Goal: Task Accomplishment & Management: Manage account settings

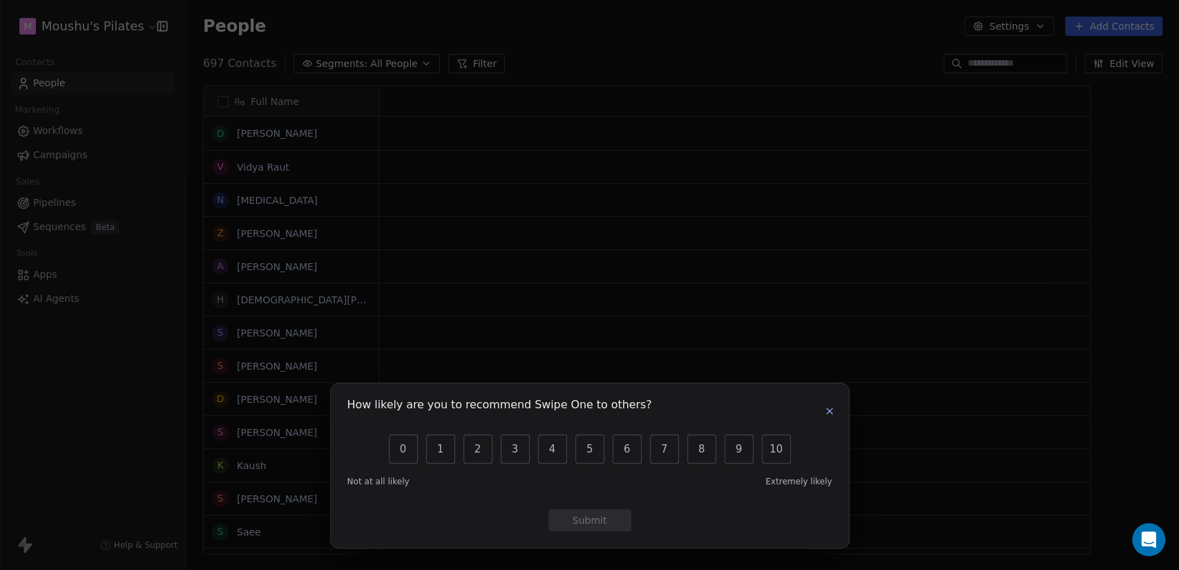
scroll to position [489, 981]
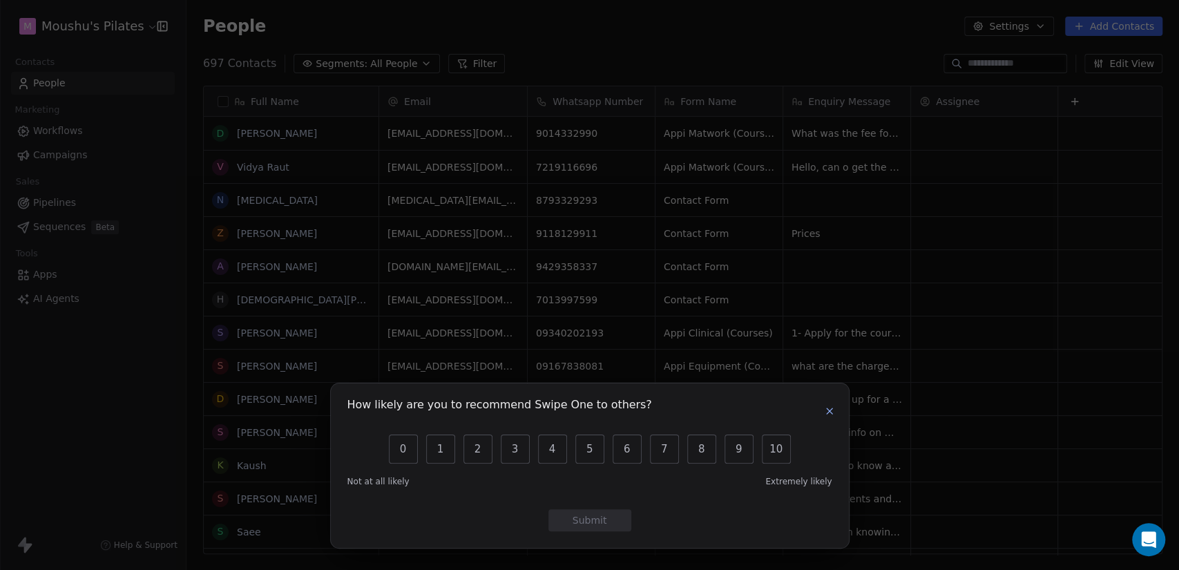
click at [829, 409] on icon "button" at bounding box center [829, 410] width 11 height 11
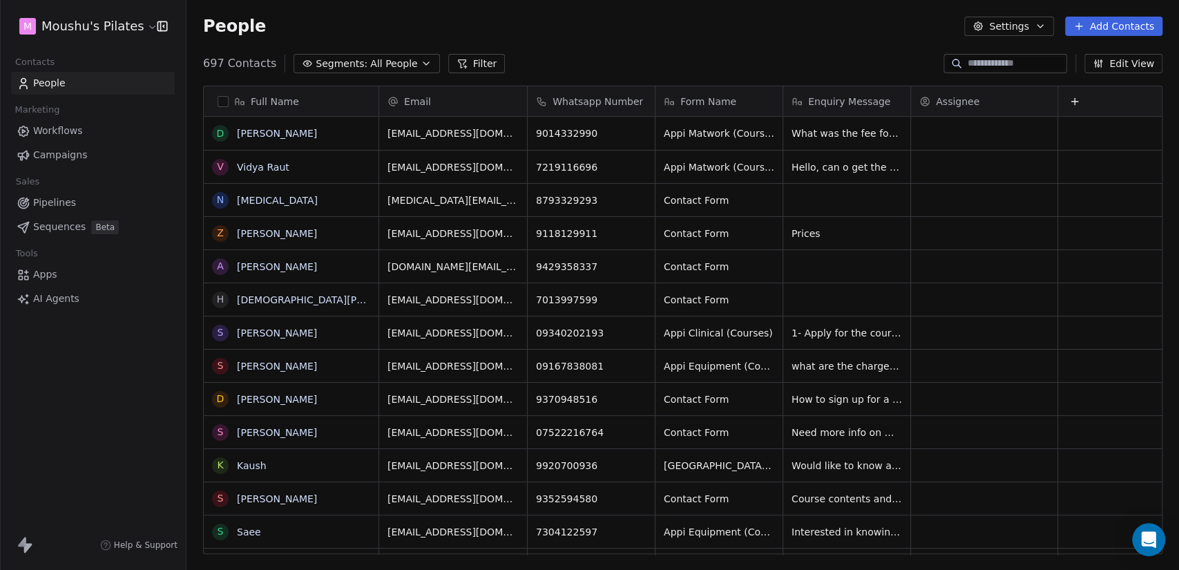
click at [60, 126] on span "Workflows" at bounding box center [58, 131] width 50 height 15
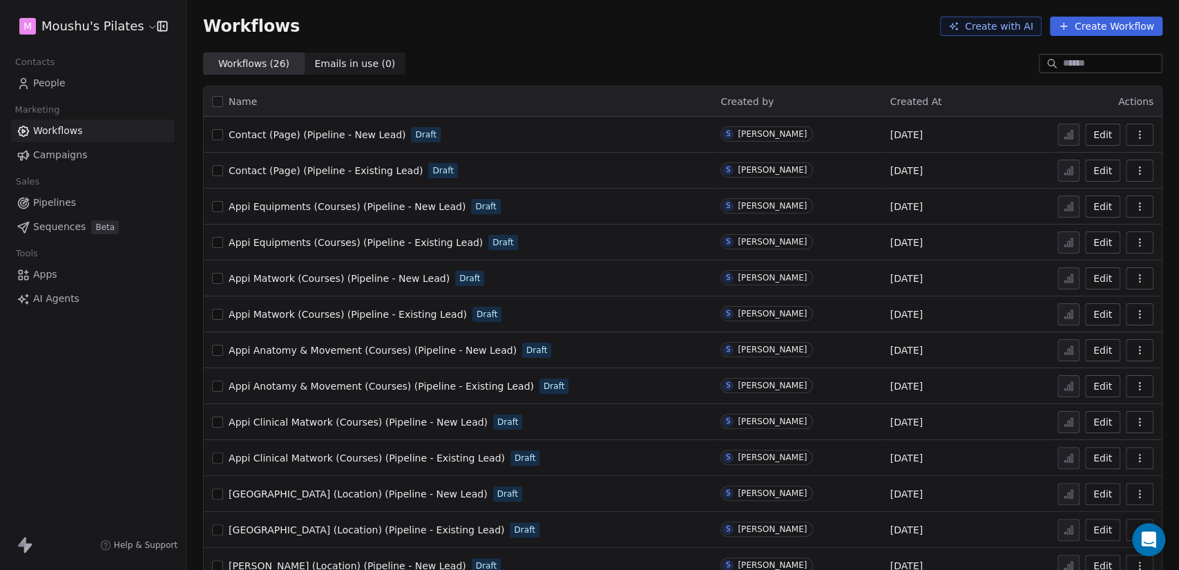
click at [61, 158] on span "Campaigns" at bounding box center [60, 155] width 54 height 15
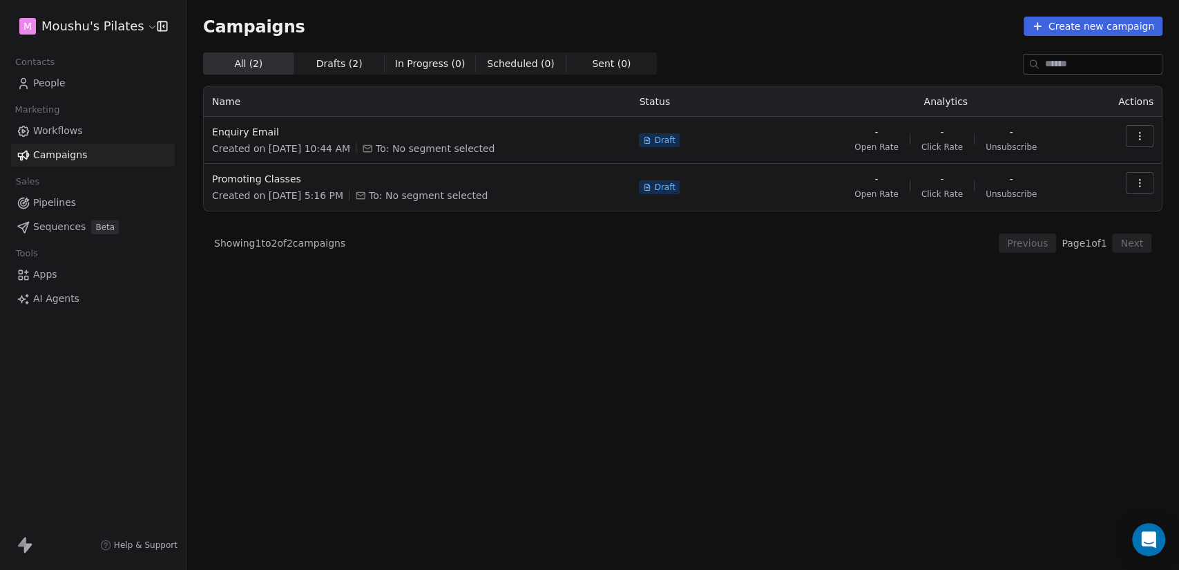
click at [83, 79] on link "People" at bounding box center [93, 83] width 164 height 23
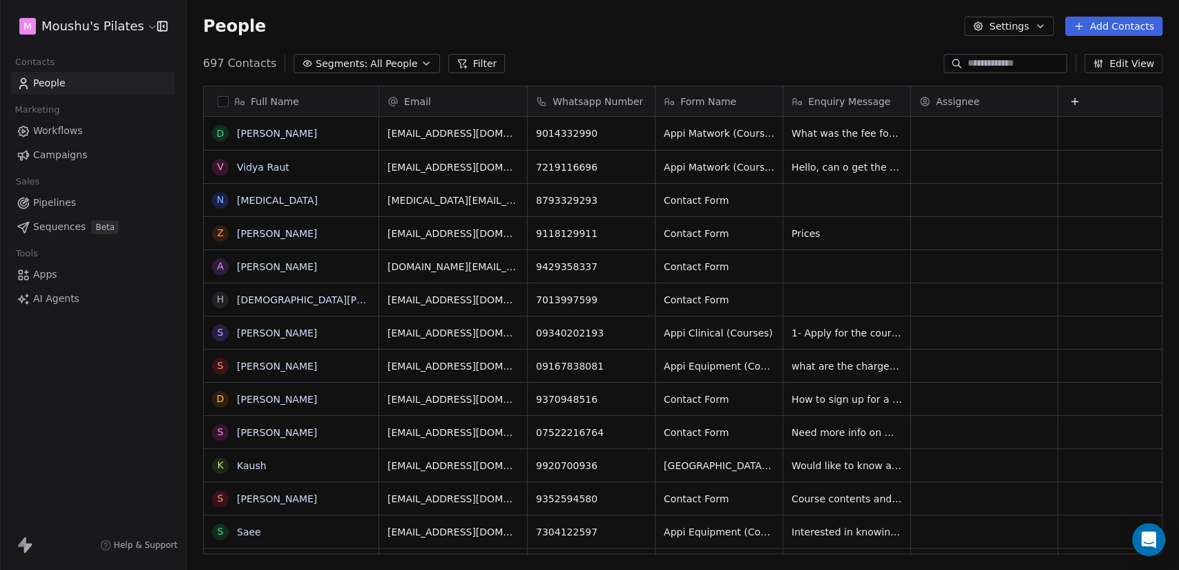
scroll to position [489, 981]
click at [751, 63] on div "697 Contacts Segments: All People Filter Edit View" at bounding box center [682, 63] width 992 height 22
click at [347, 63] on span "Segments:" at bounding box center [342, 64] width 52 height 15
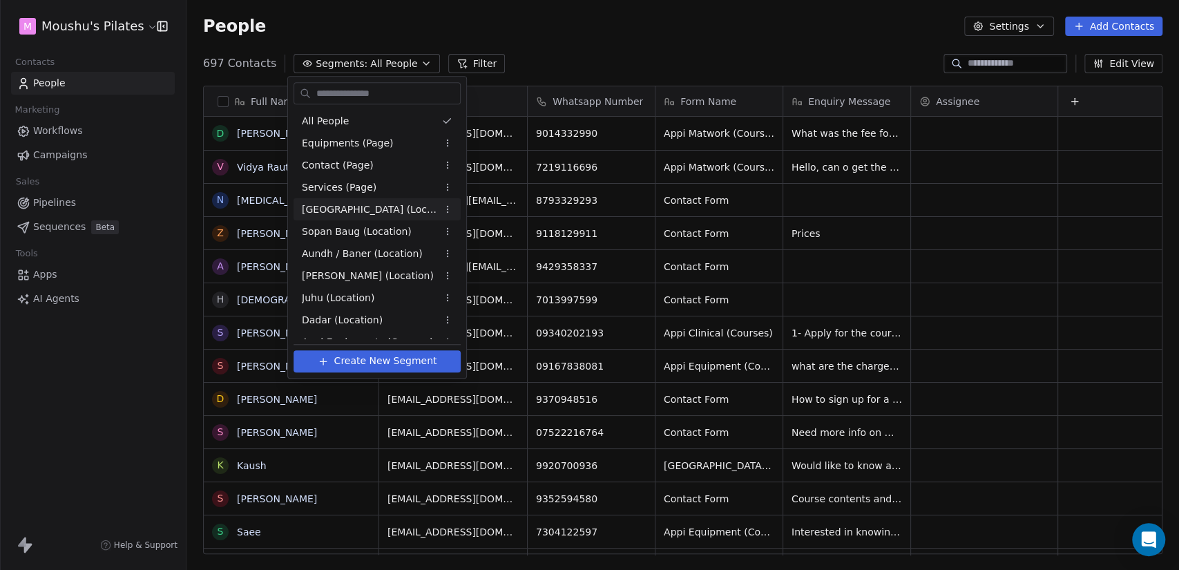
click at [635, 20] on html "M Moushu's Pilates Contacts People Marketing Workflows Campaigns Sales Pipeline…" at bounding box center [589, 285] width 1179 height 570
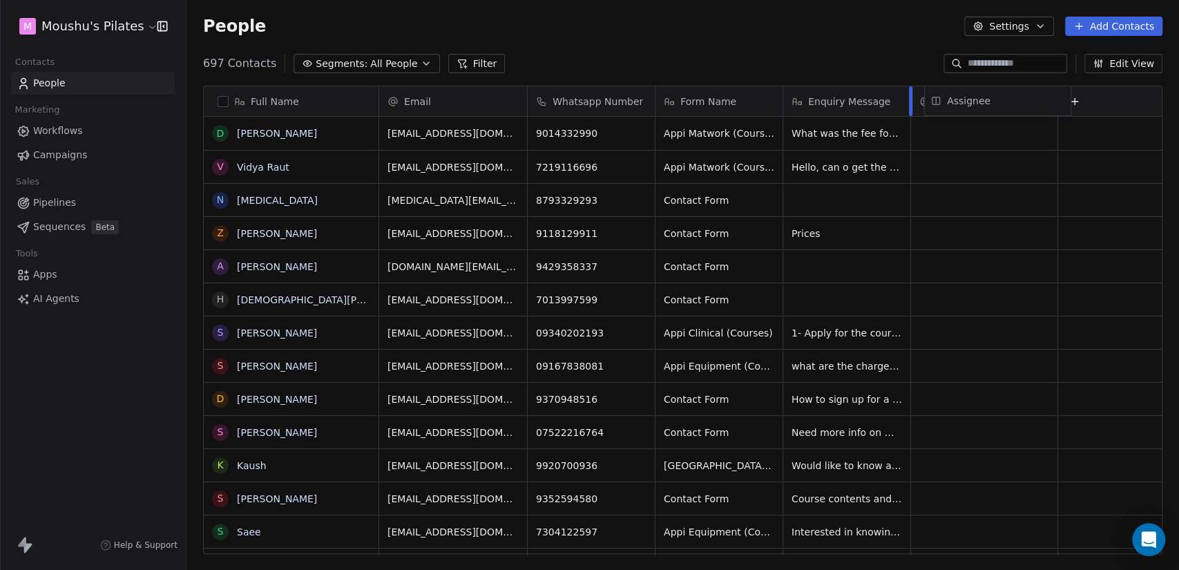
click at [923, 104] on div "Assignee" at bounding box center [984, 101] width 146 height 30
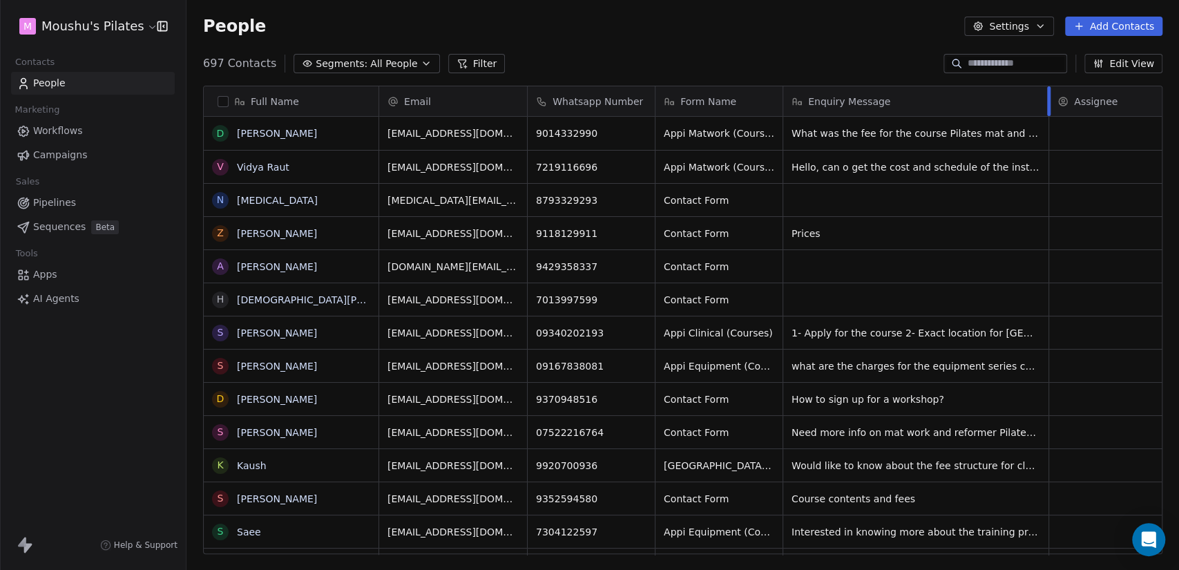
drag, startPoint x: 910, startPoint y: 101, endPoint x: 1048, endPoint y: 98, distance: 138.2
click at [1048, 98] on div at bounding box center [1048, 101] width 3 height 30
click at [222, 102] on button "button" at bounding box center [223, 101] width 11 height 11
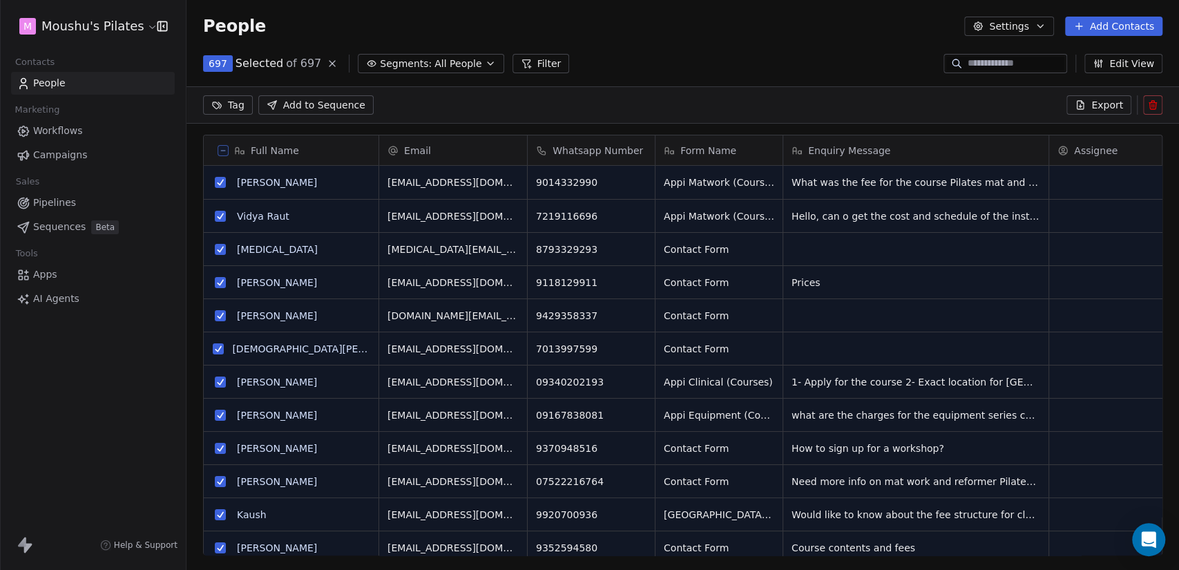
scroll to position [441, 981]
click at [224, 153] on button at bounding box center [223, 150] width 11 height 11
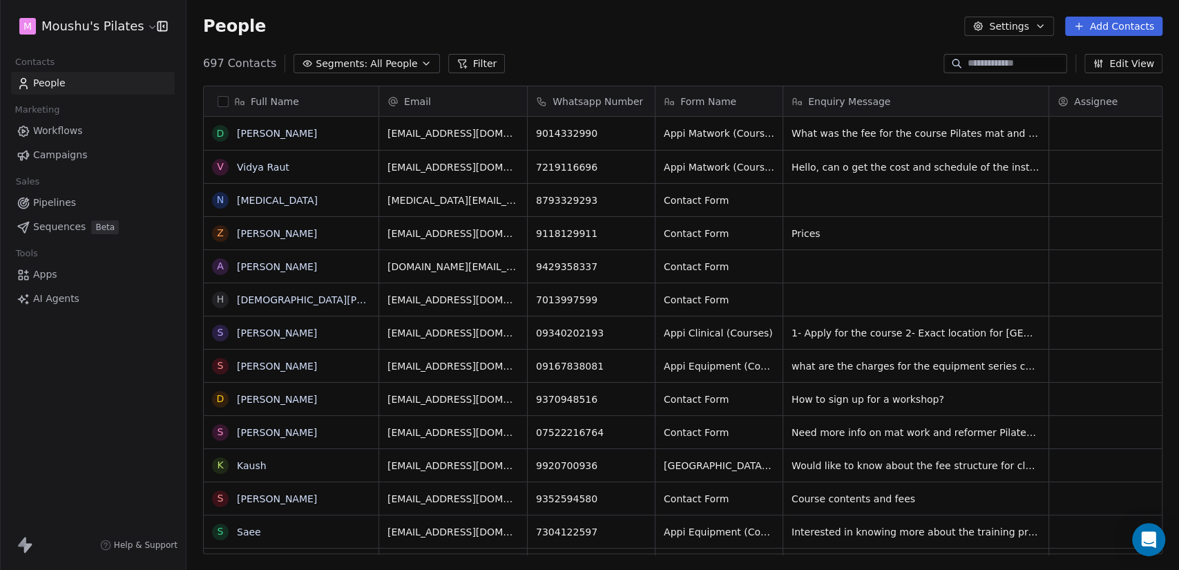
scroll to position [12, 12]
click at [223, 100] on button "button" at bounding box center [223, 101] width 11 height 11
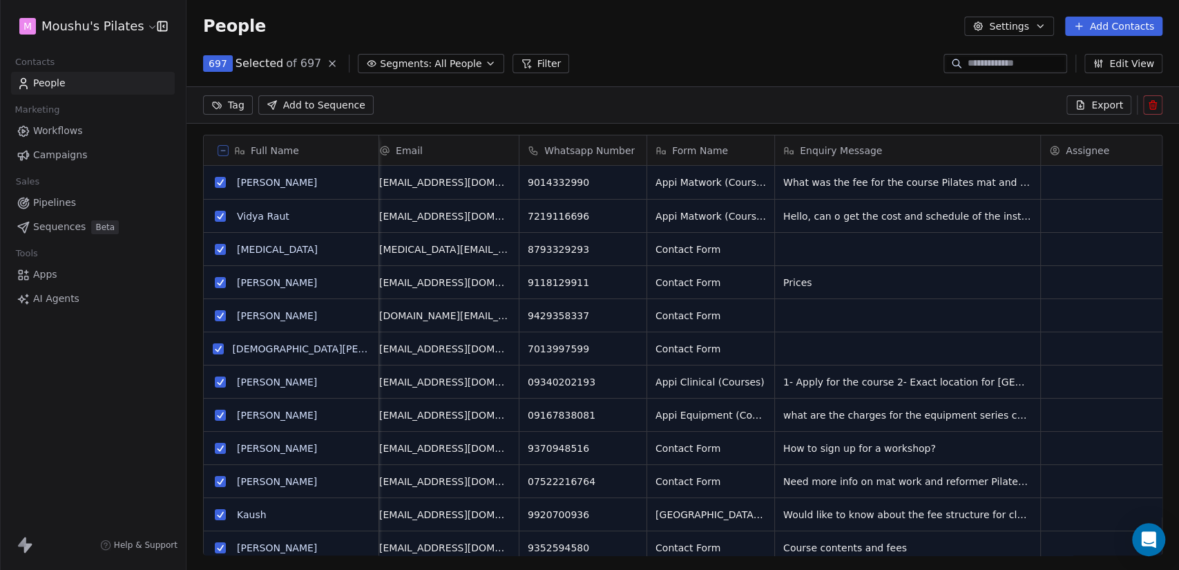
scroll to position [0, 0]
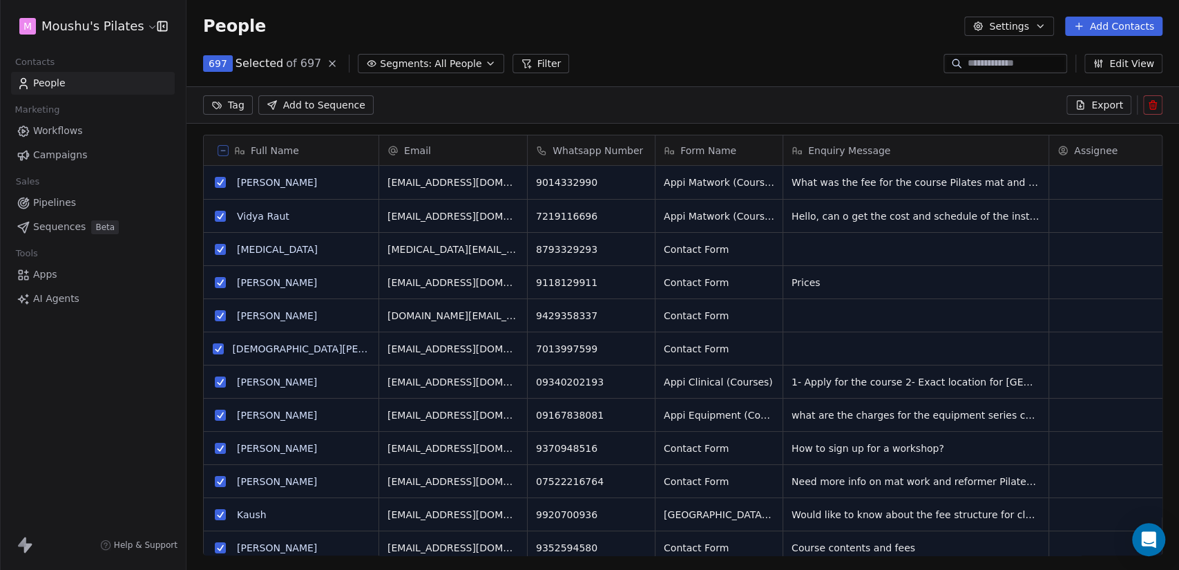
click at [216, 61] on span "697" at bounding box center [218, 64] width 19 height 14
click at [327, 63] on icon at bounding box center [332, 63] width 11 height 11
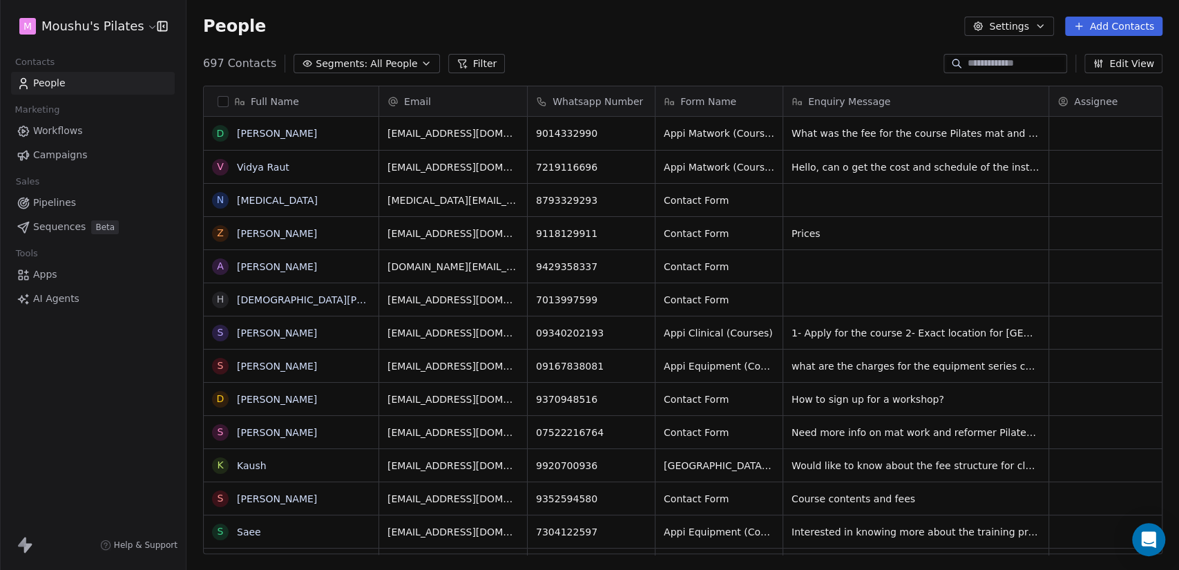
scroll to position [489, 981]
click at [220, 135] on button "grid" at bounding box center [220, 133] width 11 height 11
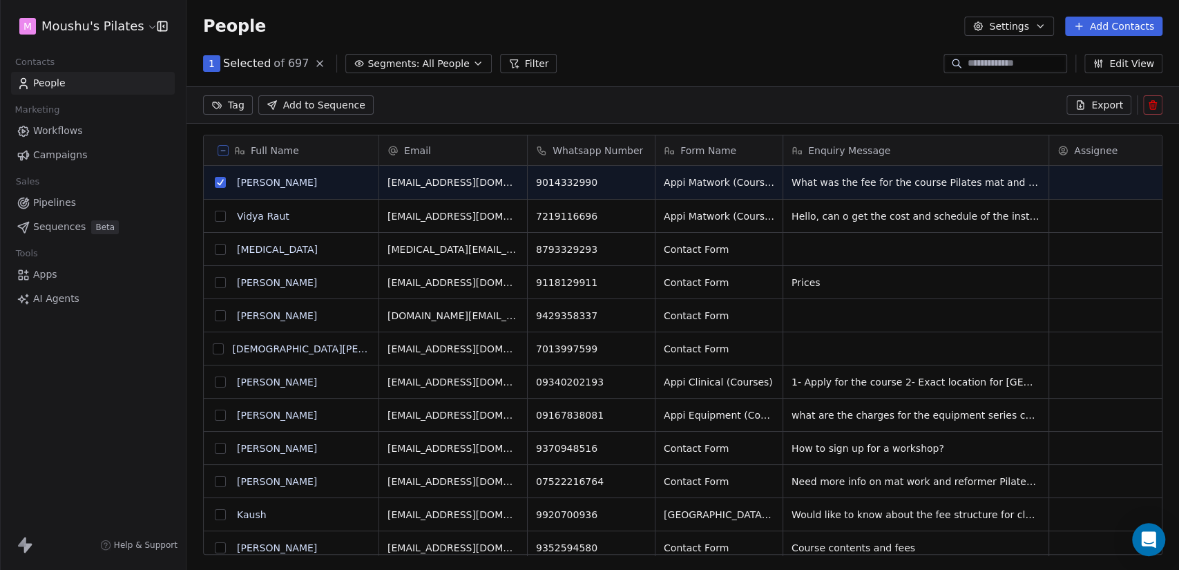
click at [220, 182] on button "grid" at bounding box center [220, 182] width 11 height 11
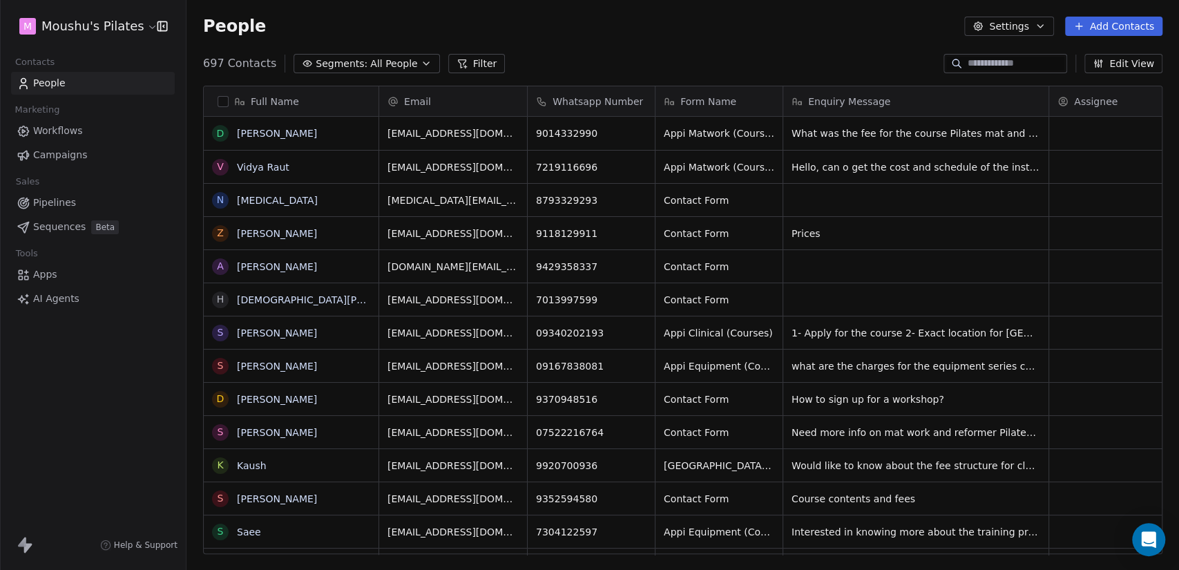
click at [345, 71] on button "Segments: All People" at bounding box center [367, 63] width 146 height 19
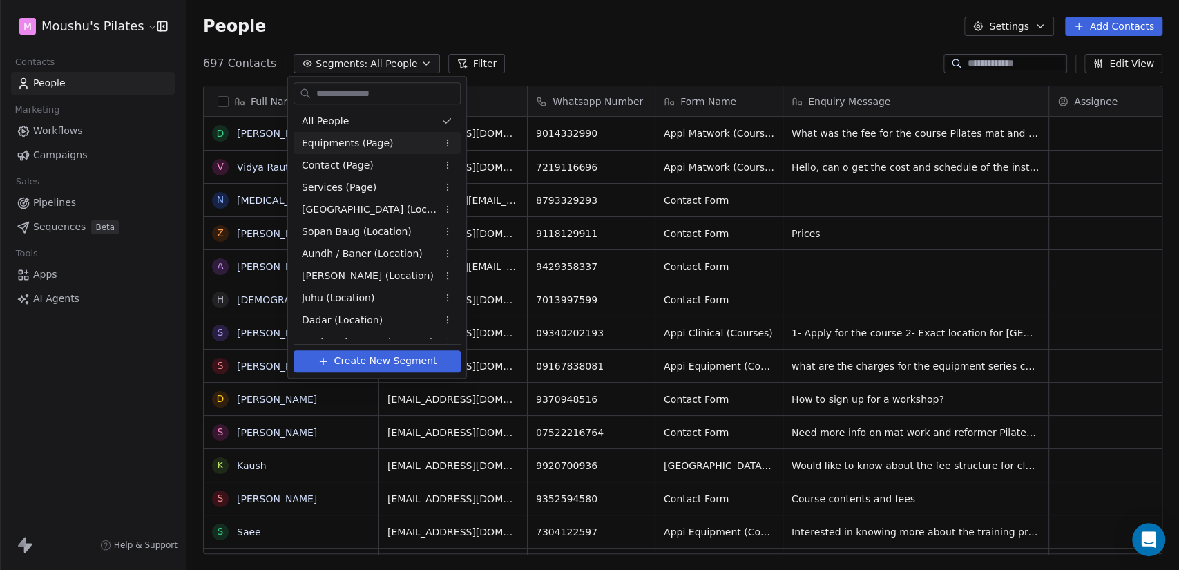
click at [405, 138] on div "Equipments (Page)" at bounding box center [377, 143] width 167 height 22
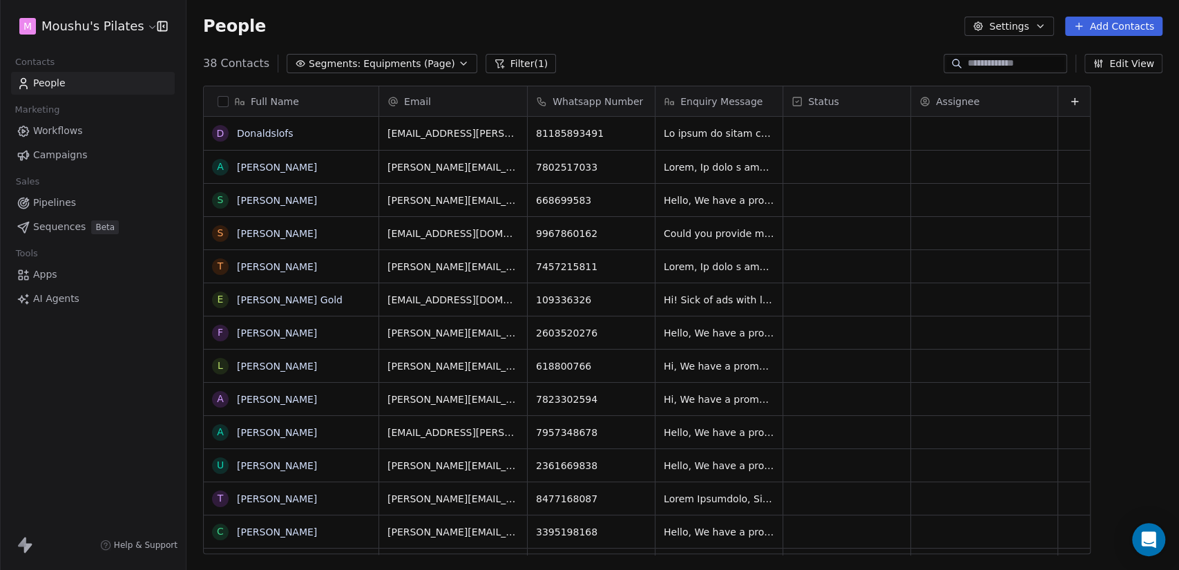
scroll to position [0, 0]
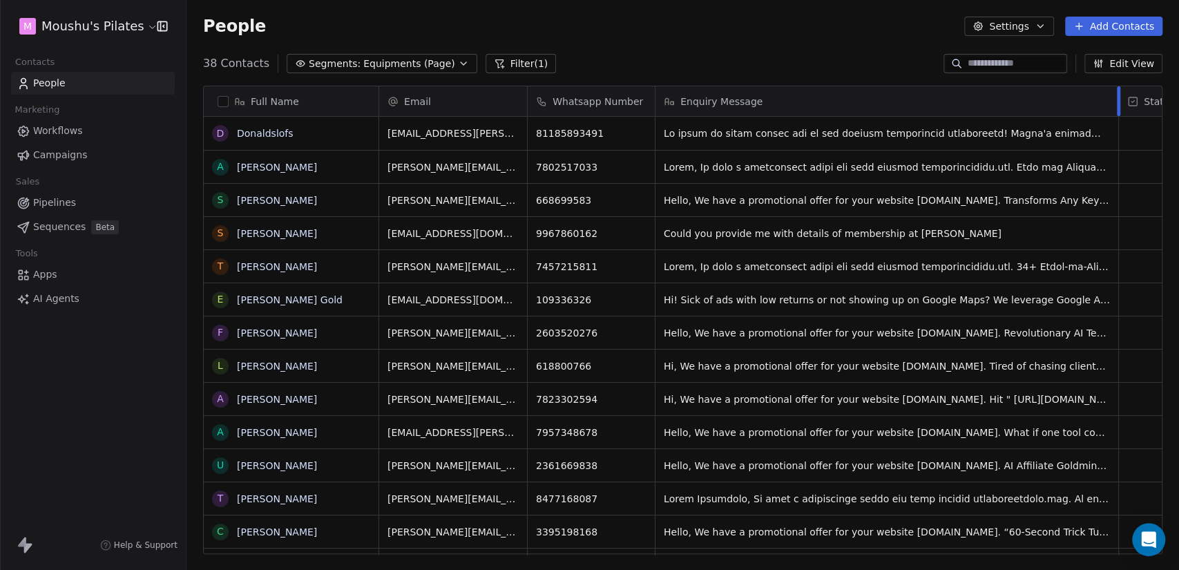
drag, startPoint x: 780, startPoint y: 103, endPoint x: 1116, endPoint y: 113, distance: 335.8
click at [1116, 113] on div "Enquiry Message" at bounding box center [886, 101] width 463 height 30
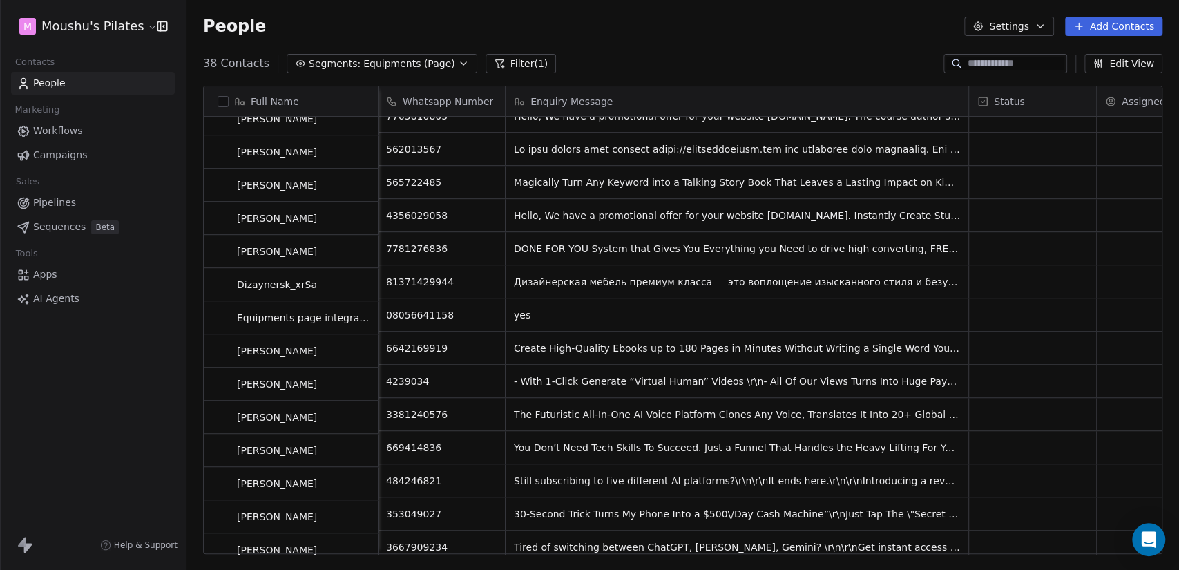
drag, startPoint x: 801, startPoint y: 548, endPoint x: 907, endPoint y: 557, distance: 106.0
click at [907, 557] on html "M Moushu's Pilates Contacts People Marketing Workflows Campaigns Sales Pipeline…" at bounding box center [589, 285] width 1179 height 570
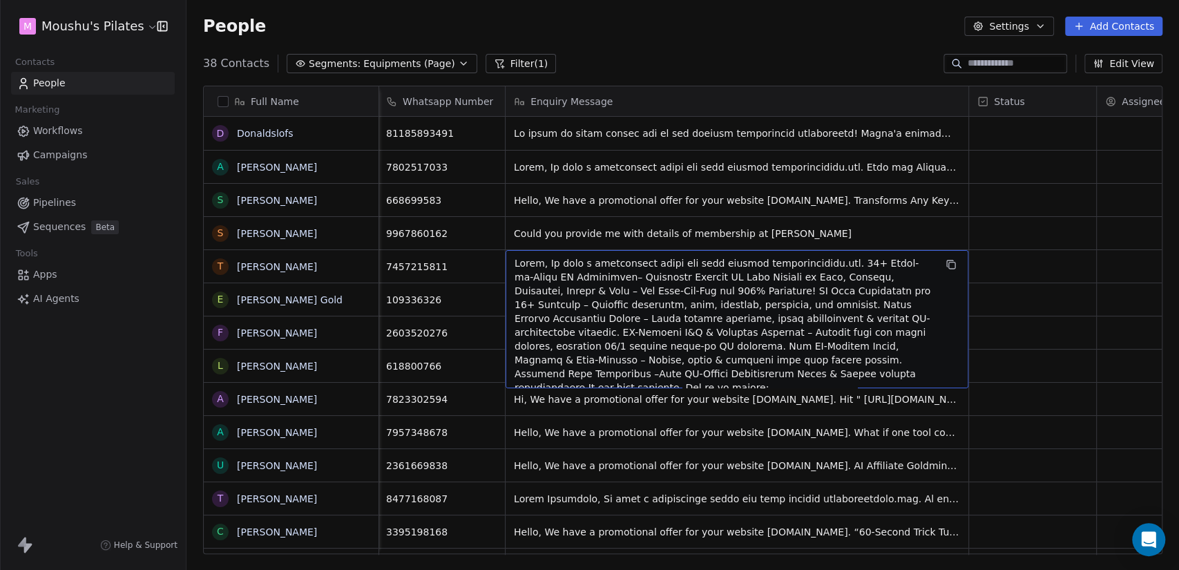
click at [860, 262] on span "grid" at bounding box center [725, 359] width 420 height 207
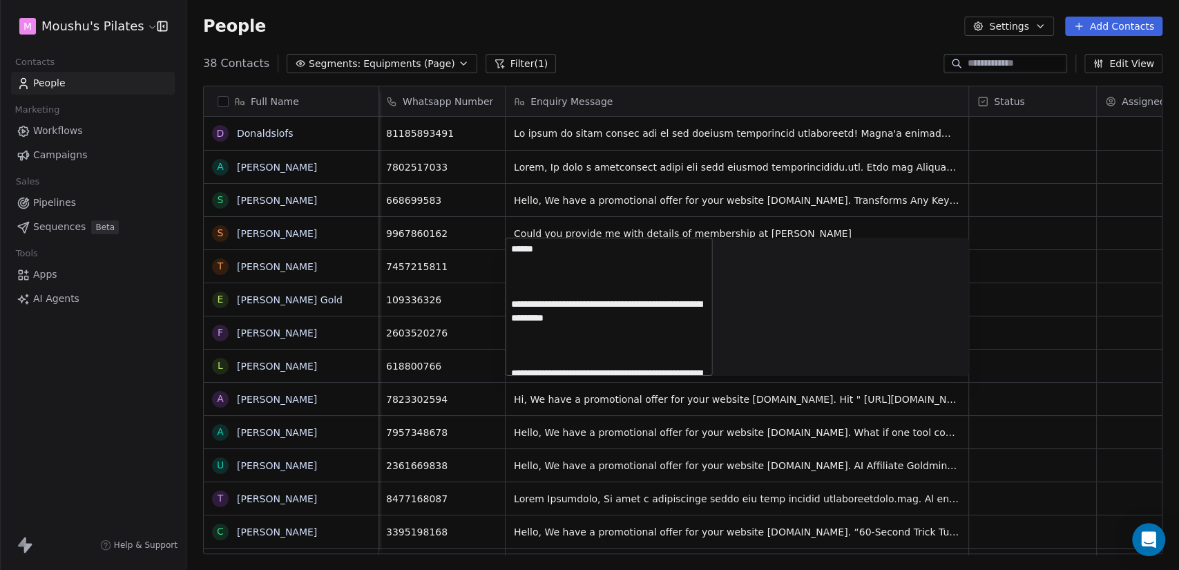
drag, startPoint x: 559, startPoint y: 303, endPoint x: 613, endPoint y: 303, distance: 53.9
click at [613, 303] on textarea at bounding box center [609, 306] width 206 height 137
click at [1099, 286] on html "M Moushu's Pilates Contacts People Marketing Workflows Campaigns Sales Pipeline…" at bounding box center [589, 285] width 1179 height 570
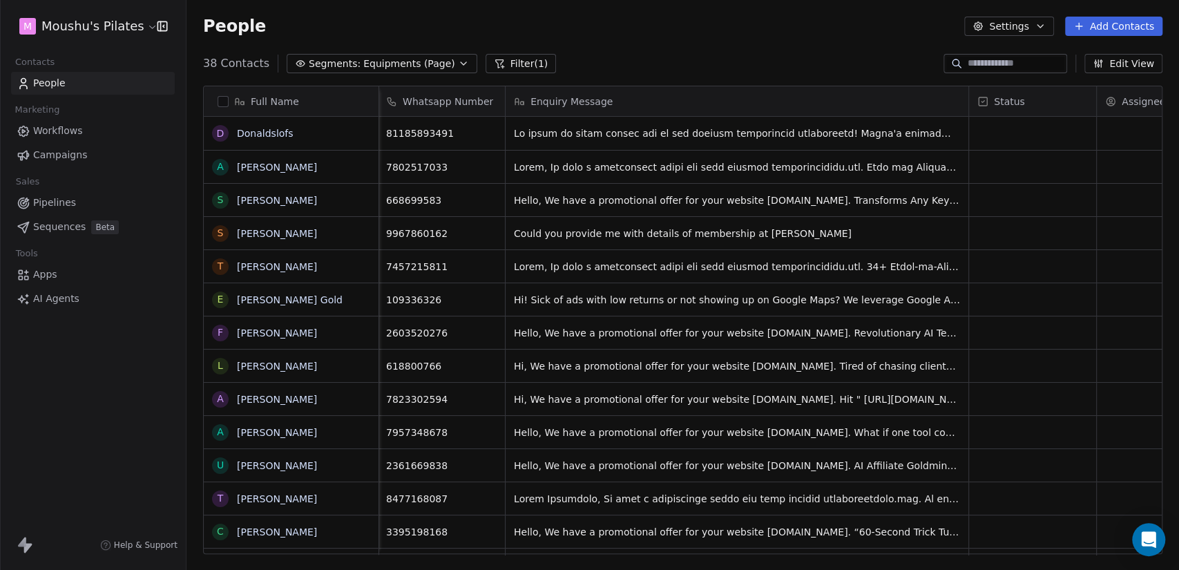
click at [419, 58] on span "Equipments (Page)" at bounding box center [409, 64] width 92 height 15
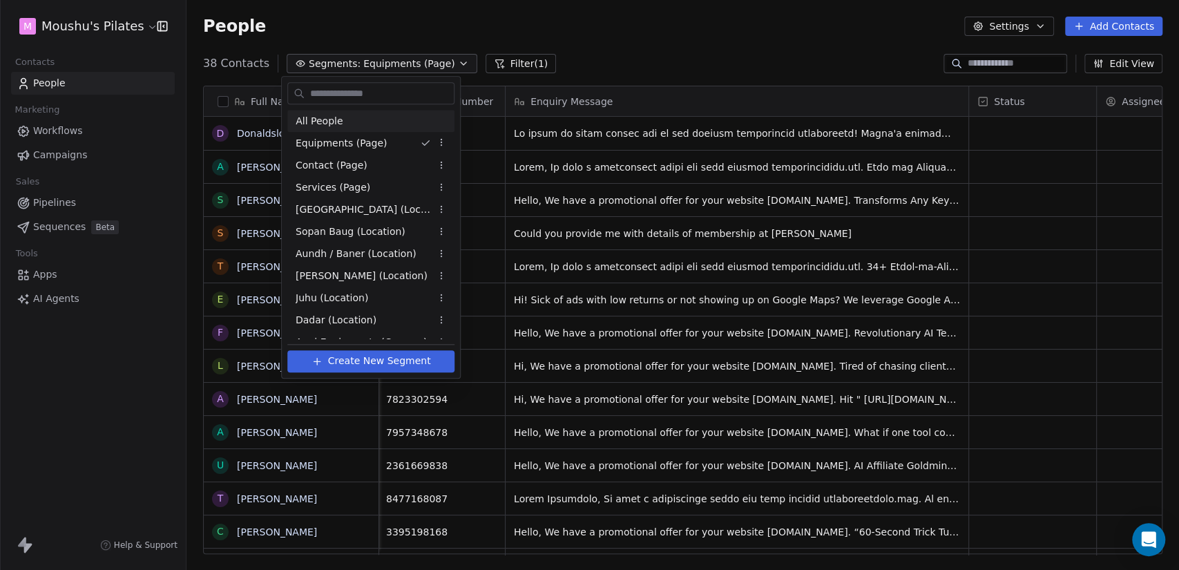
click at [371, 126] on div "All People" at bounding box center [370, 121] width 167 height 22
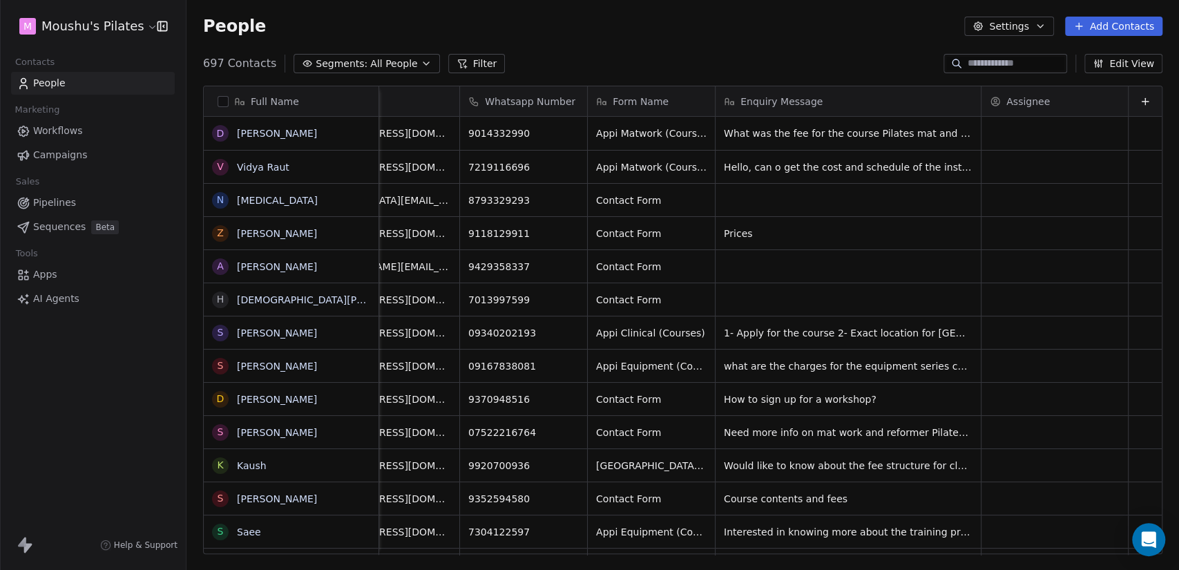
click at [468, 59] on button "Filter" at bounding box center [476, 63] width 57 height 19
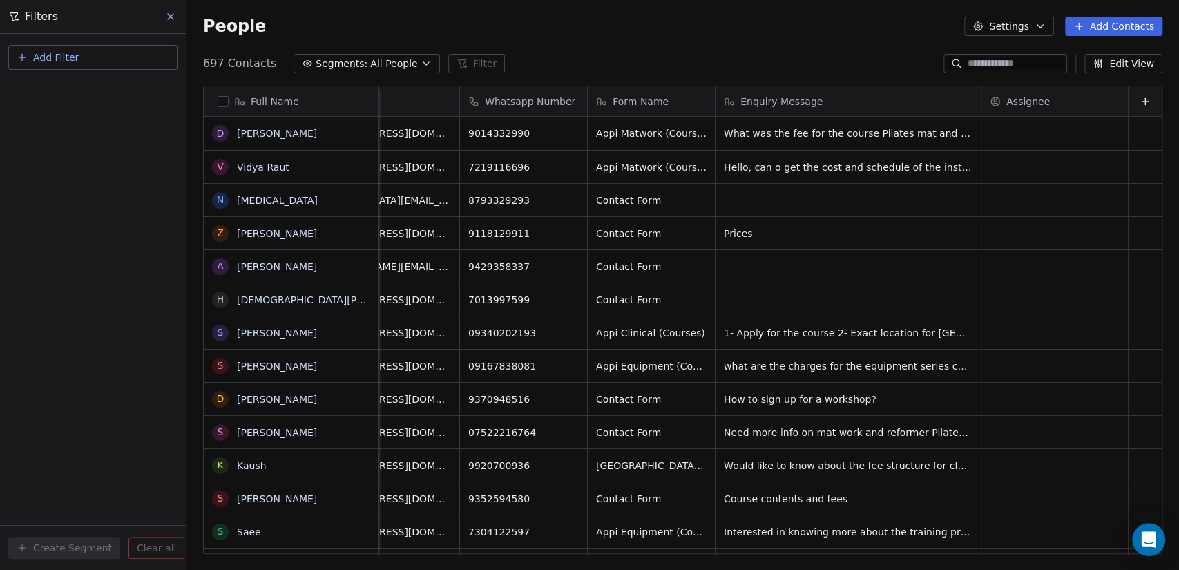
click at [83, 64] on button "Add Filter" at bounding box center [92, 57] width 169 height 25
click at [81, 93] on span "Contact properties" at bounding box center [68, 89] width 90 height 15
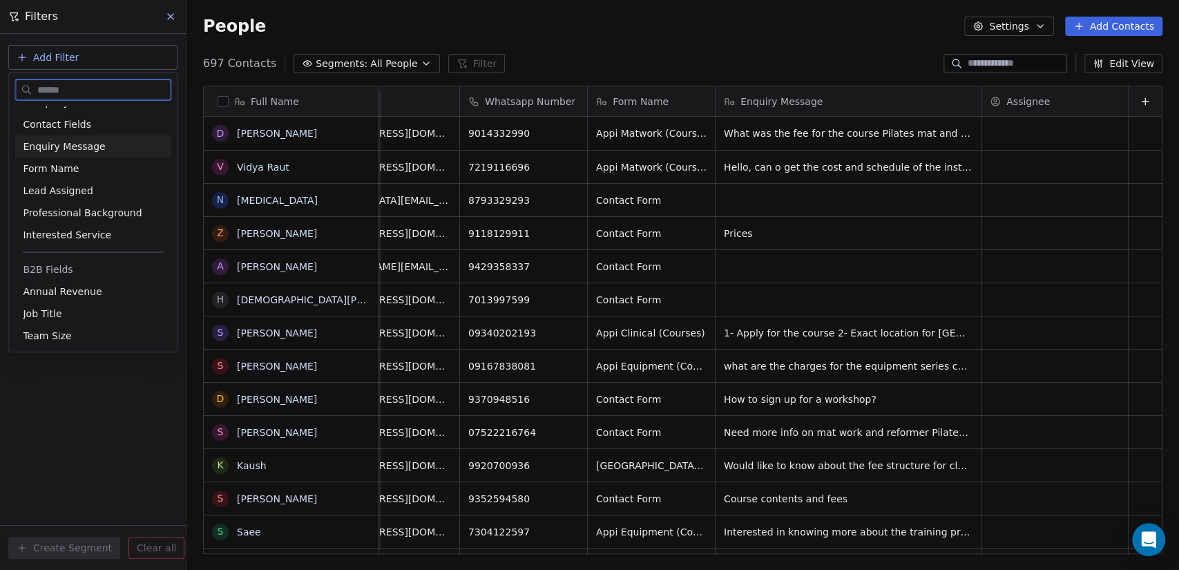
click at [114, 140] on div "Enquiry Message" at bounding box center [93, 147] width 140 height 14
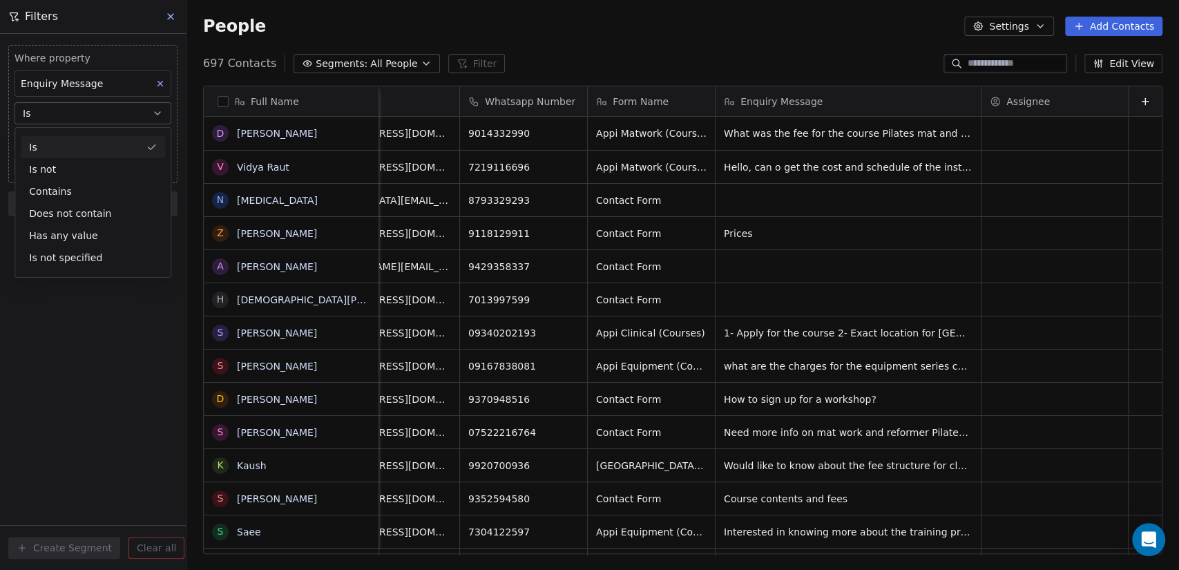
click at [79, 151] on div "Is" at bounding box center [93, 147] width 144 height 22
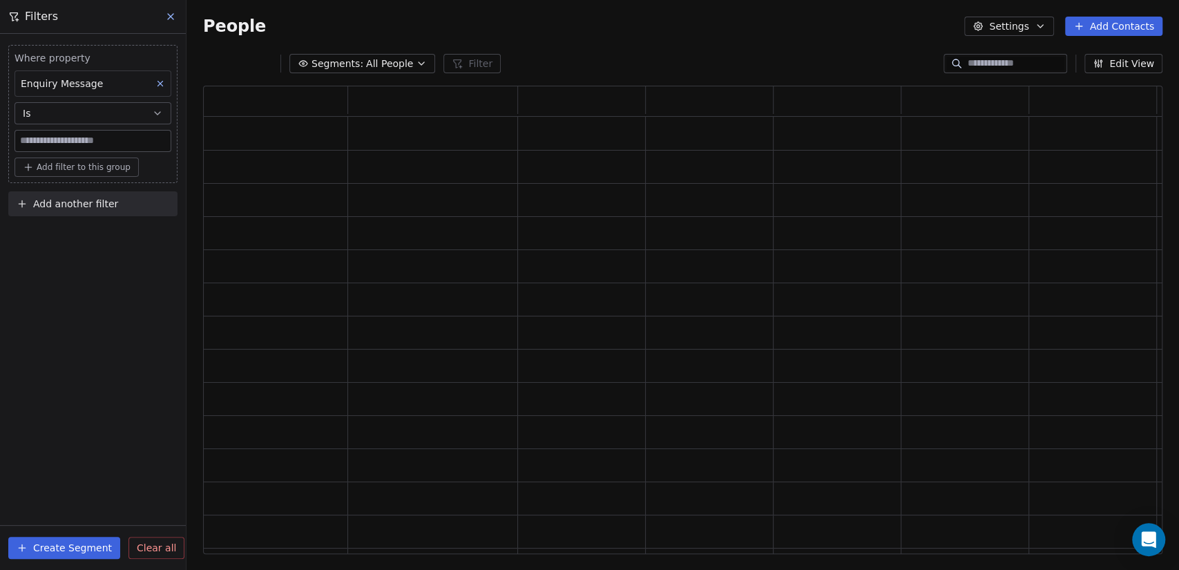
click at [72, 114] on button "Is" at bounding box center [93, 113] width 157 height 22
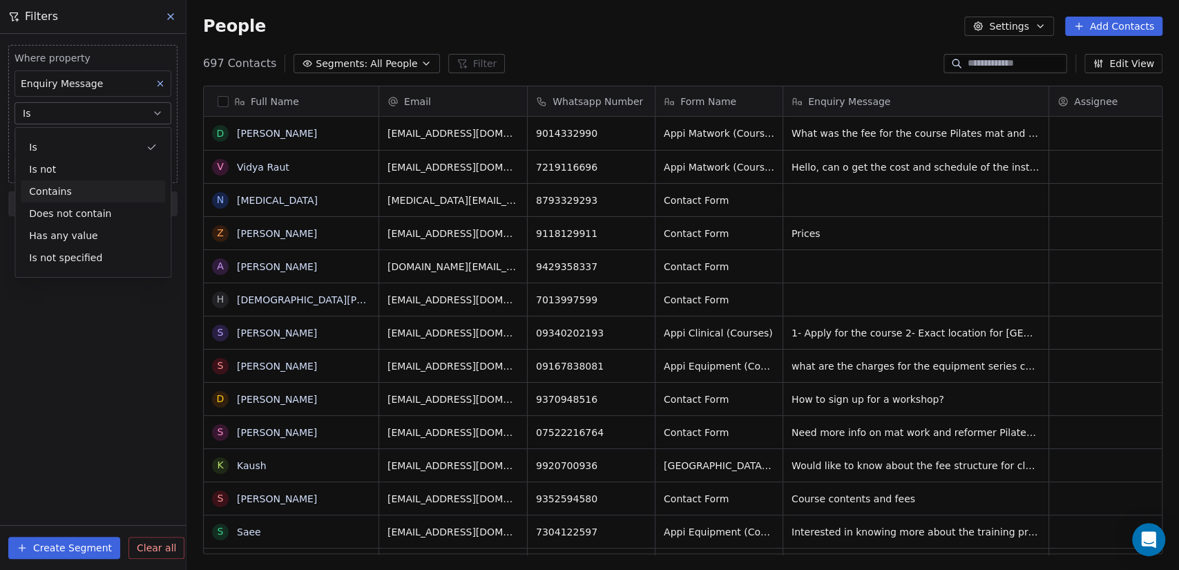
click at [93, 197] on div "Contains" at bounding box center [93, 191] width 144 height 22
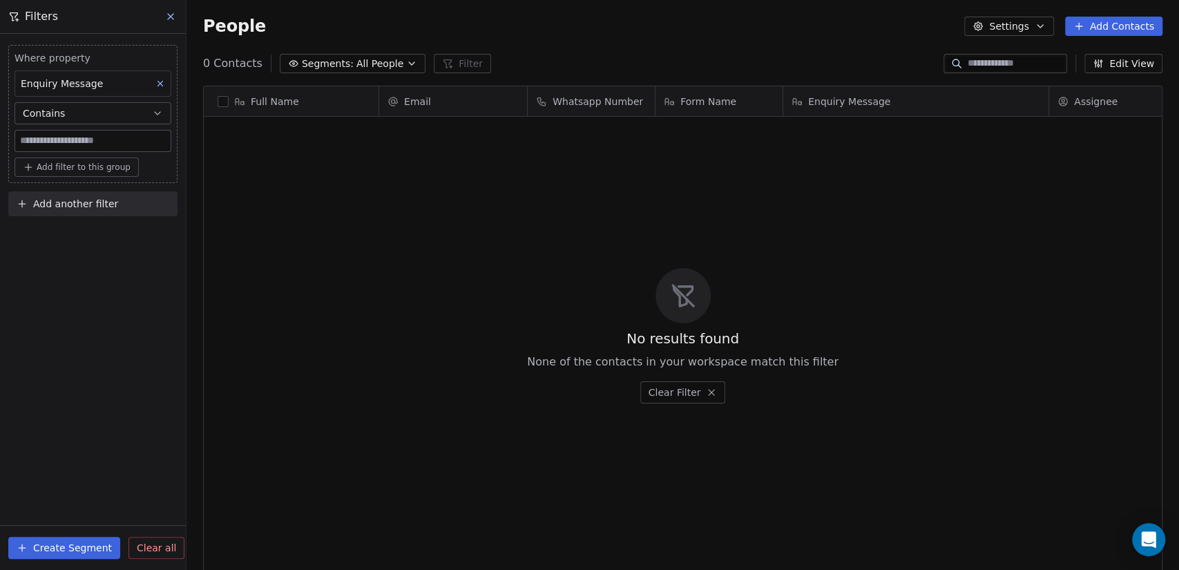
click at [83, 142] on input at bounding box center [92, 141] width 155 height 21
paste input "**********"
type input "**********"
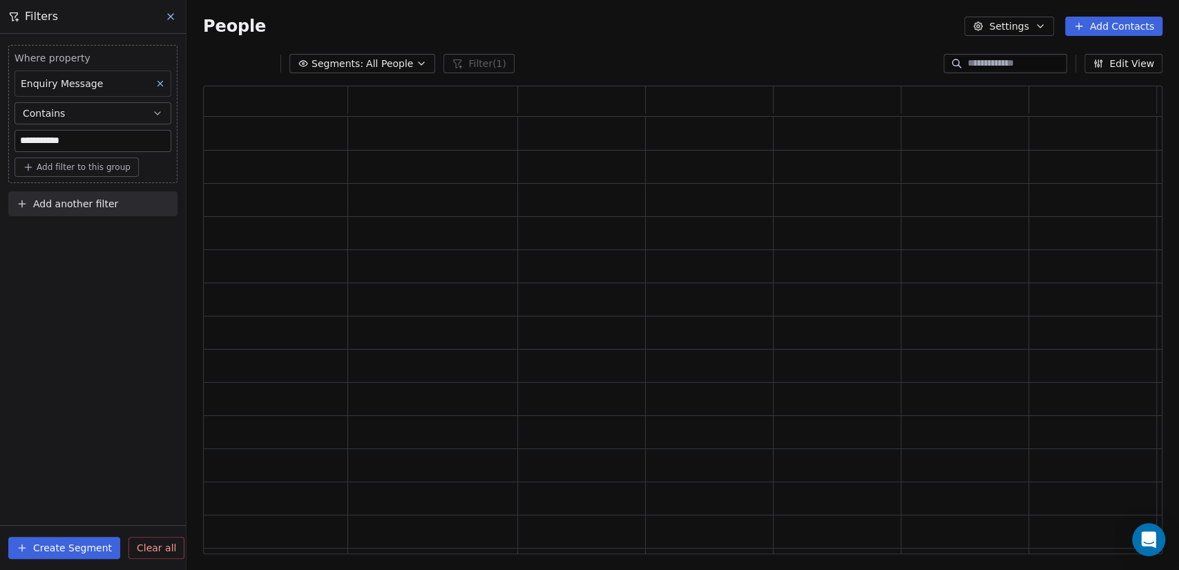
click at [93, 285] on div "**********" at bounding box center [93, 302] width 186 height 536
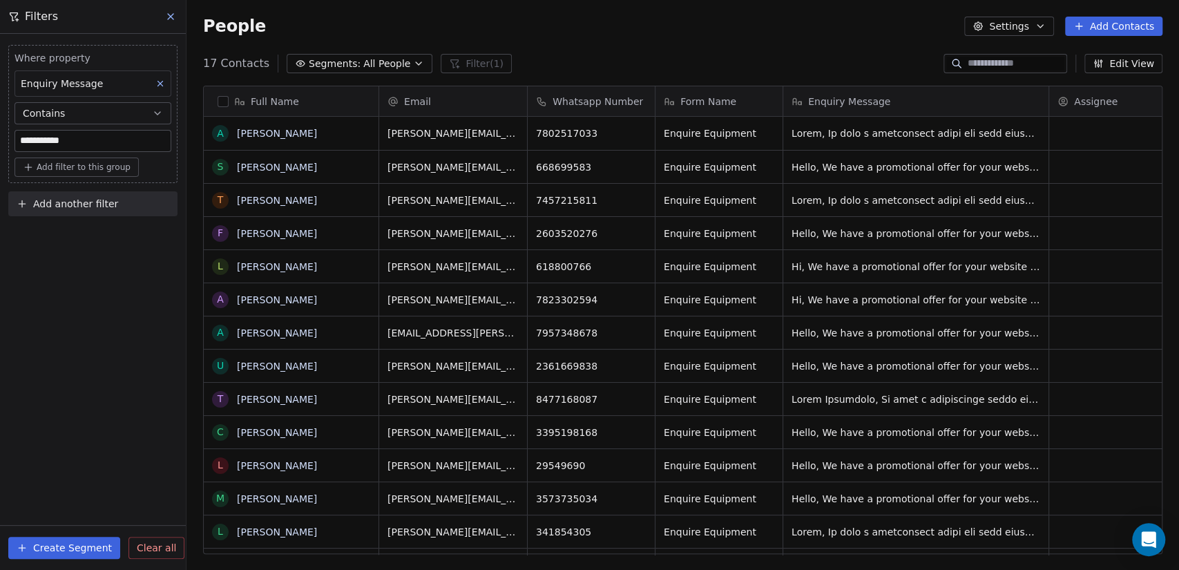
click at [343, 66] on span "Segments:" at bounding box center [335, 64] width 52 height 15
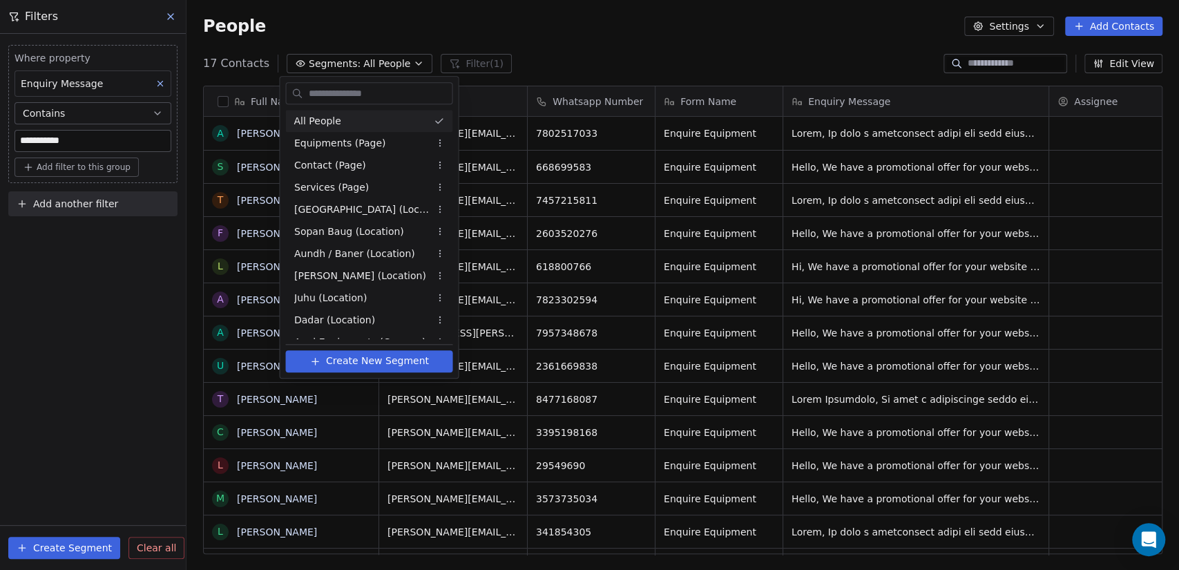
click at [343, 66] on html "**********" at bounding box center [589, 285] width 1179 height 570
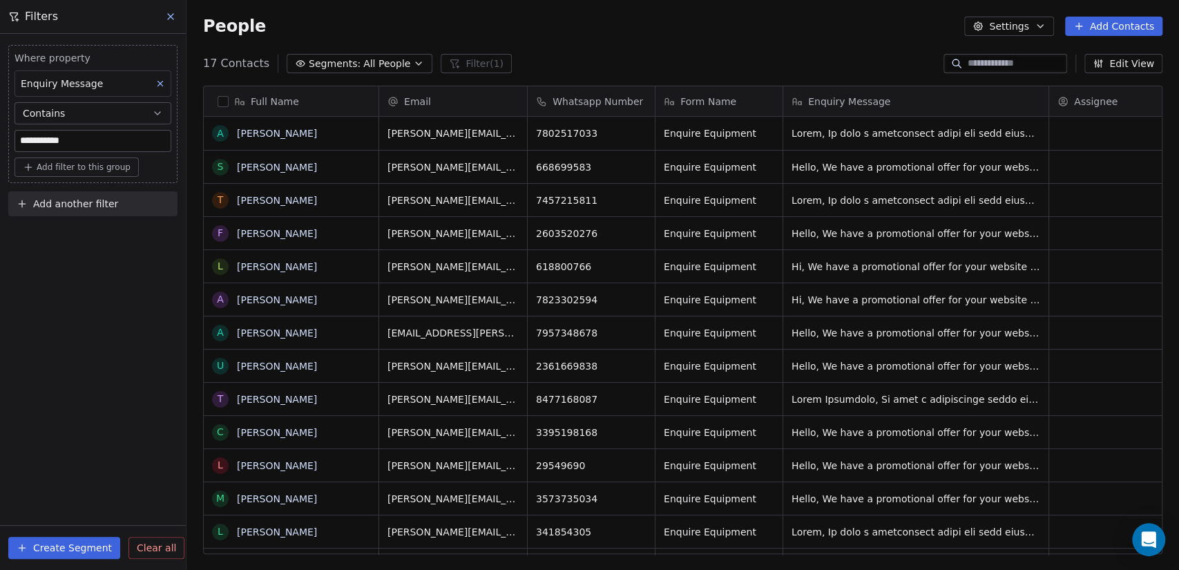
click at [881, 405] on div "grid" at bounding box center [915, 399] width 265 height 32
click at [171, 17] on icon at bounding box center [170, 16] width 11 height 11
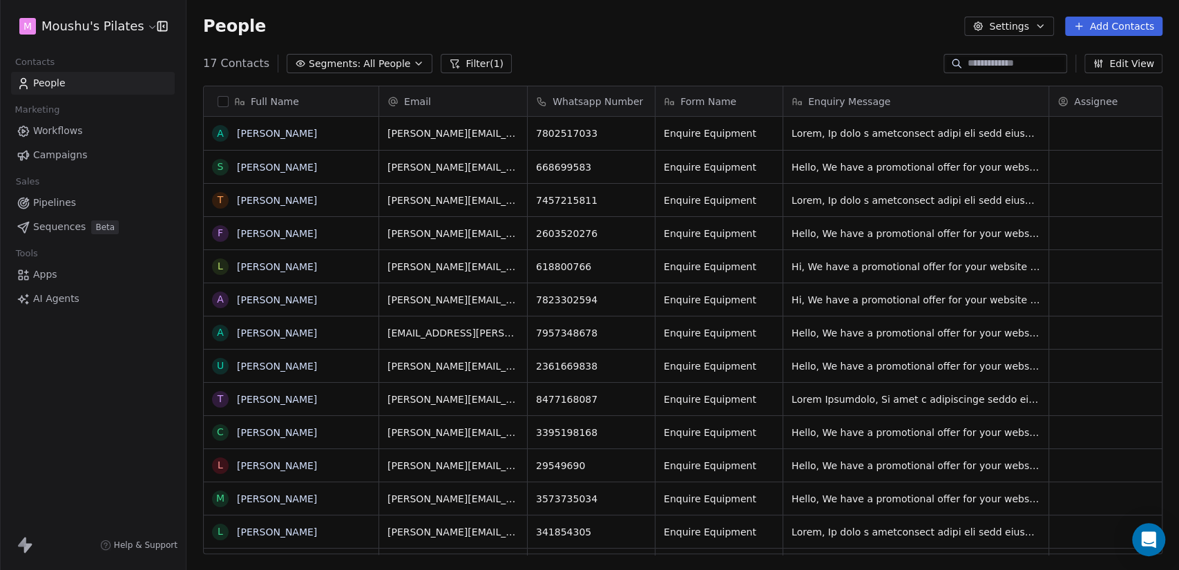
click at [561, 57] on div "17 Contacts Segments: All People Filter (1) Edit View" at bounding box center [682, 63] width 992 height 22
click at [82, 203] on link "Pipelines" at bounding box center [93, 202] width 164 height 23
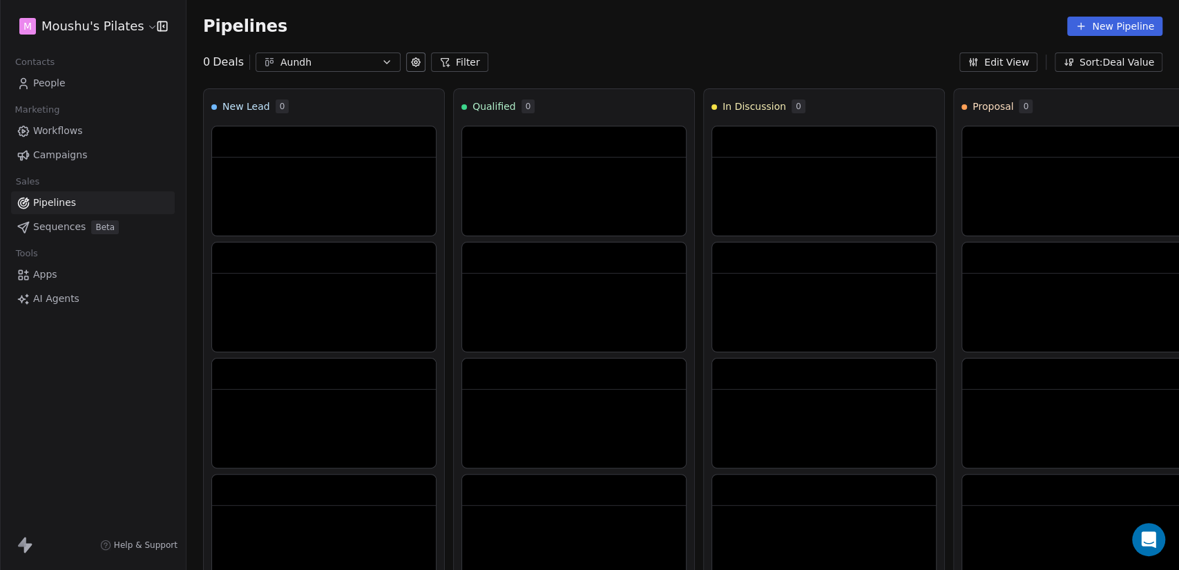
click at [325, 59] on div "Aundh" at bounding box center [327, 62] width 95 height 15
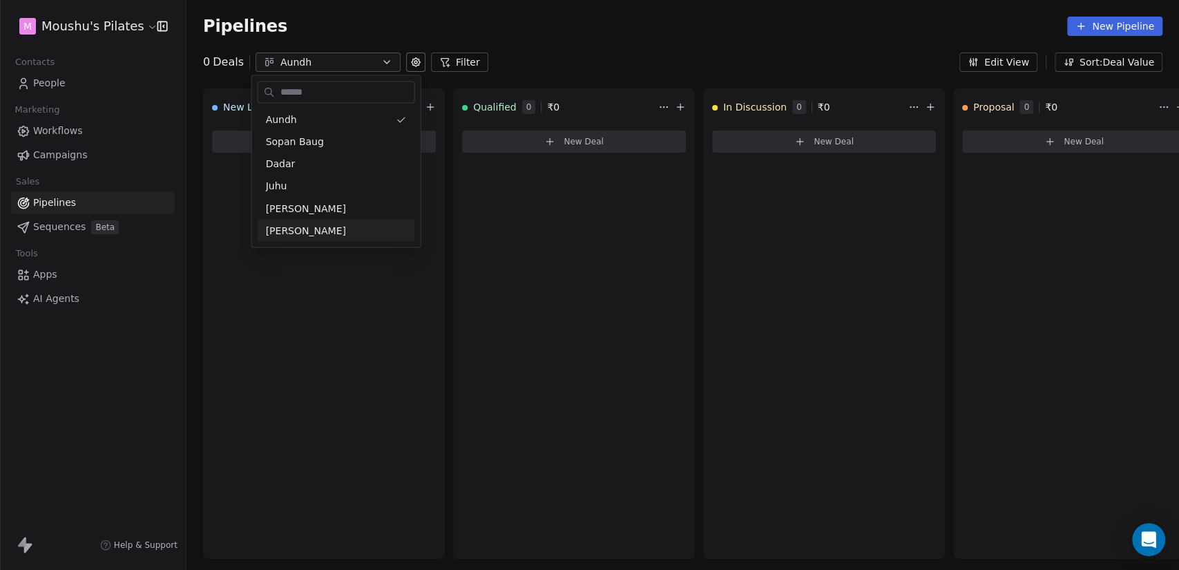
click at [521, 307] on html "M Moushu's Pilates Contacts People Marketing Workflows Campaigns Sales Pipeline…" at bounding box center [589, 285] width 1179 height 570
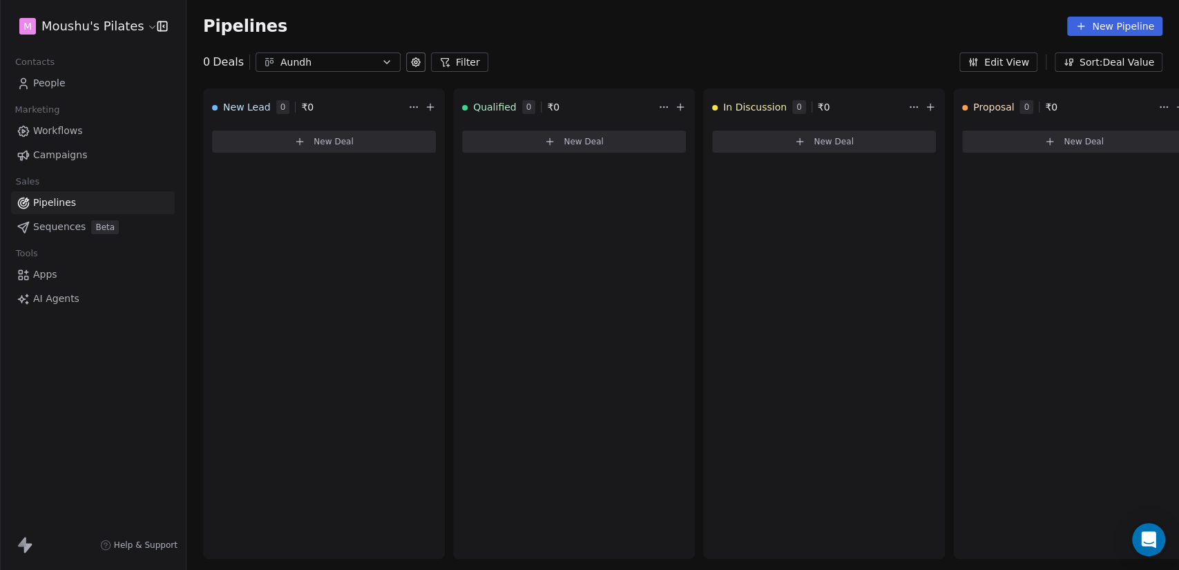
click at [101, 159] on link "Campaigns" at bounding box center [93, 155] width 164 height 23
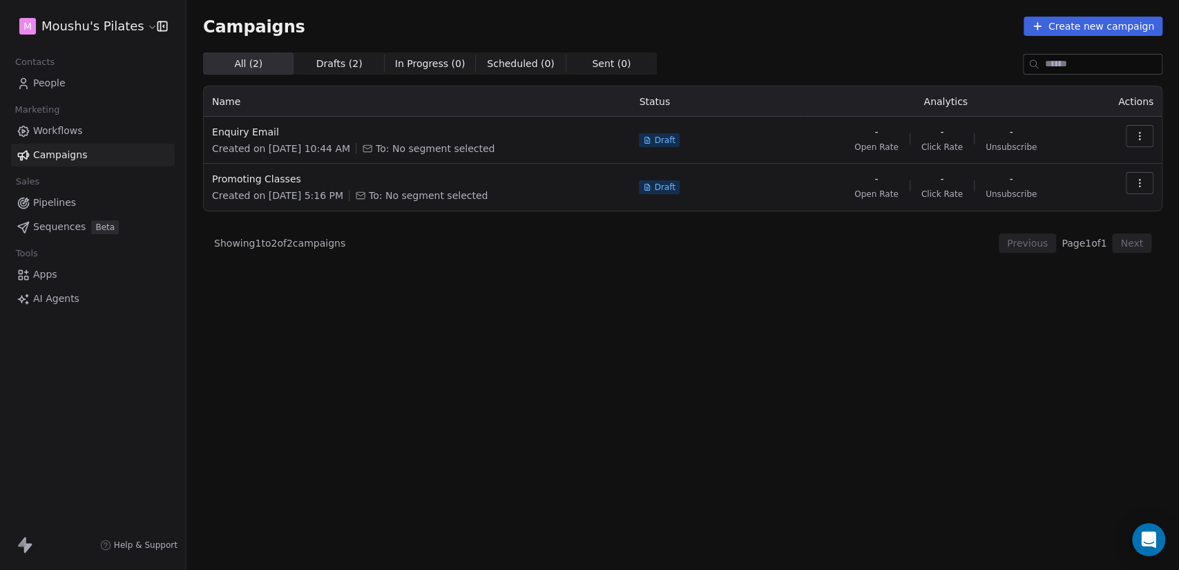
click at [72, 136] on span "Workflows" at bounding box center [58, 131] width 50 height 15
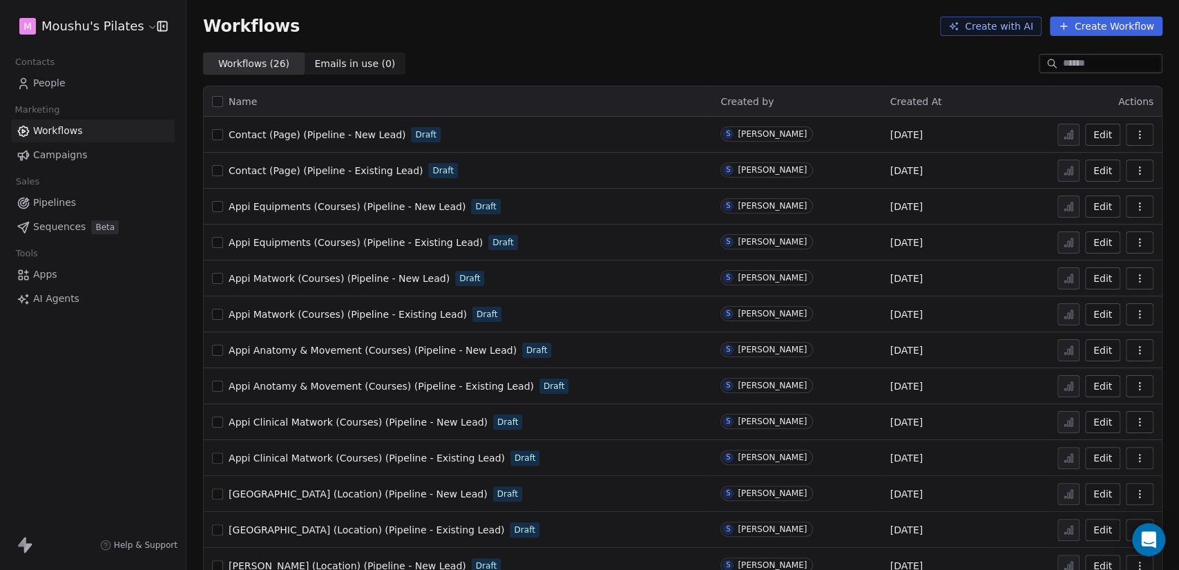
click at [113, 85] on link "People" at bounding box center [93, 83] width 164 height 23
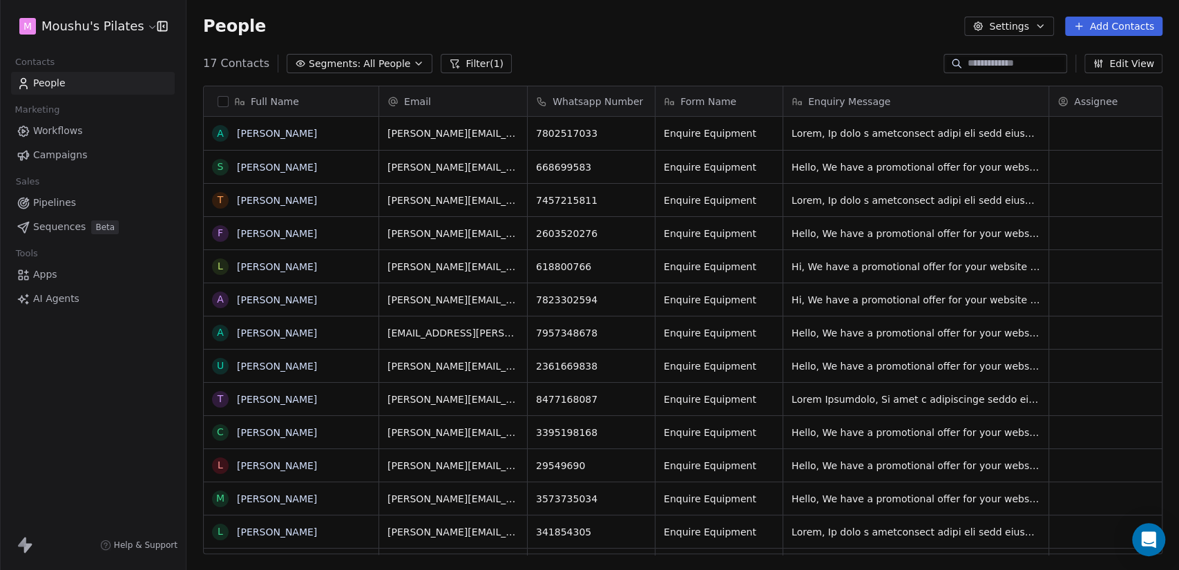
scroll to position [489, 981]
click at [135, 90] on link "People" at bounding box center [93, 83] width 164 height 23
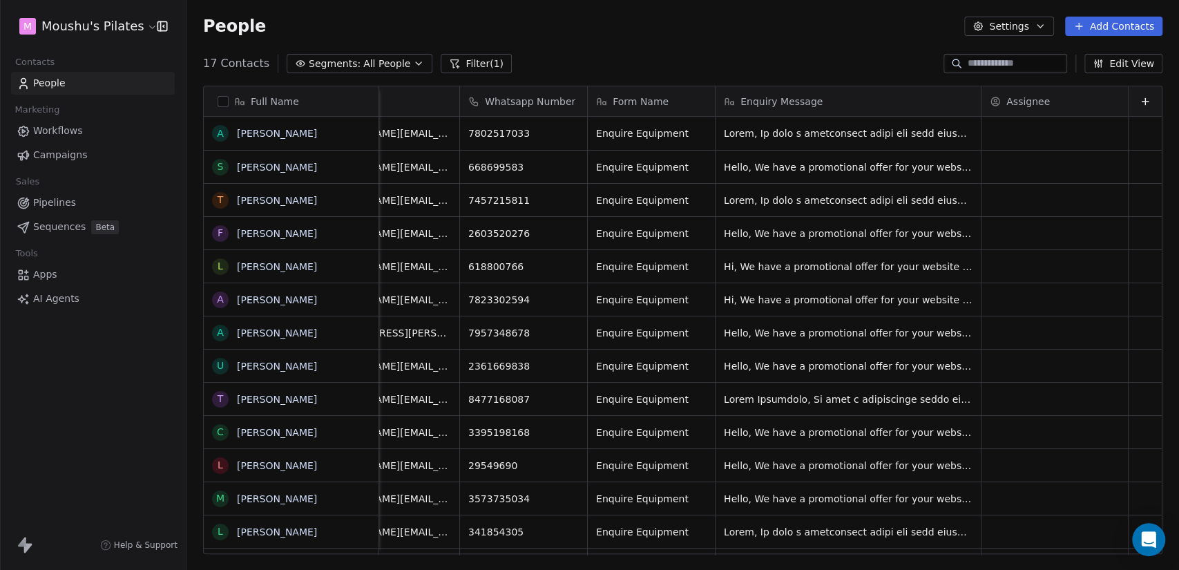
scroll to position [0, 0]
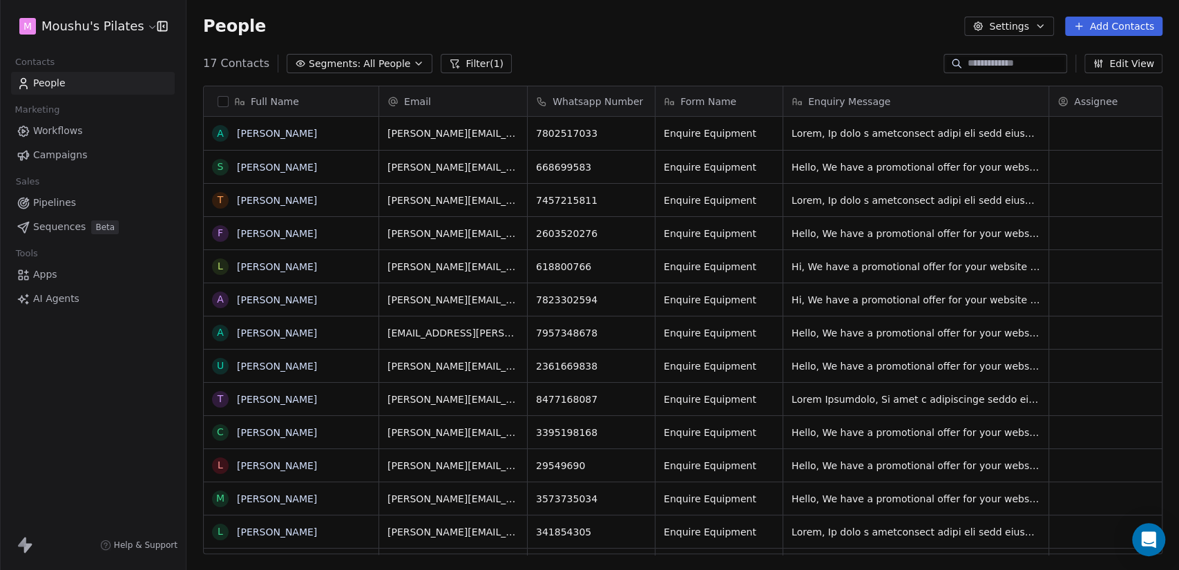
click at [103, 282] on link "Apps" at bounding box center [93, 274] width 164 height 23
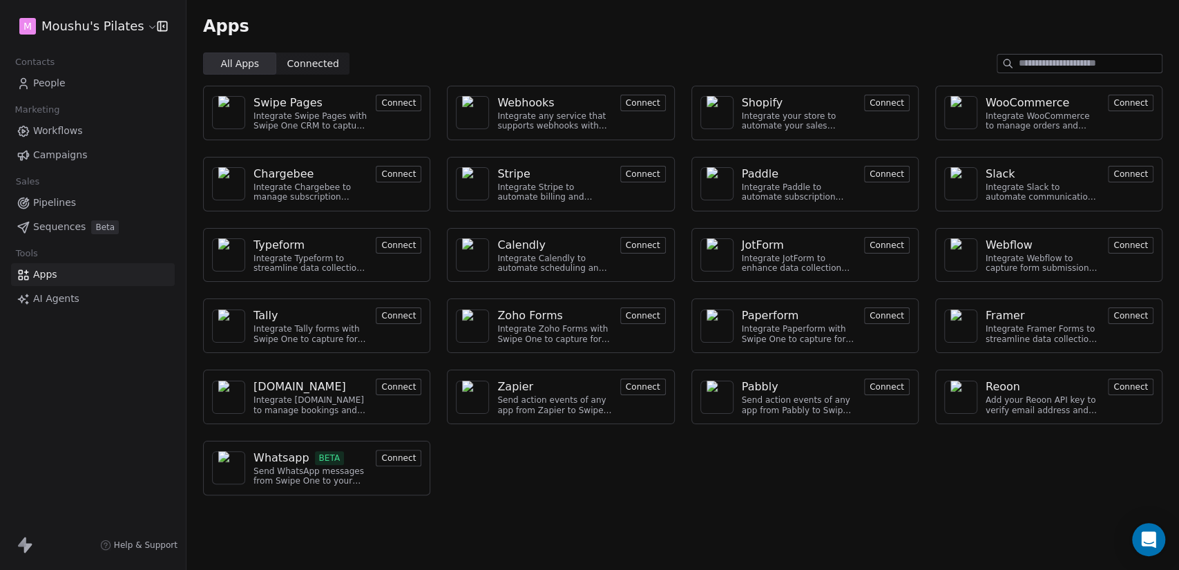
click at [97, 73] on link "People" at bounding box center [93, 83] width 164 height 23
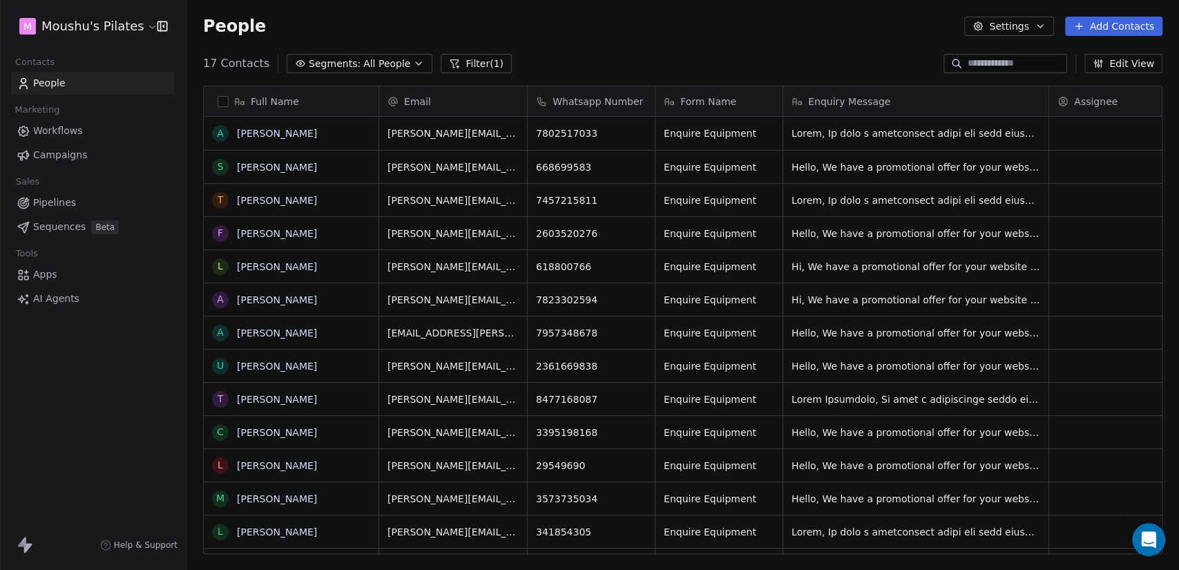
click at [1008, 63] on input at bounding box center [1016, 64] width 97 height 14
click at [1111, 61] on button "Edit View" at bounding box center [1123, 63] width 78 height 19
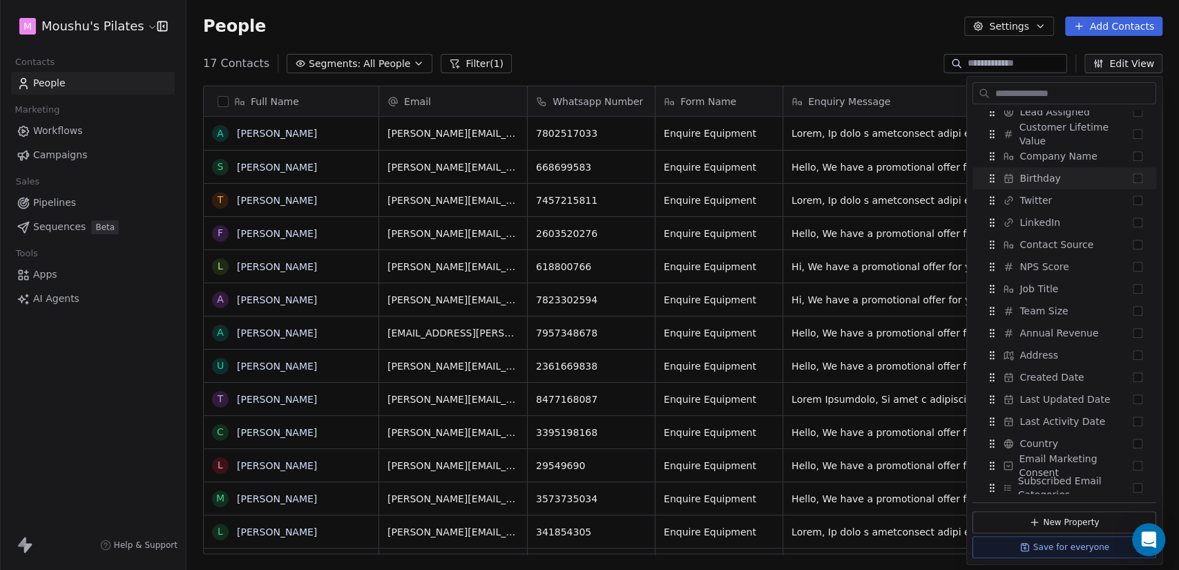
scroll to position [367, 0]
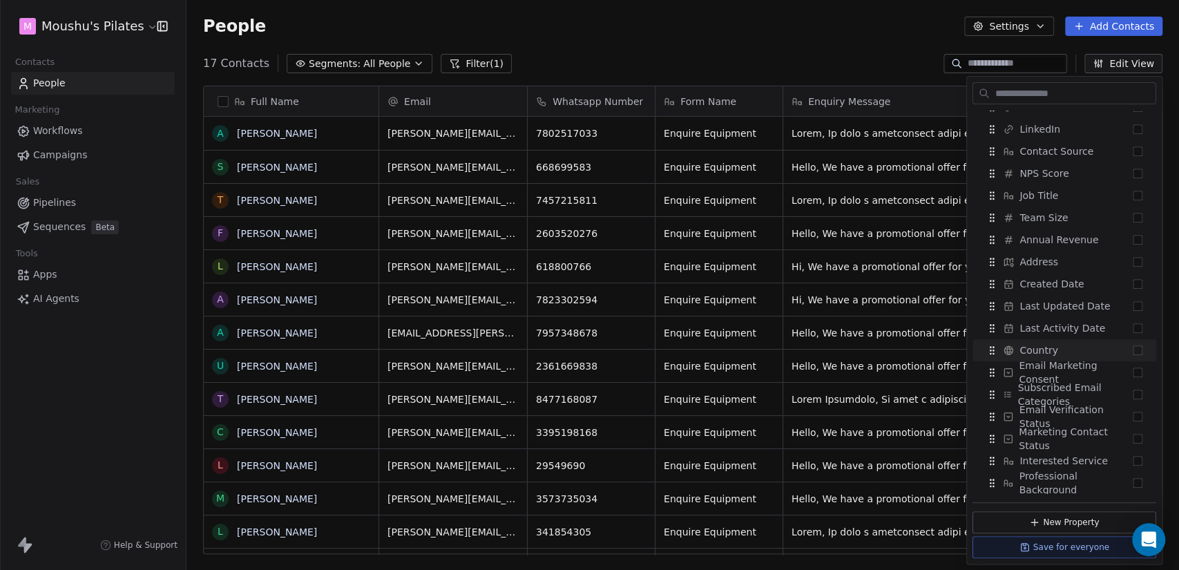
click at [747, 68] on div "17 Contacts Segments: All People Filter (1) Edit View" at bounding box center [682, 63] width 992 height 22
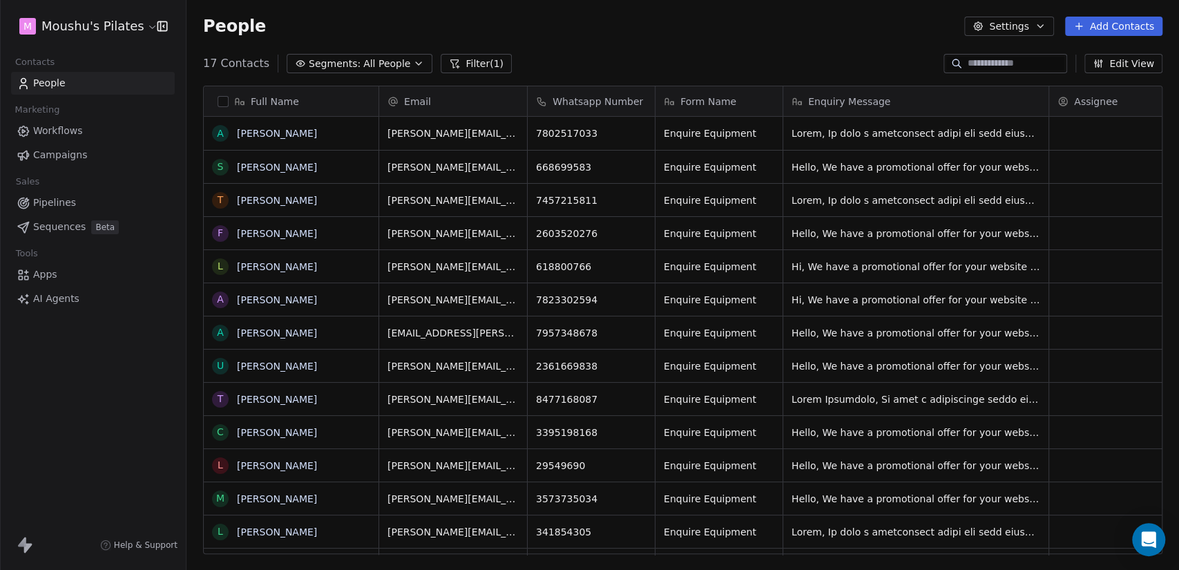
click at [92, 23] on html "M Moushu's Pilates Contacts People Marketing Workflows Campaigns Sales Pipeline…" at bounding box center [589, 285] width 1179 height 570
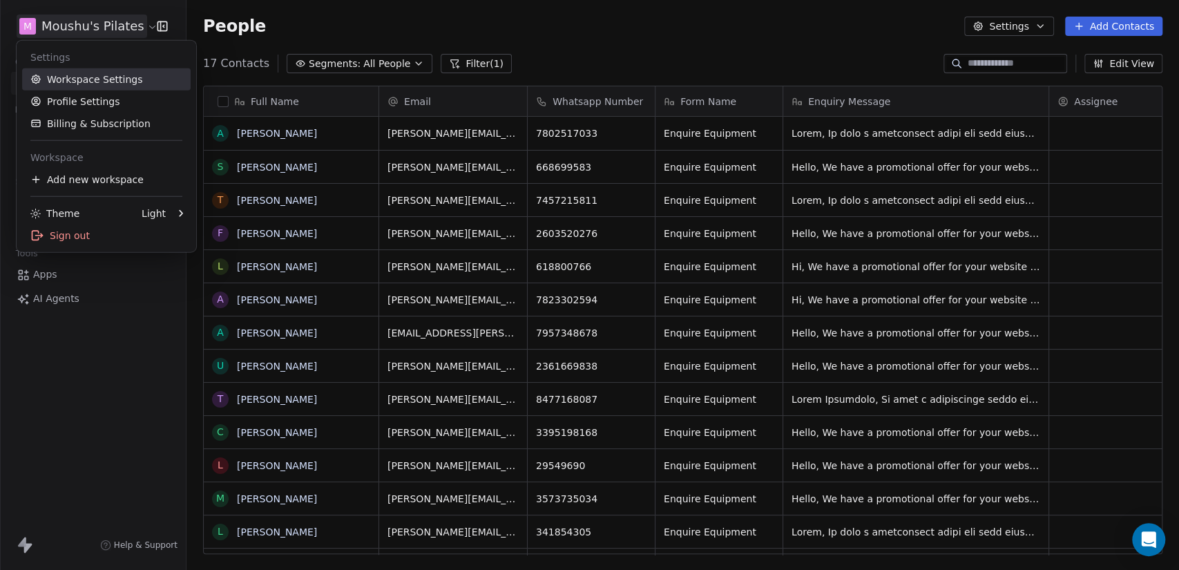
click at [99, 81] on link "Workspace Settings" at bounding box center [106, 79] width 169 height 22
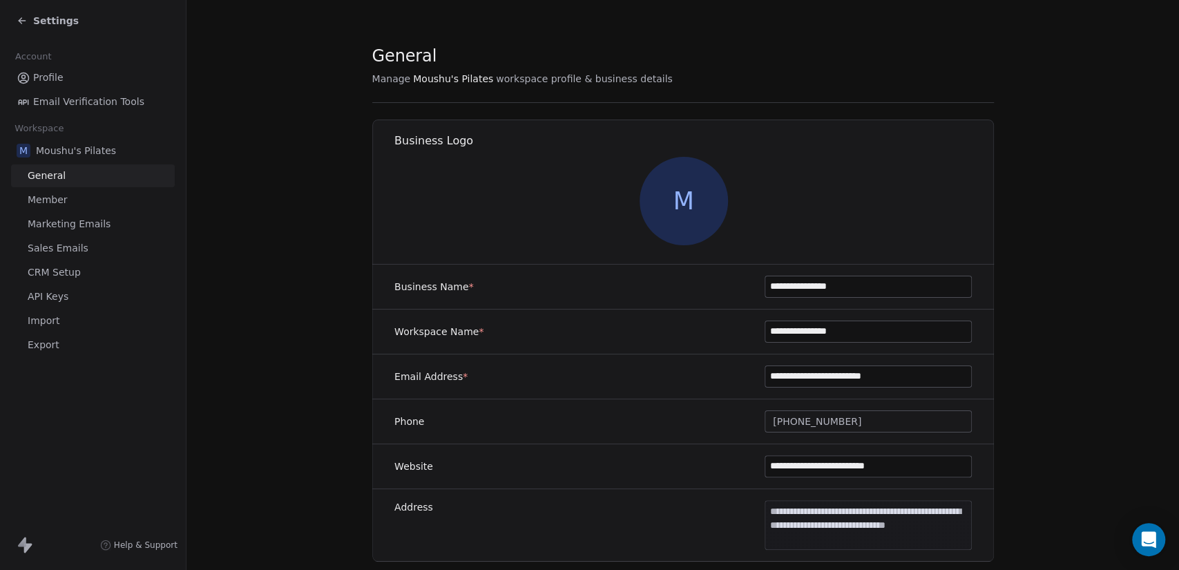
click at [84, 207] on link "Member" at bounding box center [93, 200] width 164 height 23
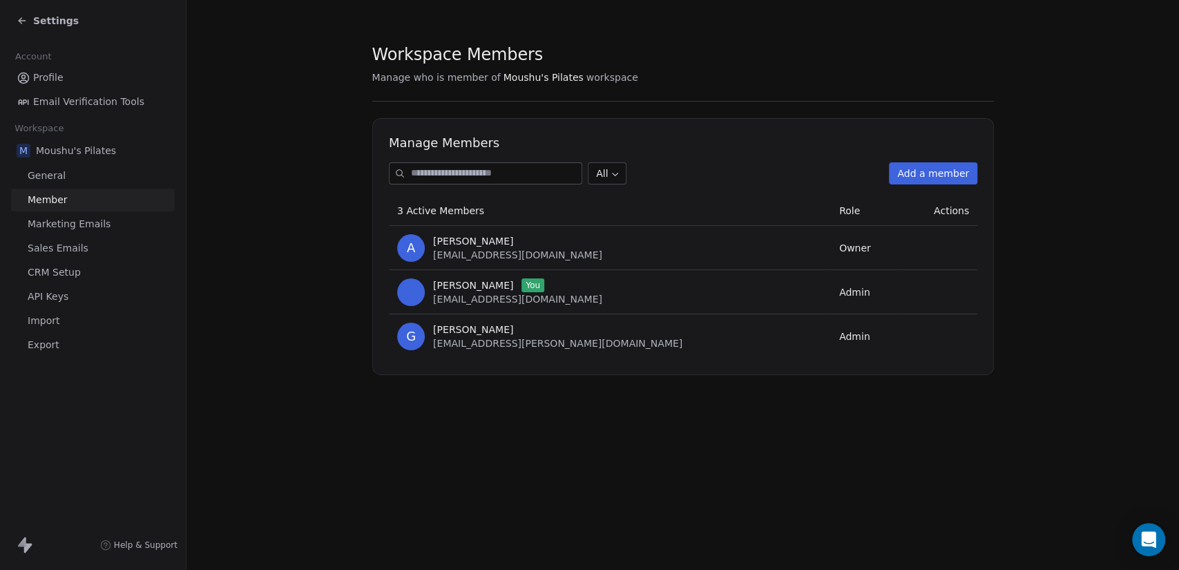
click at [119, 226] on link "Marketing Emails" at bounding box center [93, 224] width 164 height 23
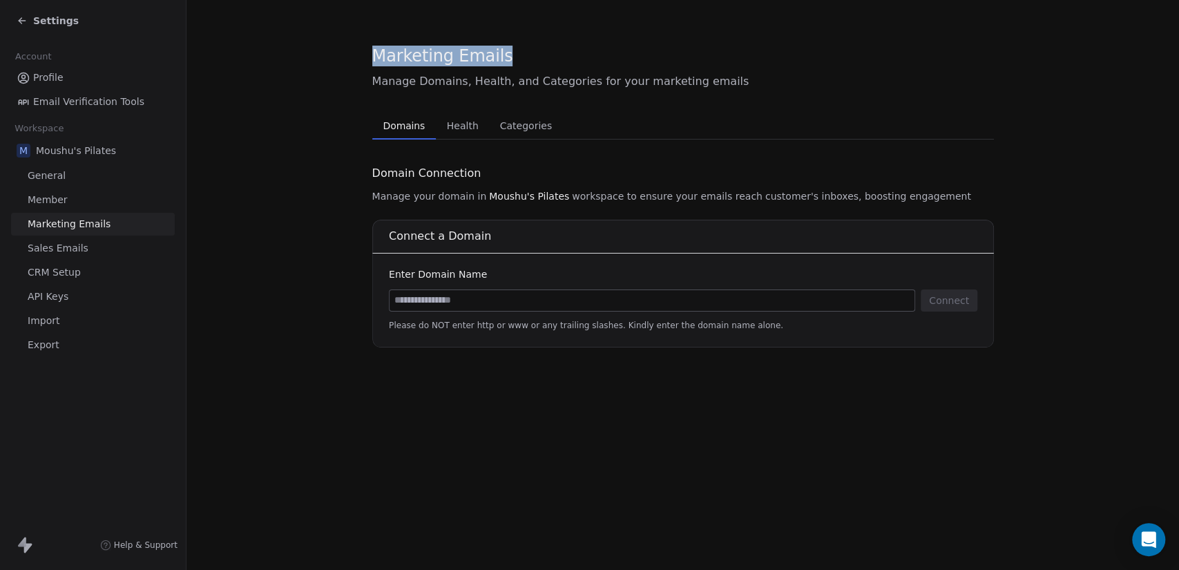
drag, startPoint x: 376, startPoint y: 55, endPoint x: 518, endPoint y: 58, distance: 142.3
click at [518, 58] on div "Marketing Emails" at bounding box center [683, 55] width 622 height 23
copy span "Marketing Emails"
drag, startPoint x: 329, startPoint y: 265, endPoint x: 269, endPoint y: 262, distance: 60.1
click at [329, 265] on section "Marketing Emails Manage Domains, Health, and Categories for your marketing emai…" at bounding box center [682, 196] width 992 height 392
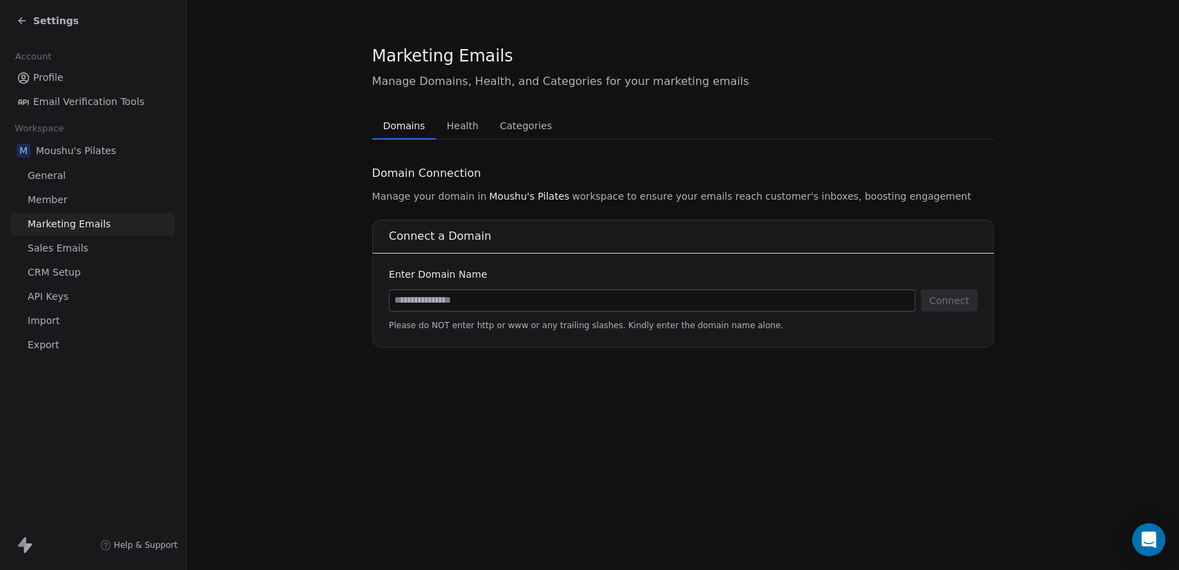
click at [129, 247] on link "Sales Emails" at bounding box center [93, 248] width 164 height 23
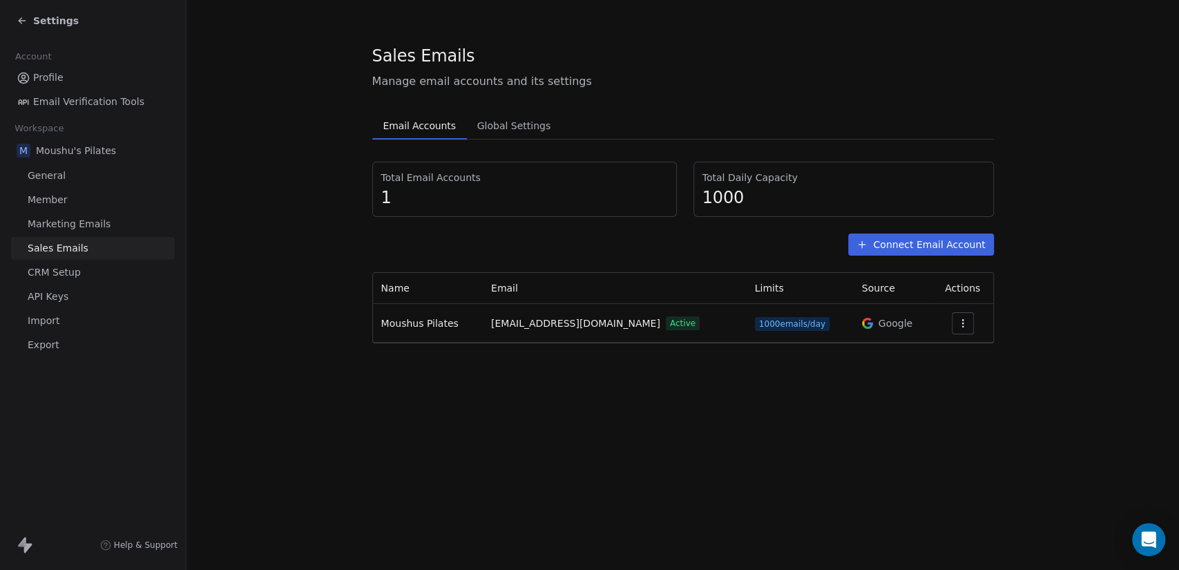
click at [83, 275] on link "CRM Setup" at bounding box center [93, 272] width 164 height 23
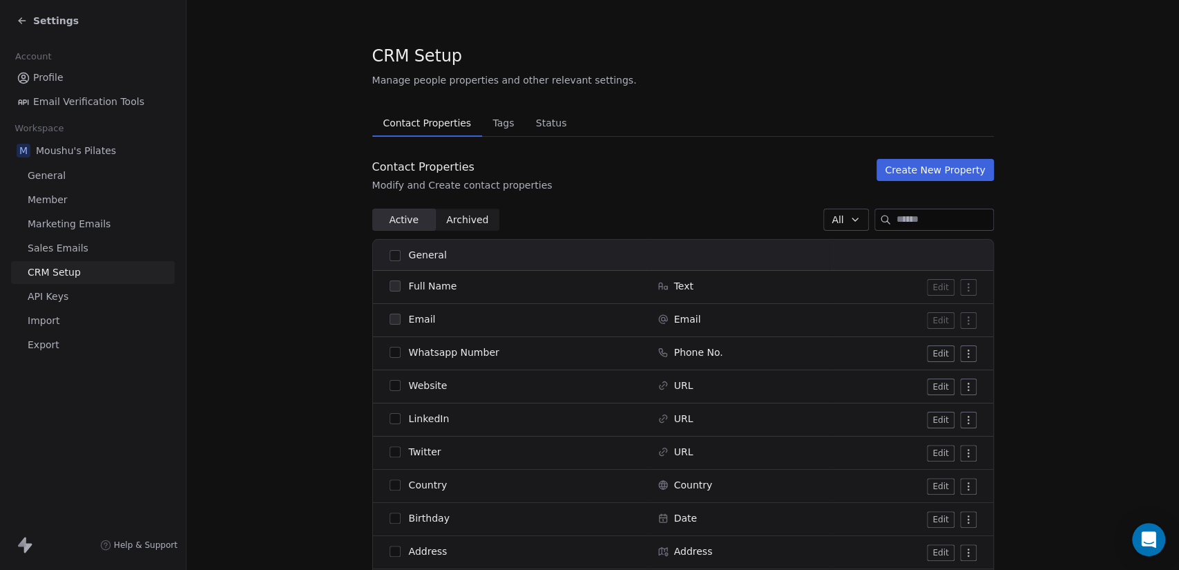
click at [94, 302] on link "API Keys" at bounding box center [93, 296] width 164 height 23
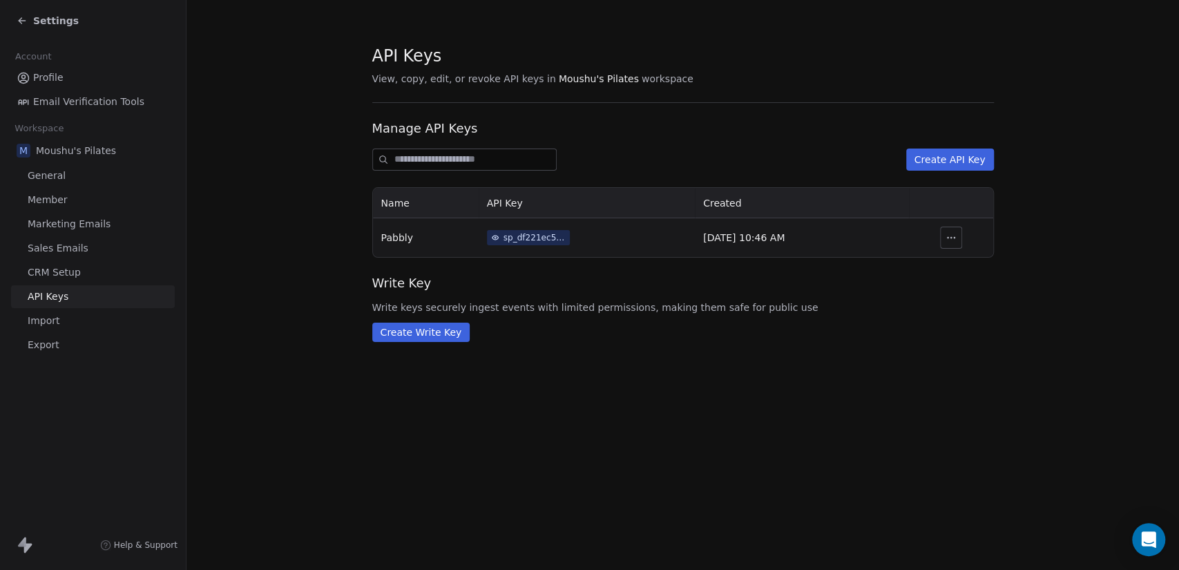
click at [90, 322] on link "Import" at bounding box center [93, 320] width 164 height 23
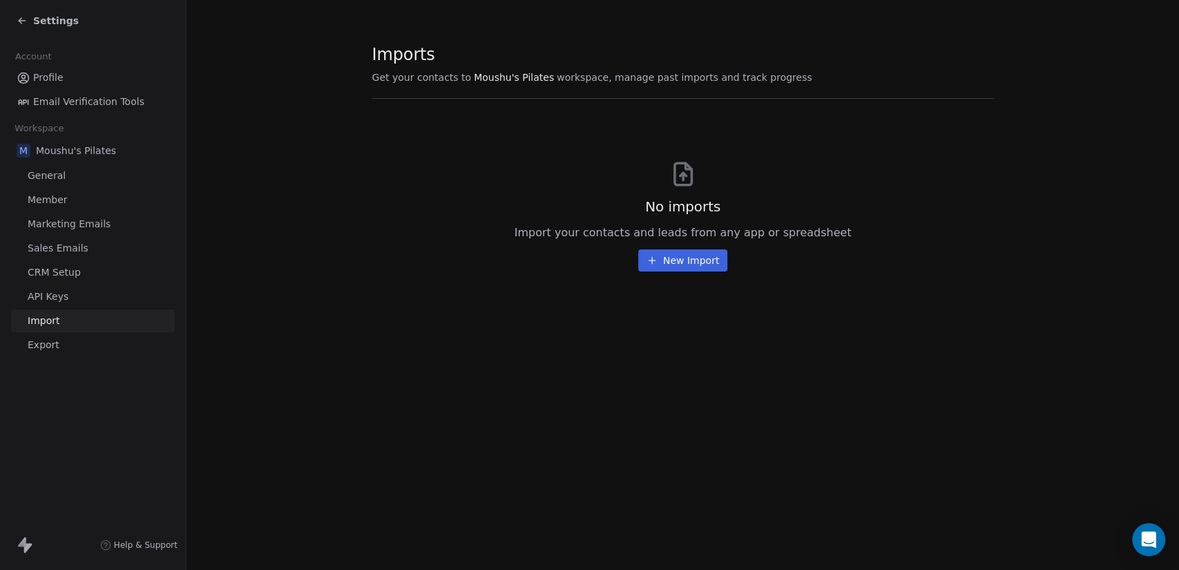
click at [102, 287] on link "API Keys" at bounding box center [93, 296] width 164 height 23
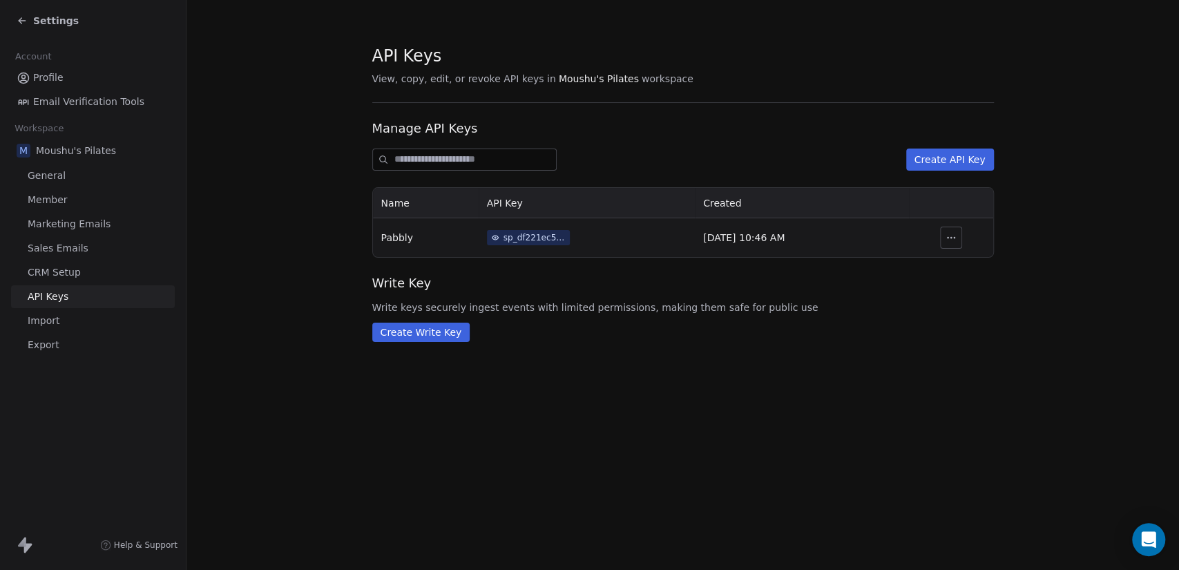
click at [99, 332] on link "Import" at bounding box center [93, 320] width 164 height 23
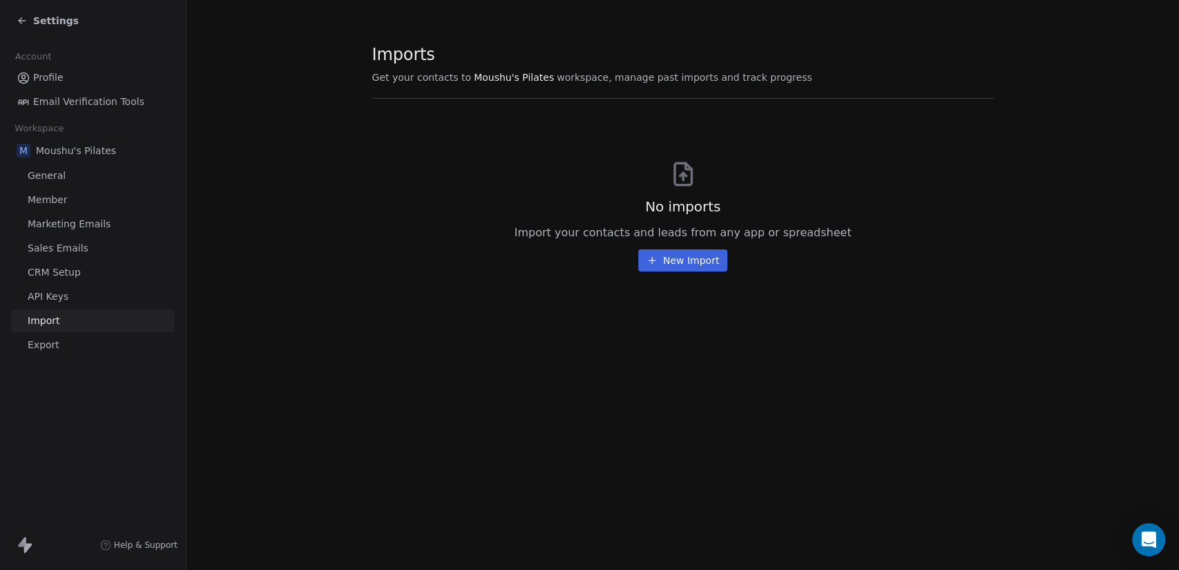
click at [100, 349] on link "Export" at bounding box center [93, 345] width 164 height 23
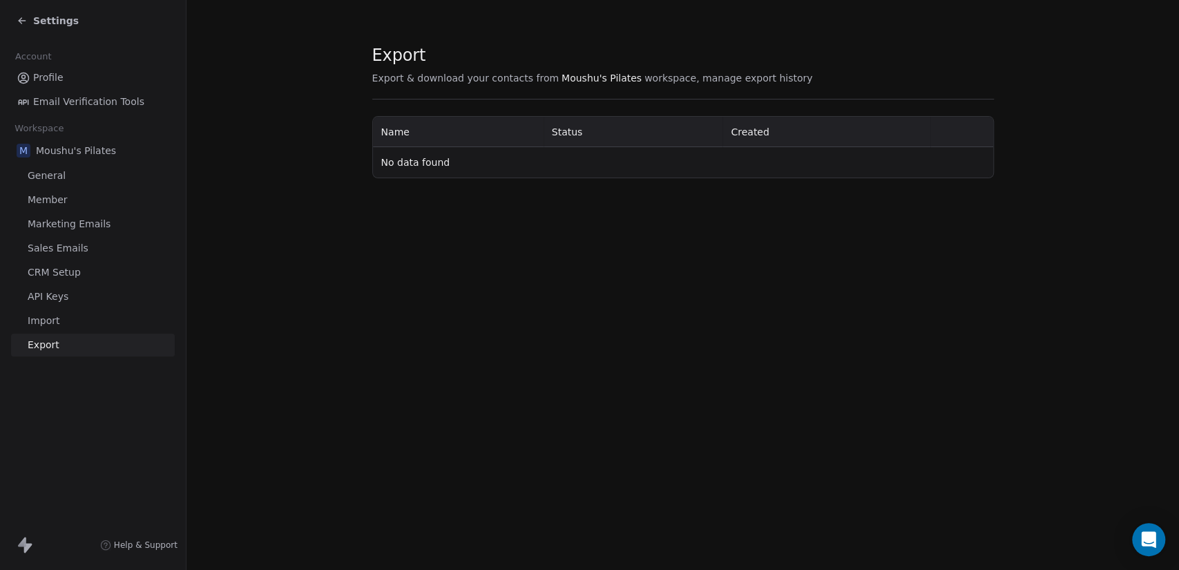
click at [62, 29] on div "Settings" at bounding box center [96, 20] width 158 height 19
click at [62, 21] on span "Settings" at bounding box center [56, 21] width 46 height 14
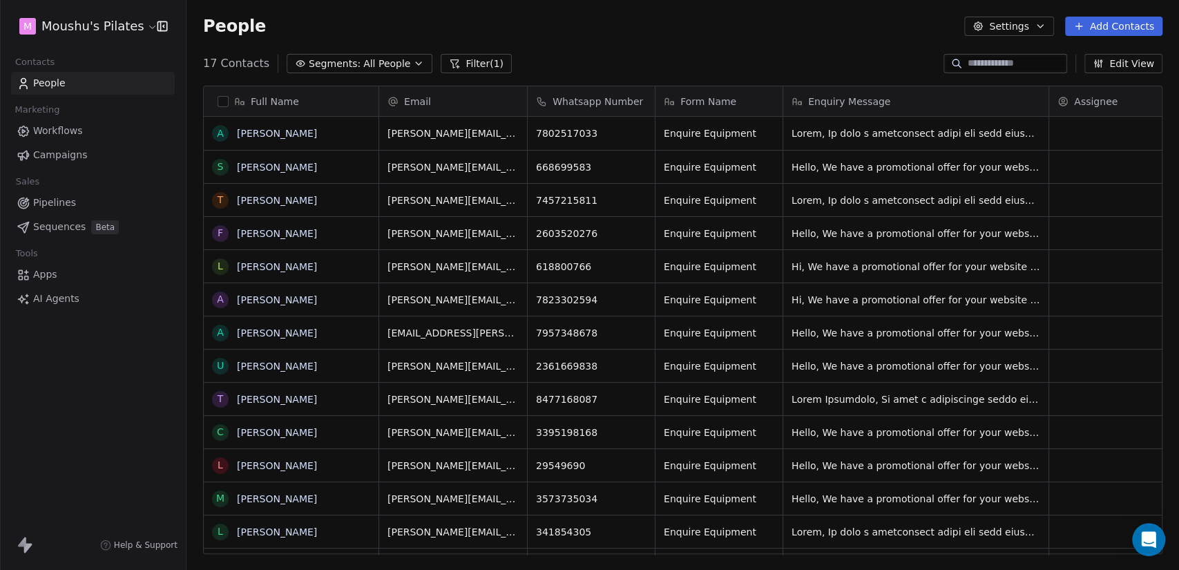
scroll to position [489, 981]
click at [99, 134] on link "Workflows" at bounding box center [93, 130] width 164 height 23
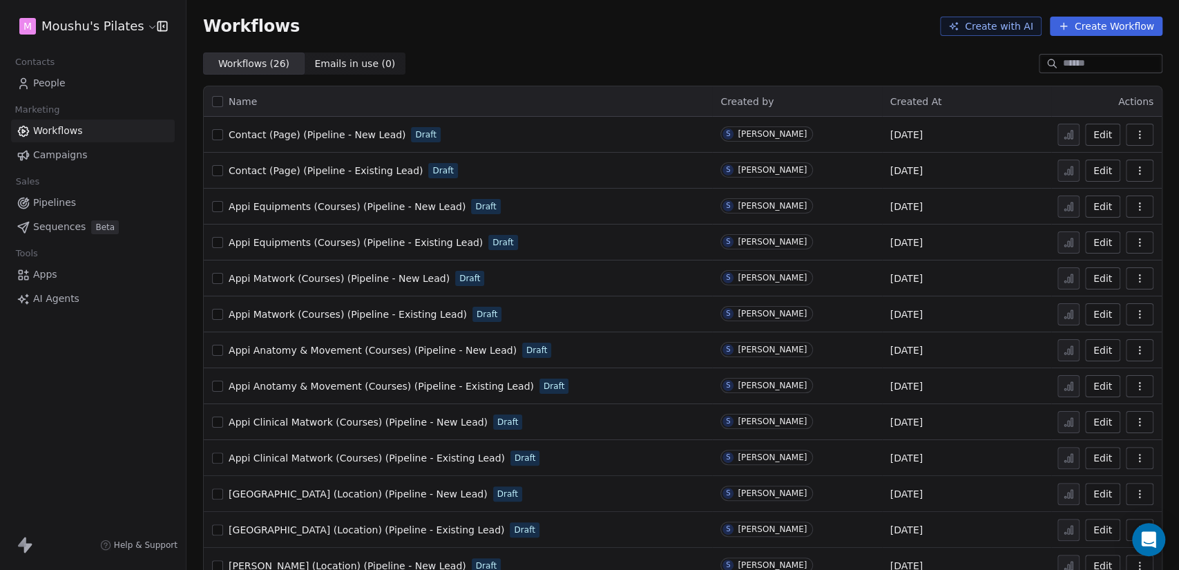
click at [341, 59] on span "Emails in use ( 0 )" at bounding box center [354, 64] width 81 height 15
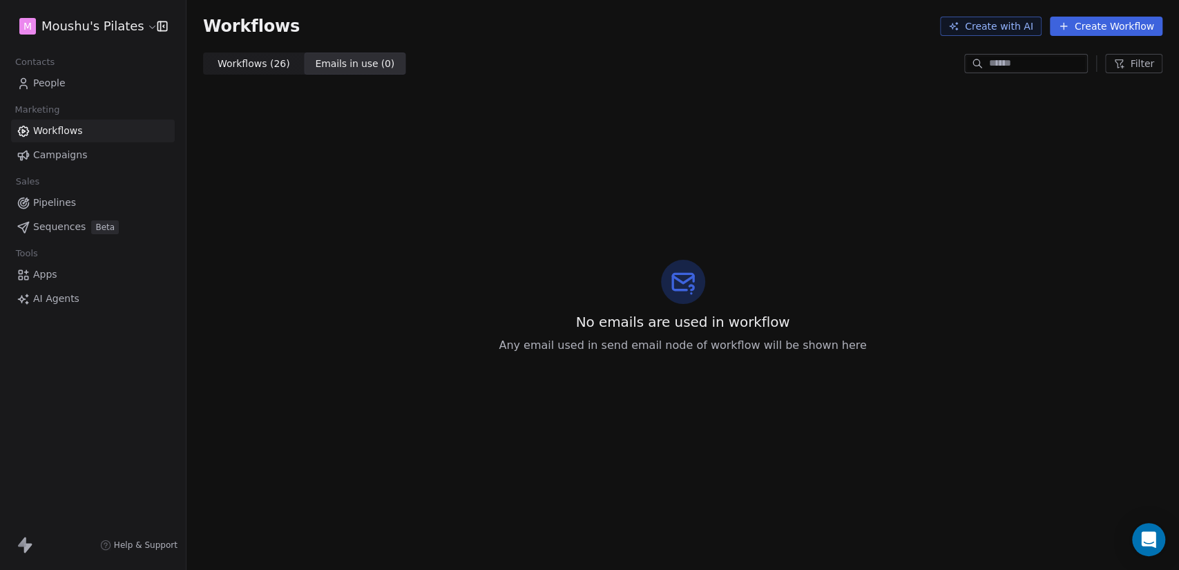
click at [249, 65] on span "Workflows ( 26 )" at bounding box center [254, 64] width 73 height 15
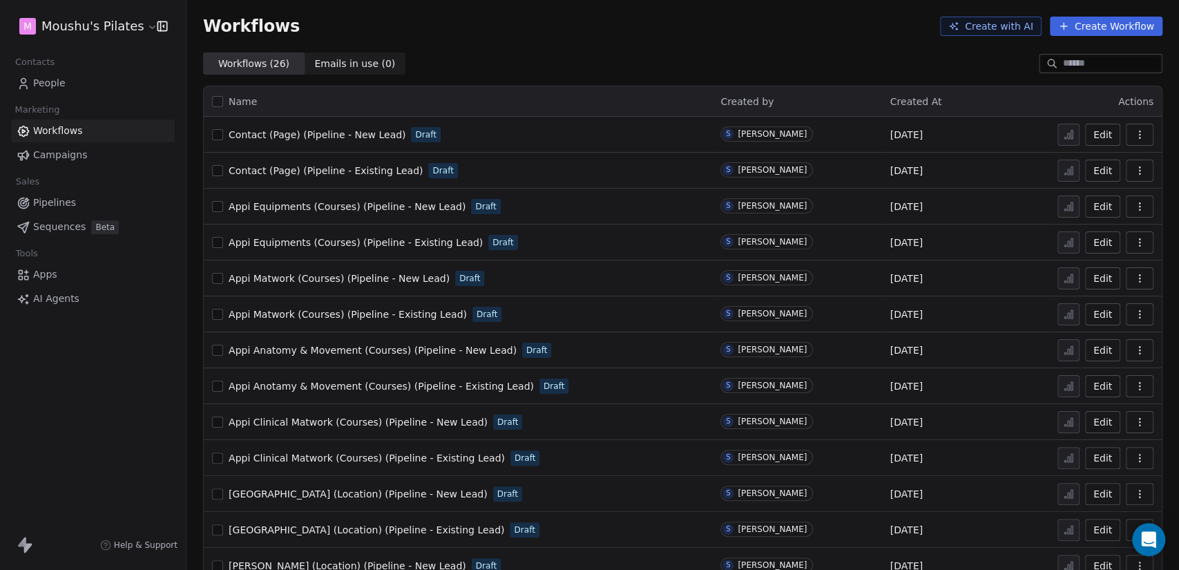
click at [394, 57] on div "Workflows ( 26 ) Workflows ( 26 ) Emails in use ( 0 ) Emails in use ( 0 )" at bounding box center [682, 63] width 992 height 22
click at [360, 60] on span "Emails in use ( 0 )" at bounding box center [354, 64] width 81 height 15
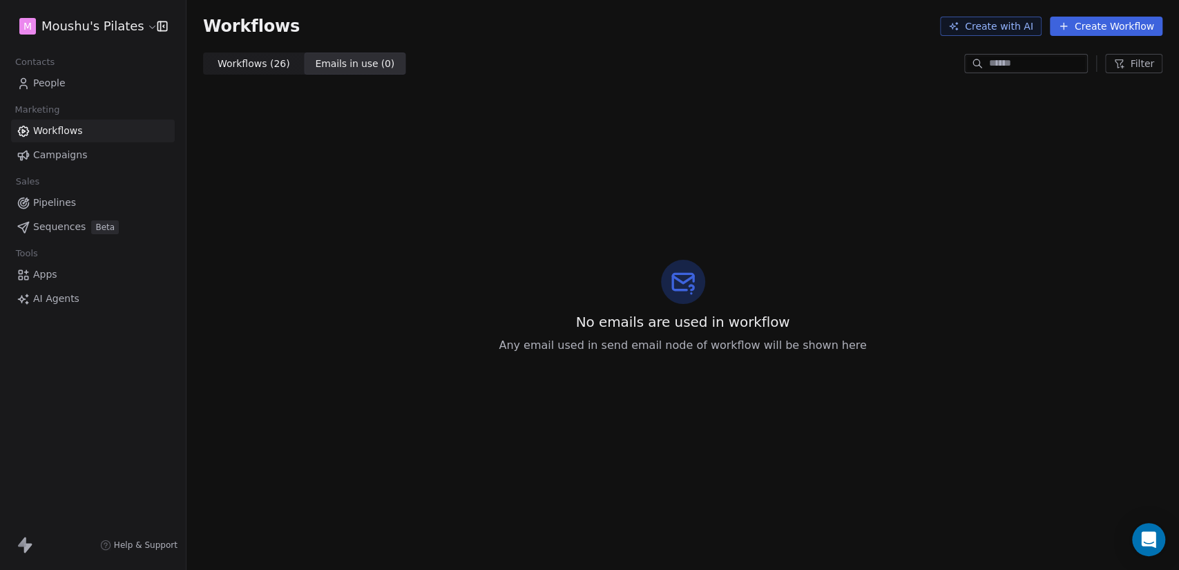
click at [1061, 26] on button "Create Workflow" at bounding box center [1106, 26] width 113 height 19
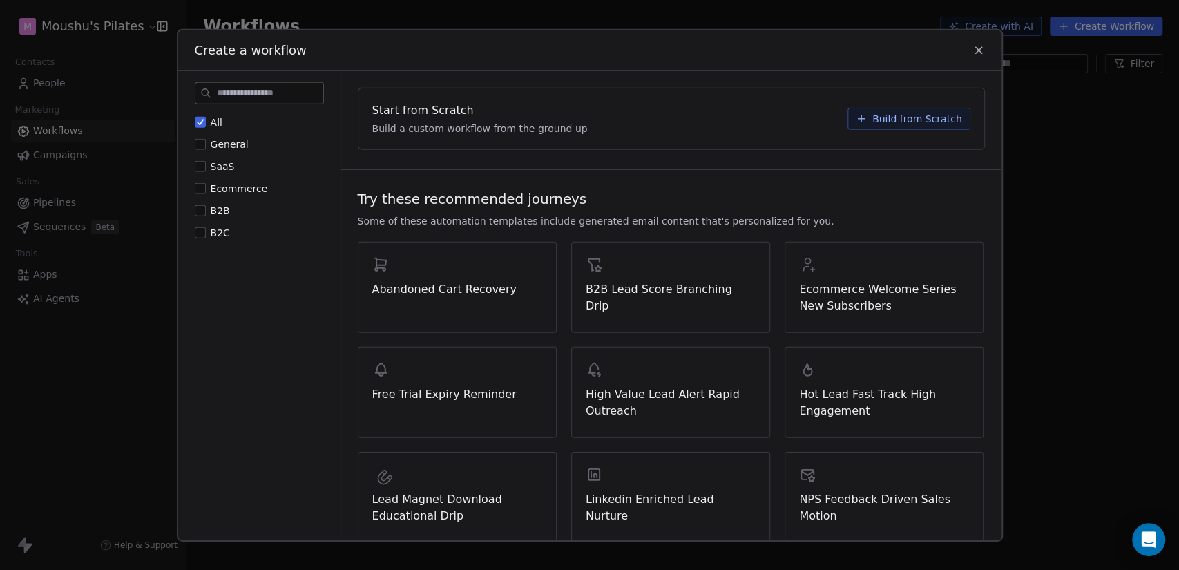
click at [195, 115] on button "All" at bounding box center [200, 122] width 11 height 14
click at [200, 188] on button "Ecommerce" at bounding box center [200, 188] width 11 height 14
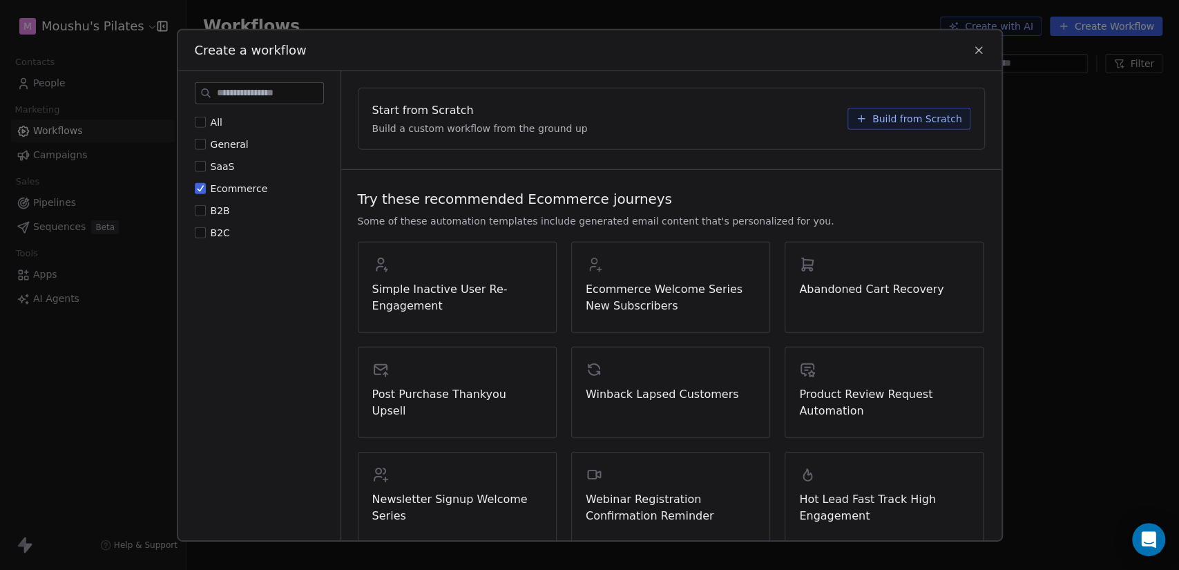
click at [200, 189] on button "Ecommerce" at bounding box center [200, 188] width 11 height 14
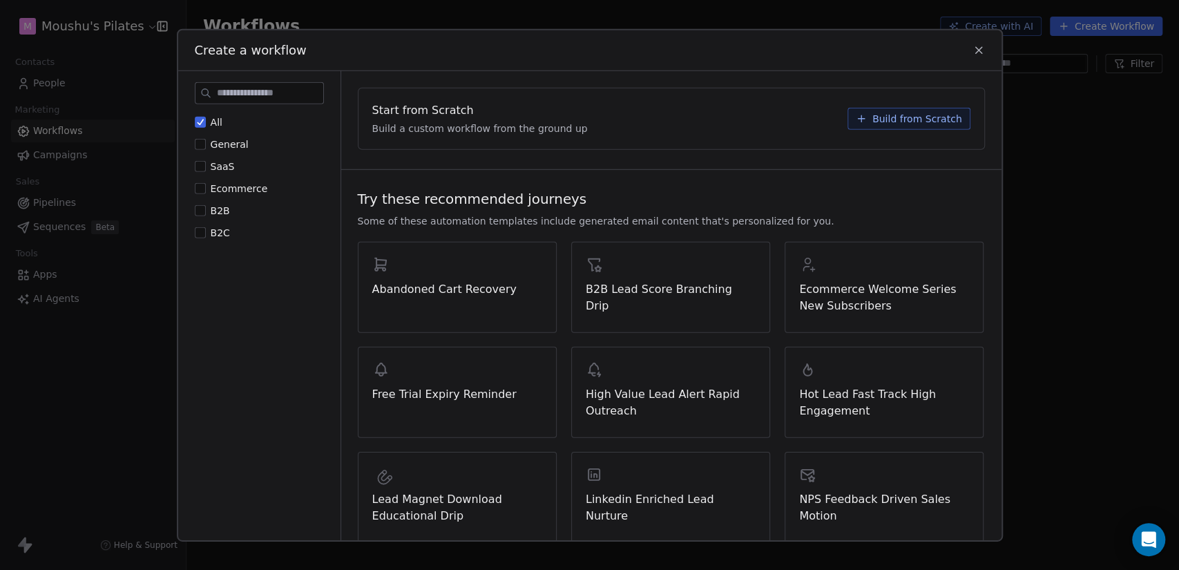
click at [876, 123] on span "Build from Scratch" at bounding box center [917, 118] width 90 height 14
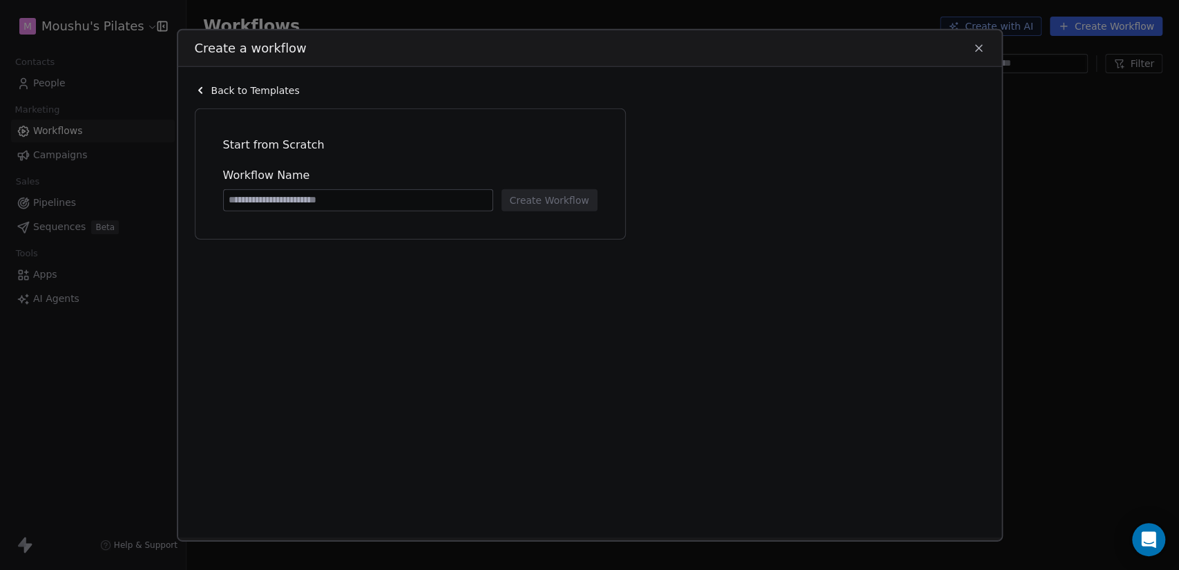
click at [201, 84] on icon at bounding box center [200, 89] width 11 height 11
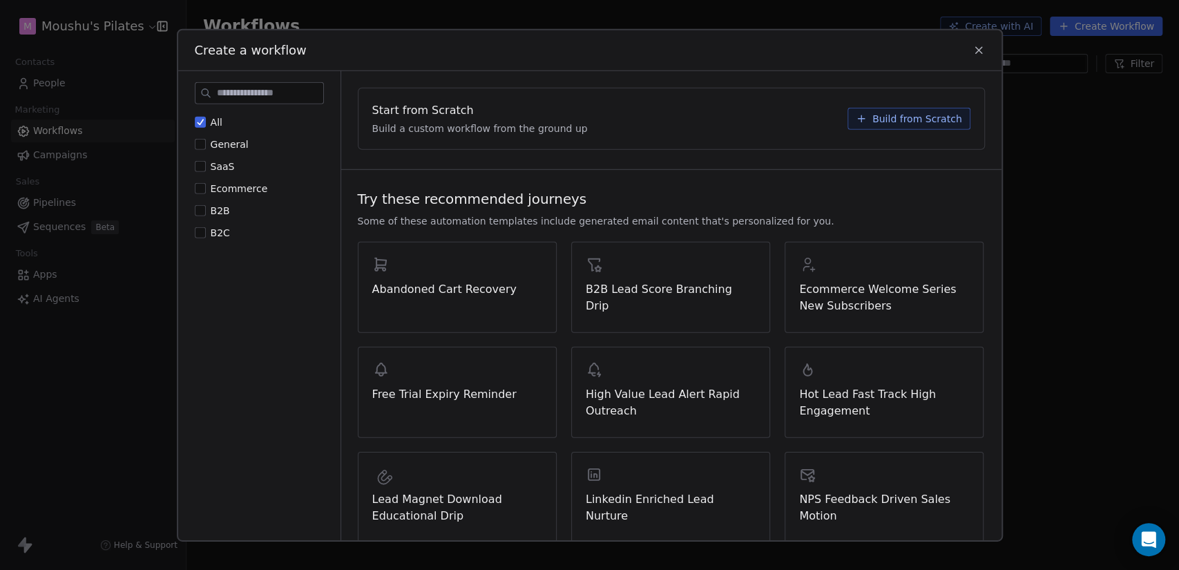
click at [980, 52] on icon at bounding box center [978, 50] width 12 height 12
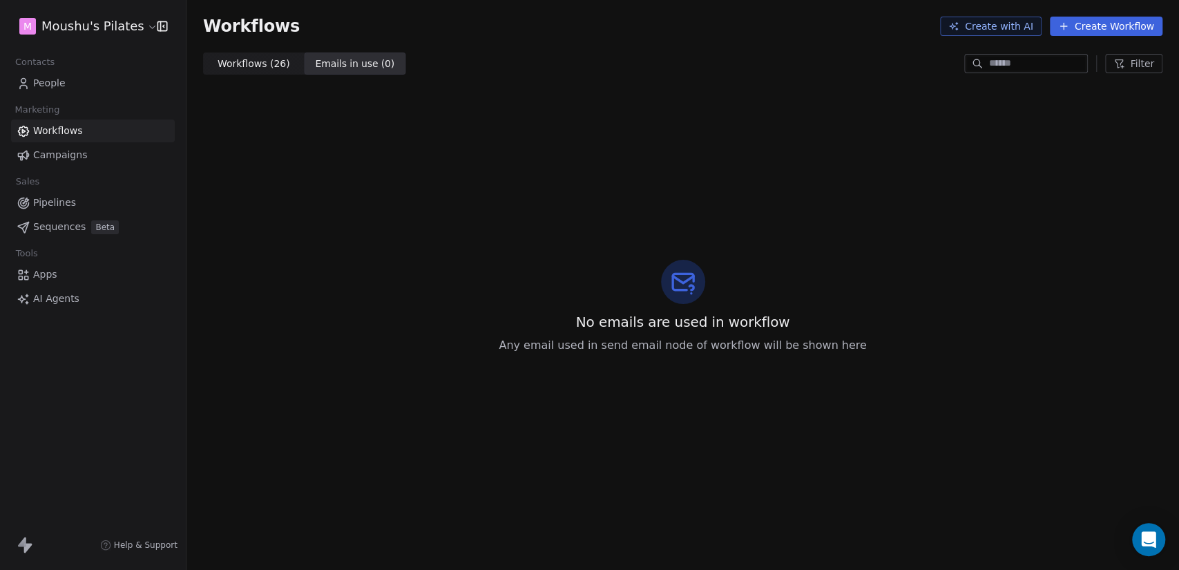
click at [245, 68] on span "Workflows ( 26 )" at bounding box center [254, 64] width 73 height 15
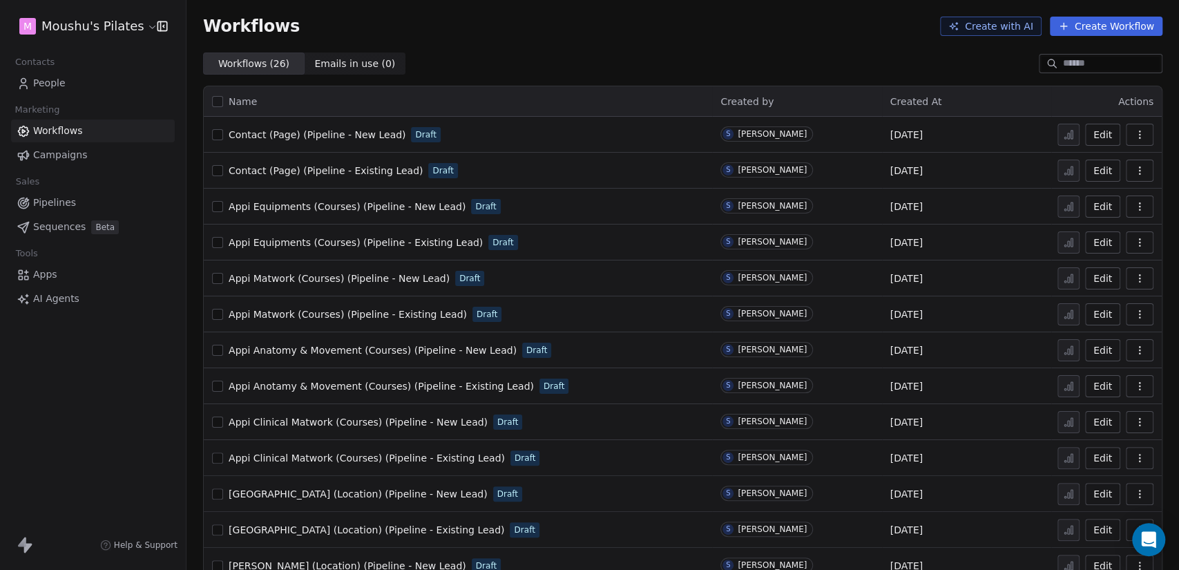
click at [1100, 137] on button "Edit" at bounding box center [1102, 135] width 35 height 22
click at [77, 206] on link "Pipelines" at bounding box center [93, 202] width 164 height 23
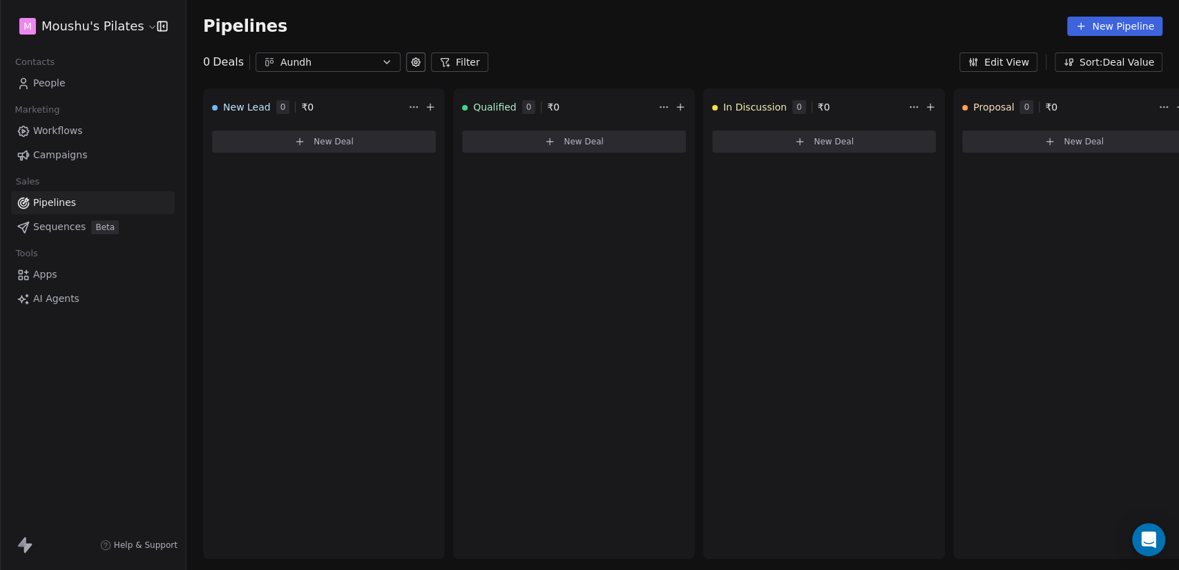
click at [410, 57] on icon at bounding box center [415, 62] width 11 height 11
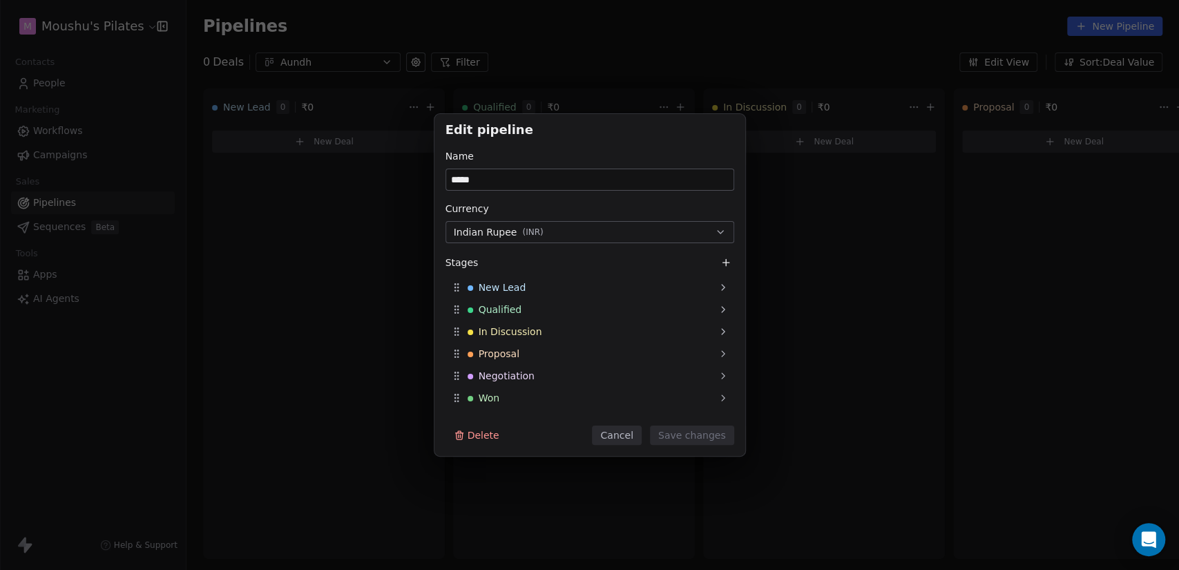
click at [365, 55] on div "Edit pipeline Name ***** Currency Indian Rupee ( INR ) Stages New Lead Qualifie…" at bounding box center [589, 285] width 1179 height 570
click at [627, 431] on button "Cancel" at bounding box center [616, 434] width 49 height 19
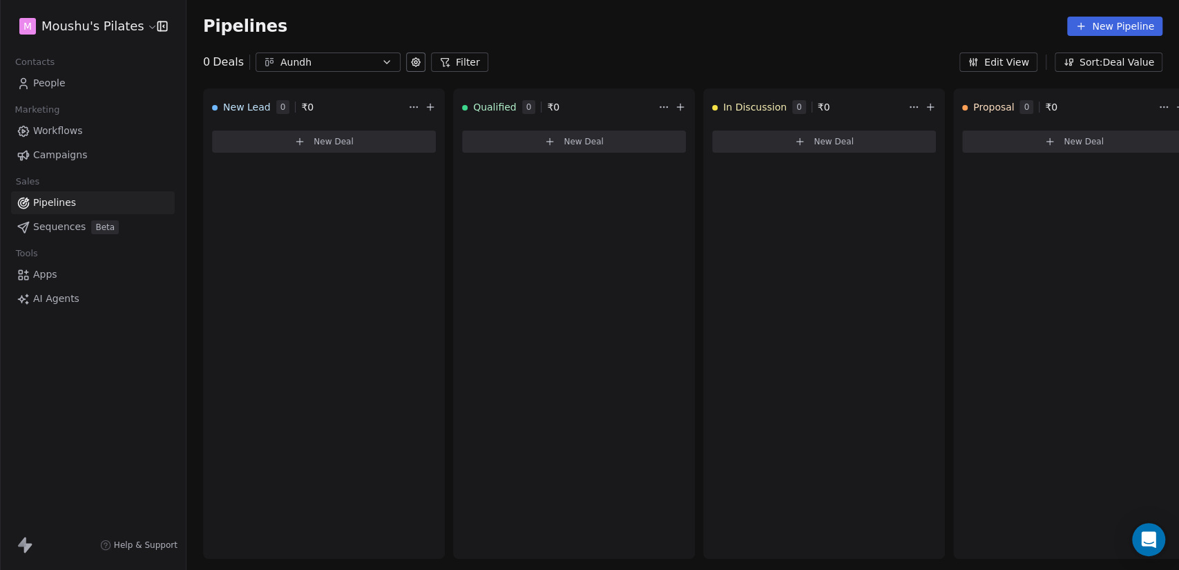
click at [307, 55] on div "Aundh" at bounding box center [327, 62] width 95 height 15
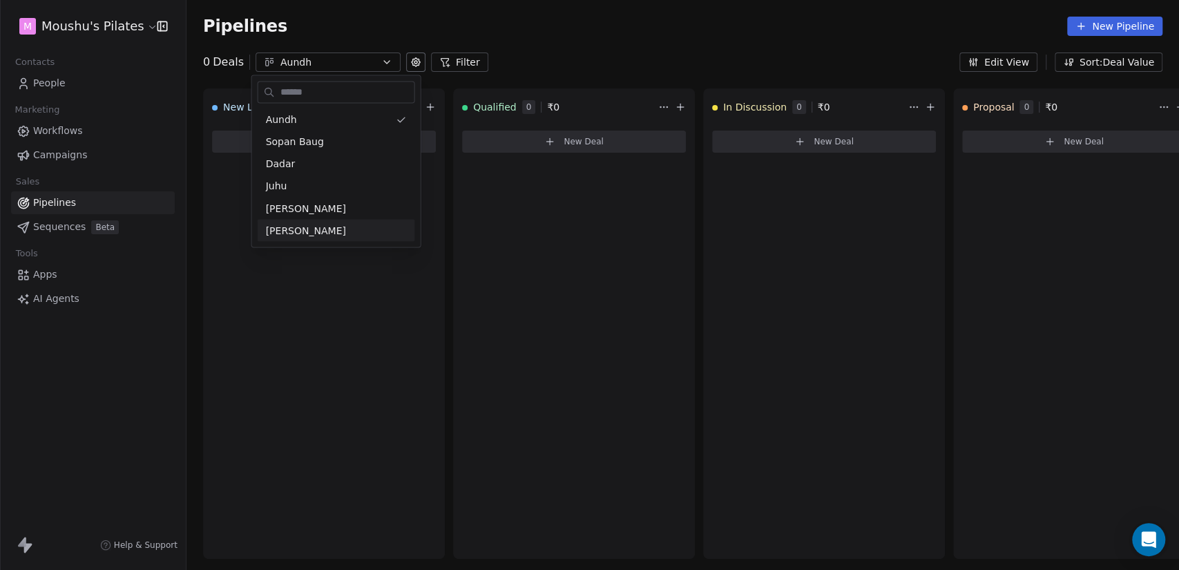
click at [330, 342] on html "M Moushu's Pilates Contacts People Marketing Workflows Campaigns Sales Pipeline…" at bounding box center [589, 285] width 1179 height 570
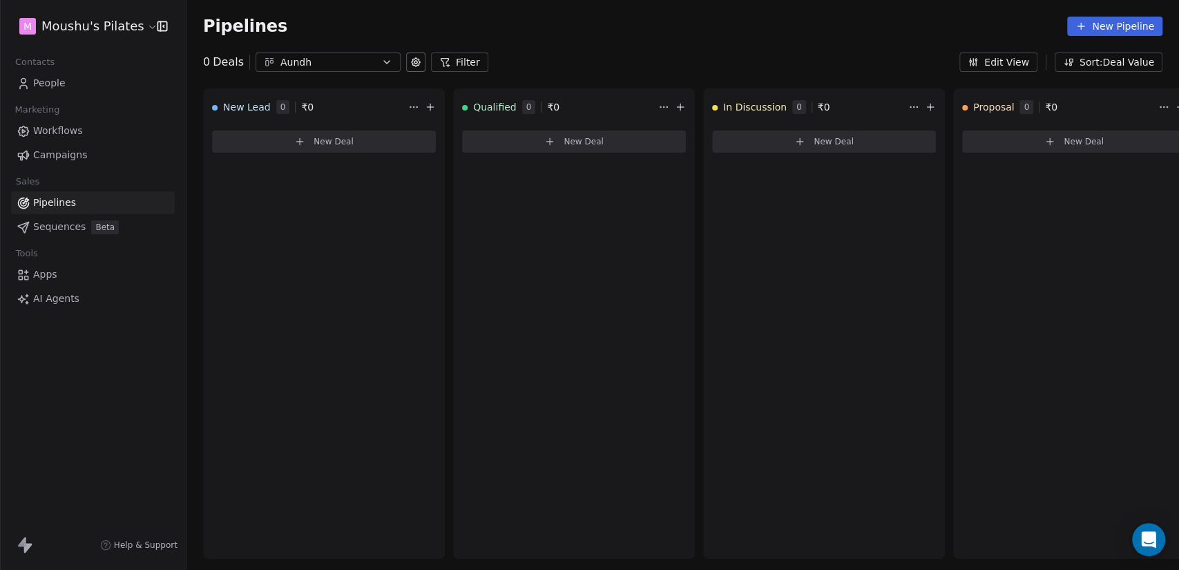
click at [103, 231] on span "Beta" at bounding box center [105, 227] width 28 height 14
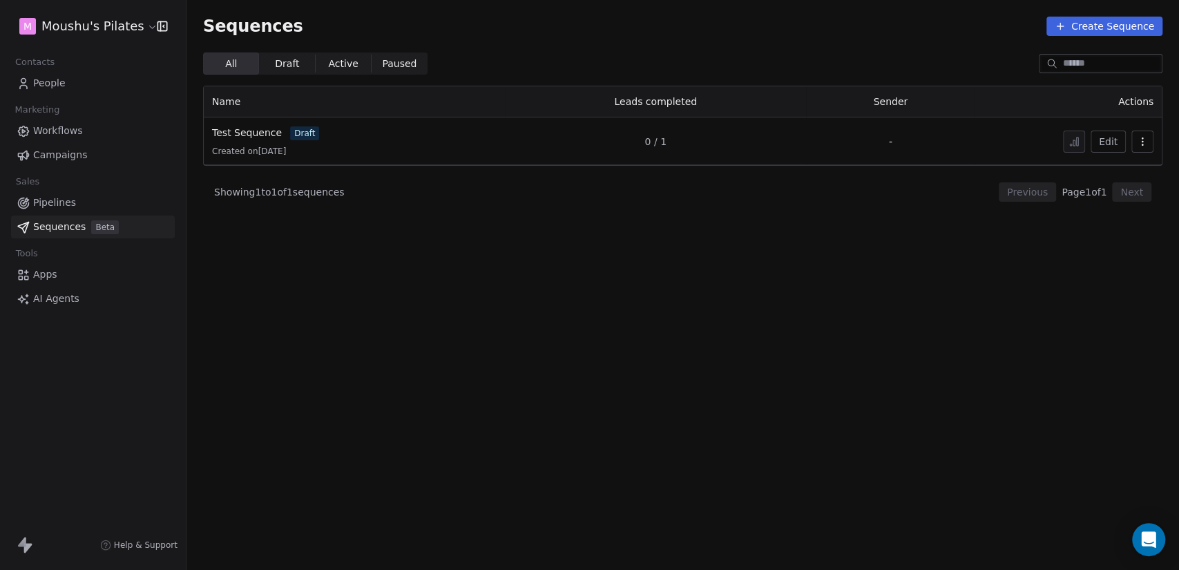
click at [59, 274] on link "Apps" at bounding box center [93, 274] width 164 height 23
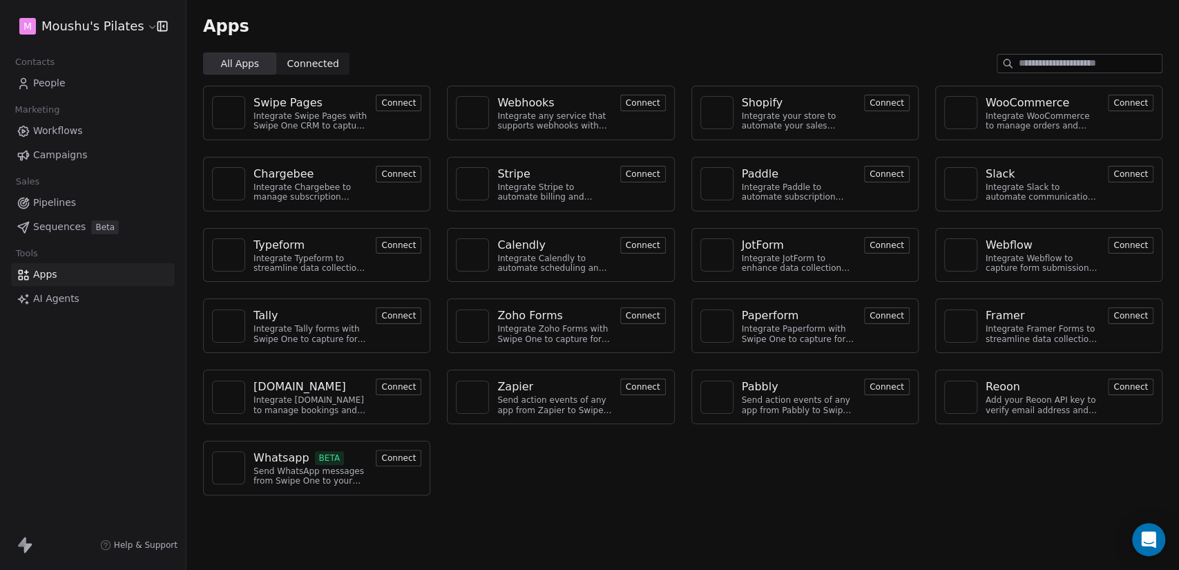
click at [878, 469] on div "Swipe Pages Integrate Swipe Pages with Swipe One CRM to capture lead data. Conn…" at bounding box center [682, 291] width 992 height 432
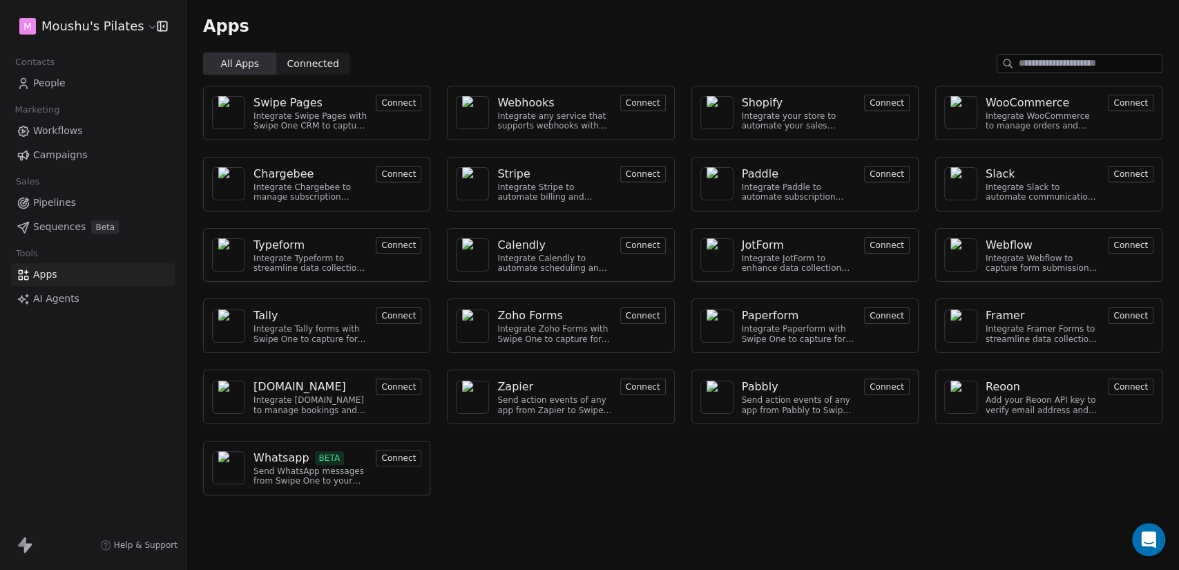
click at [96, 204] on link "Pipelines" at bounding box center [93, 202] width 164 height 23
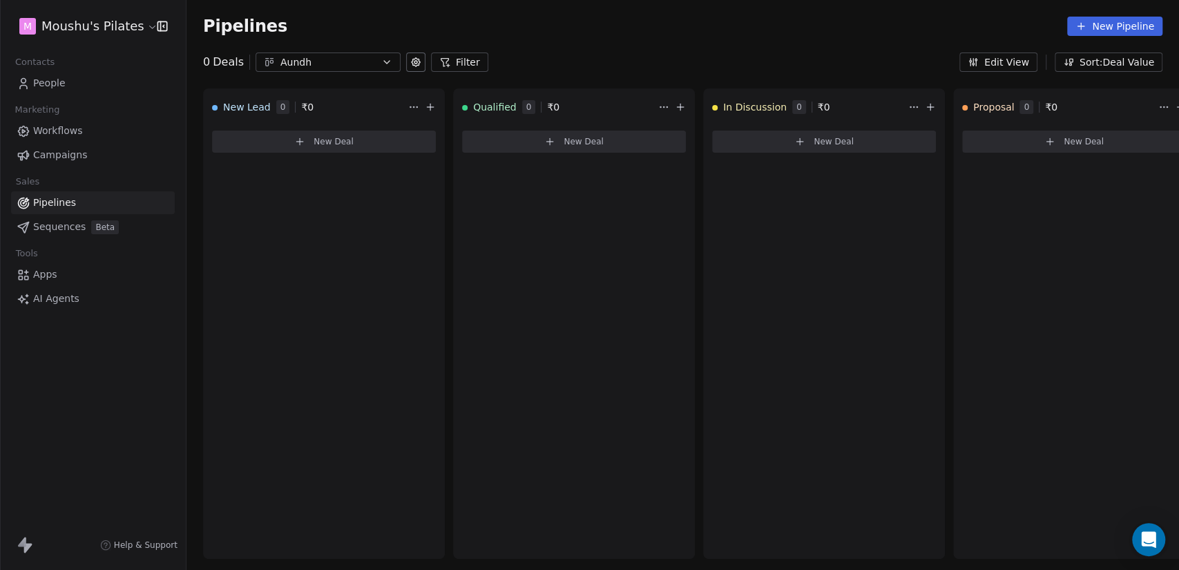
click at [39, 87] on span "People" at bounding box center [49, 83] width 32 height 15
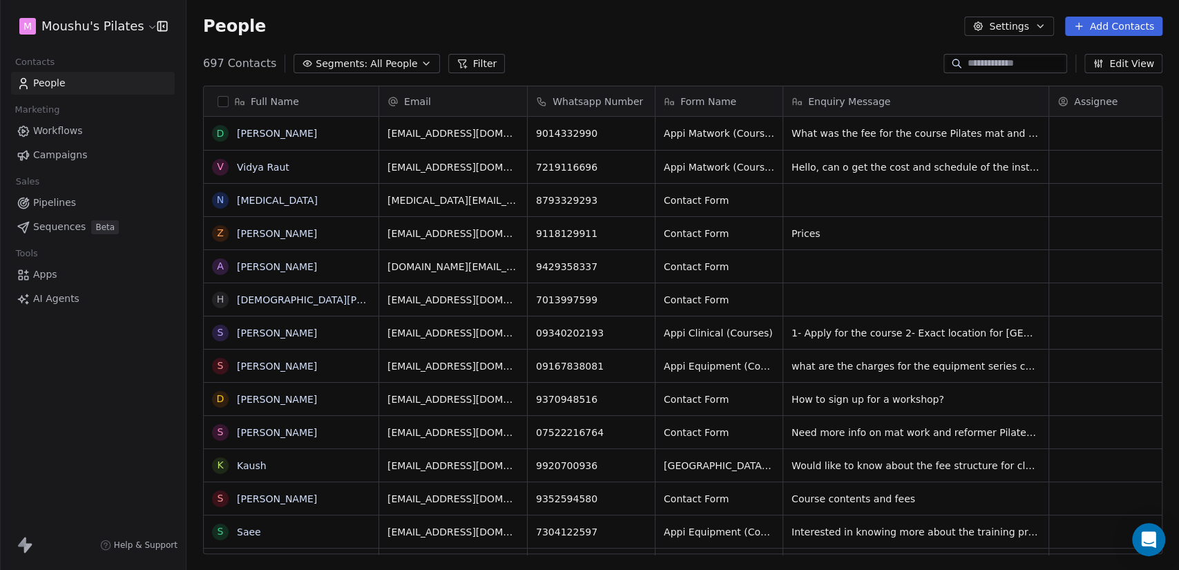
scroll to position [489, 981]
click at [479, 63] on button "Filter" at bounding box center [476, 63] width 57 height 19
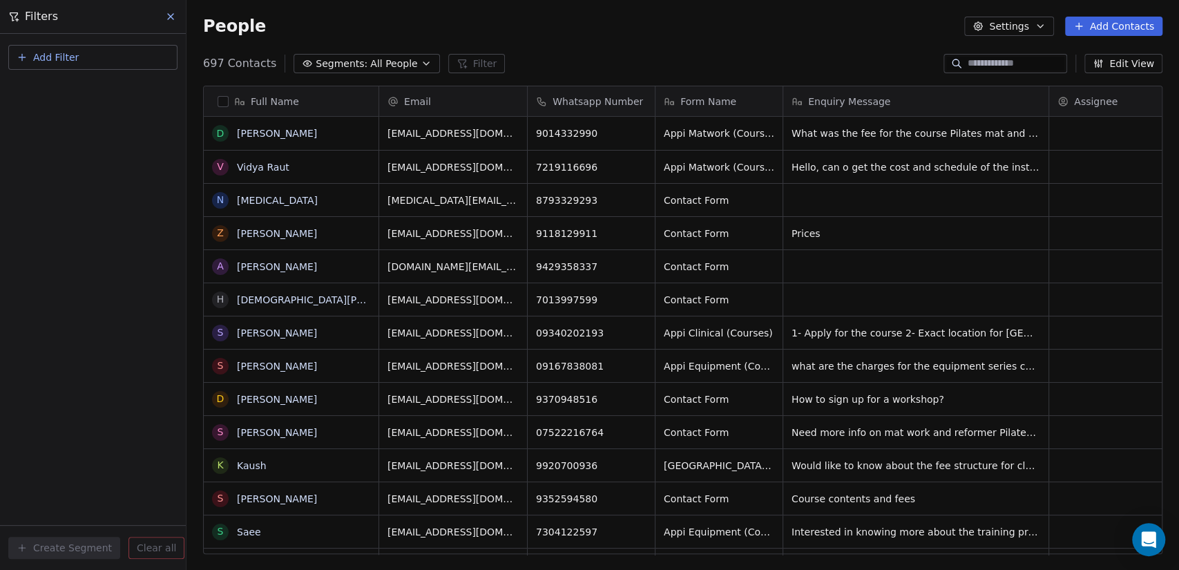
click at [52, 57] on span "Add Filter" at bounding box center [56, 57] width 46 height 15
click at [68, 93] on span "Contact properties" at bounding box center [68, 89] width 90 height 15
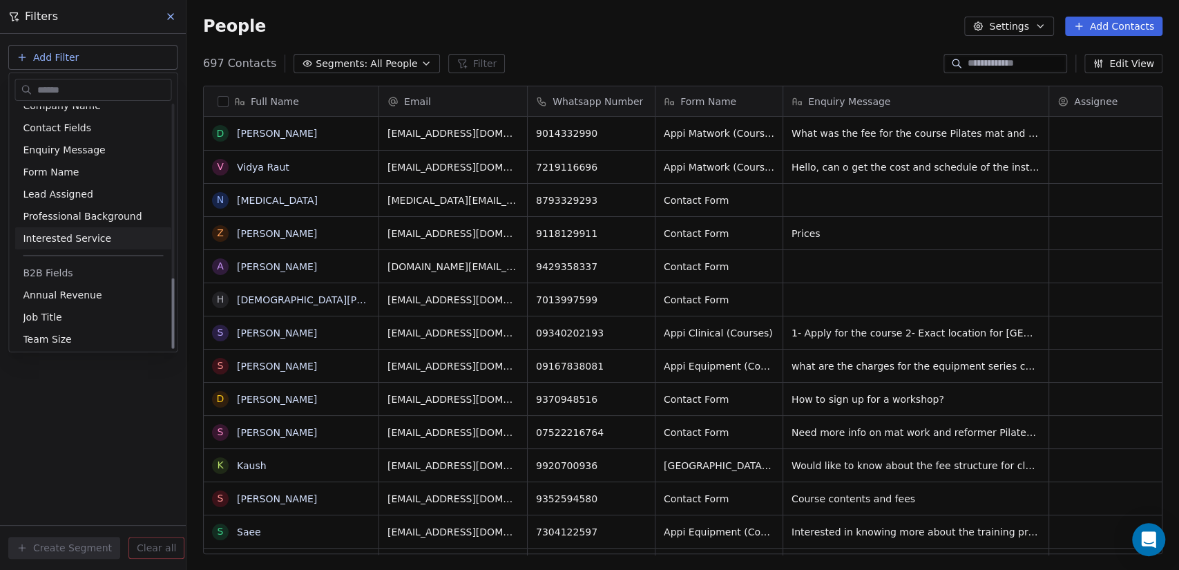
scroll to position [593, 0]
click at [84, 140] on span "Enquiry Message" at bounding box center [64, 147] width 82 height 14
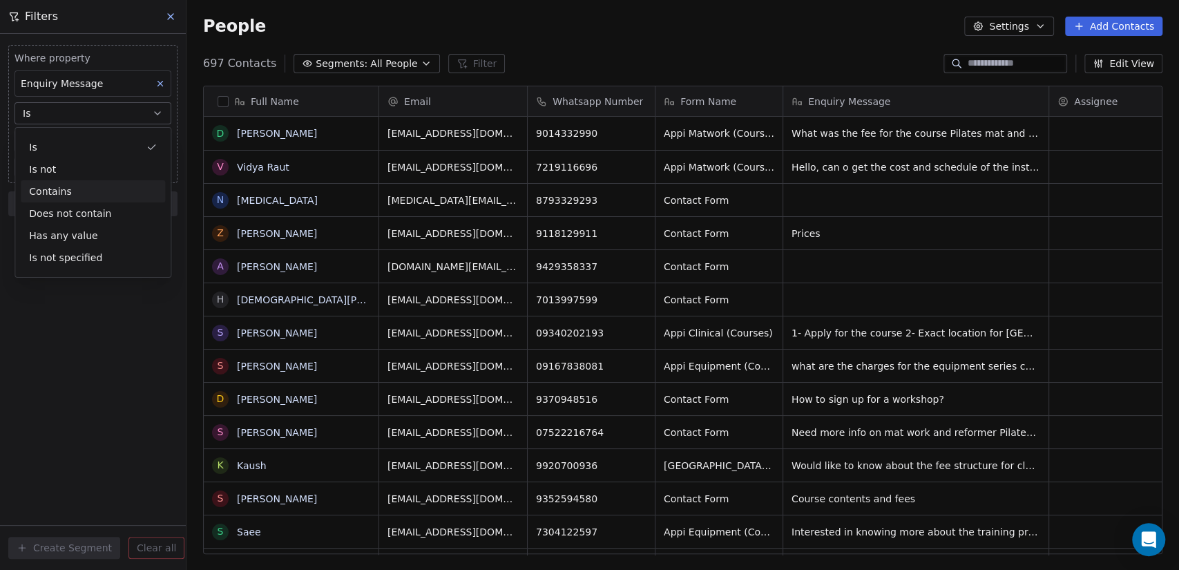
click at [59, 193] on div "Contains" at bounding box center [93, 191] width 144 height 22
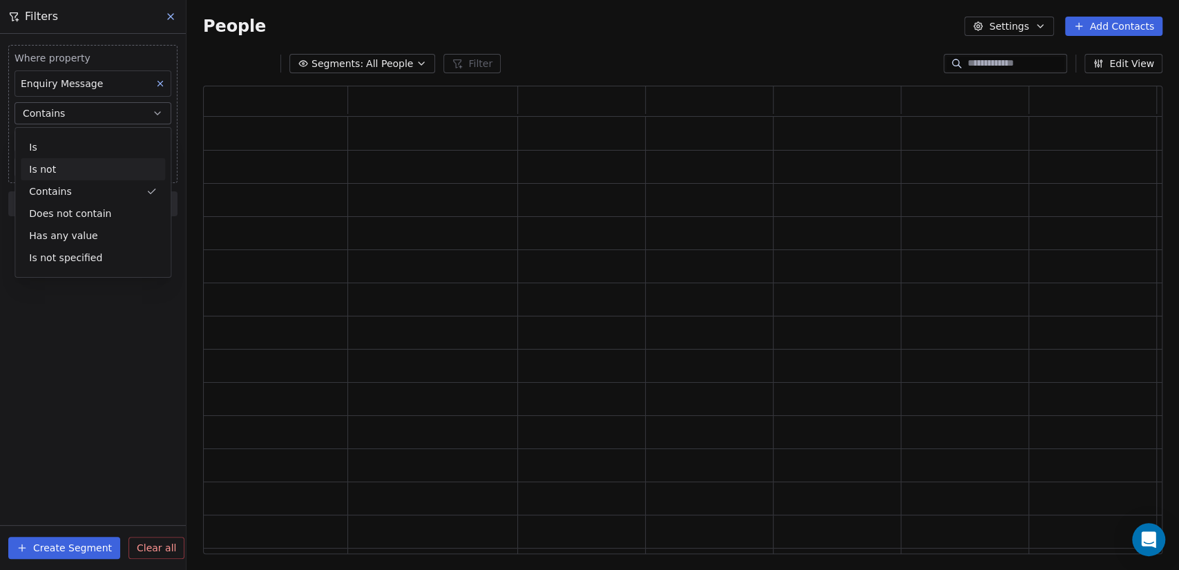
scroll to position [456, 948]
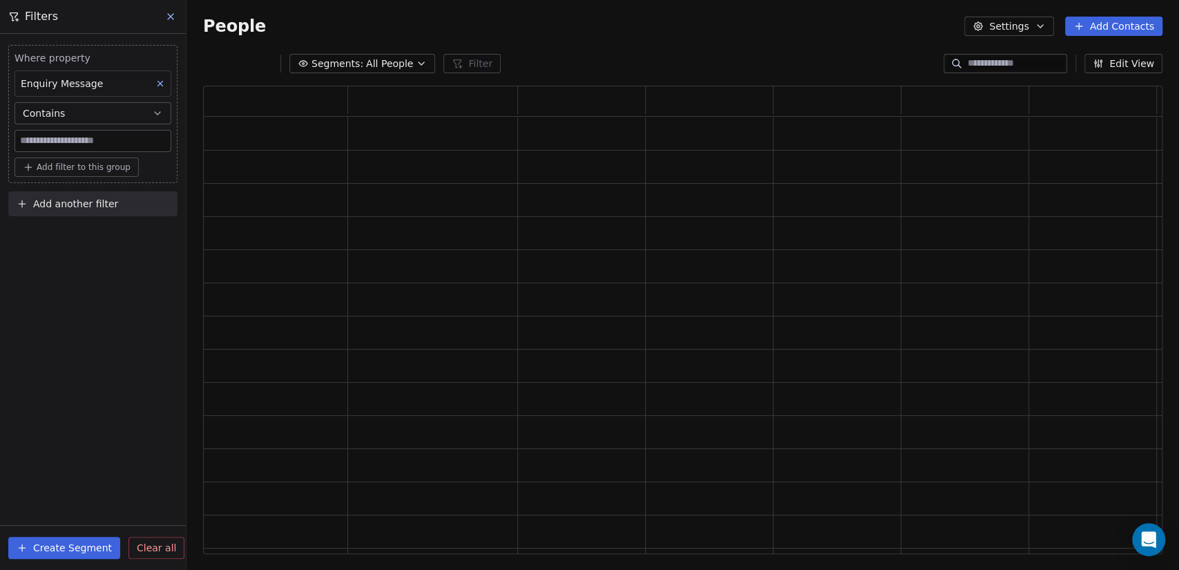
click at [50, 133] on input at bounding box center [92, 141] width 155 height 21
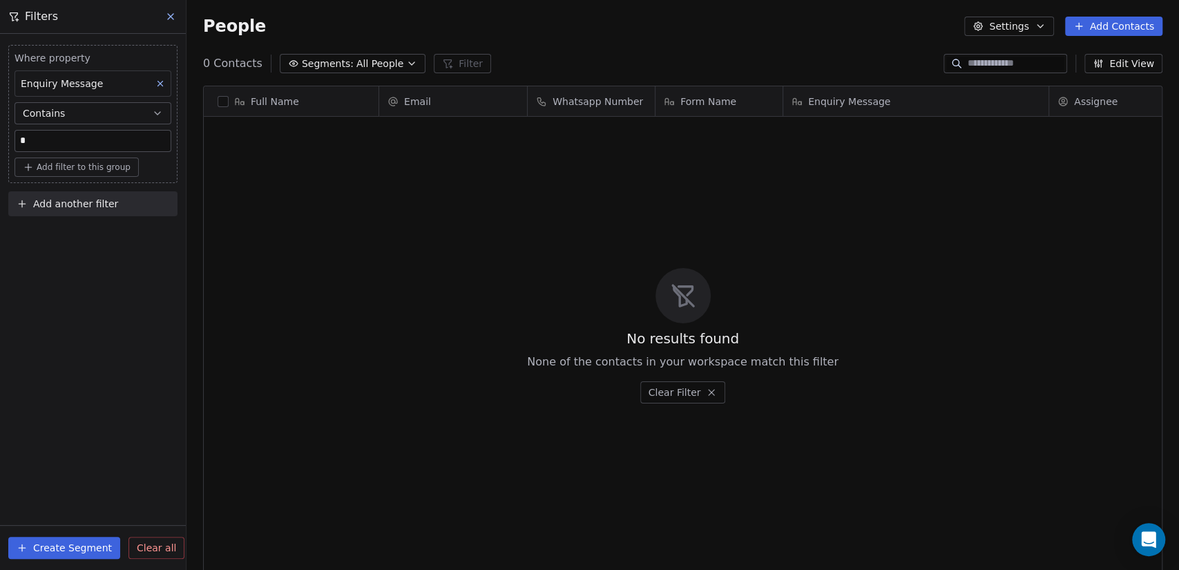
scroll to position [489, 981]
type input "**********"
click at [84, 246] on div "**********" at bounding box center [93, 302] width 186 height 536
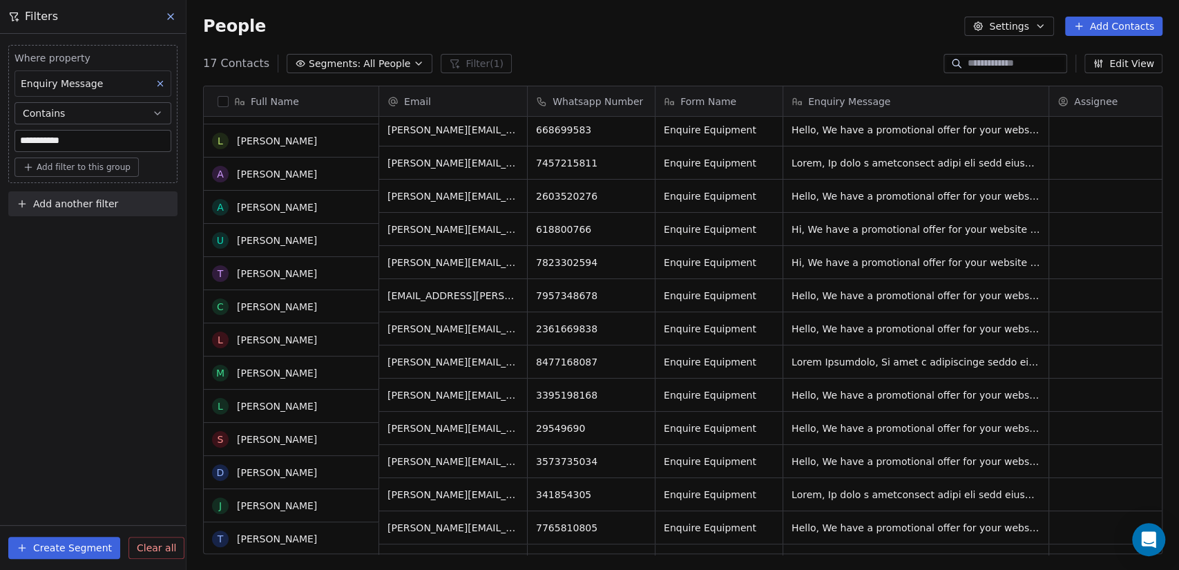
scroll to position [0, 0]
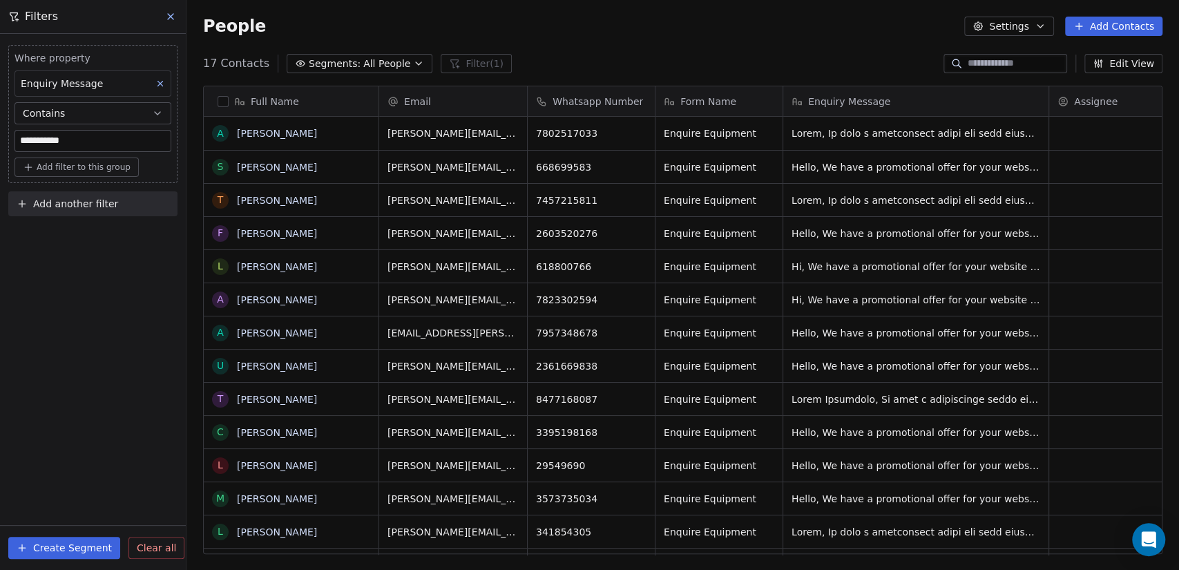
click at [224, 103] on button "button" at bounding box center [223, 101] width 11 height 11
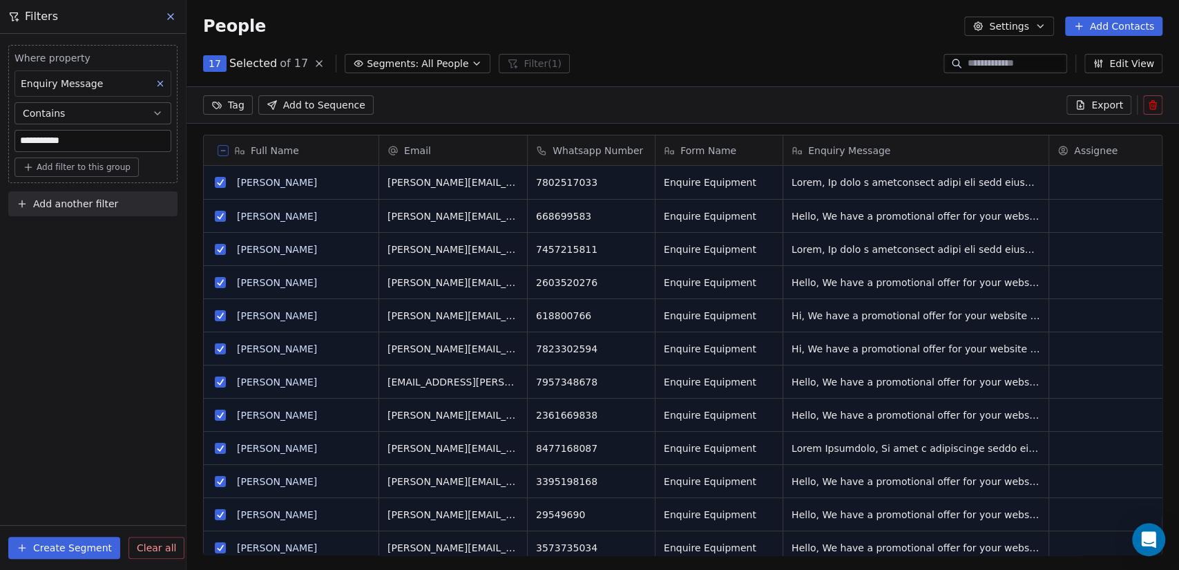
click at [1154, 99] on icon at bounding box center [1152, 104] width 11 height 11
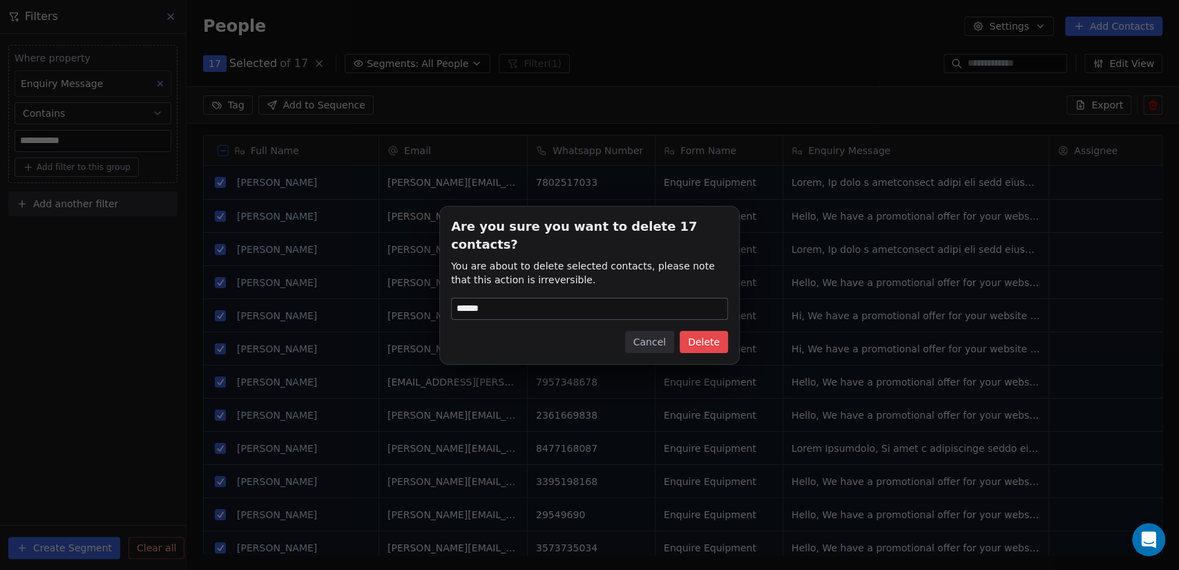
type input "******"
click at [704, 331] on button "Delete" at bounding box center [704, 342] width 48 height 22
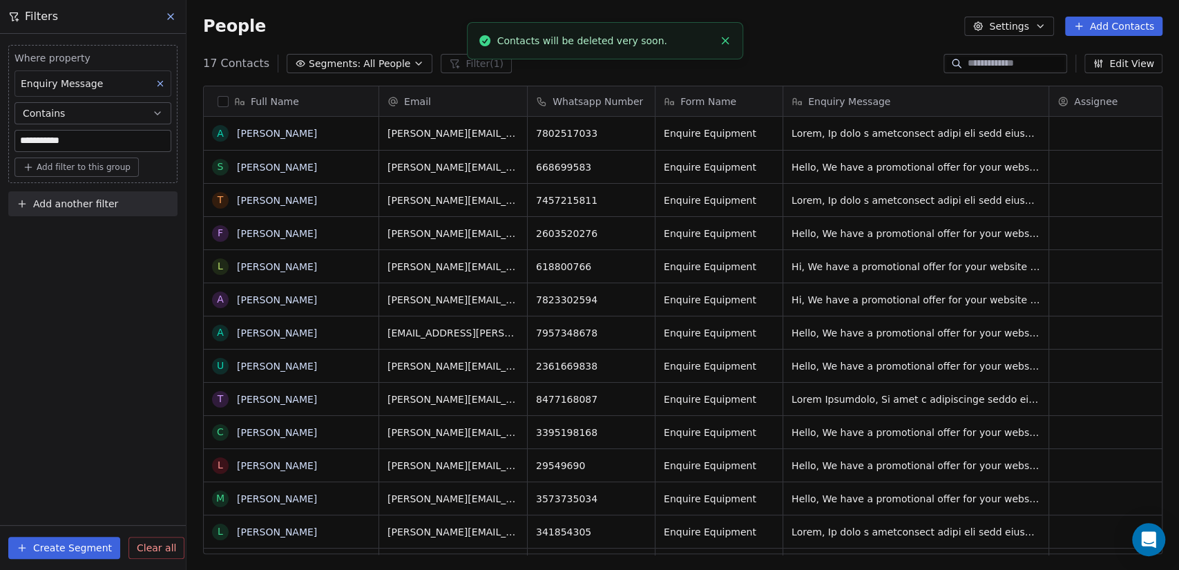
scroll to position [489, 981]
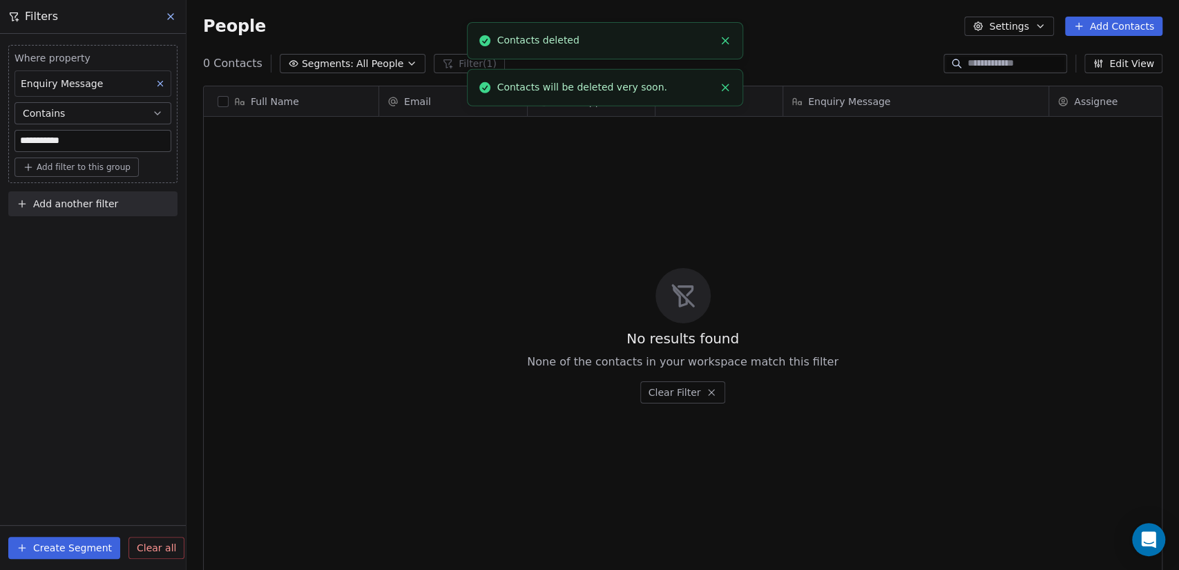
click at [724, 42] on icon "Close toast" at bounding box center [725, 41] width 12 height 12
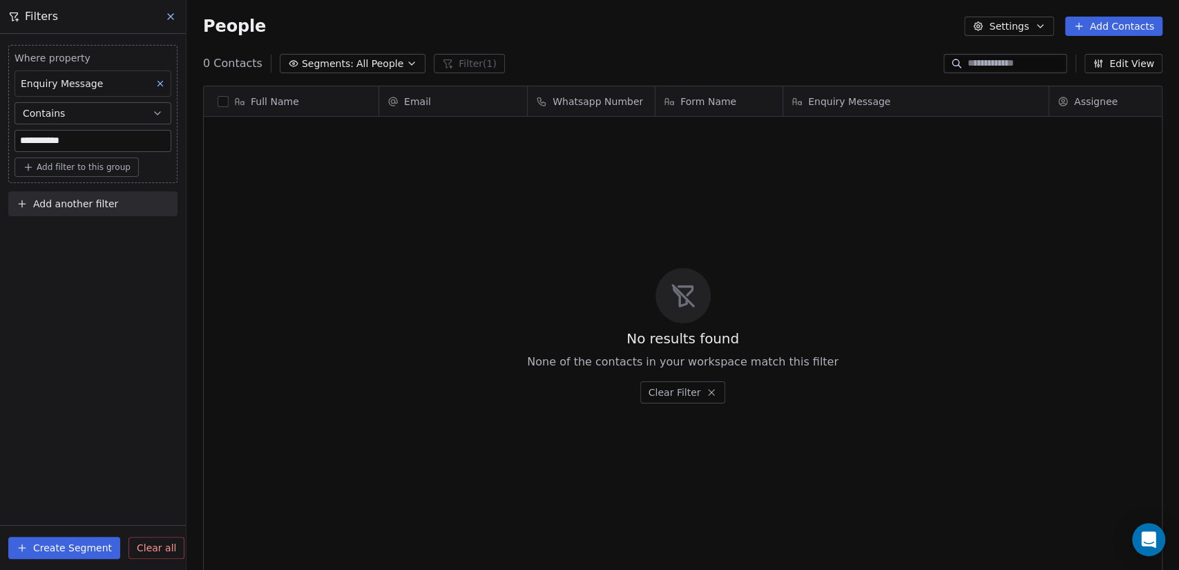
click at [84, 144] on input "**********" at bounding box center [92, 141] width 155 height 21
click at [26, 141] on input "***" at bounding box center [92, 141] width 155 height 21
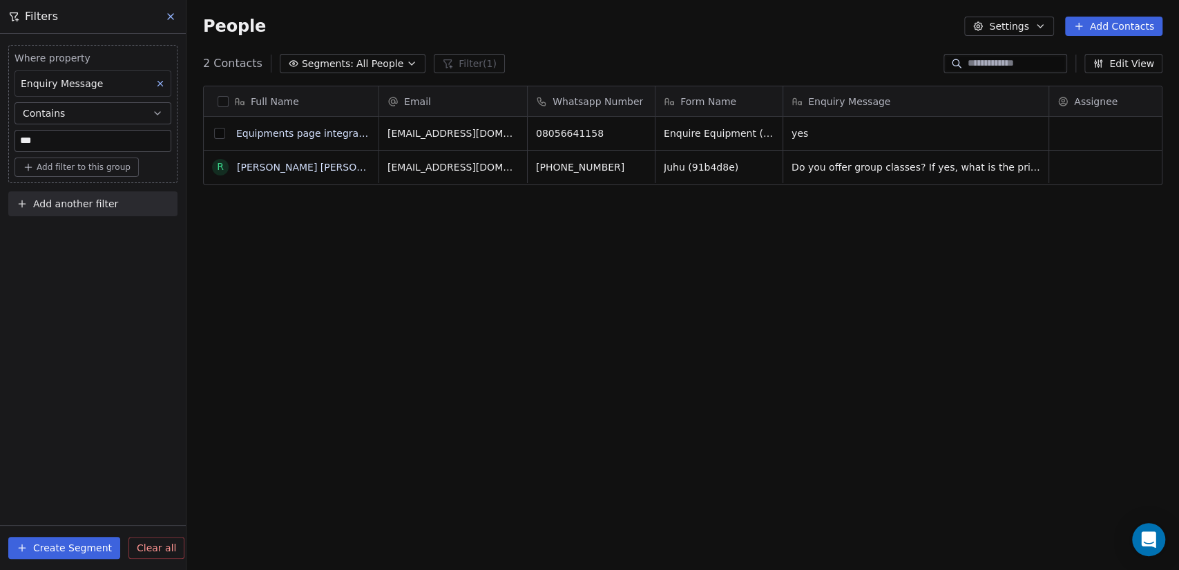
click at [224, 135] on button "grid" at bounding box center [219, 133] width 11 height 11
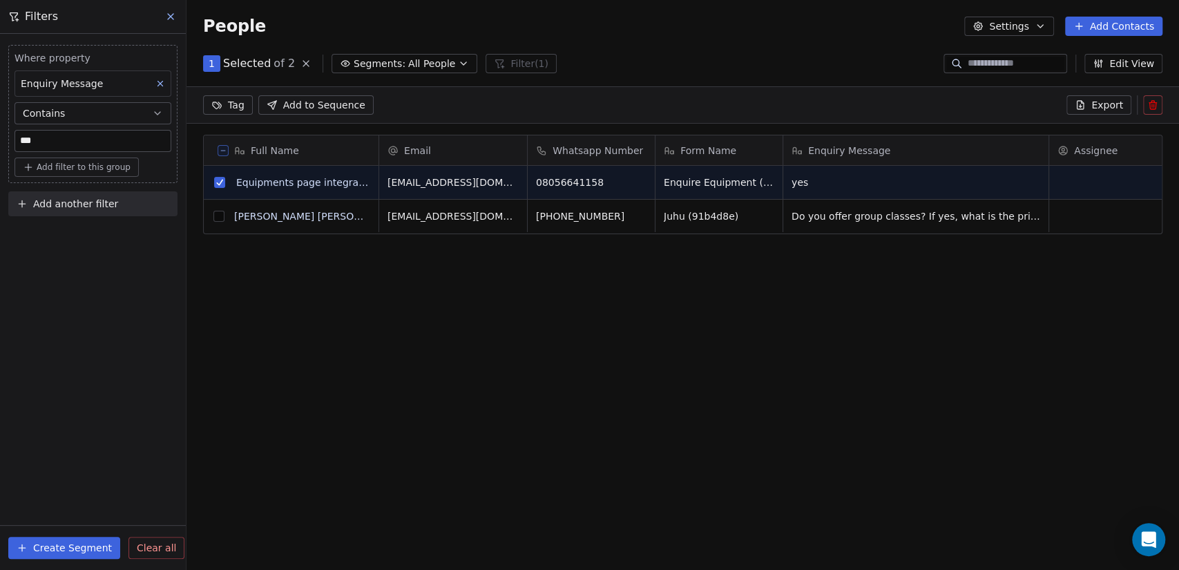
click at [1155, 107] on icon at bounding box center [1152, 104] width 11 height 11
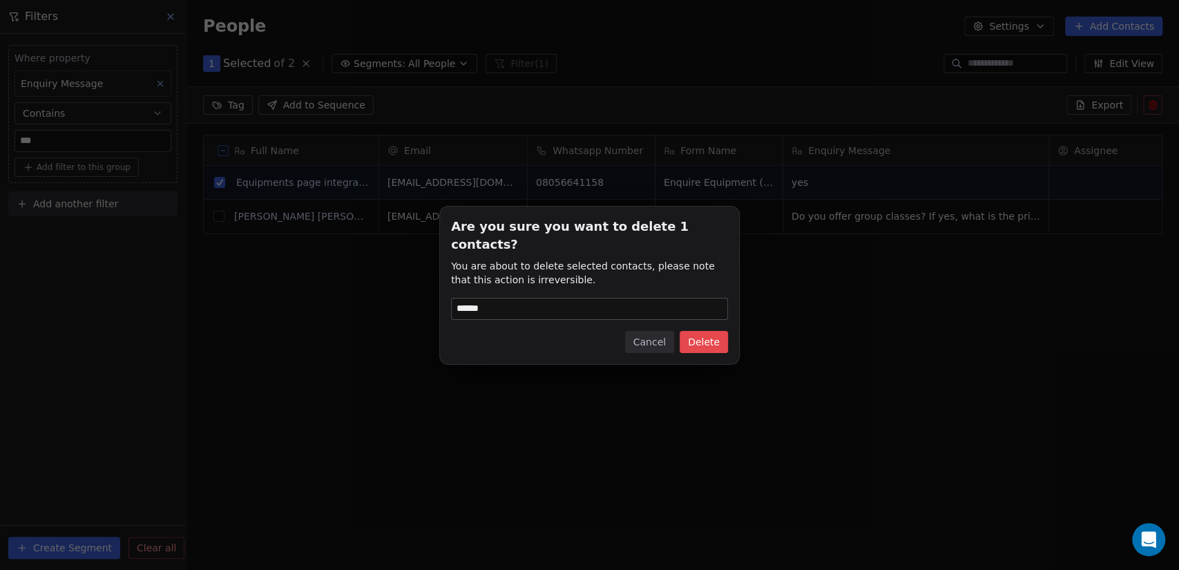
click at [716, 331] on button "Delete" at bounding box center [704, 342] width 48 height 22
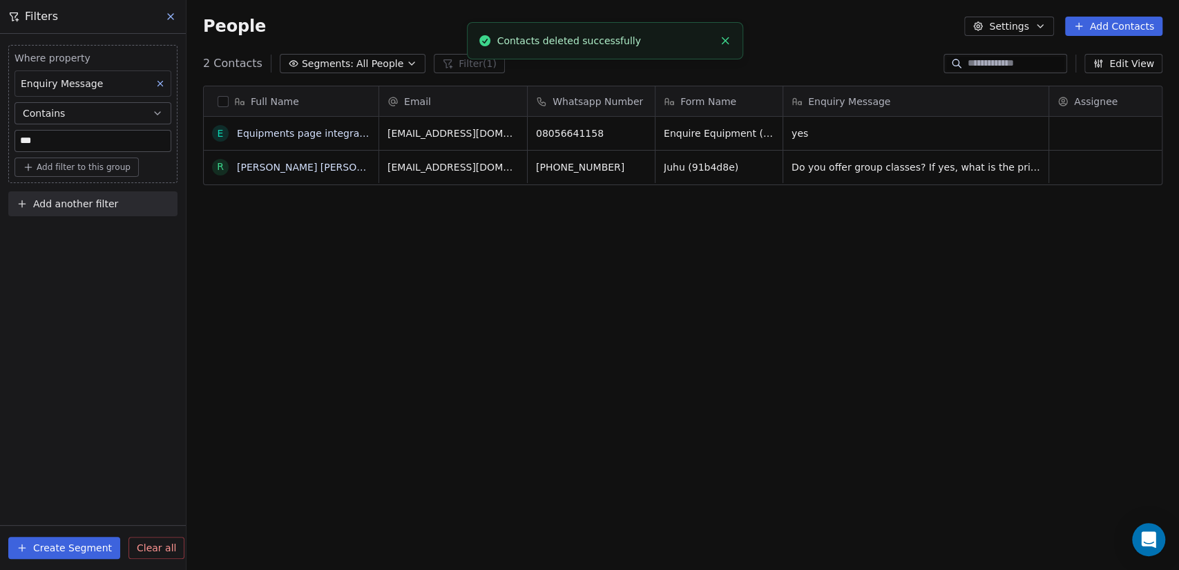
scroll to position [0, 0]
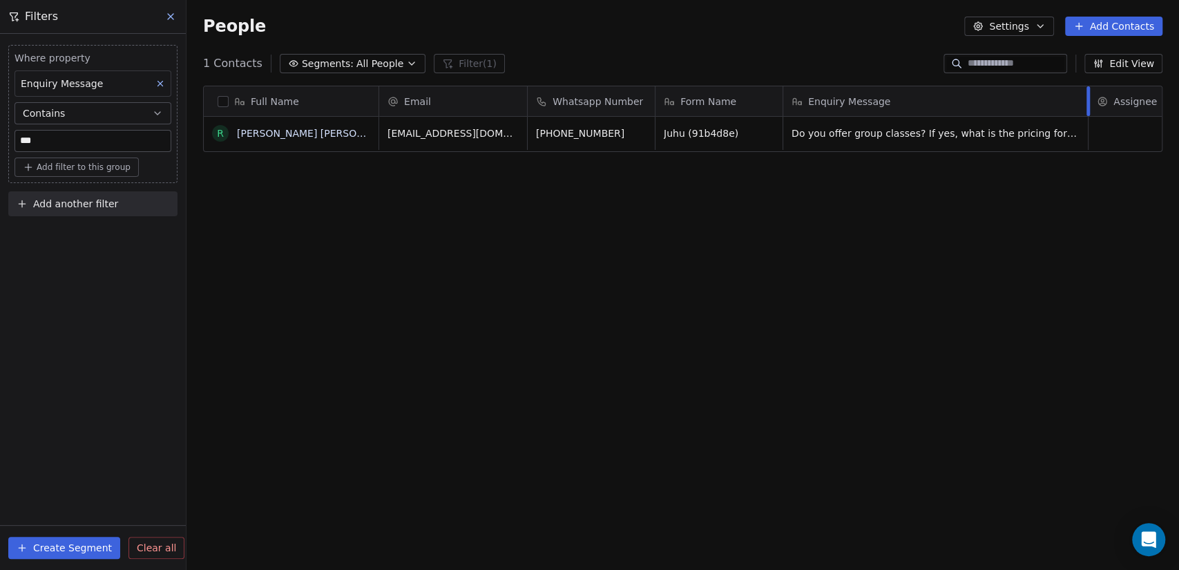
drag, startPoint x: 1048, startPoint y: 98, endPoint x: 1087, endPoint y: 93, distance: 39.8
click at [1087, 93] on div at bounding box center [1087, 101] width 3 height 30
click at [113, 142] on input "***" at bounding box center [92, 141] width 155 height 21
type input "*"
click at [477, 302] on div "Full Name R Rutvi Jayesh Shah Email Whatsapp Number Form Name Enquiry Message A…" at bounding box center [682, 325] width 992 height 501
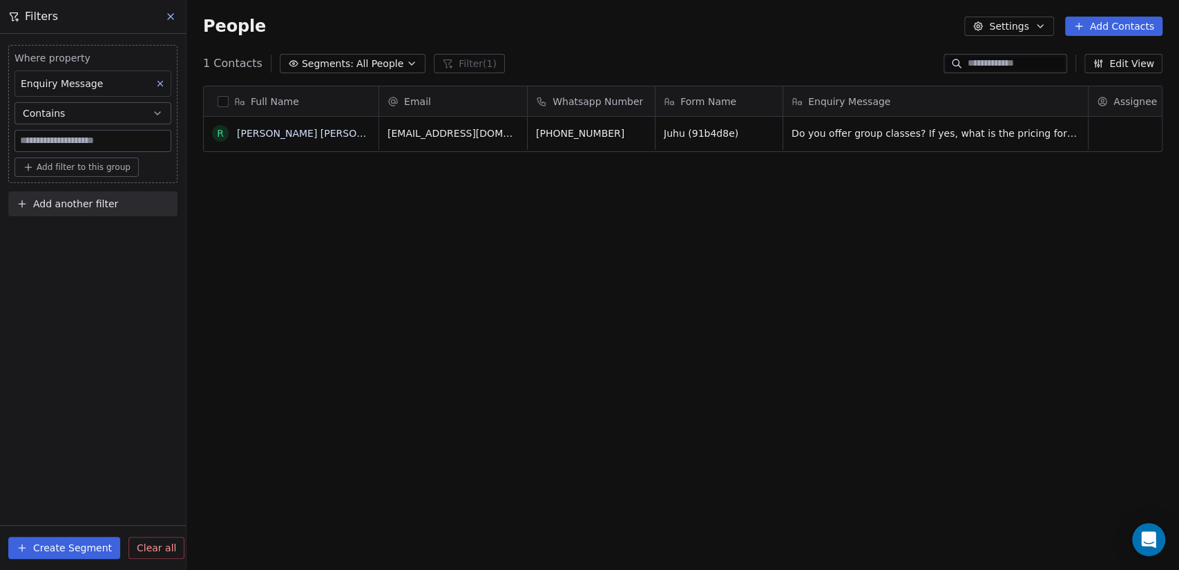
click at [177, 17] on button at bounding box center [171, 16] width 21 height 19
type input "***"
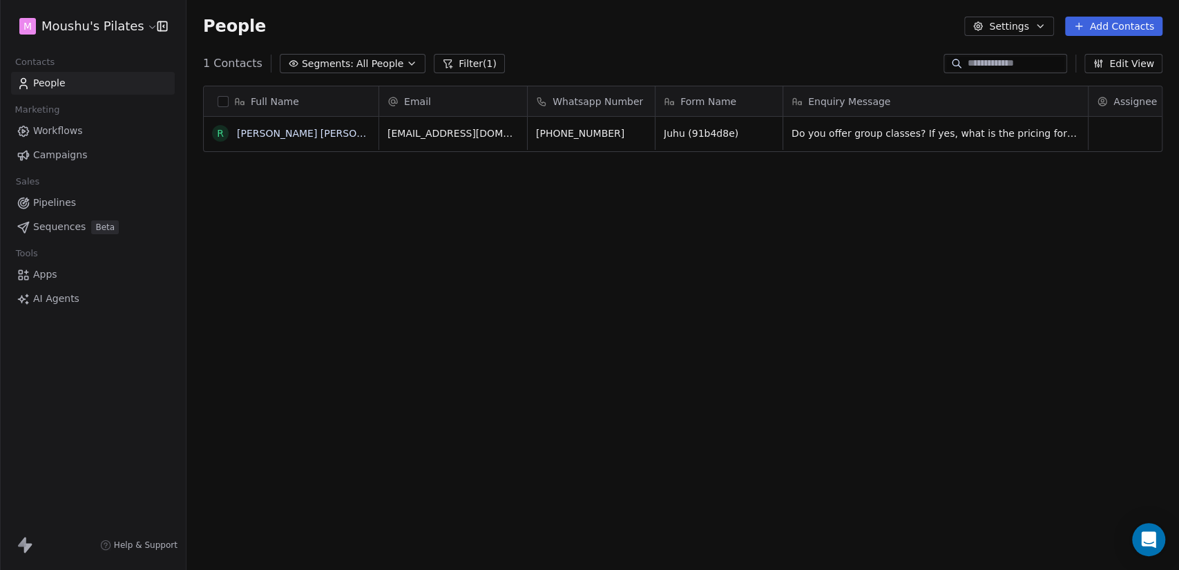
click at [448, 59] on button "Filter (1)" at bounding box center [469, 63] width 71 height 19
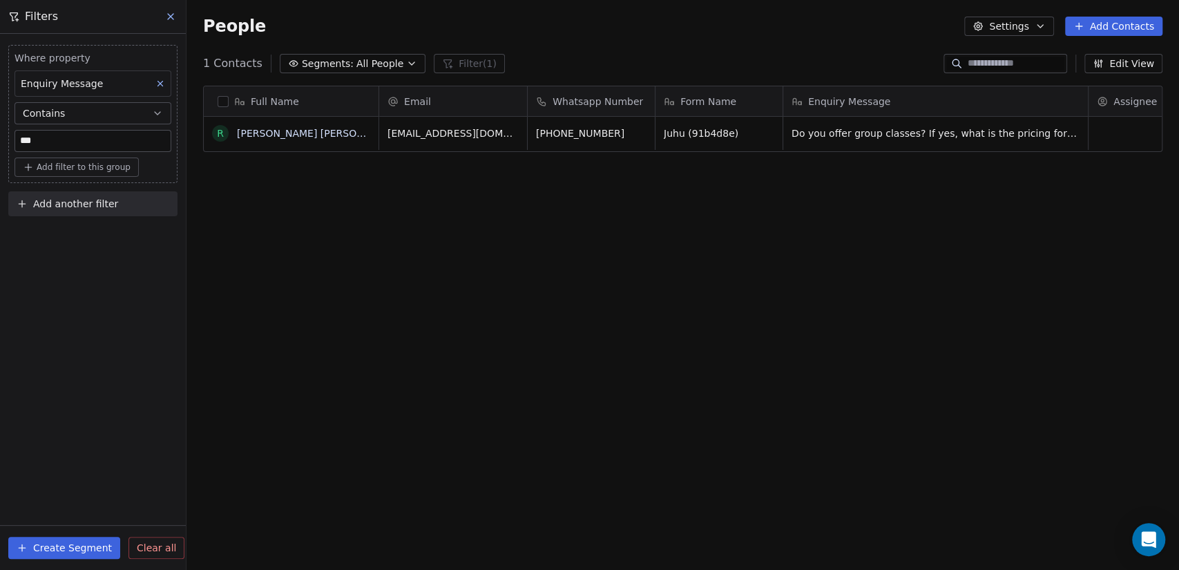
click at [156, 551] on span "Clear all" at bounding box center [156, 548] width 39 height 15
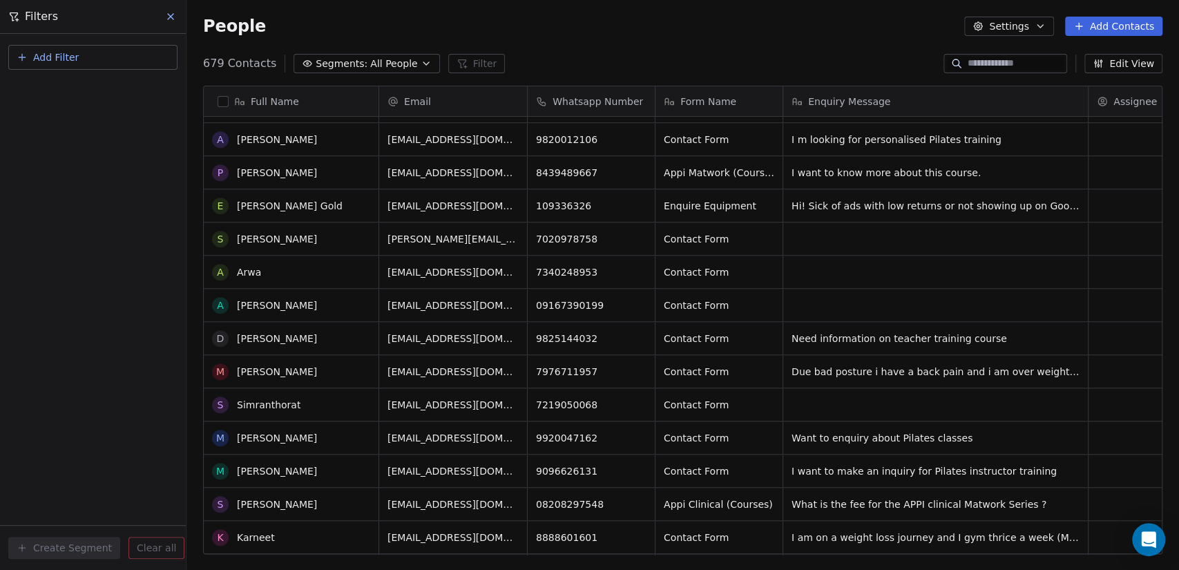
scroll to position [767, 0]
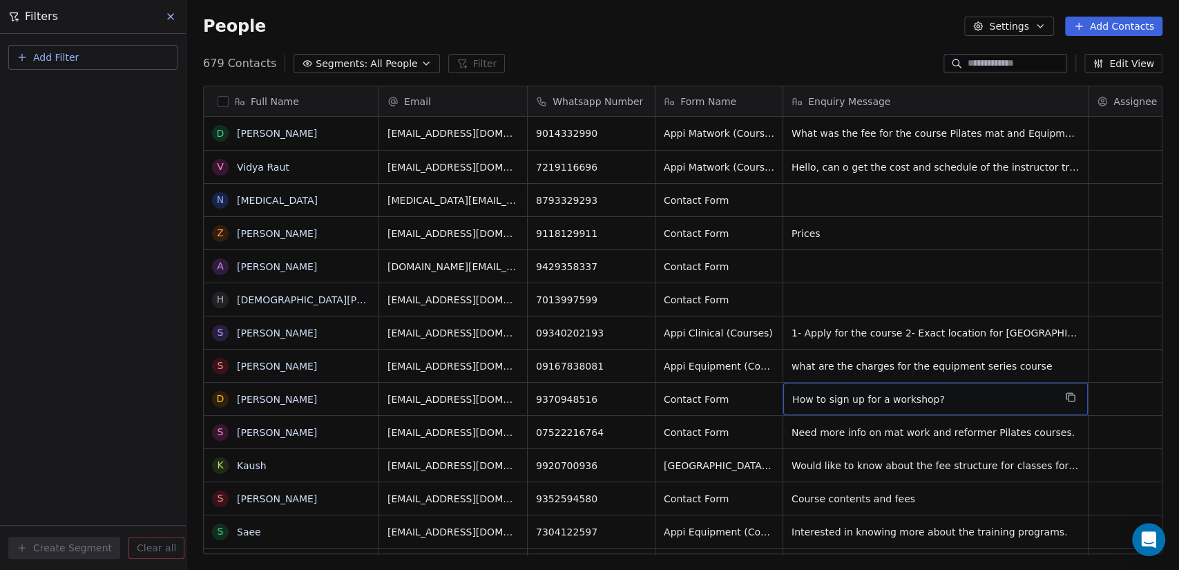
click at [354, 57] on span "Segments:" at bounding box center [342, 64] width 52 height 15
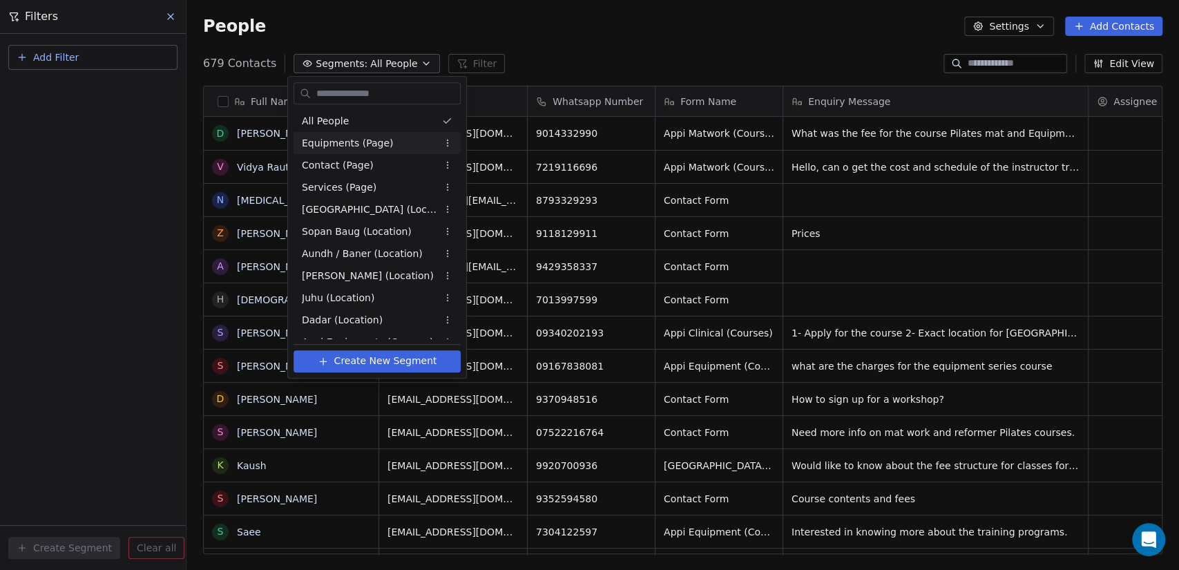
click at [364, 138] on span "Equipments (Page)" at bounding box center [348, 143] width 92 height 15
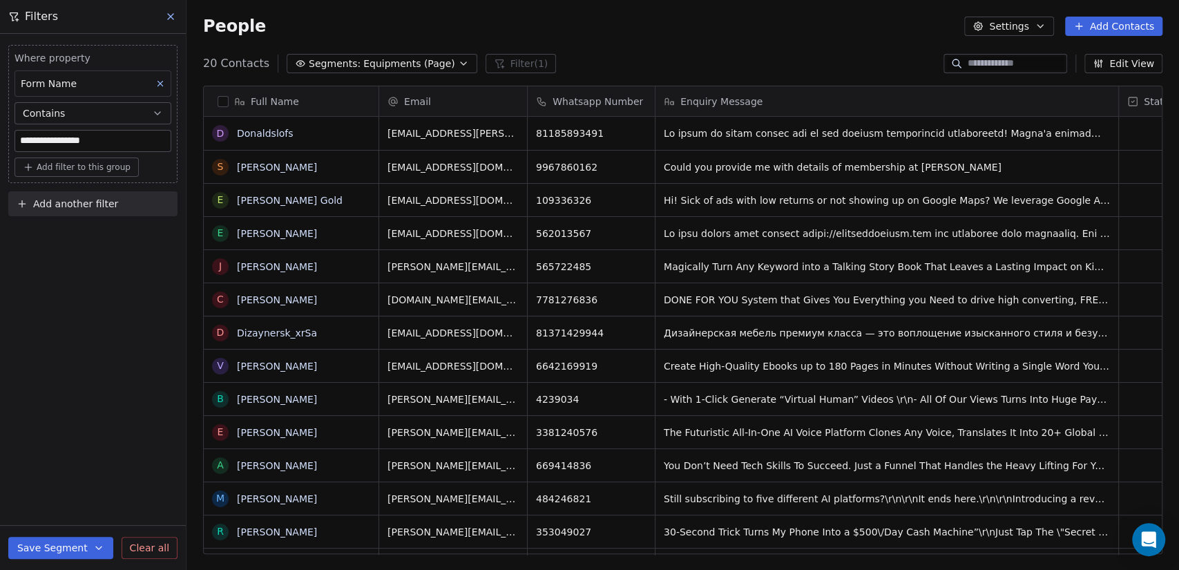
click at [626, 61] on div "20 Contacts Segments: Equipments (Page) Filter (1) Edit View" at bounding box center [682, 63] width 992 height 22
click at [166, 15] on icon at bounding box center [170, 16] width 11 height 11
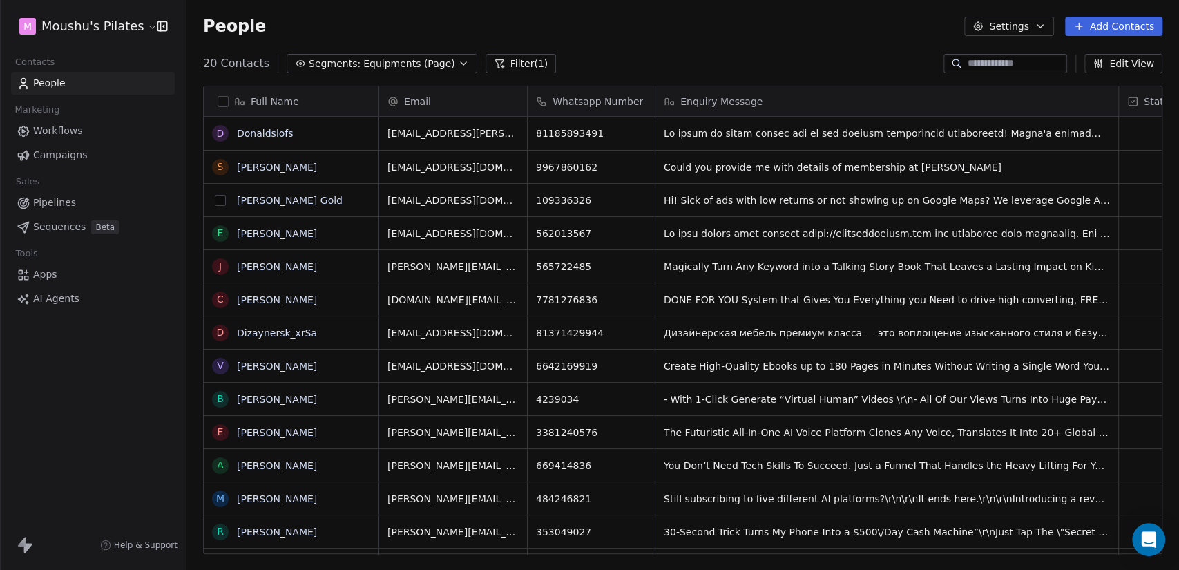
click at [217, 200] on button "grid" at bounding box center [220, 200] width 11 height 11
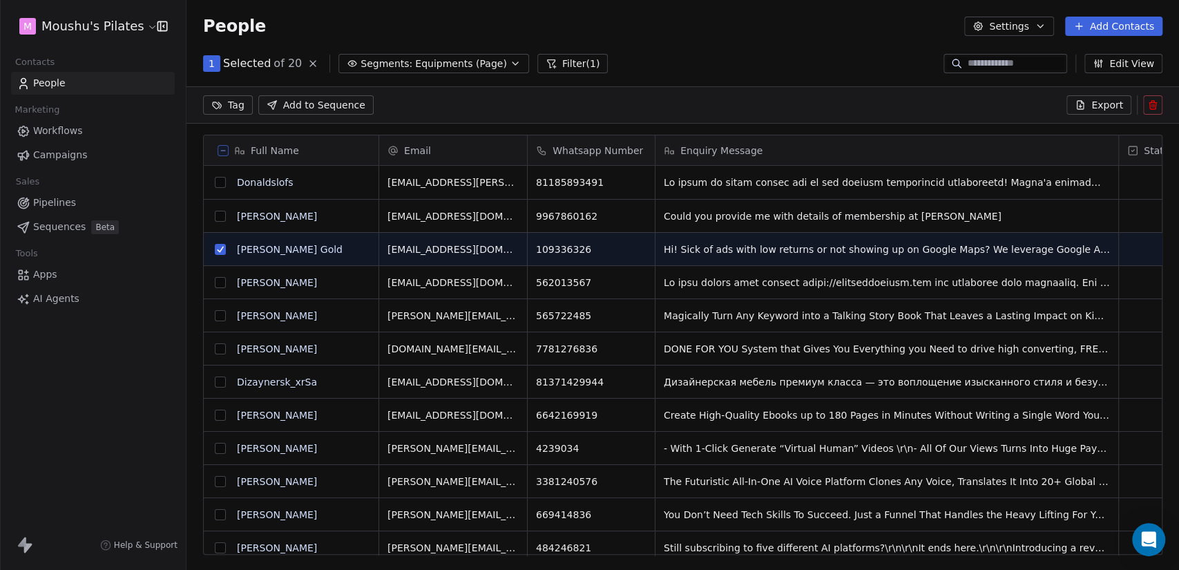
click at [223, 315] on button "grid" at bounding box center [220, 315] width 11 height 11
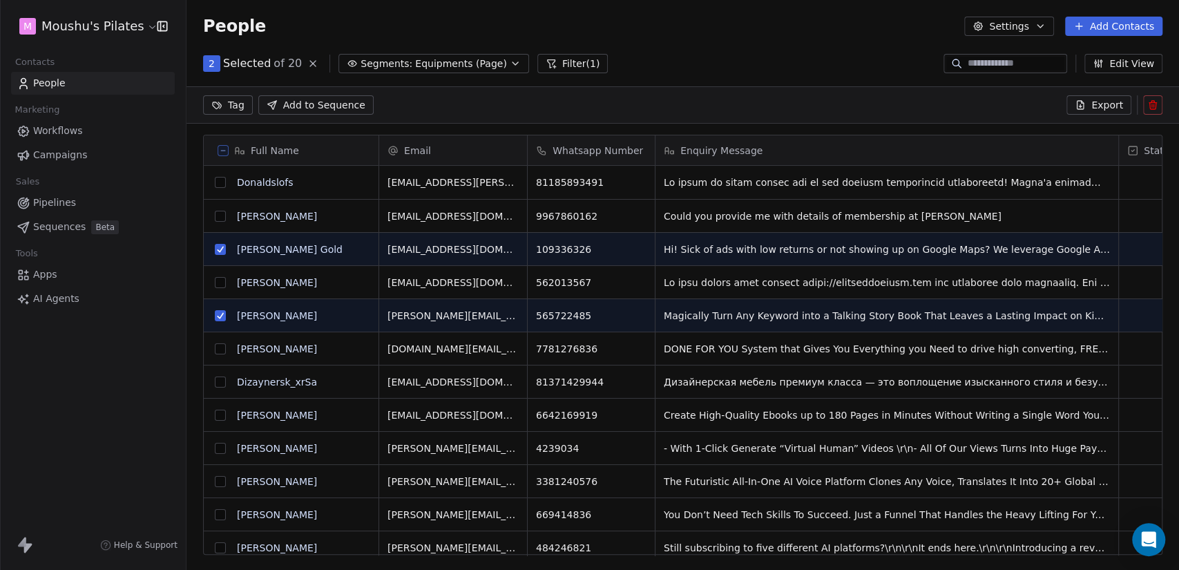
click at [218, 280] on button "grid" at bounding box center [220, 282] width 11 height 11
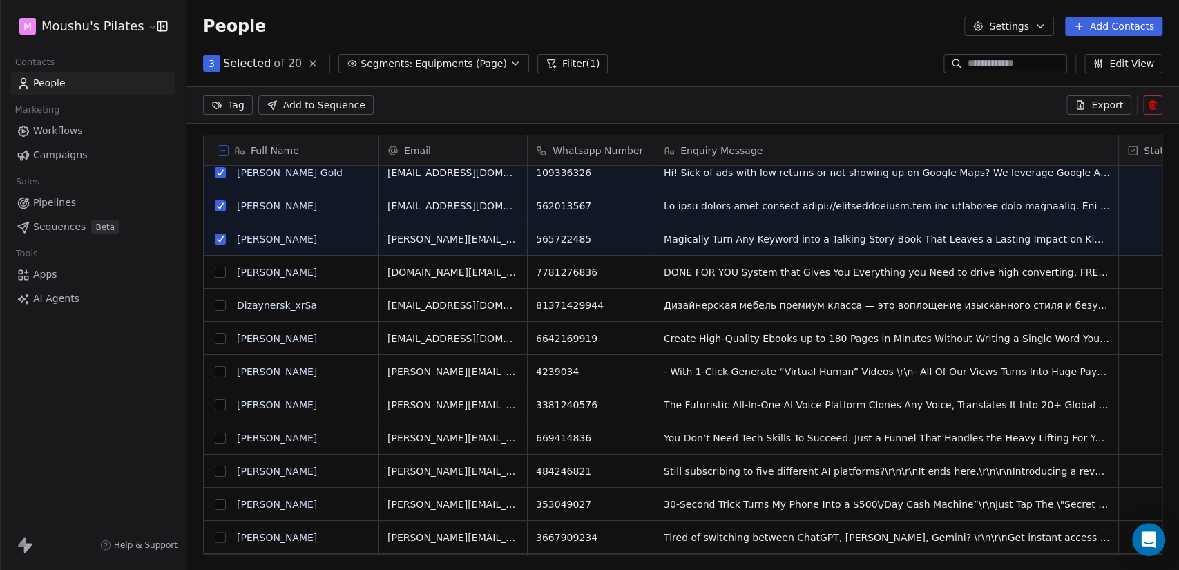
click at [220, 302] on button "grid" at bounding box center [220, 305] width 11 height 11
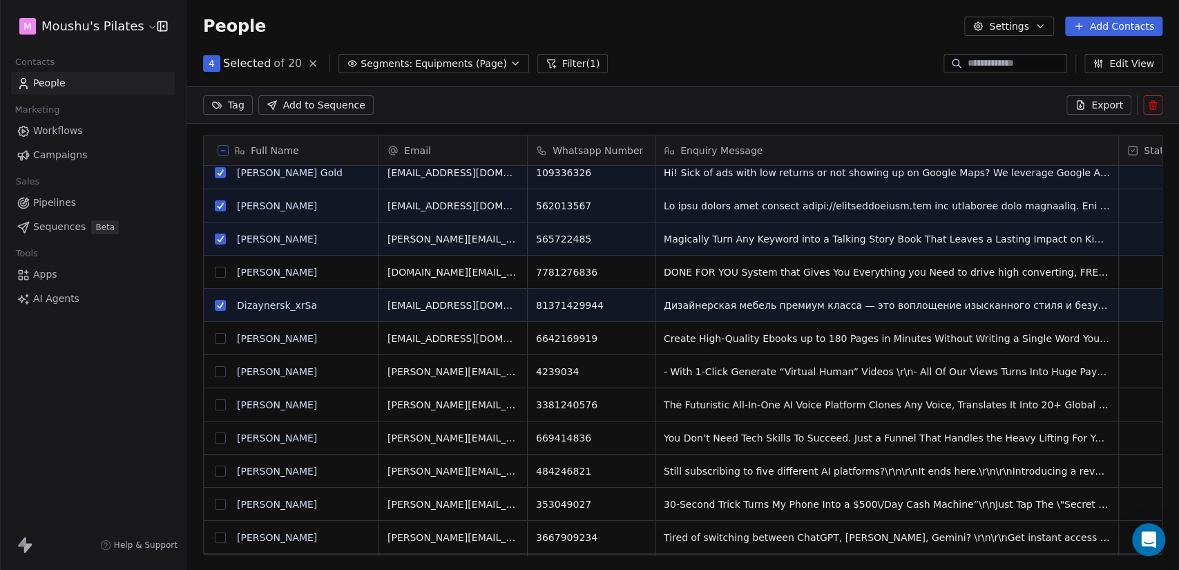
click at [220, 270] on button "grid" at bounding box center [220, 272] width 11 height 11
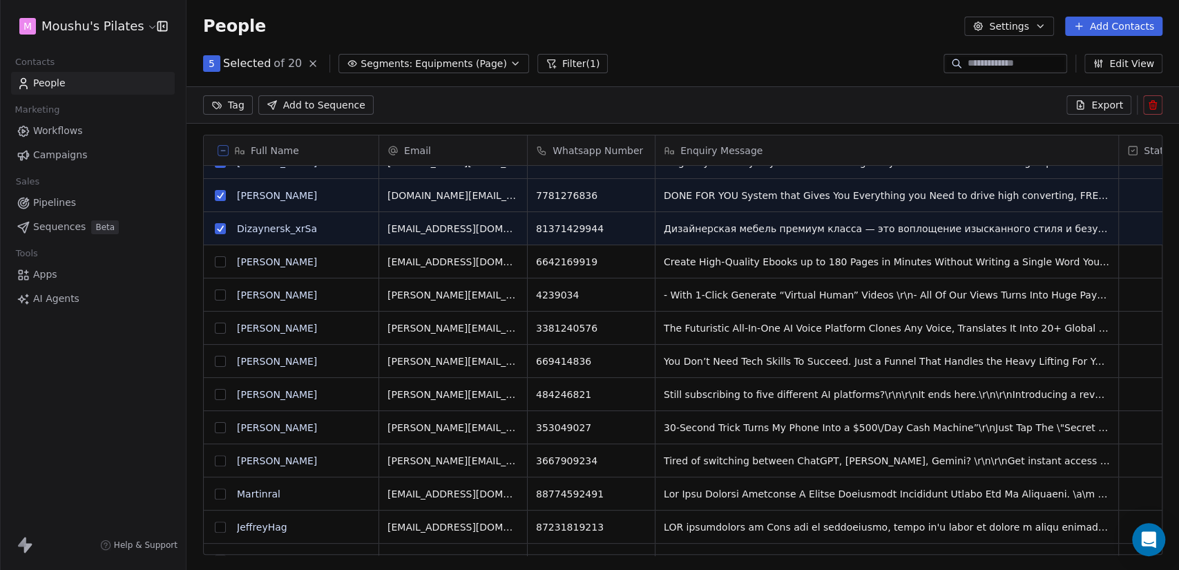
click at [221, 261] on button "grid" at bounding box center [220, 261] width 11 height 11
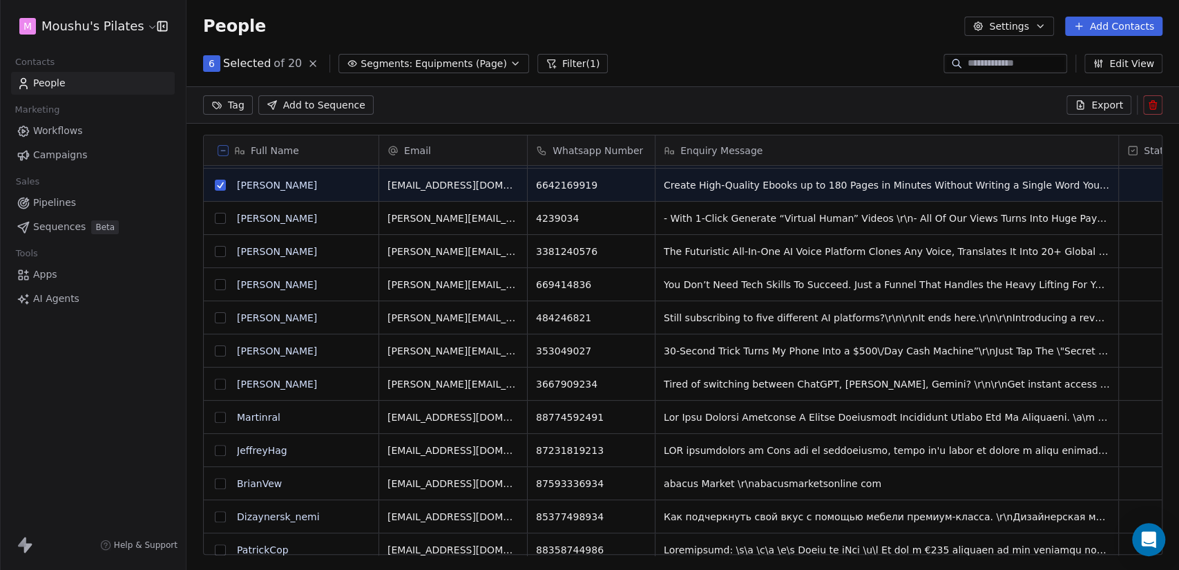
click at [220, 252] on button "grid" at bounding box center [220, 251] width 11 height 11
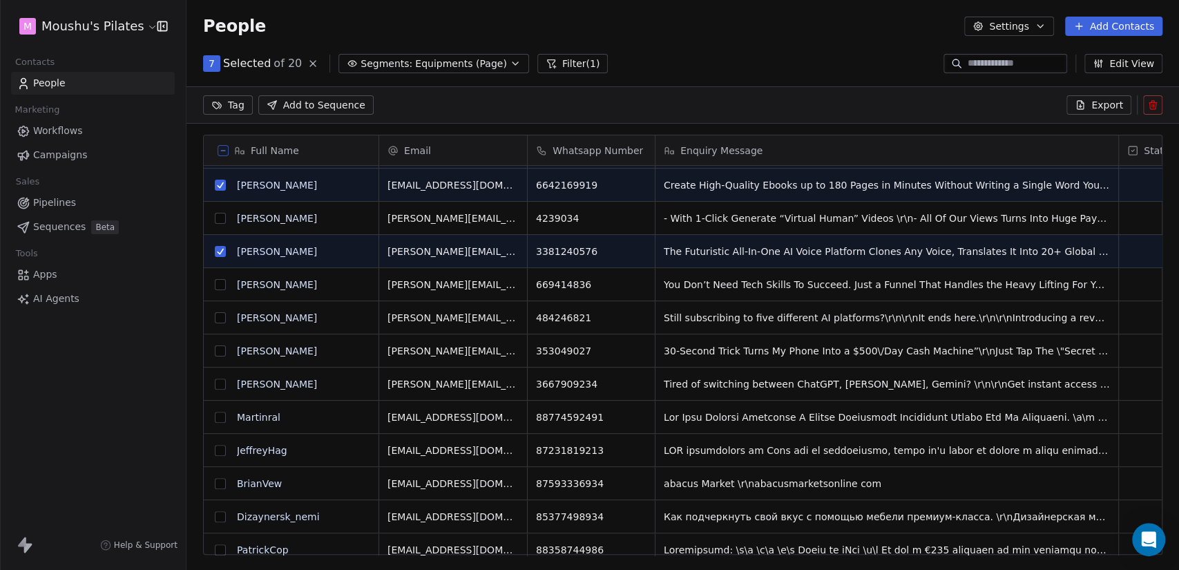
click at [221, 214] on button "grid" at bounding box center [220, 218] width 11 height 11
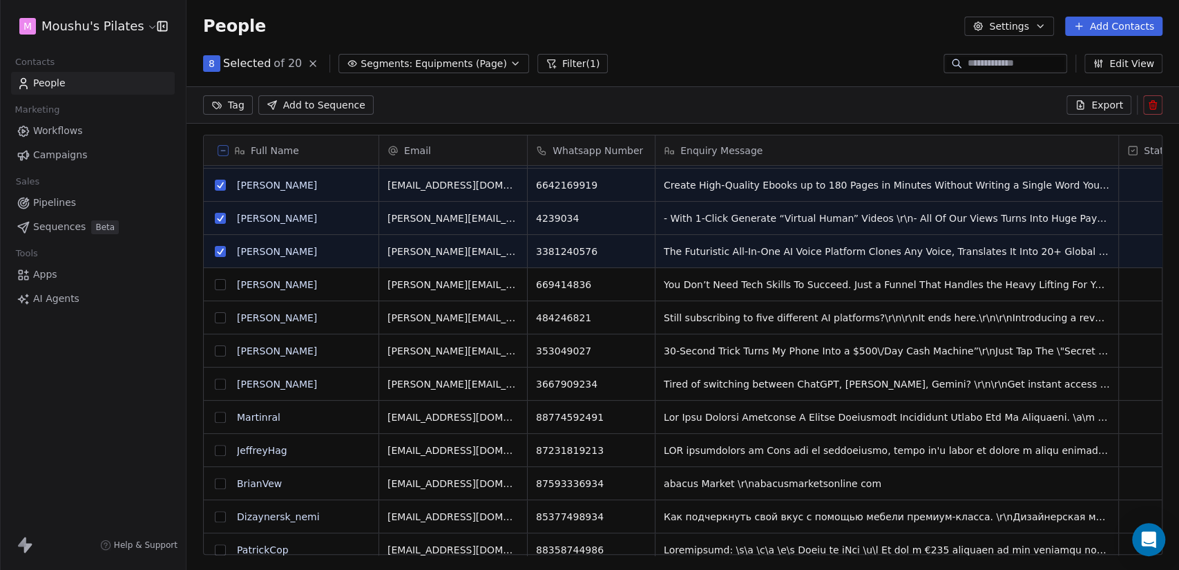
click at [222, 285] on button "grid" at bounding box center [220, 284] width 11 height 11
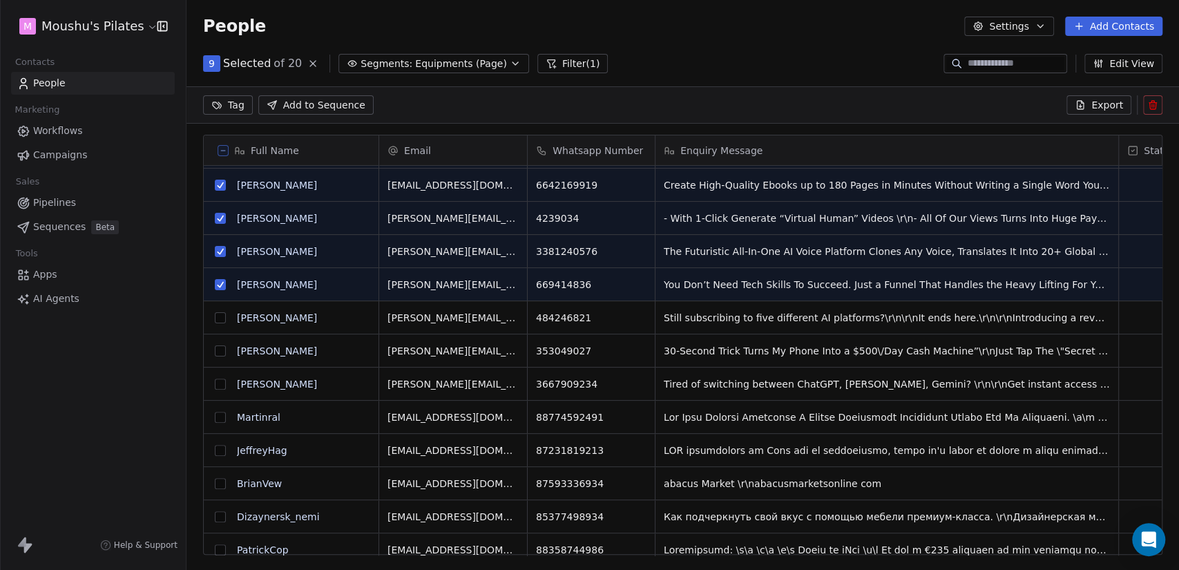
click at [220, 319] on button "grid" at bounding box center [220, 317] width 11 height 11
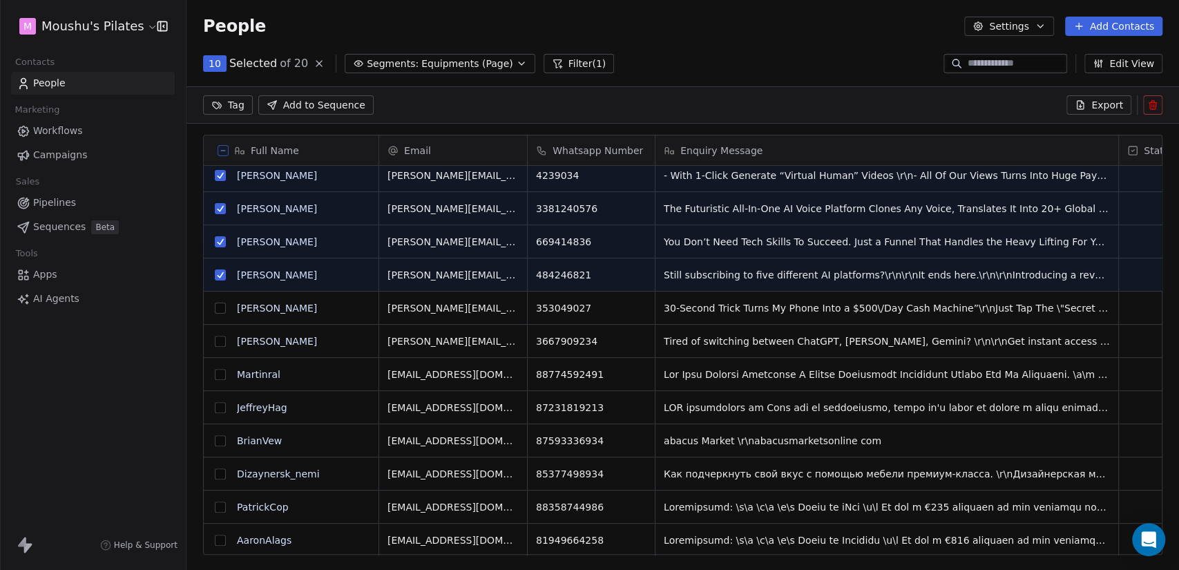
click at [221, 305] on button "grid" at bounding box center [220, 308] width 11 height 11
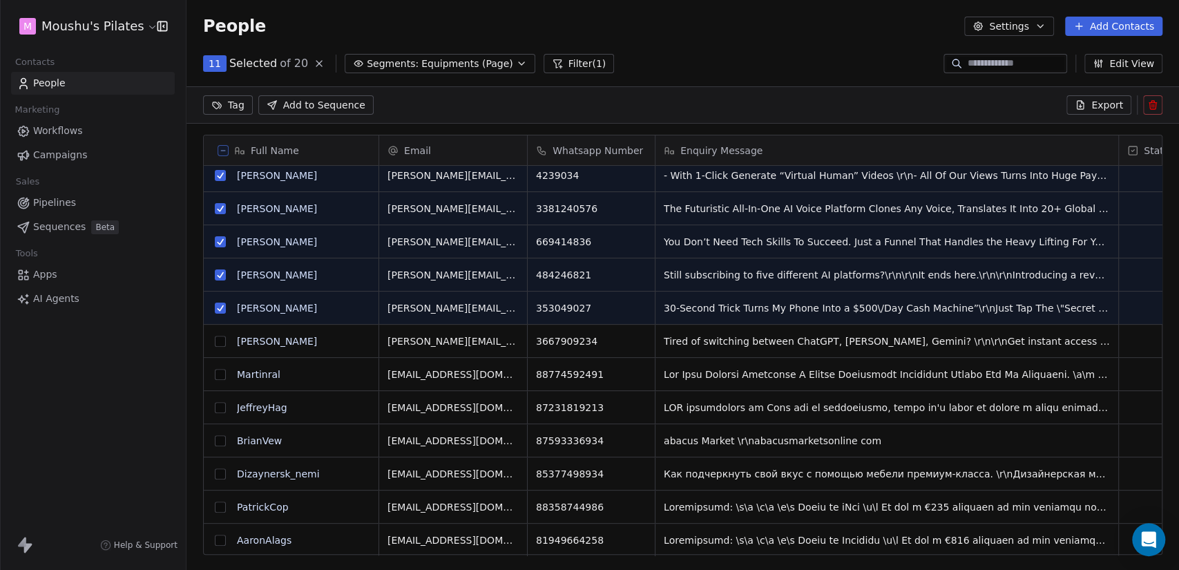
click at [220, 338] on button "grid" at bounding box center [220, 341] width 11 height 11
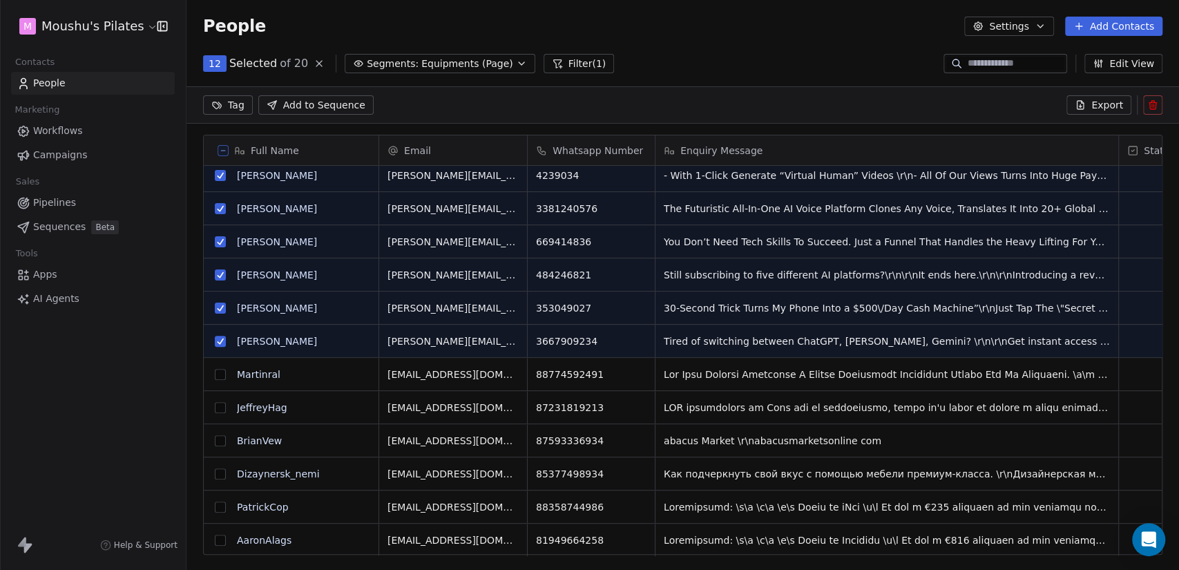
click at [217, 369] on button "grid" at bounding box center [220, 374] width 11 height 11
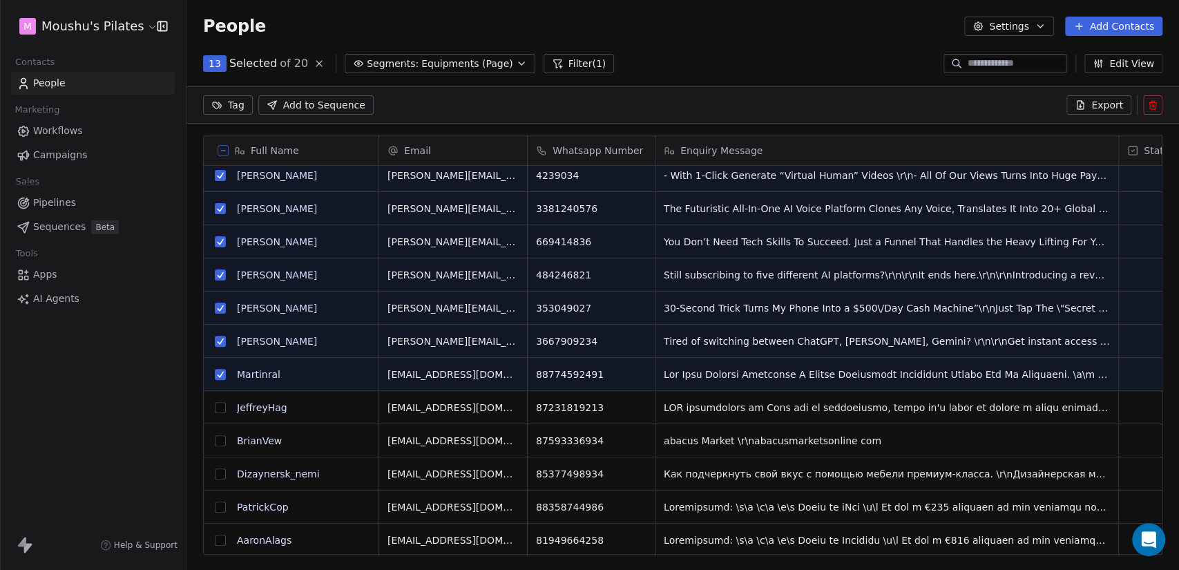
click at [222, 402] on button "grid" at bounding box center [220, 407] width 11 height 11
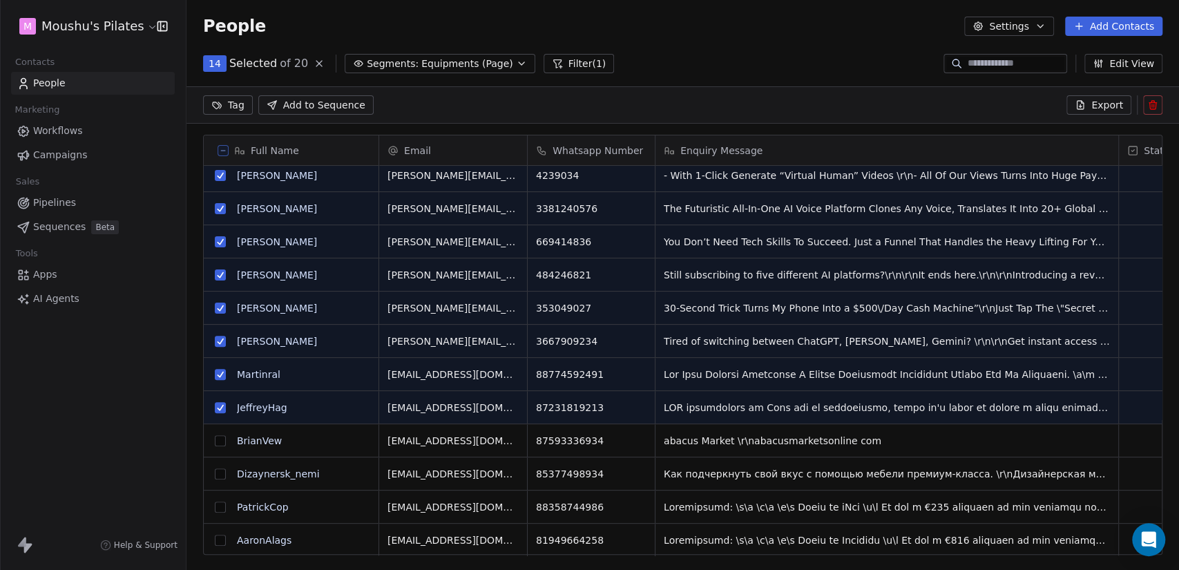
click at [220, 438] on button "grid" at bounding box center [220, 440] width 11 height 11
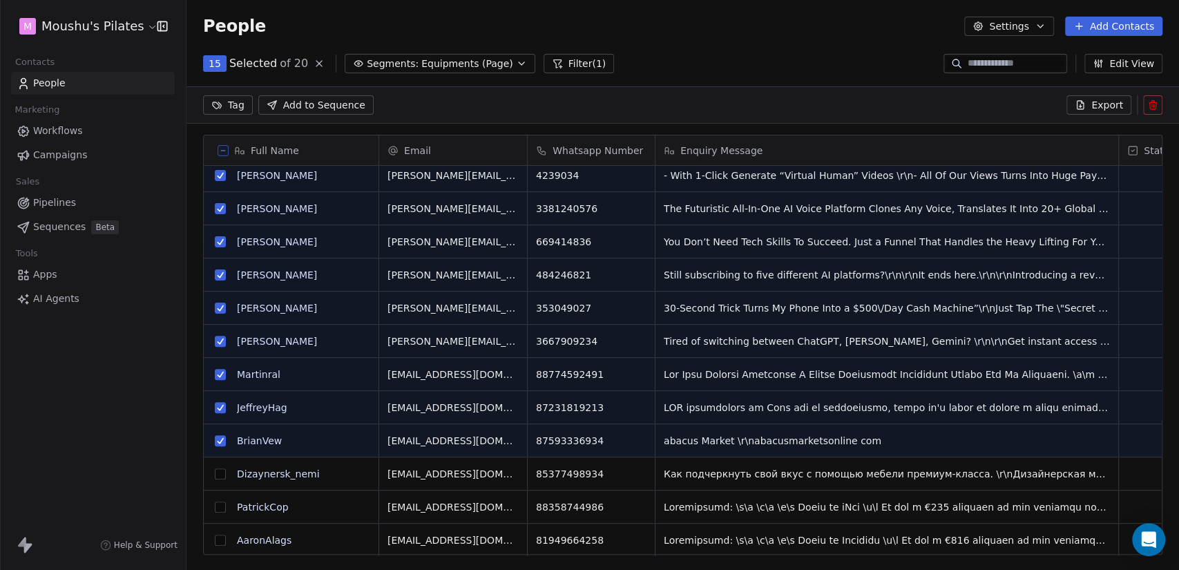
click at [217, 471] on button "grid" at bounding box center [220, 473] width 11 height 11
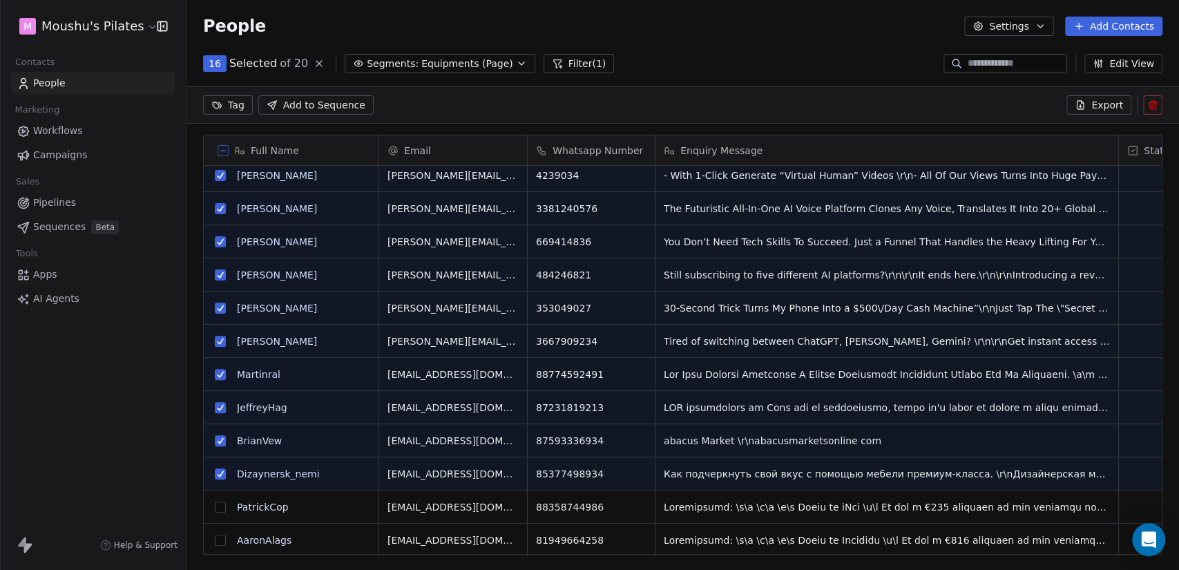
click at [217, 507] on button "grid" at bounding box center [220, 506] width 11 height 11
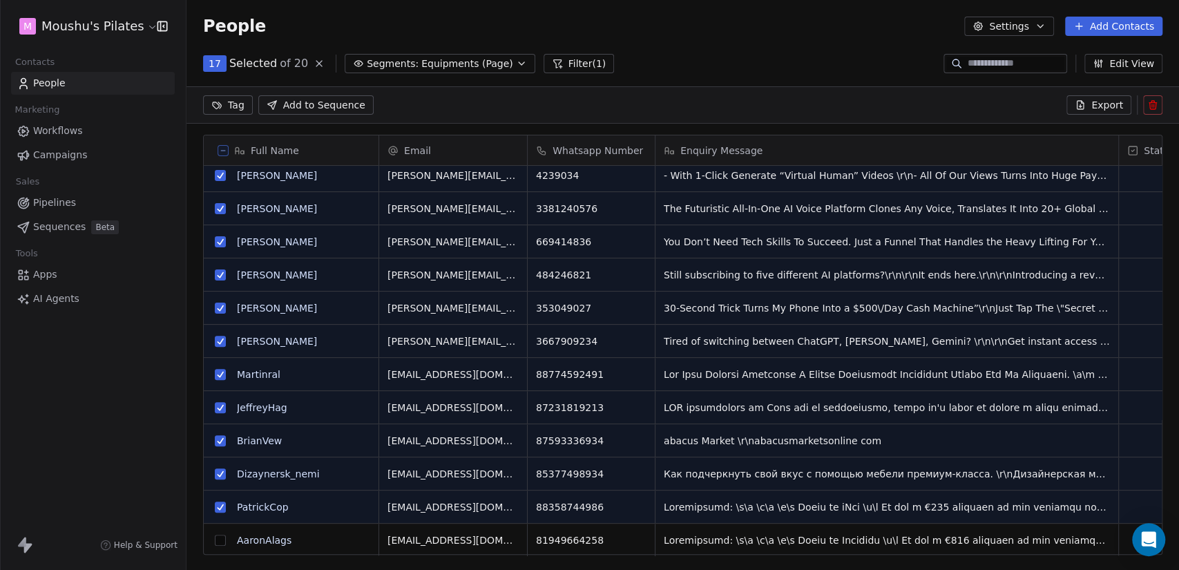
click at [218, 540] on button "grid" at bounding box center [220, 540] width 11 height 11
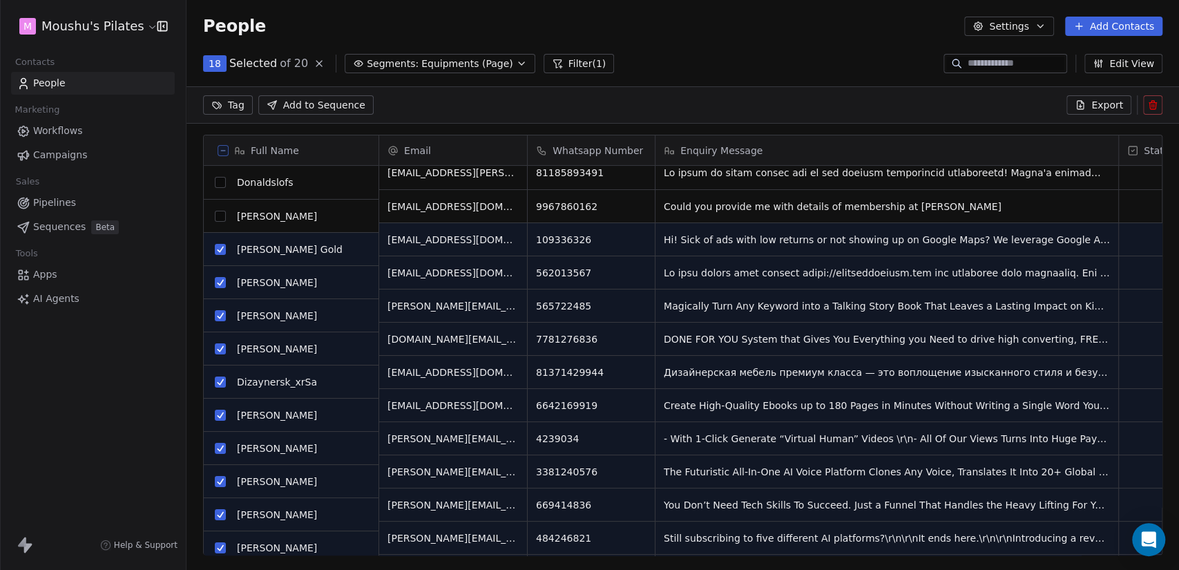
scroll to position [0, 0]
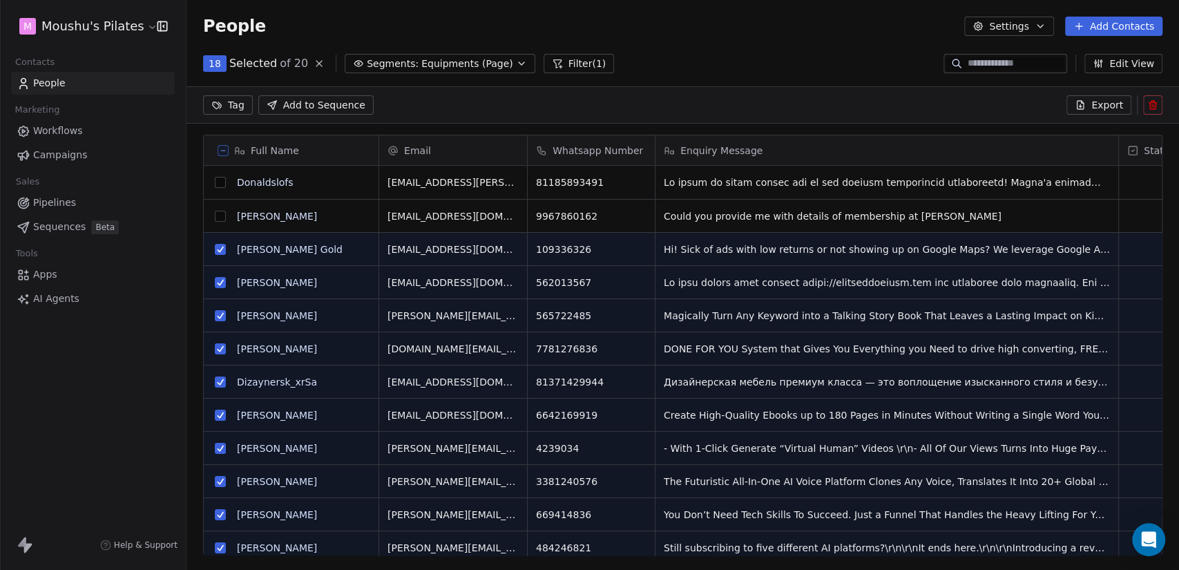
click at [219, 181] on button "grid" at bounding box center [220, 182] width 11 height 11
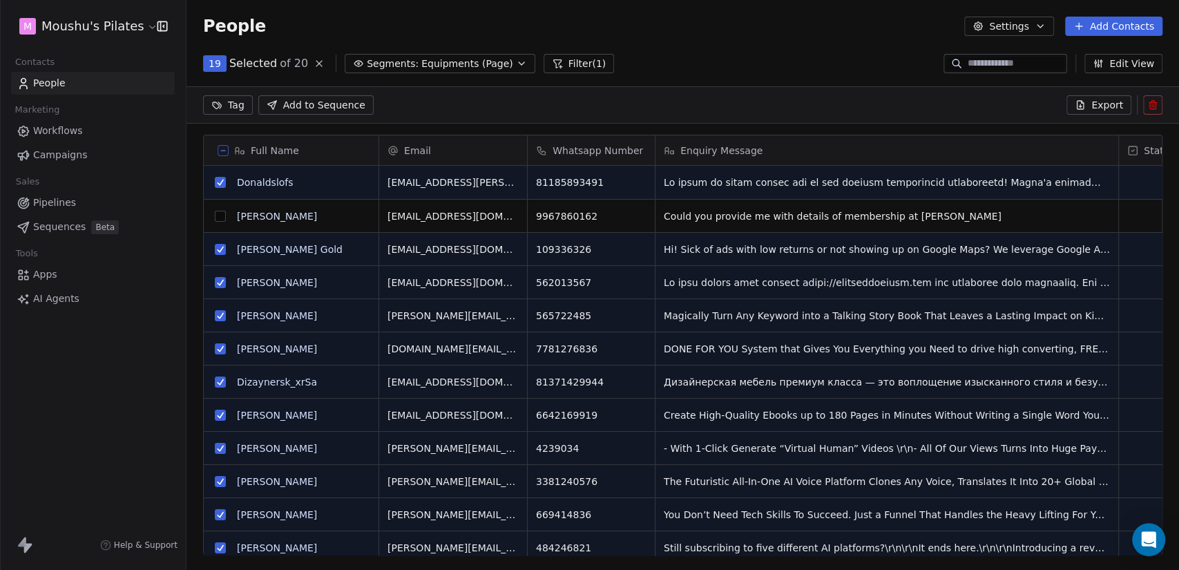
click at [1144, 108] on button at bounding box center [1152, 104] width 19 height 19
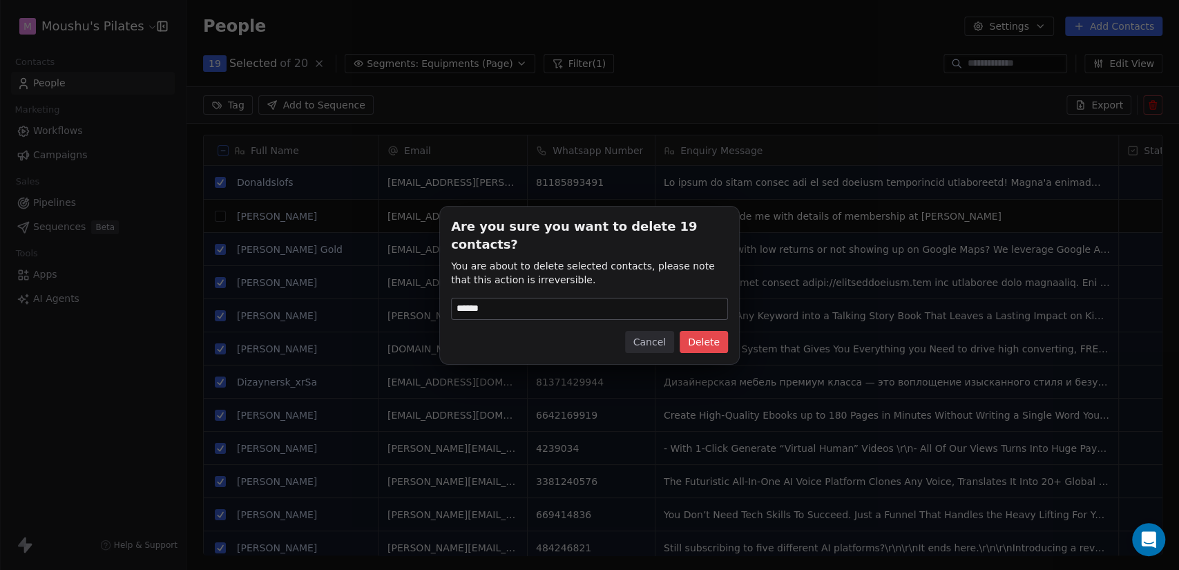
click at [711, 332] on button "Delete" at bounding box center [704, 342] width 48 height 22
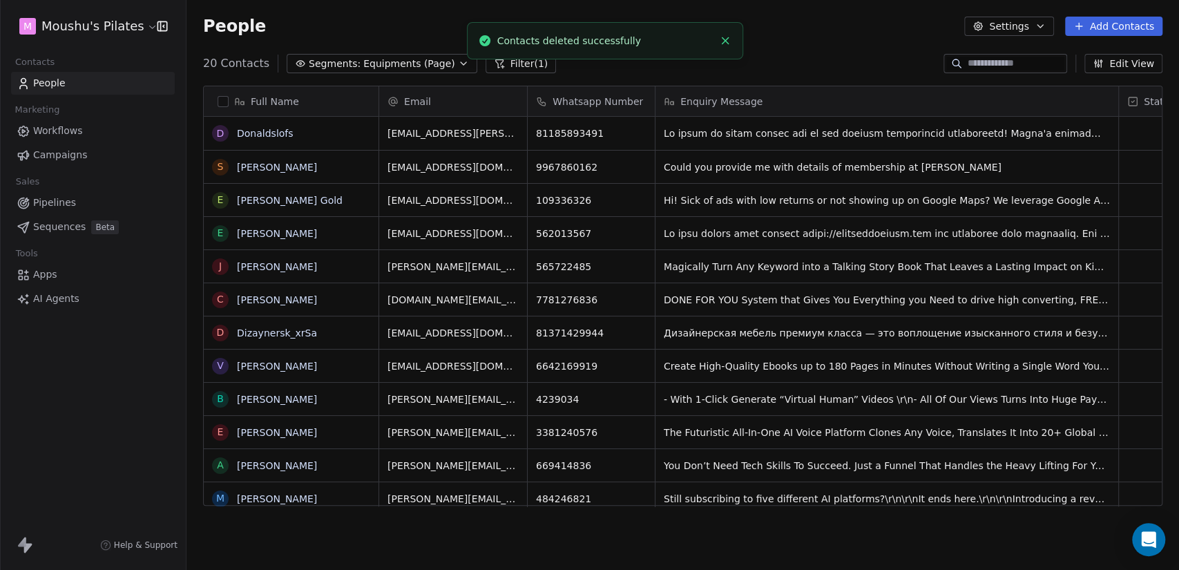
scroll to position [489, 981]
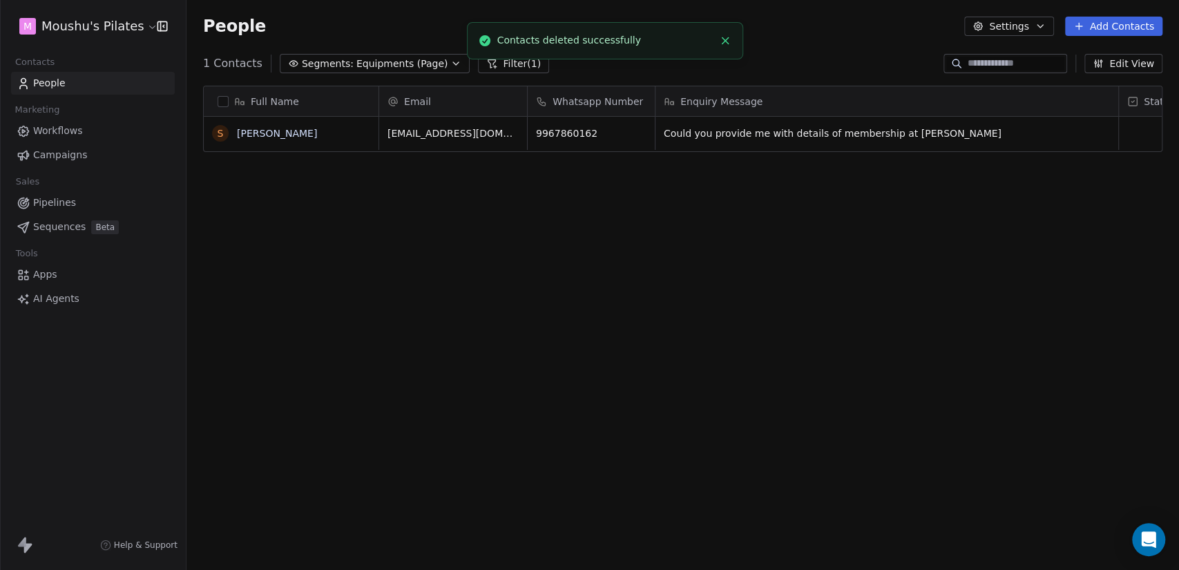
click at [729, 43] on icon "Close toast" at bounding box center [725, 41] width 12 height 12
click at [356, 60] on span "Equipments (Page)" at bounding box center [402, 64] width 92 height 15
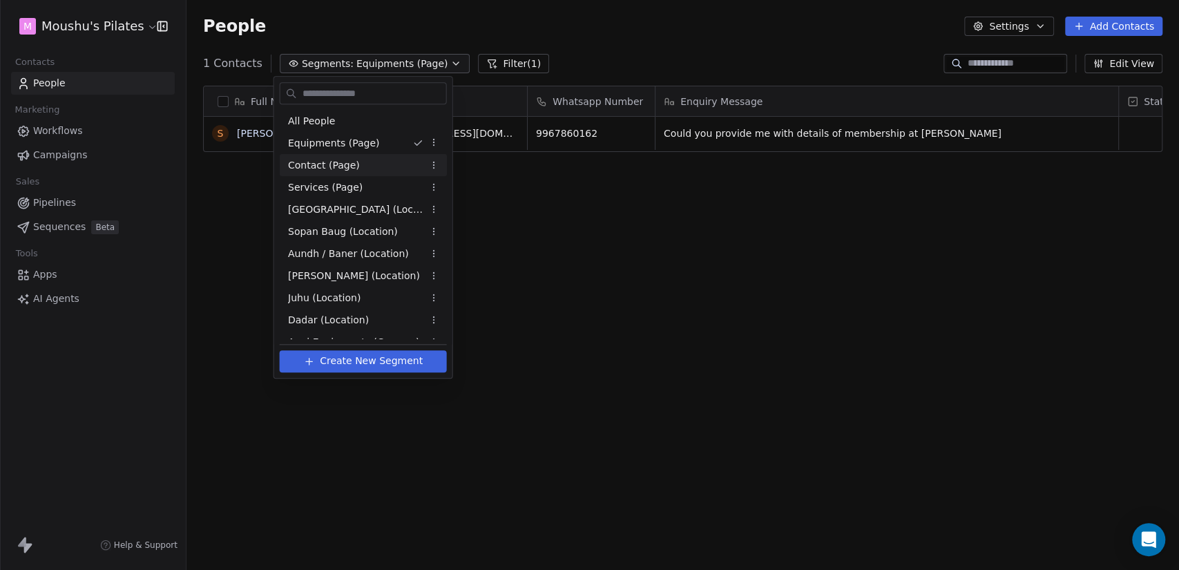
click at [369, 168] on div "Contact (Page)" at bounding box center [363, 165] width 167 height 22
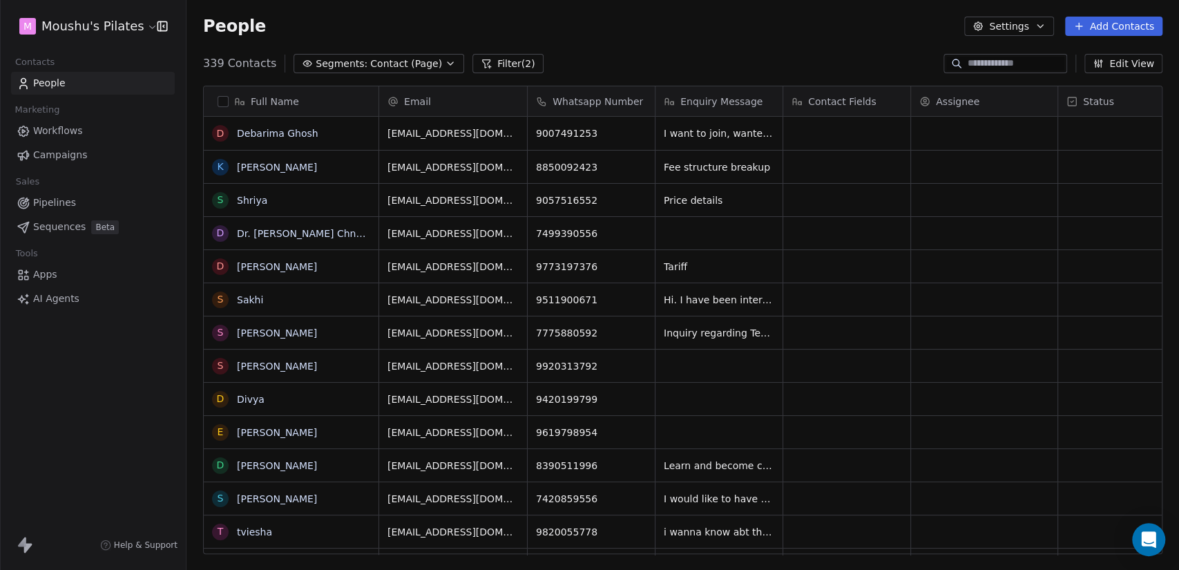
click at [605, 60] on div "339 Contacts Segments: Contact (Page) Filter (2) Edit View" at bounding box center [682, 63] width 992 height 22
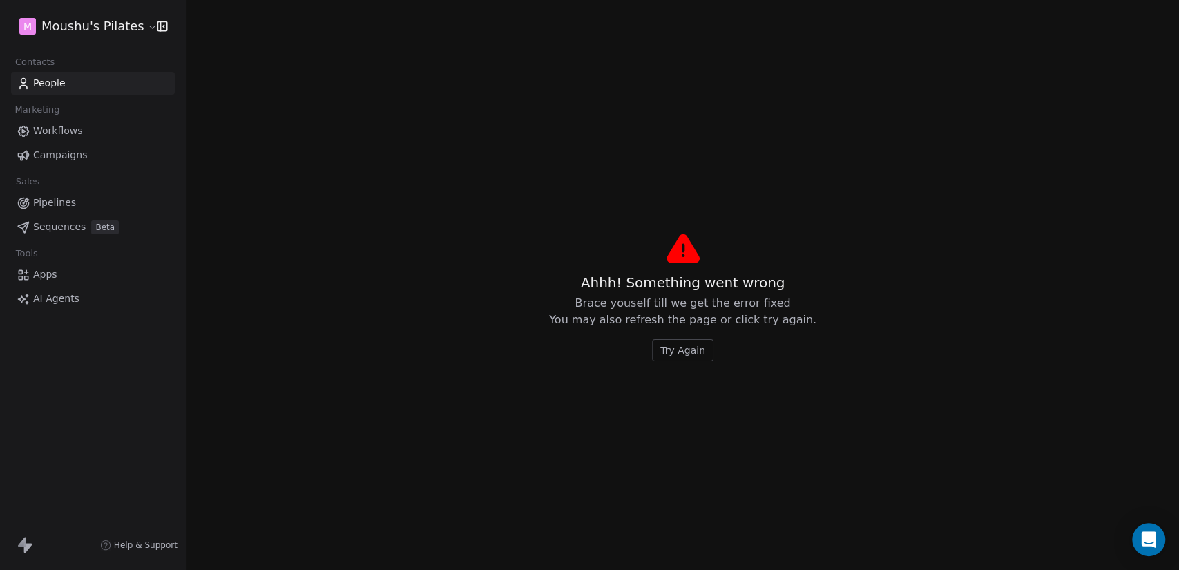
drag, startPoint x: 780, startPoint y: 98, endPoint x: 1001, endPoint y: 96, distance: 221.0
click at [691, 355] on span "Try Again" at bounding box center [682, 350] width 45 height 14
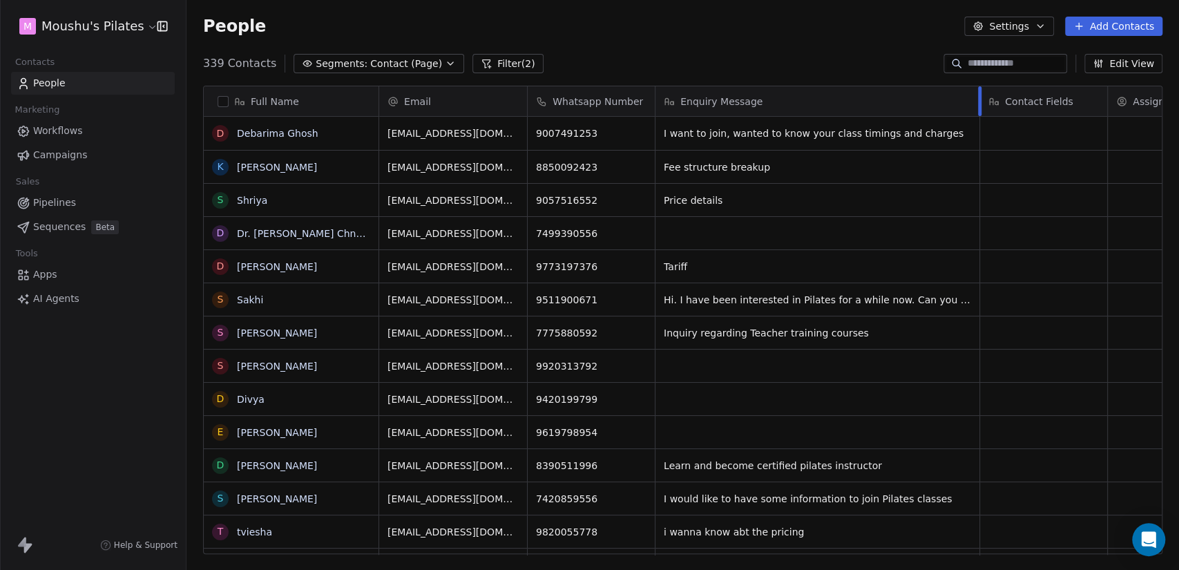
drag, startPoint x: 782, startPoint y: 102, endPoint x: 1002, endPoint y: 102, distance: 220.3
click at [981, 102] on div at bounding box center [979, 101] width 3 height 30
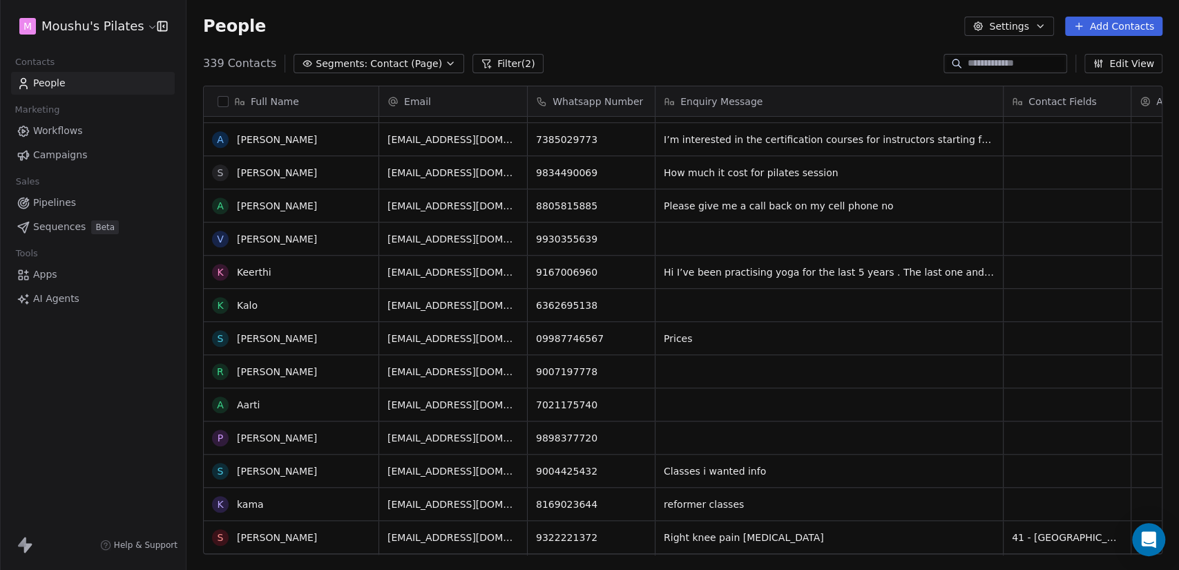
scroll to position [844, 0]
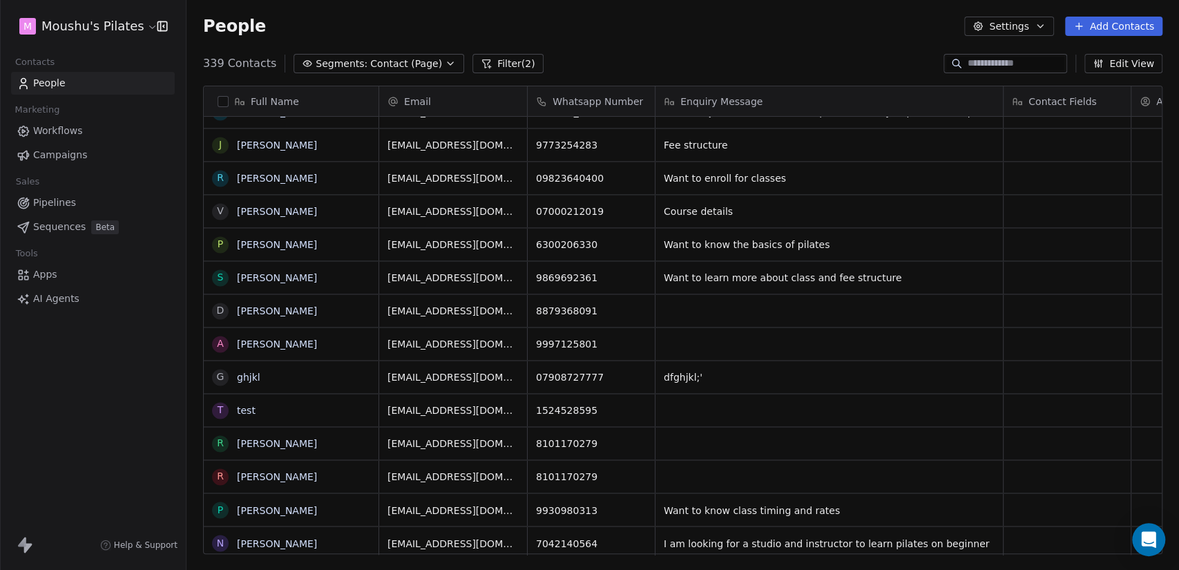
click at [0, 0] on button "grid" at bounding box center [0, 0] width 0 height 0
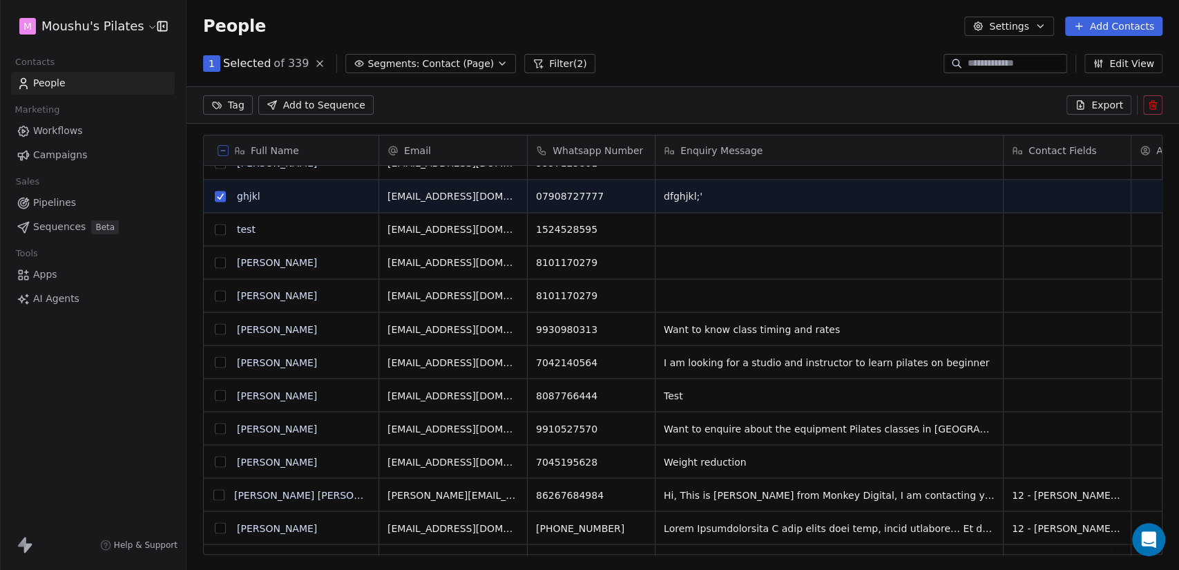
click at [221, 394] on button "grid" at bounding box center [220, 395] width 11 height 11
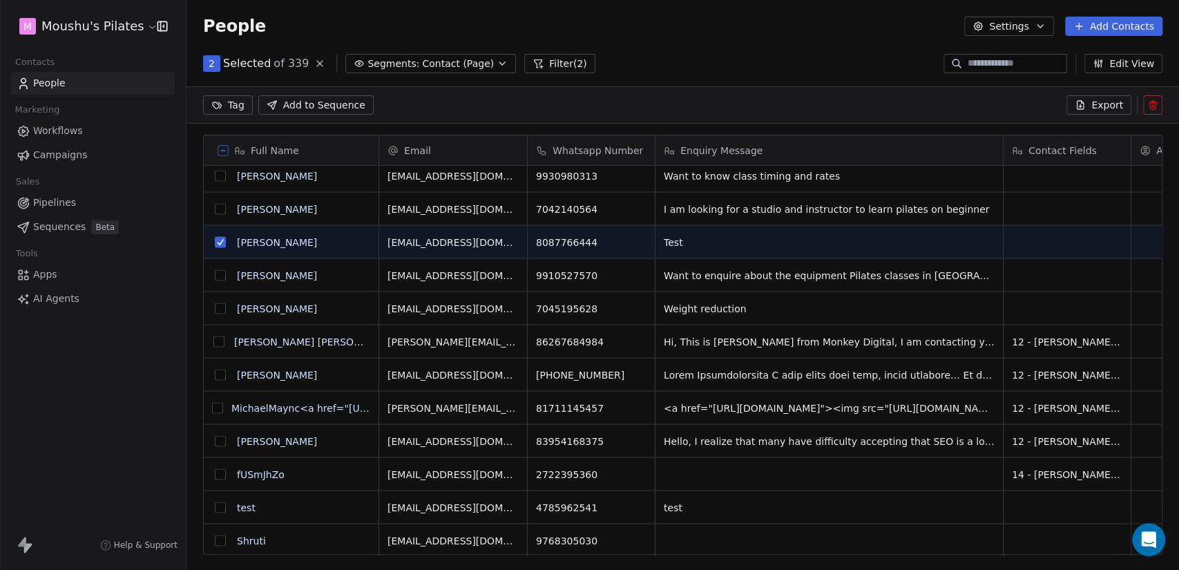
click at [218, 341] on button "grid" at bounding box center [218, 341] width 11 height 11
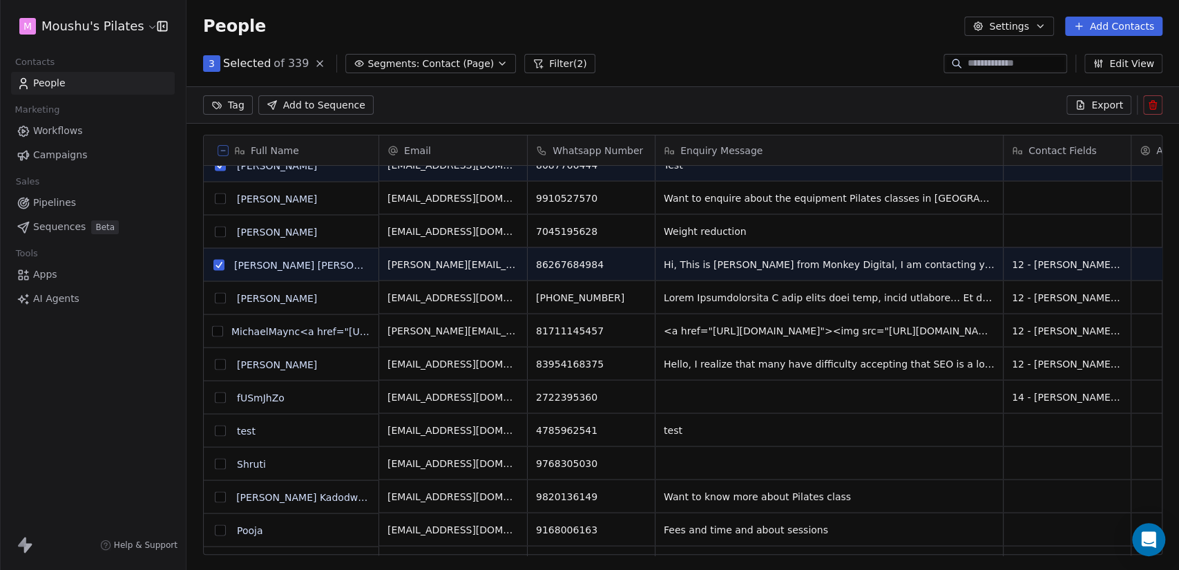
click at [220, 299] on button "grid" at bounding box center [220, 297] width 11 height 11
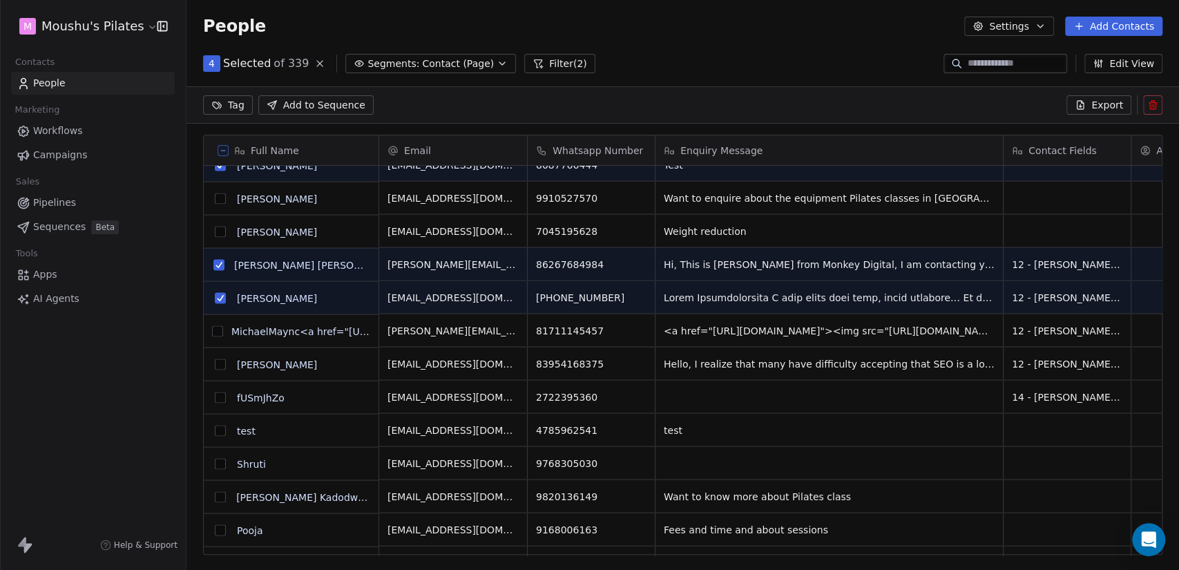
click at [219, 328] on button "grid" at bounding box center [217, 330] width 11 height 11
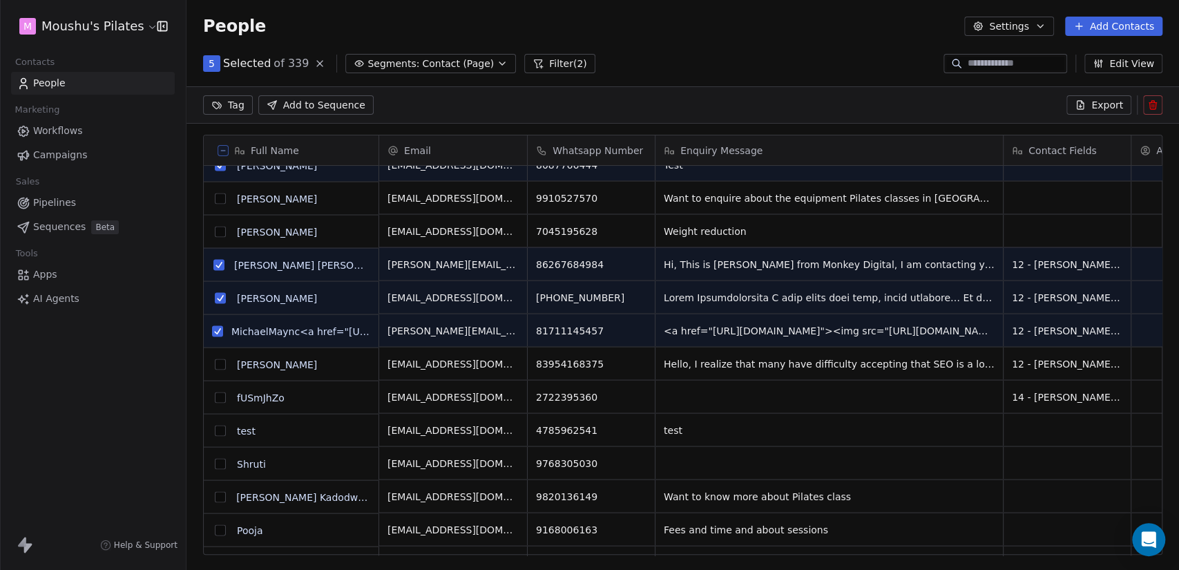
click at [224, 365] on button "grid" at bounding box center [220, 363] width 11 height 11
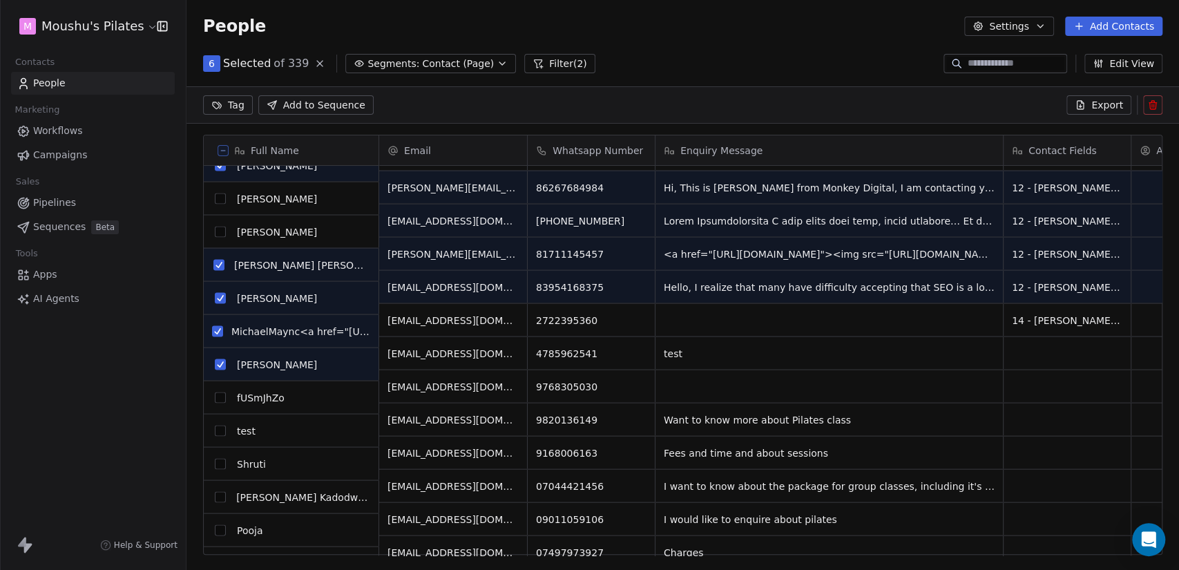
scroll to position [1918, 0]
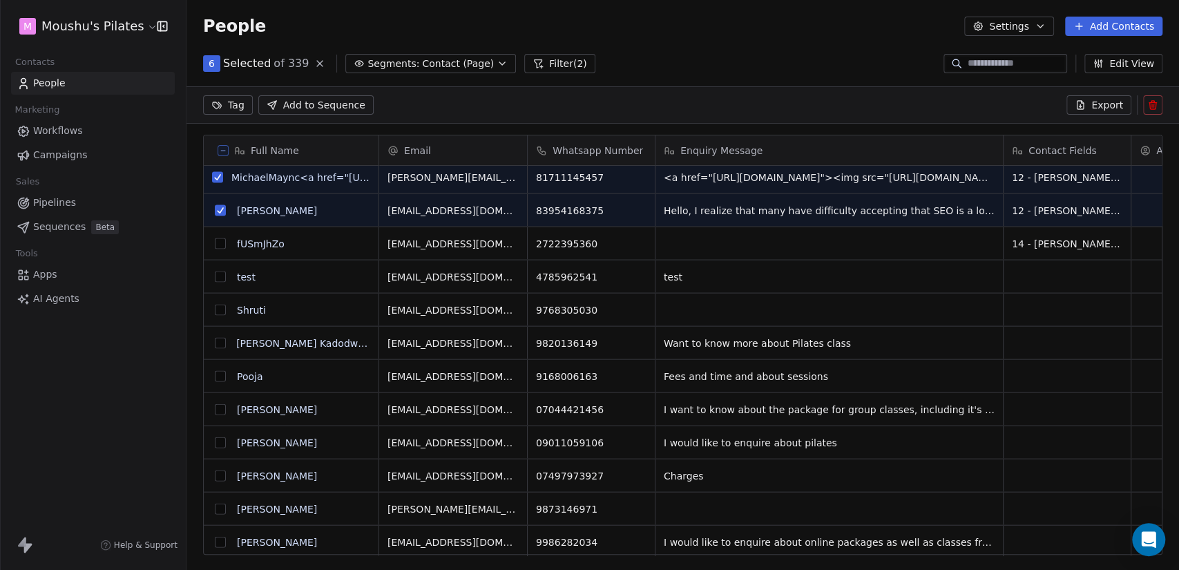
click at [221, 278] on button "grid" at bounding box center [220, 276] width 11 height 11
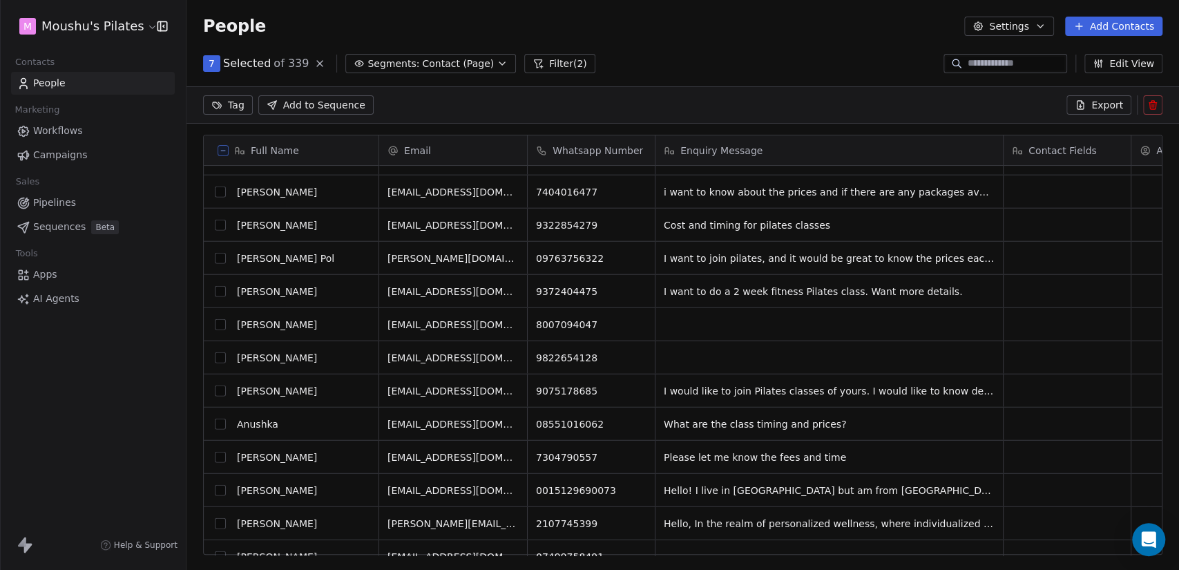
scroll to position [2379, 0]
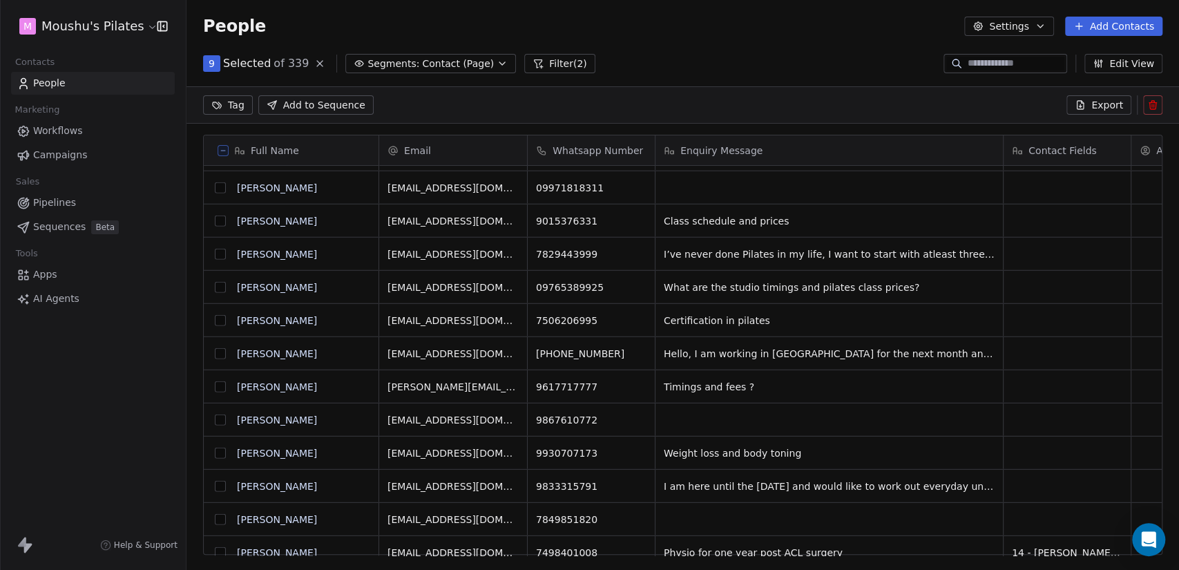
click at [215, 354] on button "grid" at bounding box center [220, 353] width 11 height 11
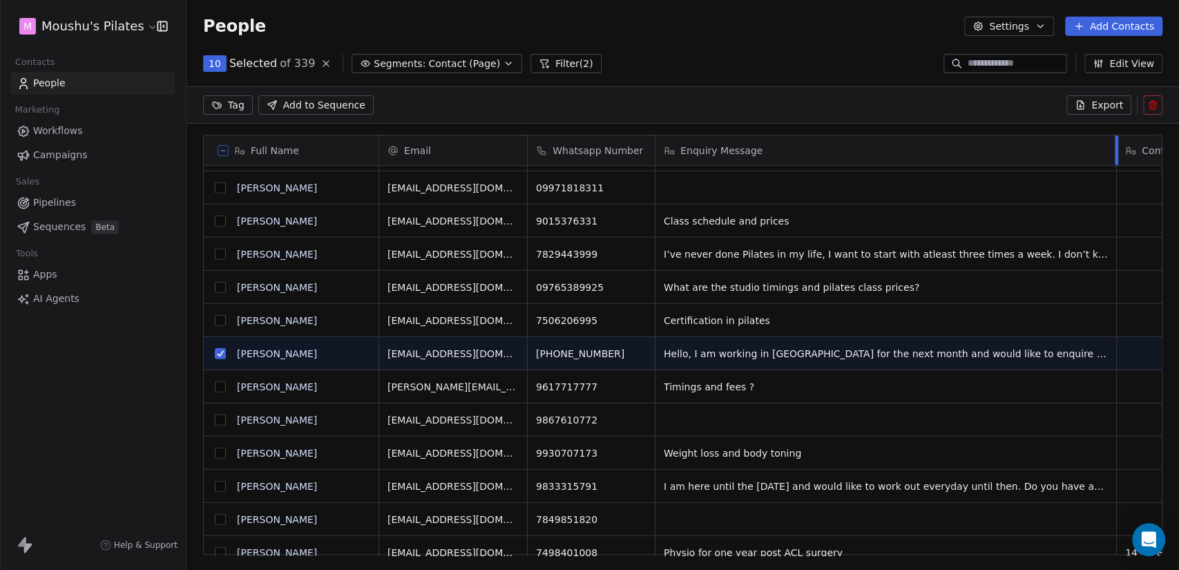
drag, startPoint x: 1002, startPoint y: 150, endPoint x: 1115, endPoint y: 153, distance: 113.3
click at [1115, 153] on div at bounding box center [1116, 150] width 3 height 30
click at [217, 352] on button "grid" at bounding box center [220, 353] width 11 height 11
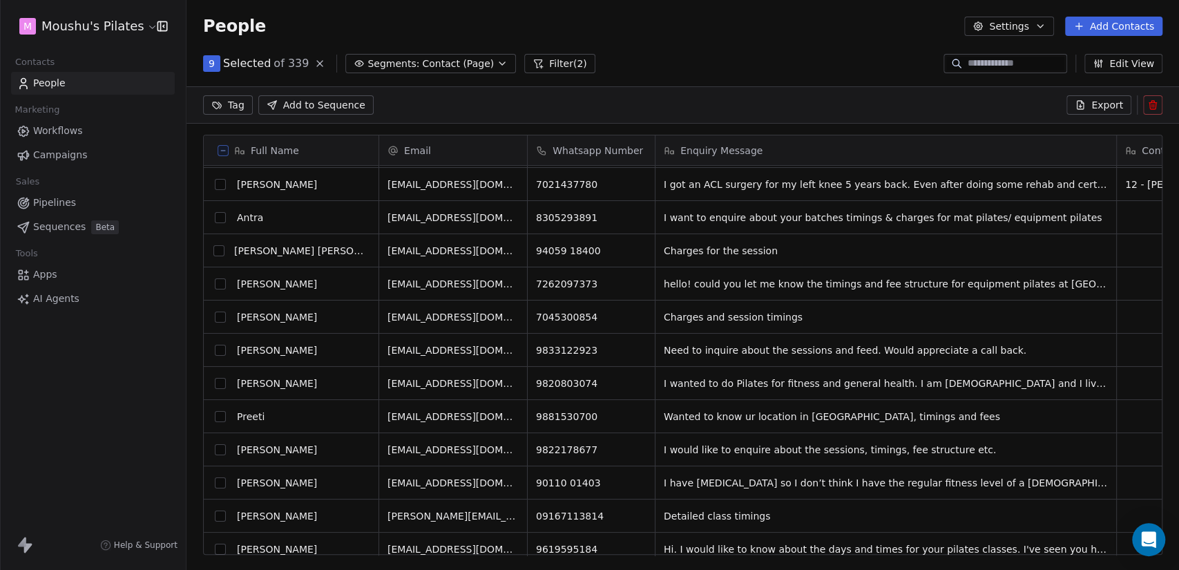
scroll to position [7136, 0]
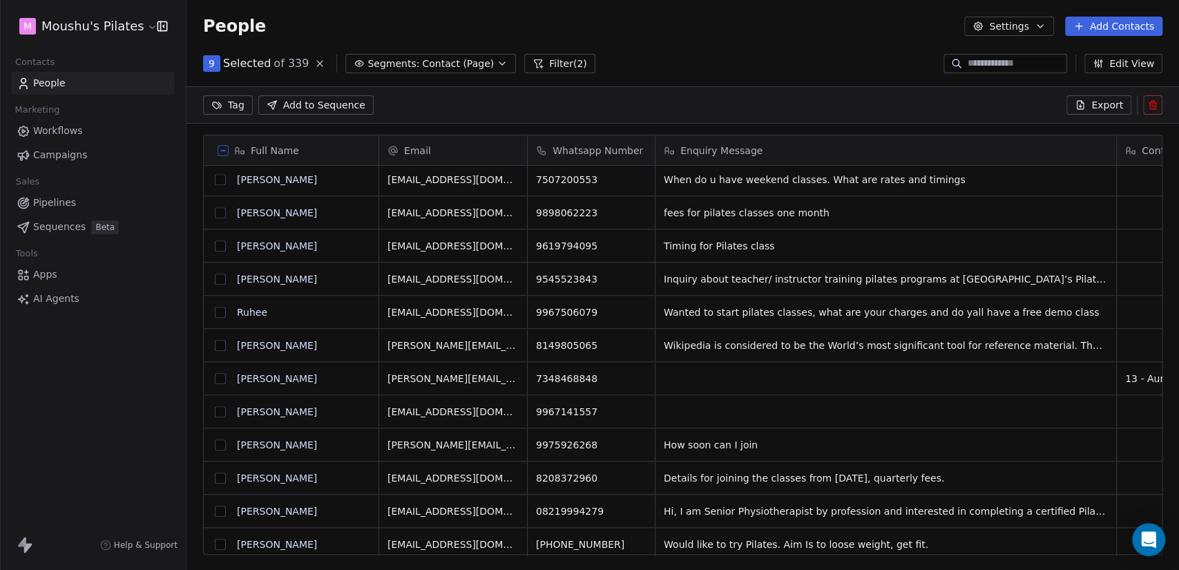
click at [216, 344] on button "grid" at bounding box center [220, 345] width 11 height 11
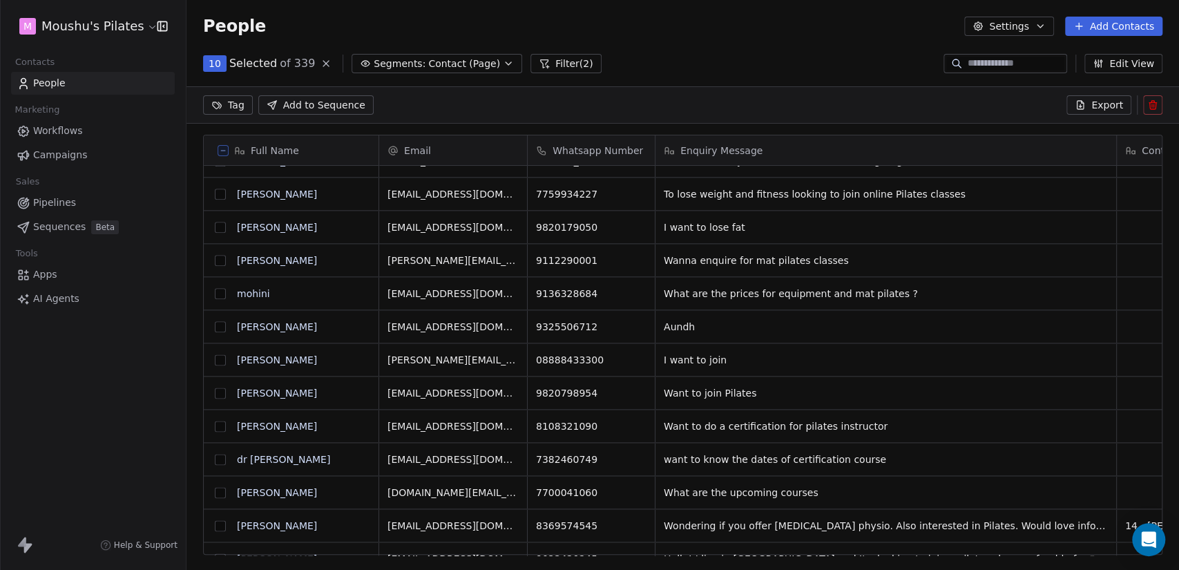
click at [220, 321] on button "grid" at bounding box center [220, 326] width 11 height 11
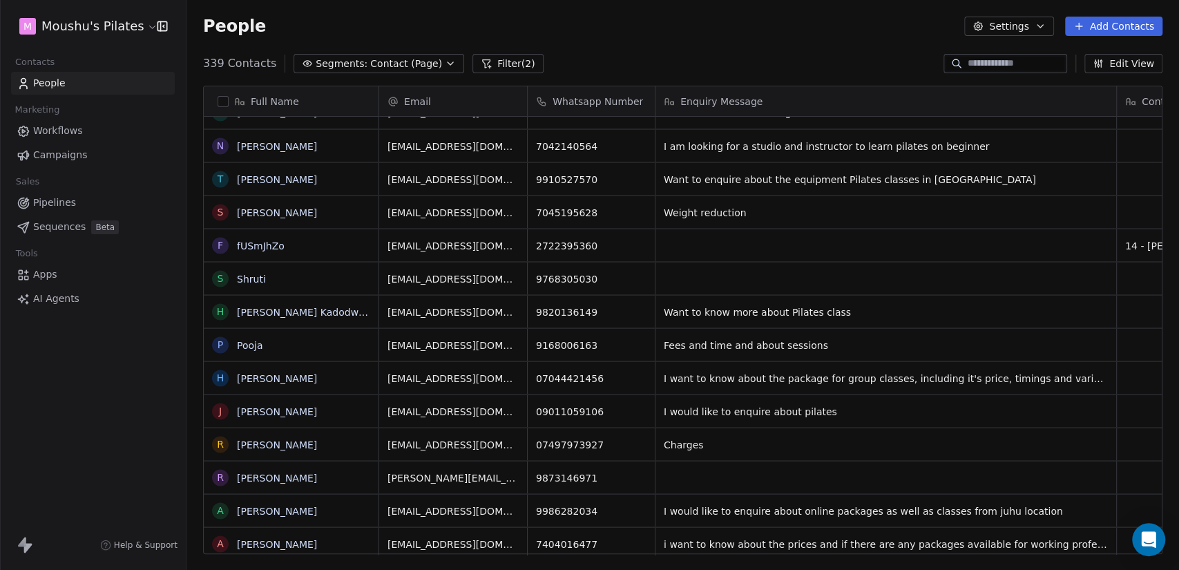
click at [378, 70] on span "Contact (Page)" at bounding box center [406, 64] width 72 height 15
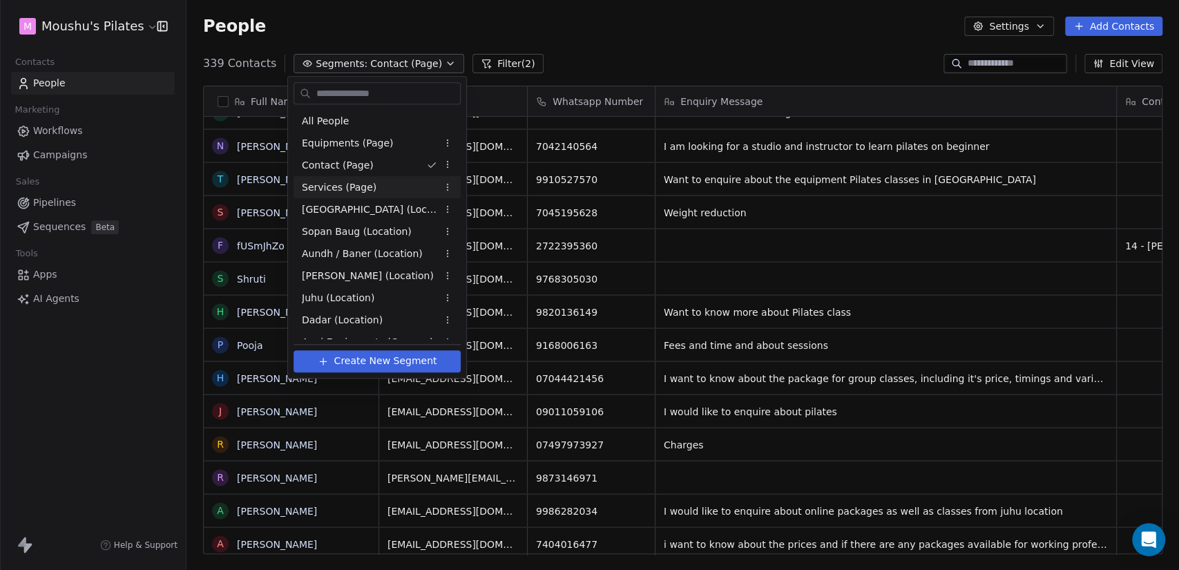
click at [389, 177] on div "Services (Page)" at bounding box center [377, 187] width 167 height 22
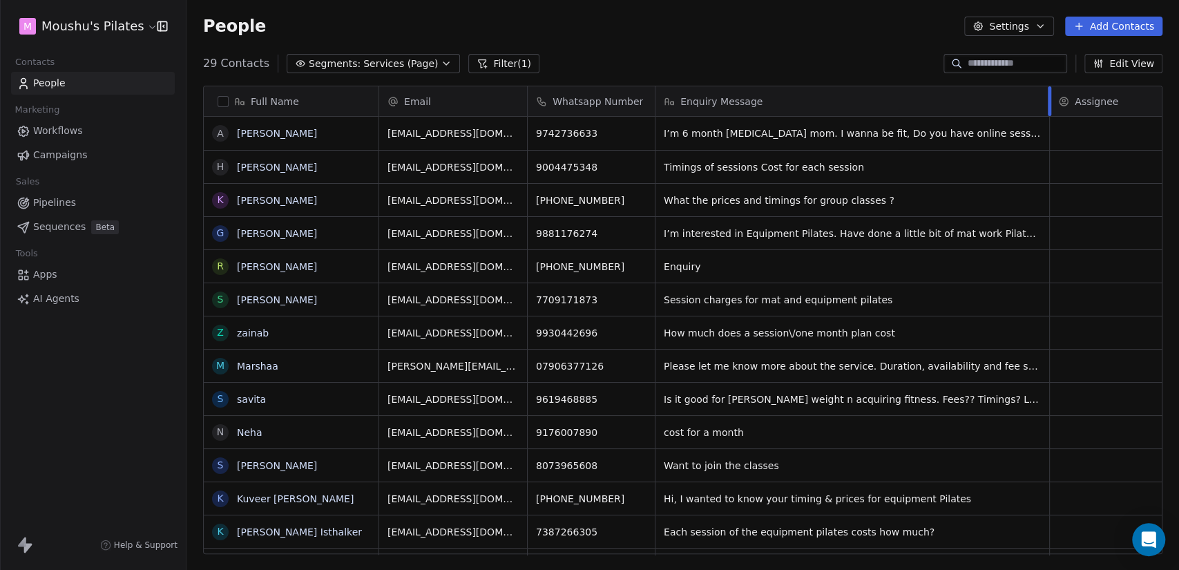
drag, startPoint x: 782, startPoint y: 106, endPoint x: 1048, endPoint y: 117, distance: 266.8
click at [1048, 117] on div "Email Whatsapp Number Enquiry Message Assignee Status amirtha03@gmail.com 97427…" at bounding box center [868, 320] width 979 height 468
click at [398, 68] on span "Services (Page)" at bounding box center [400, 64] width 75 height 15
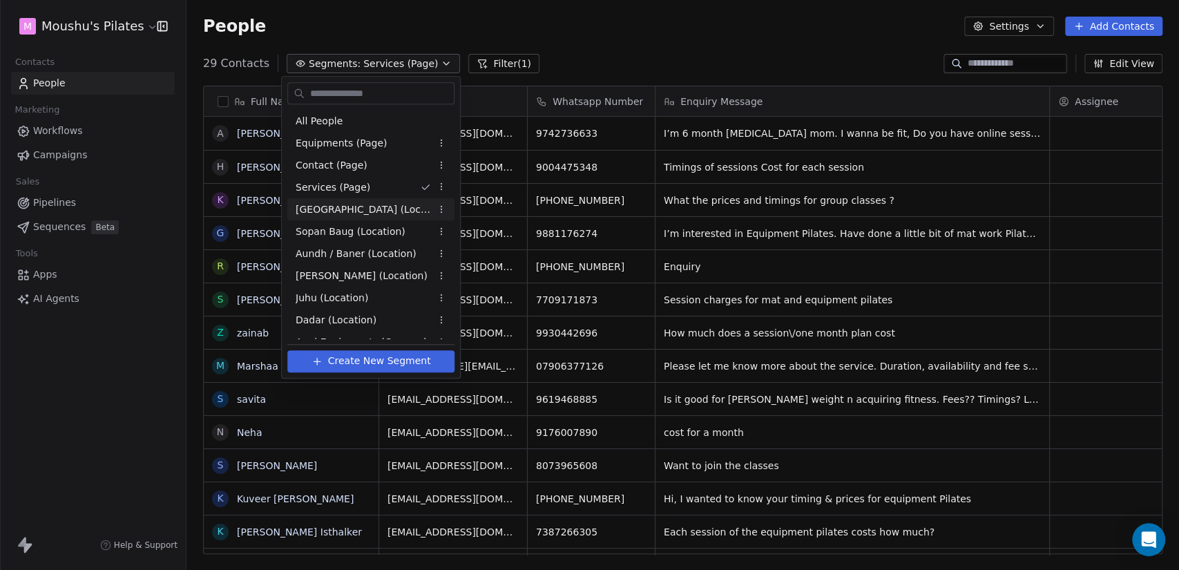
click at [391, 210] on span "[GEOGRAPHIC_DATA] (Location)" at bounding box center [363, 209] width 135 height 15
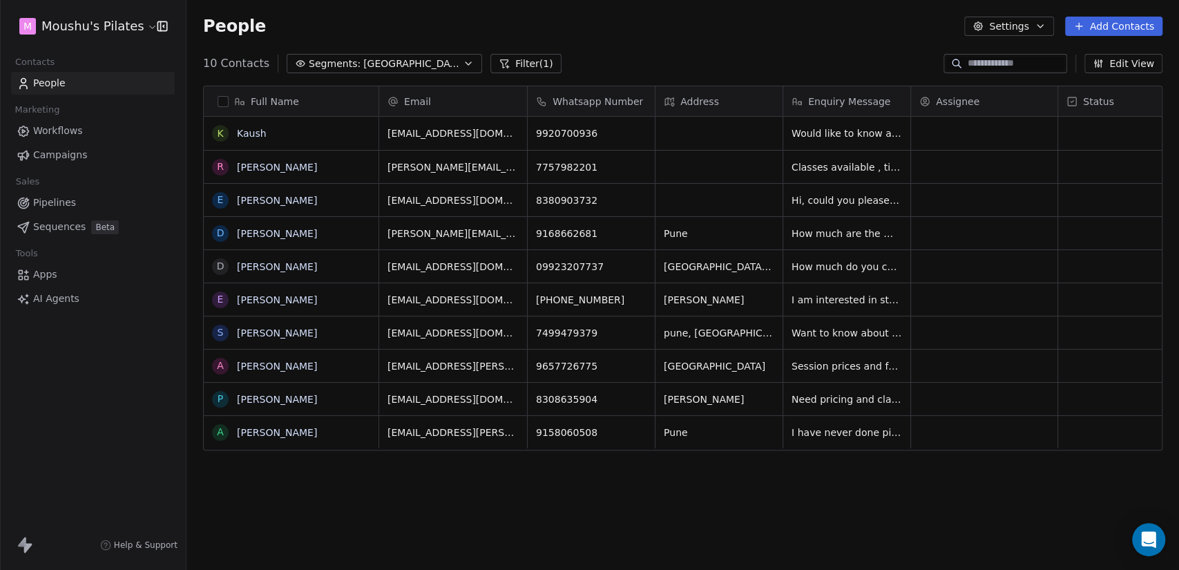
scroll to position [489, 981]
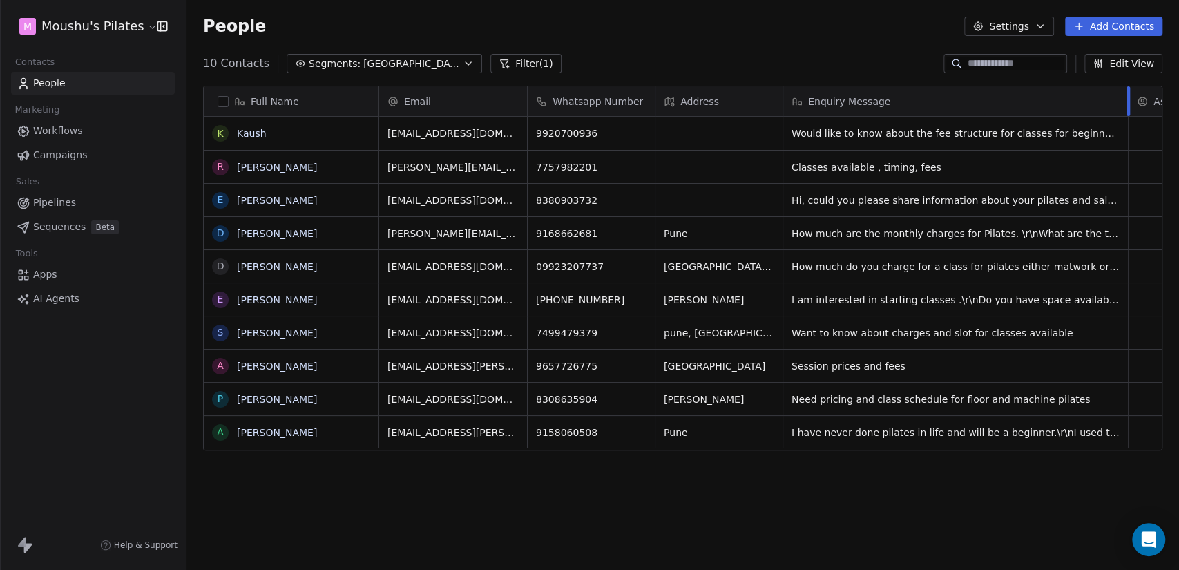
drag, startPoint x: 909, startPoint y: 99, endPoint x: 1126, endPoint y: 102, distance: 217.6
click at [1126, 102] on div at bounding box center [1127, 101] width 3 height 30
click at [383, 64] on span "[GEOGRAPHIC_DATA] (Location)" at bounding box center [411, 64] width 97 height 15
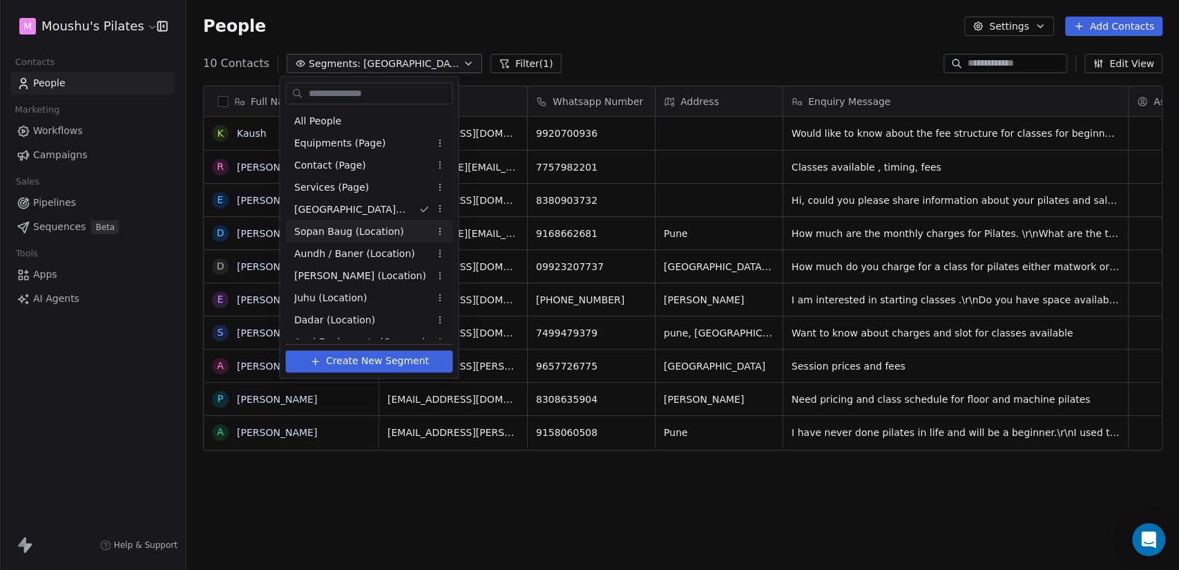
click at [395, 241] on div "Sopan Baug (Location)" at bounding box center [368, 231] width 167 height 22
click at [384, 234] on span "Sopan Baug (Location)" at bounding box center [349, 231] width 110 height 15
click at [365, 234] on span "Sopan Baug (Location)" at bounding box center [349, 231] width 110 height 15
click at [369, 256] on span "Aundh / Baner (Location)" at bounding box center [354, 254] width 121 height 15
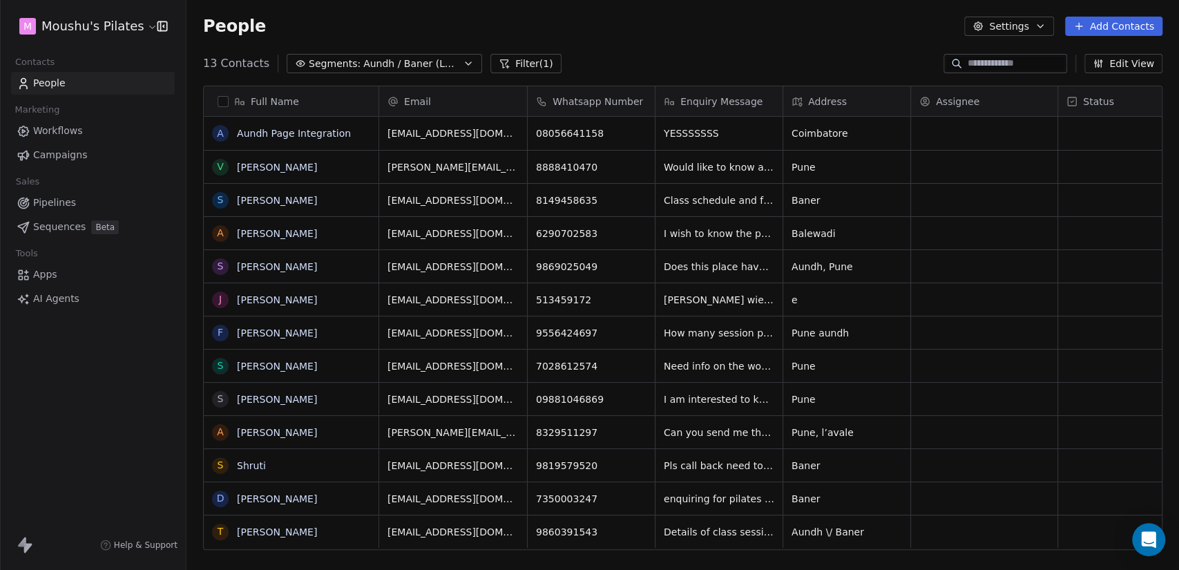
click at [429, 67] on span "Aundh / Baner (Location)" at bounding box center [411, 64] width 97 height 15
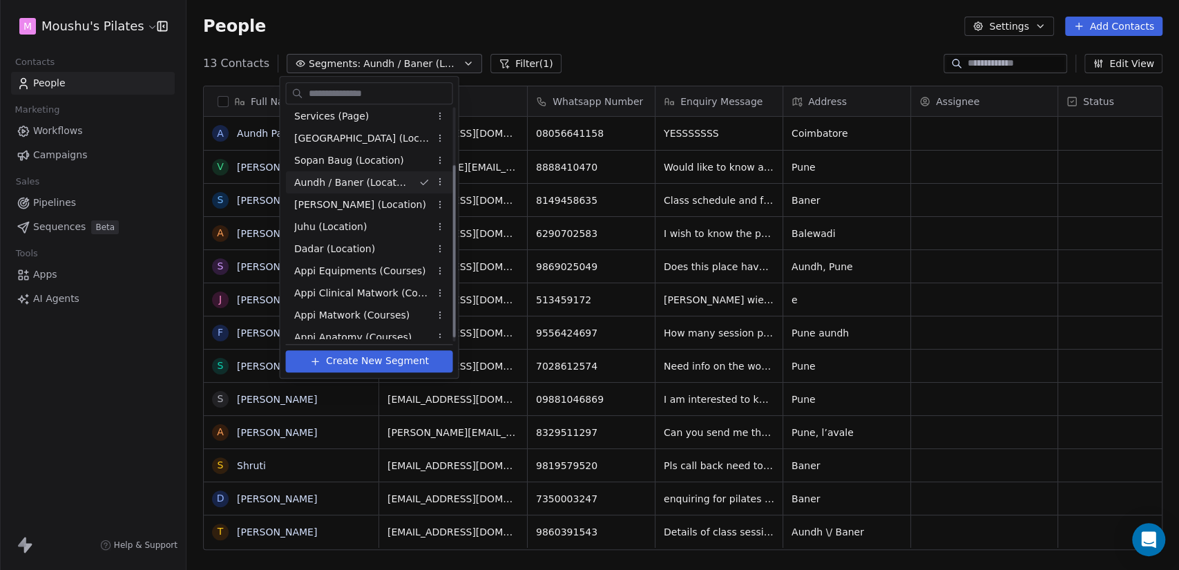
scroll to position [77, 0]
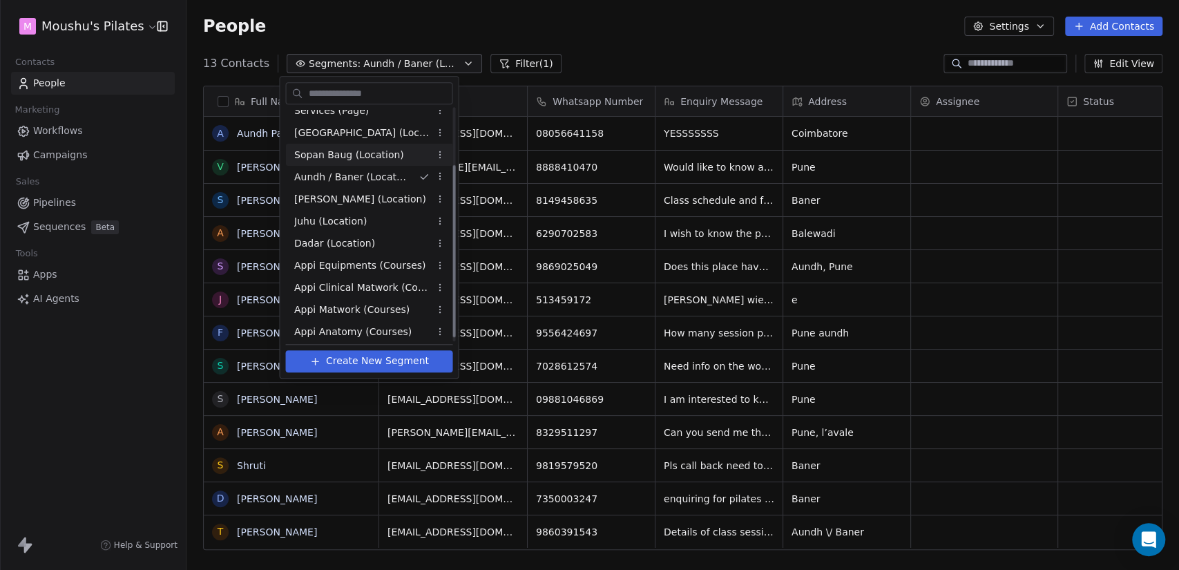
click at [376, 156] on span "Sopan Baug (Location)" at bounding box center [349, 155] width 110 height 15
click at [437, 159] on html "M Moushu's Pilates Contacts People Marketing Workflows Campaigns Sales Pipeline…" at bounding box center [589, 285] width 1179 height 570
click at [452, 181] on div "Edit" at bounding box center [484, 182] width 93 height 22
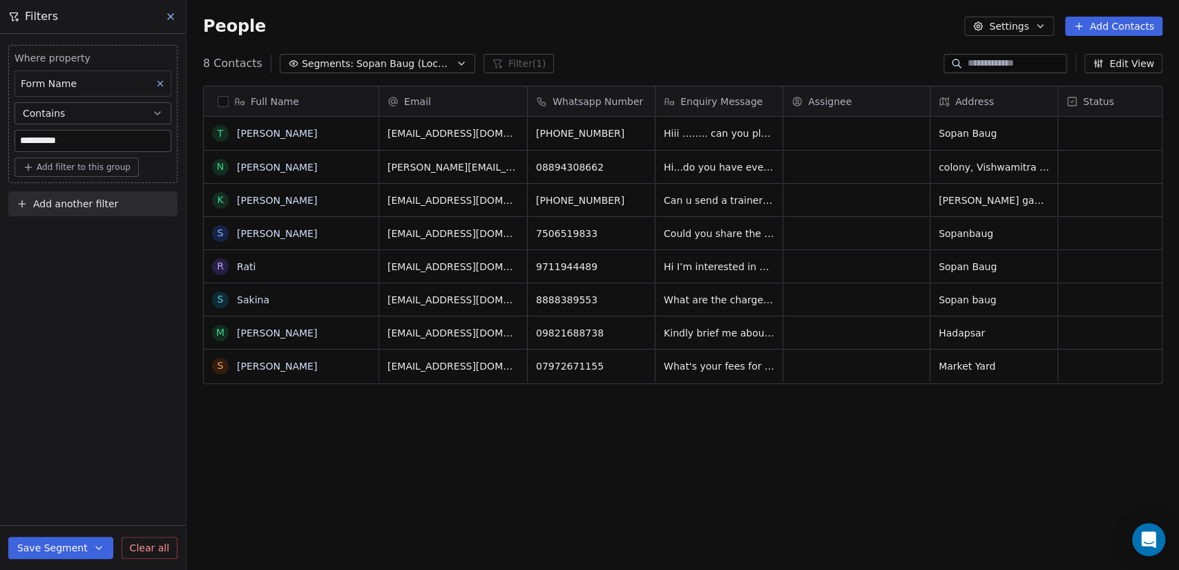
scroll to position [489, 981]
click at [170, 16] on icon at bounding box center [171, 17] width 6 height 6
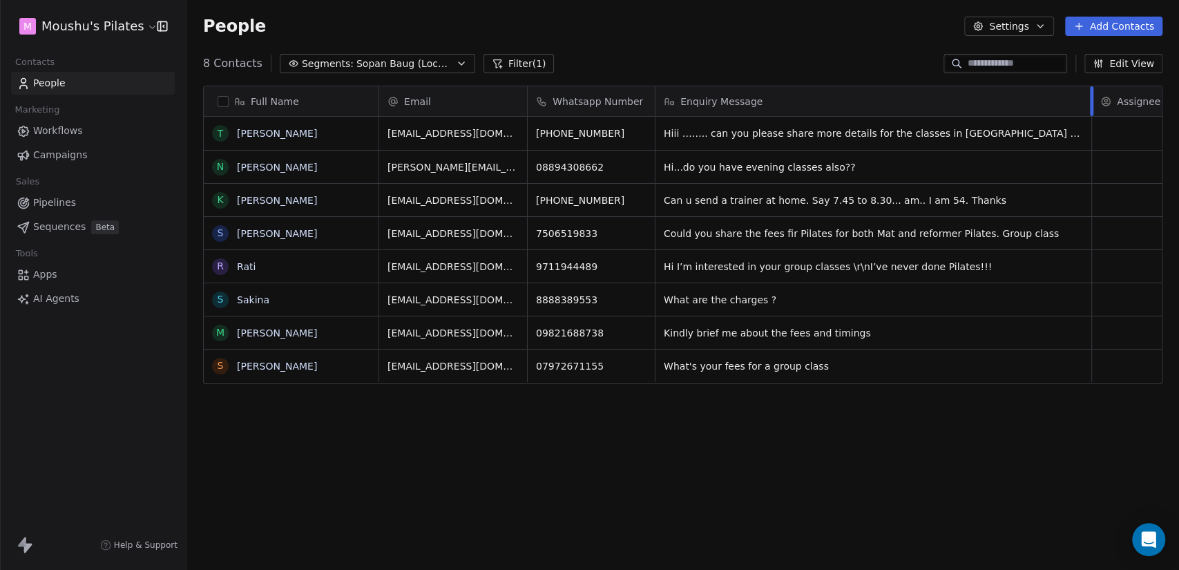
drag, startPoint x: 780, startPoint y: 99, endPoint x: 1092, endPoint y: 106, distance: 311.5
click at [1092, 106] on div at bounding box center [1091, 101] width 3 height 30
click at [360, 68] on span "Sopan Baug (Location)" at bounding box center [404, 64] width 97 height 15
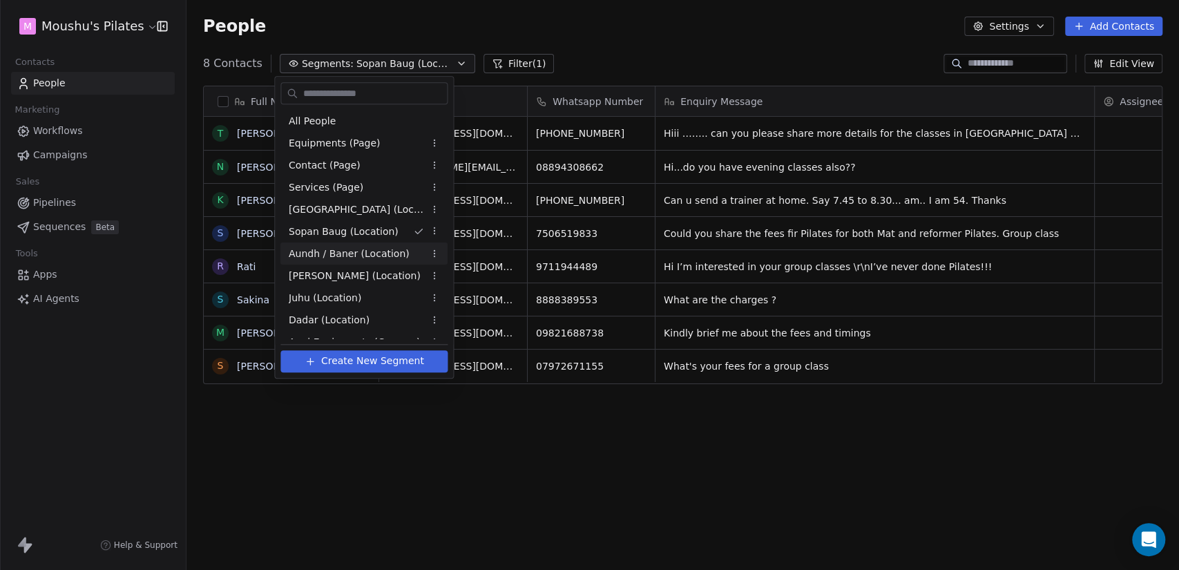
click at [379, 246] on div "Aundh / Baner (Location)" at bounding box center [363, 253] width 167 height 22
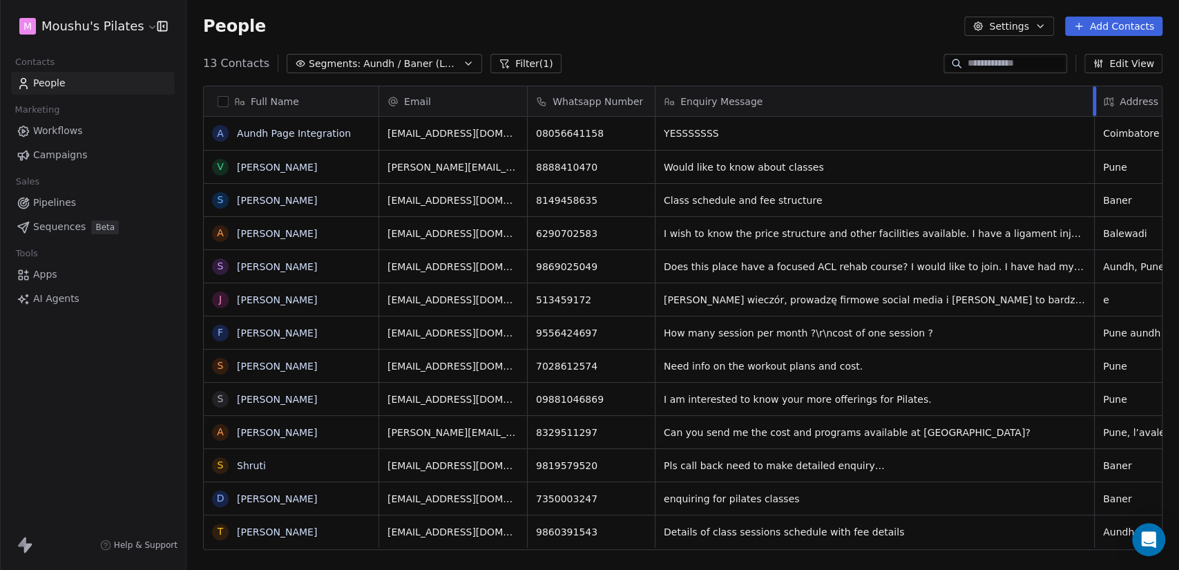
drag, startPoint x: 782, startPoint y: 99, endPoint x: 1093, endPoint y: 109, distance: 311.6
click at [1093, 109] on div at bounding box center [1094, 101] width 3 height 30
click at [220, 130] on button "grid" at bounding box center [220, 133] width 11 height 11
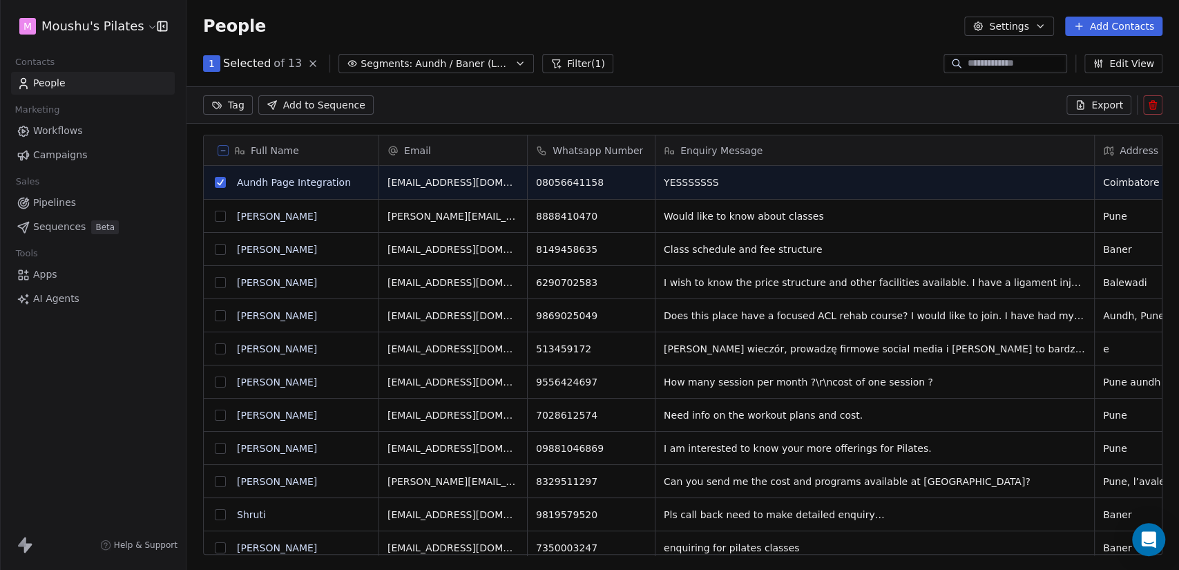
click at [220, 180] on button "grid" at bounding box center [220, 182] width 11 height 11
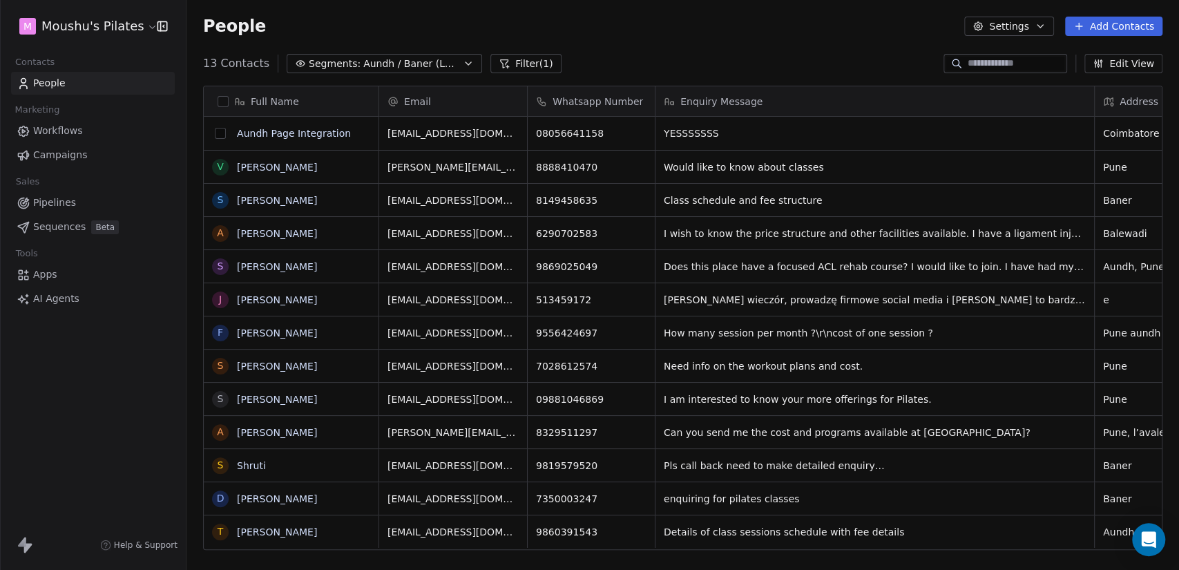
click at [222, 131] on button "grid" at bounding box center [220, 133] width 11 height 11
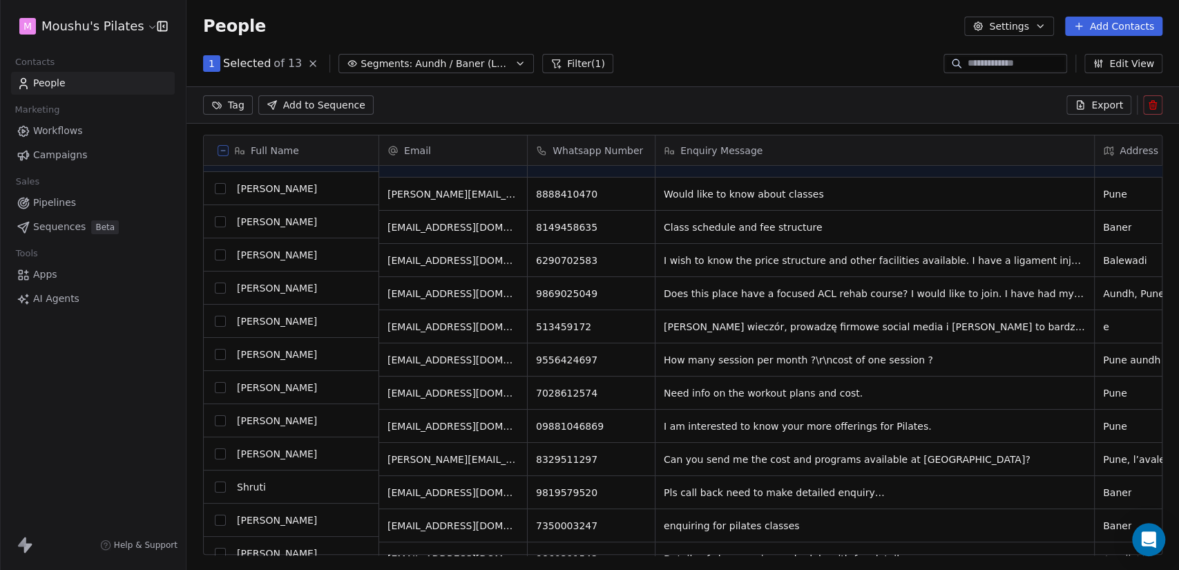
scroll to position [41, 0]
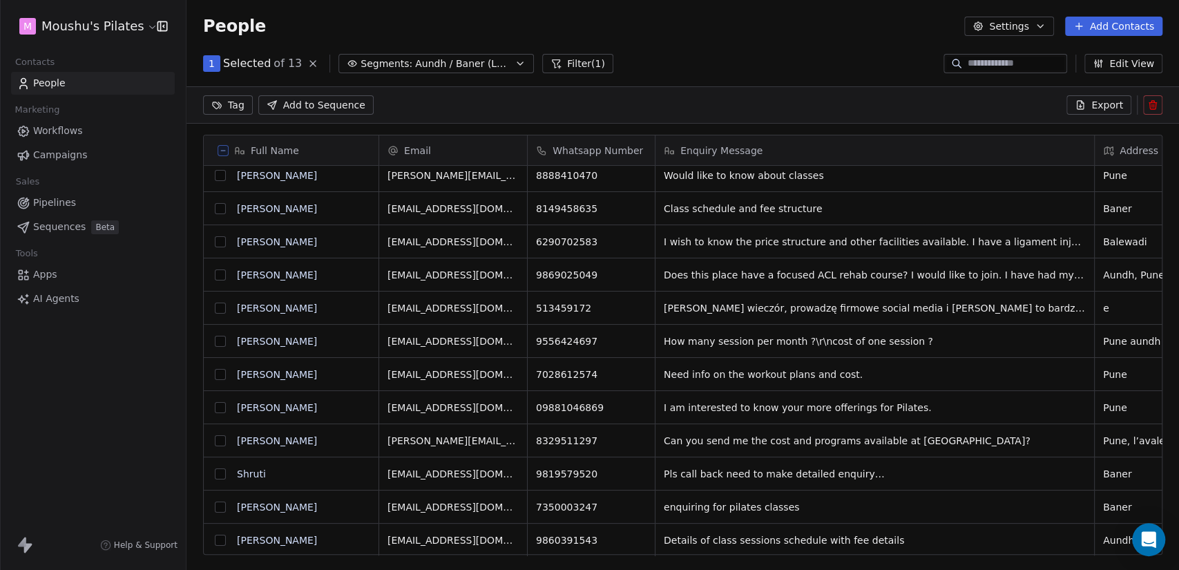
click at [215, 307] on button "grid" at bounding box center [220, 308] width 11 height 11
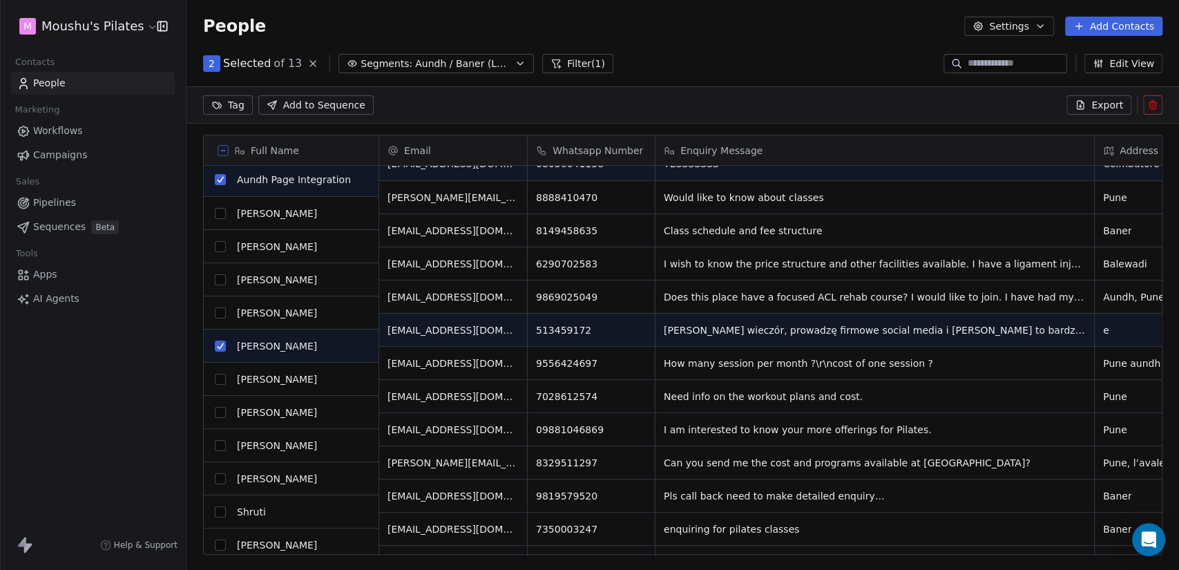
scroll to position [0, 0]
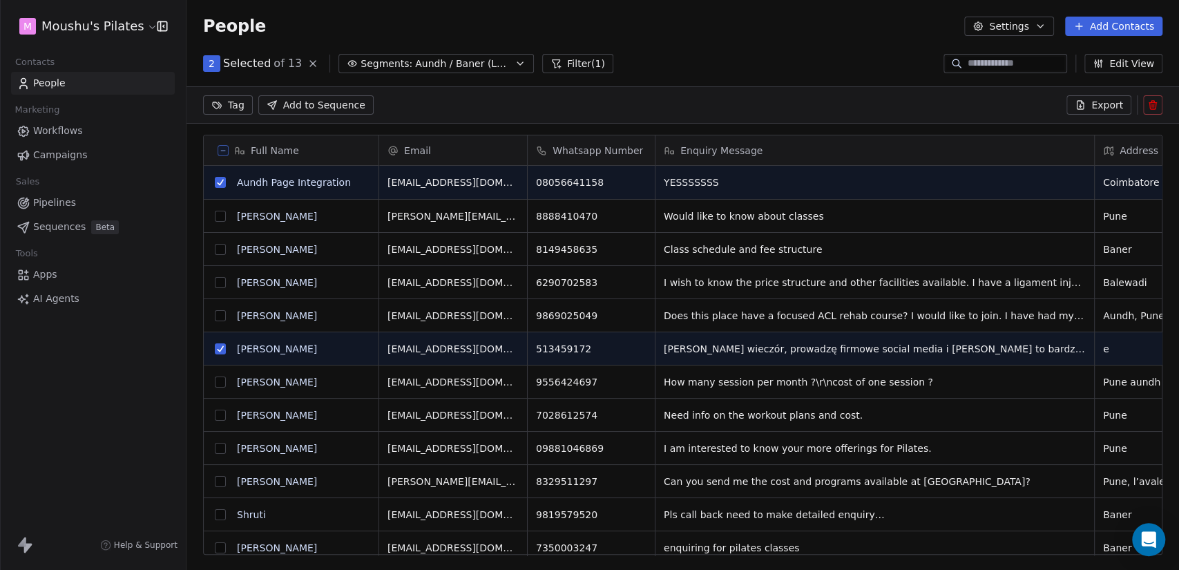
click at [1155, 98] on button at bounding box center [1152, 104] width 19 height 19
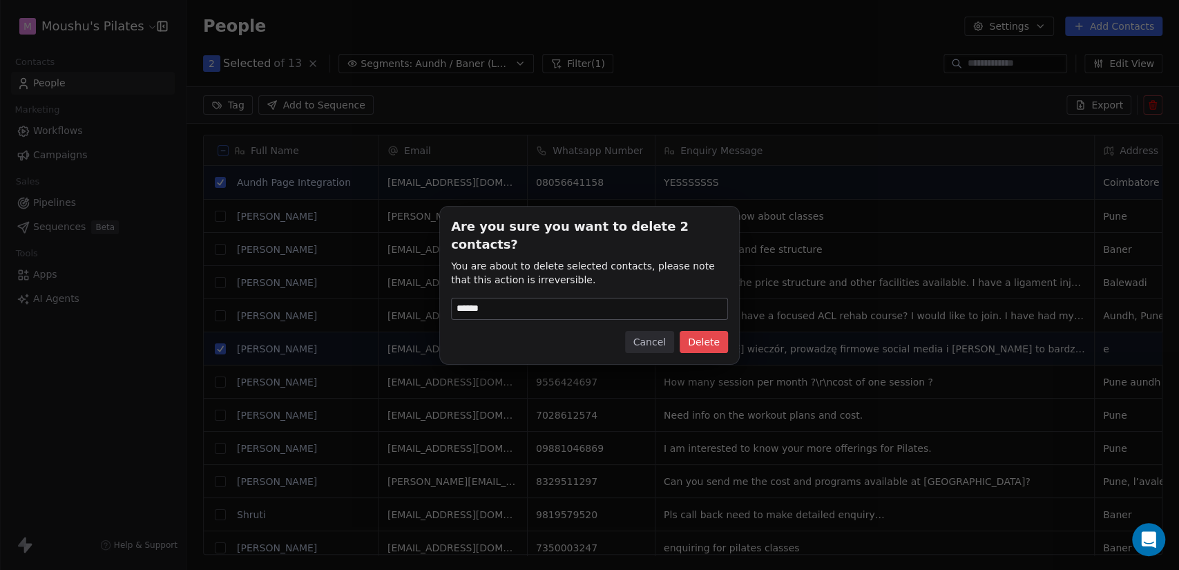
click at [724, 334] on button "Delete" at bounding box center [704, 342] width 48 height 22
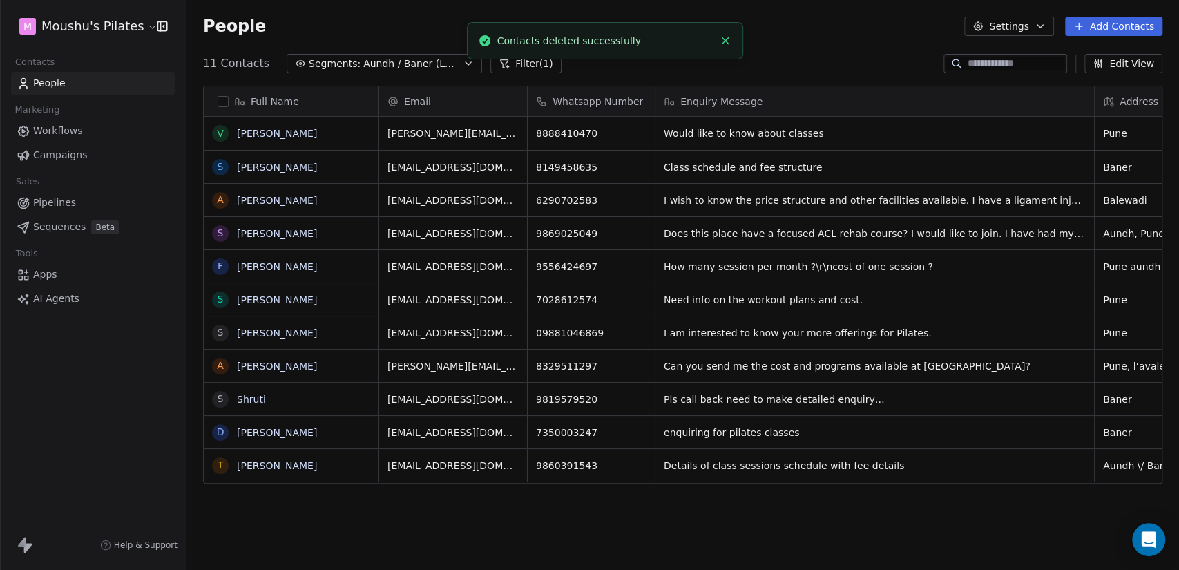
click at [820, 52] on div "11 Contacts Segments: Aundh / Baner (Location) Filter (1) Edit View" at bounding box center [682, 63] width 992 height 22
click at [410, 68] on span "Aundh / Baner (Location)" at bounding box center [411, 64] width 97 height 15
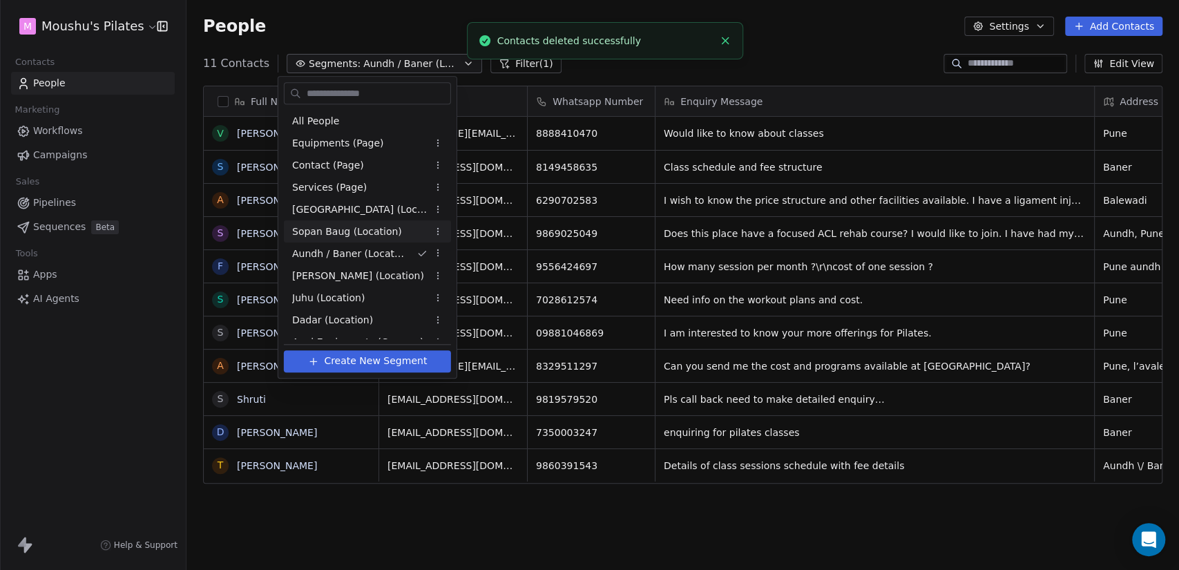
click at [438, 230] on html "M Moushu's Pilates Contacts People Marketing Workflows Campaigns Sales Pipeline…" at bounding box center [589, 285] width 1179 height 570
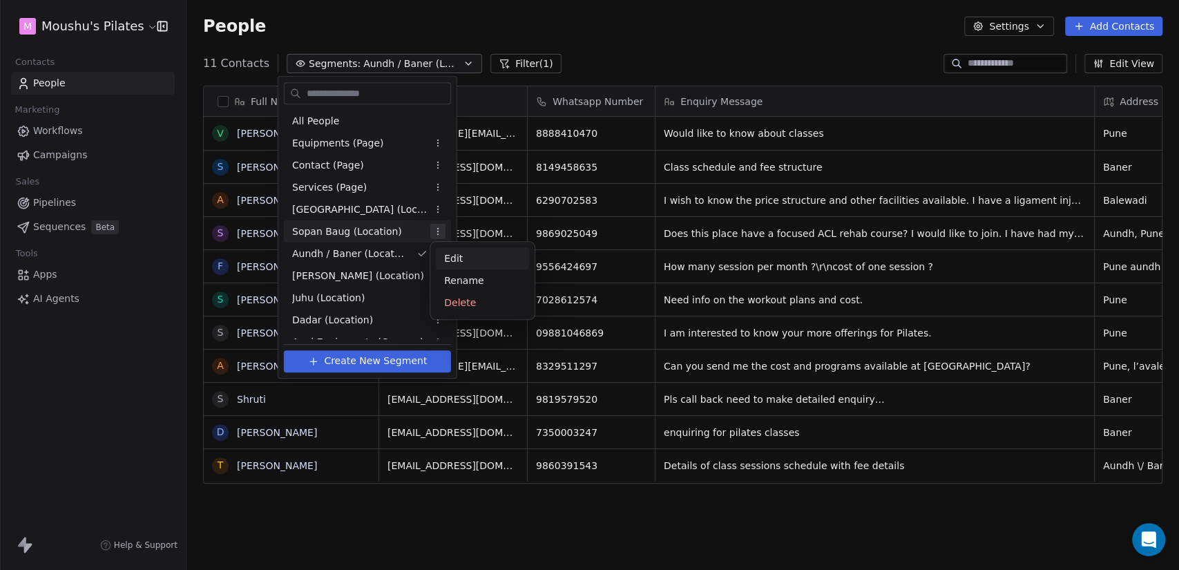
click at [451, 264] on div "Edit" at bounding box center [482, 258] width 93 height 22
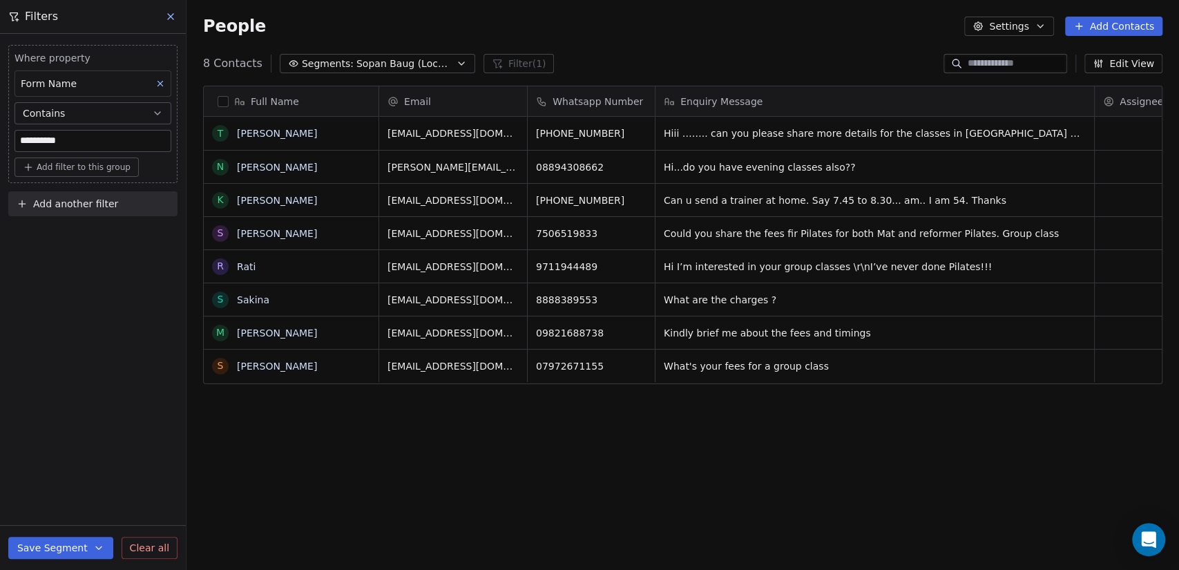
drag, startPoint x: 169, startPoint y: 15, endPoint x: 175, endPoint y: 21, distance: 8.3
click at [169, 15] on icon at bounding box center [171, 17] width 6 height 6
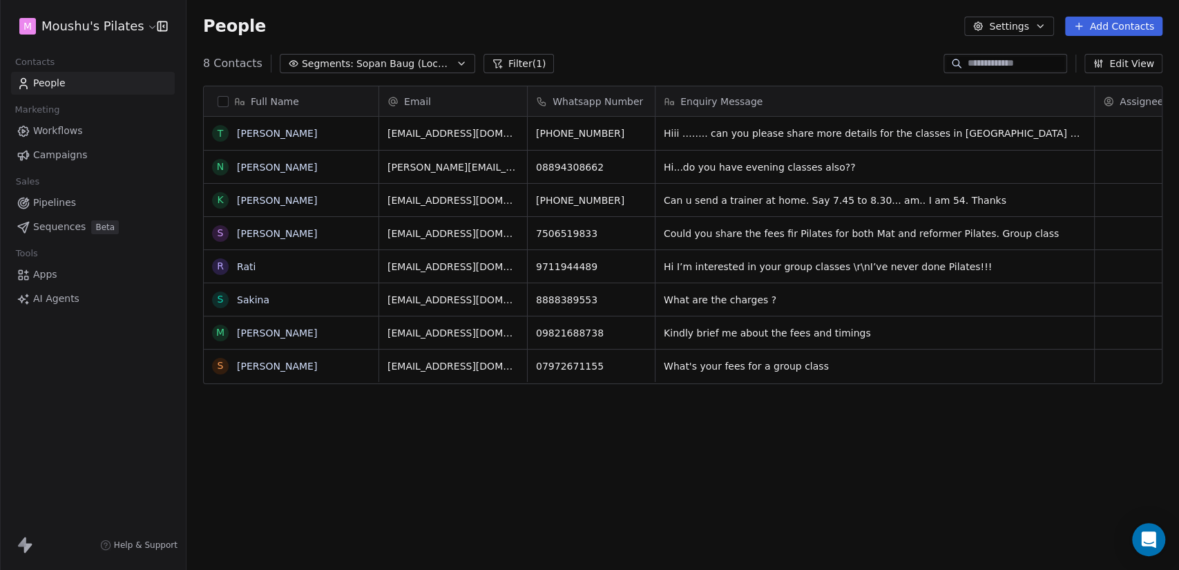
click at [434, 59] on span "Sopan Baug (Location)" at bounding box center [404, 64] width 97 height 15
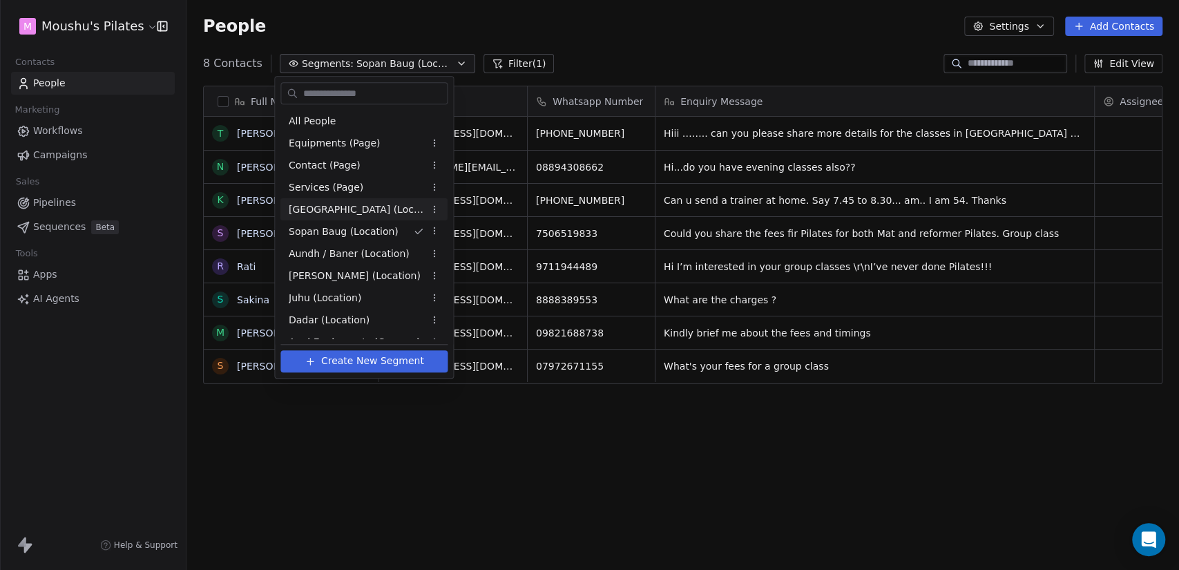
click at [325, 208] on span "[GEOGRAPHIC_DATA] (Location)" at bounding box center [356, 209] width 135 height 15
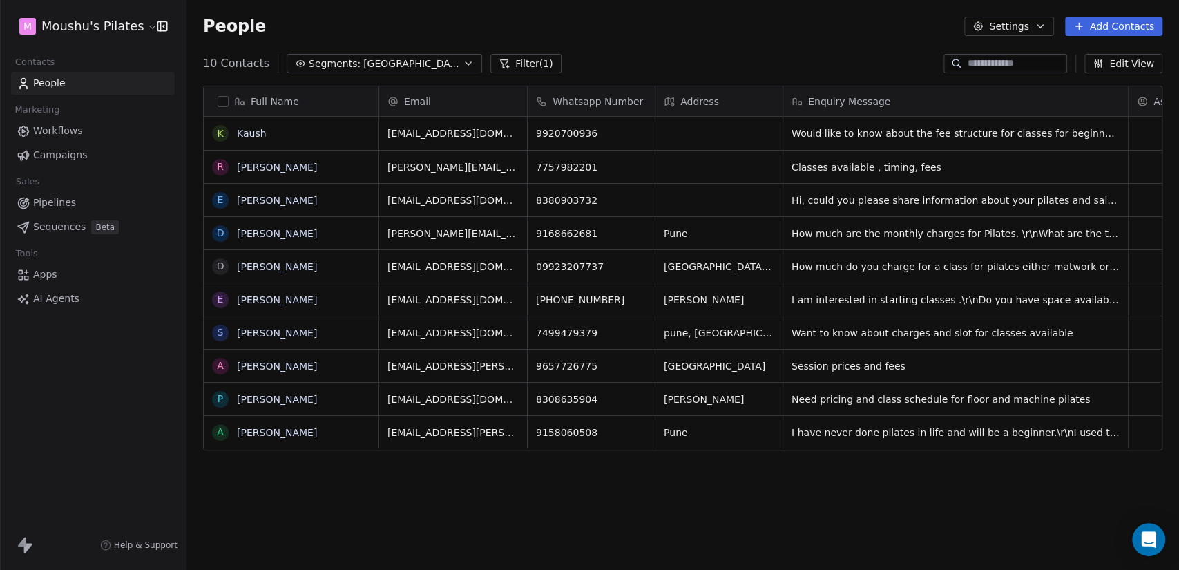
click at [386, 59] on span "[GEOGRAPHIC_DATA] (Location)" at bounding box center [411, 64] width 97 height 15
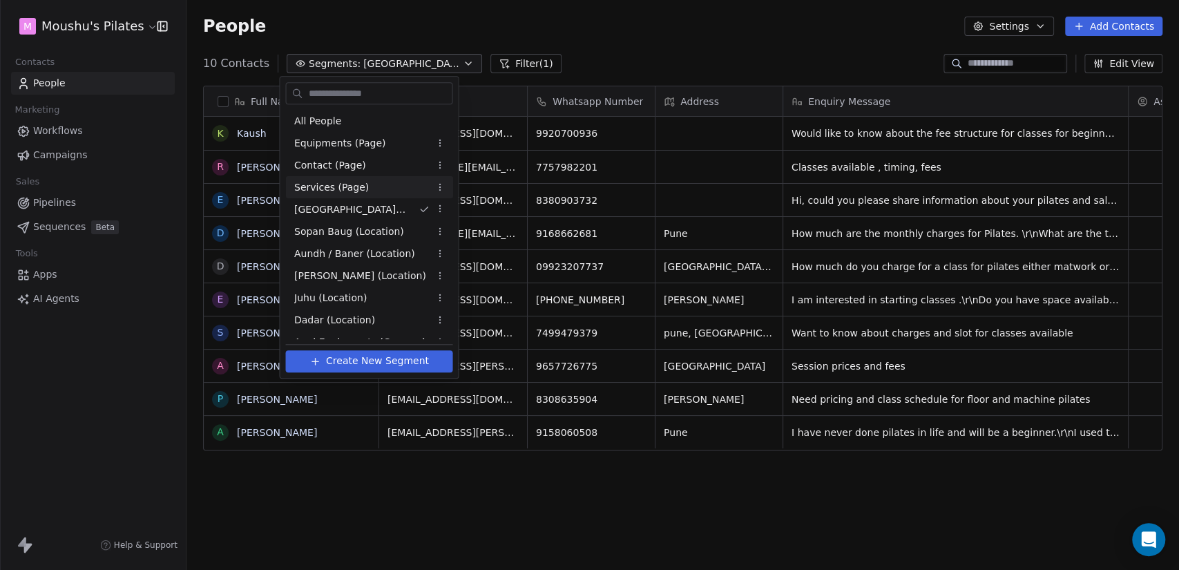
click at [344, 186] on span "Services (Page)" at bounding box center [331, 187] width 75 height 15
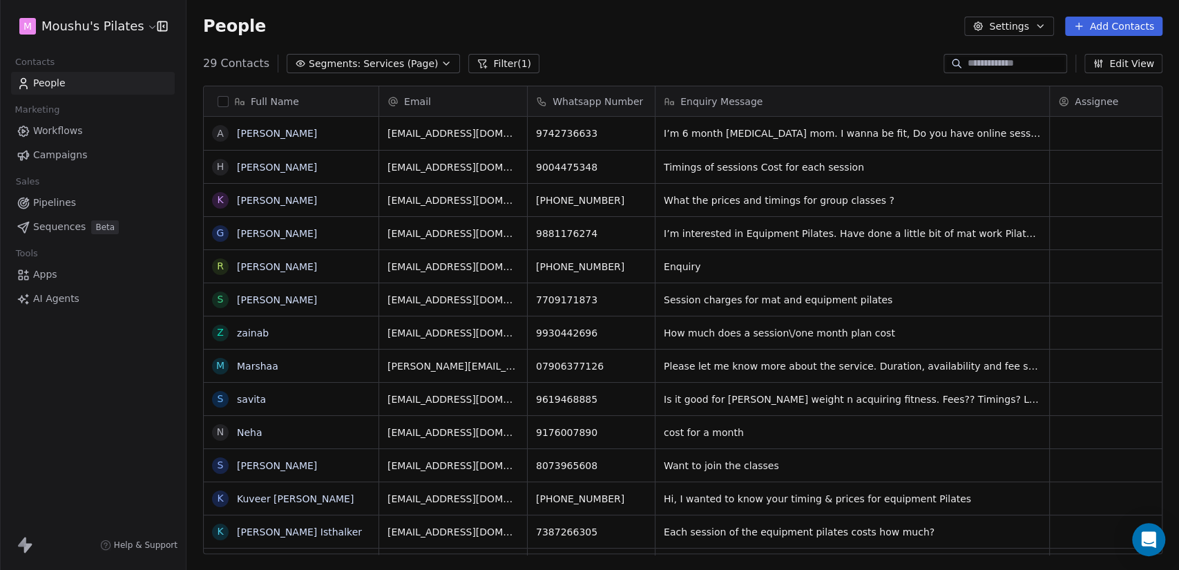
click at [989, 62] on input at bounding box center [1016, 64] width 97 height 14
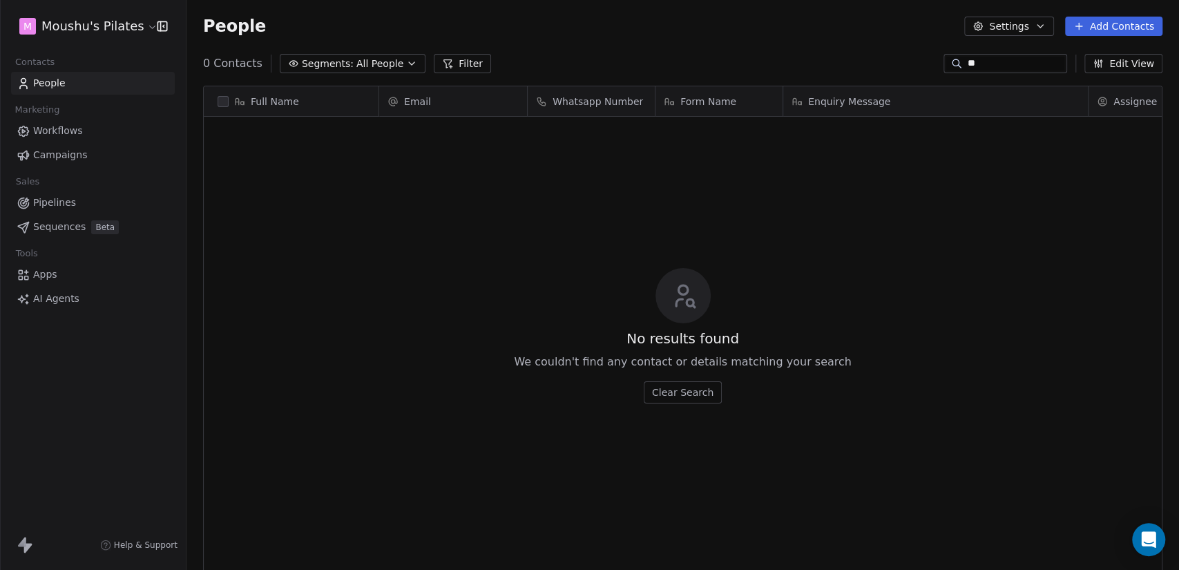
type input "*"
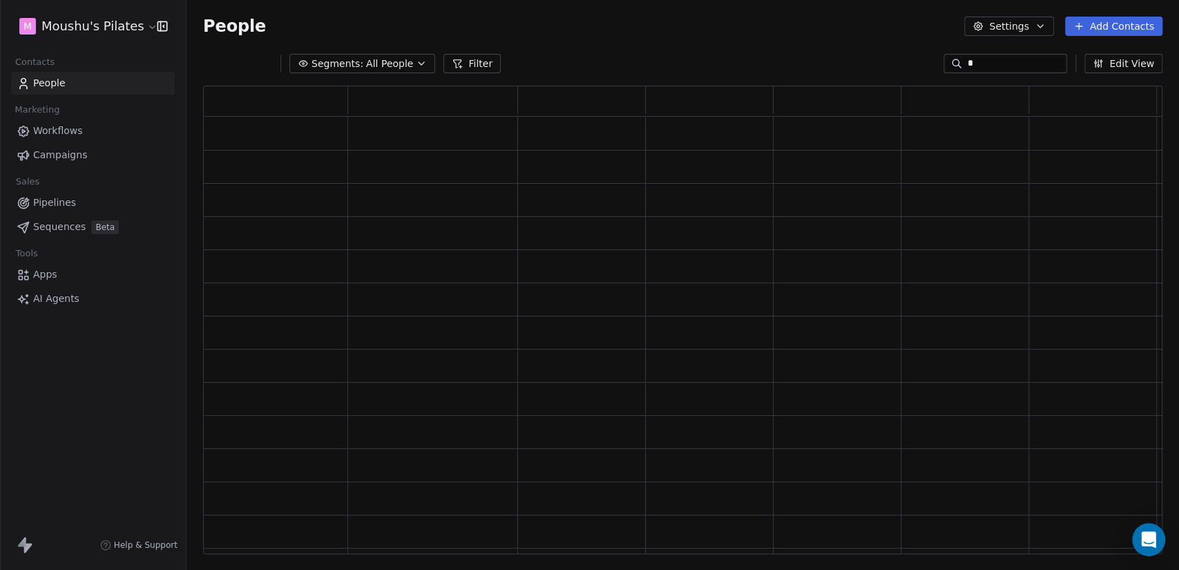
scroll to position [12, 12]
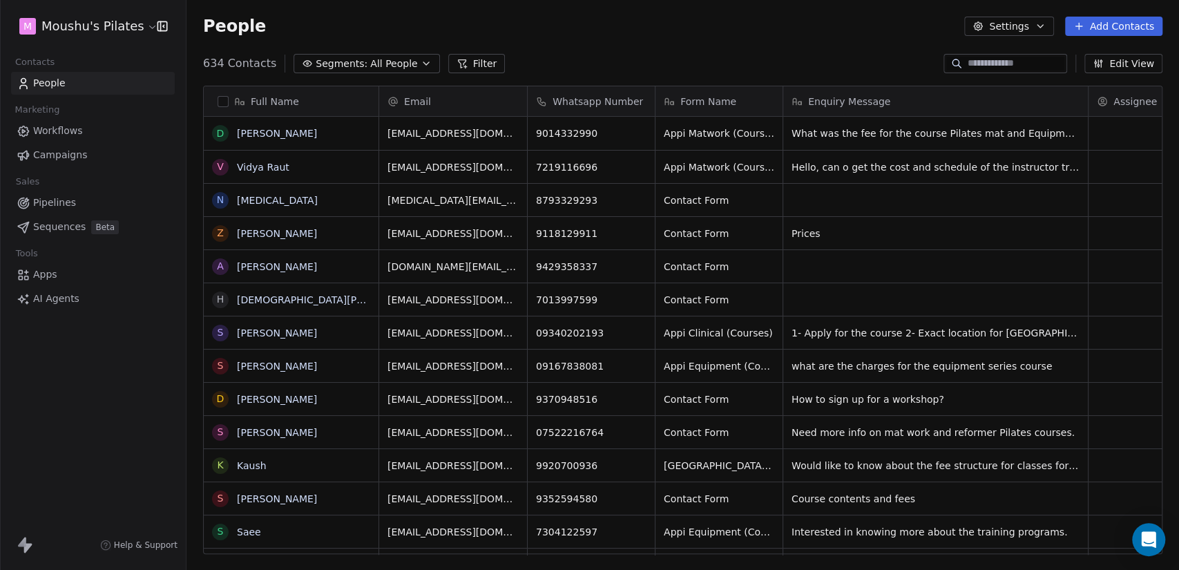
drag, startPoint x: 382, startPoint y: 61, endPoint x: 387, endPoint y: 70, distance: 10.2
click at [382, 61] on span "All People" at bounding box center [393, 64] width 47 height 15
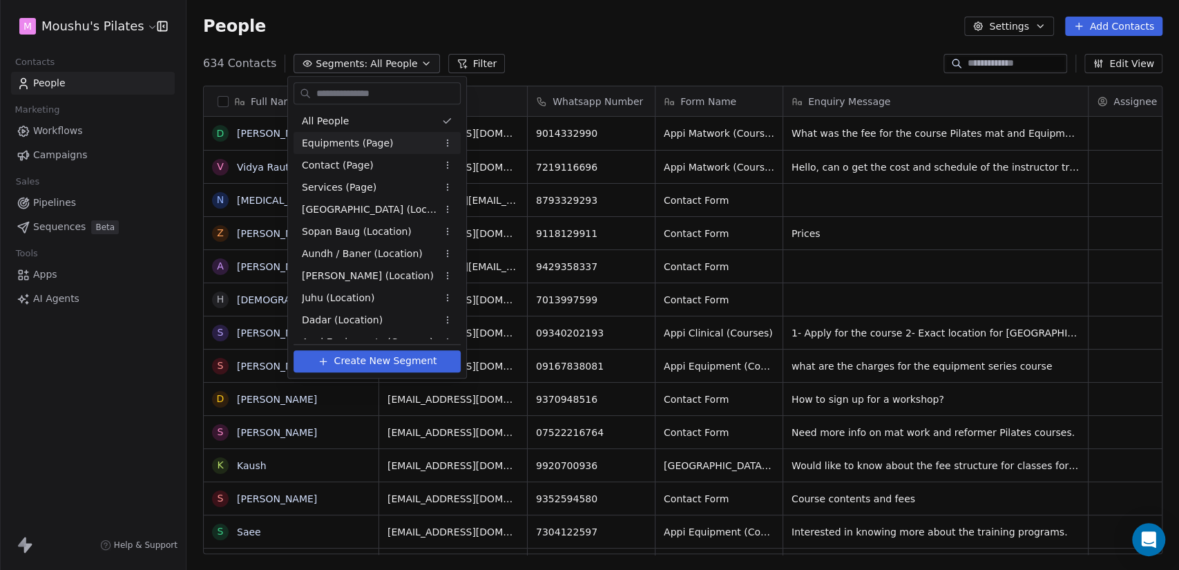
click at [375, 141] on span "Equipments (Page)" at bounding box center [348, 143] width 92 height 15
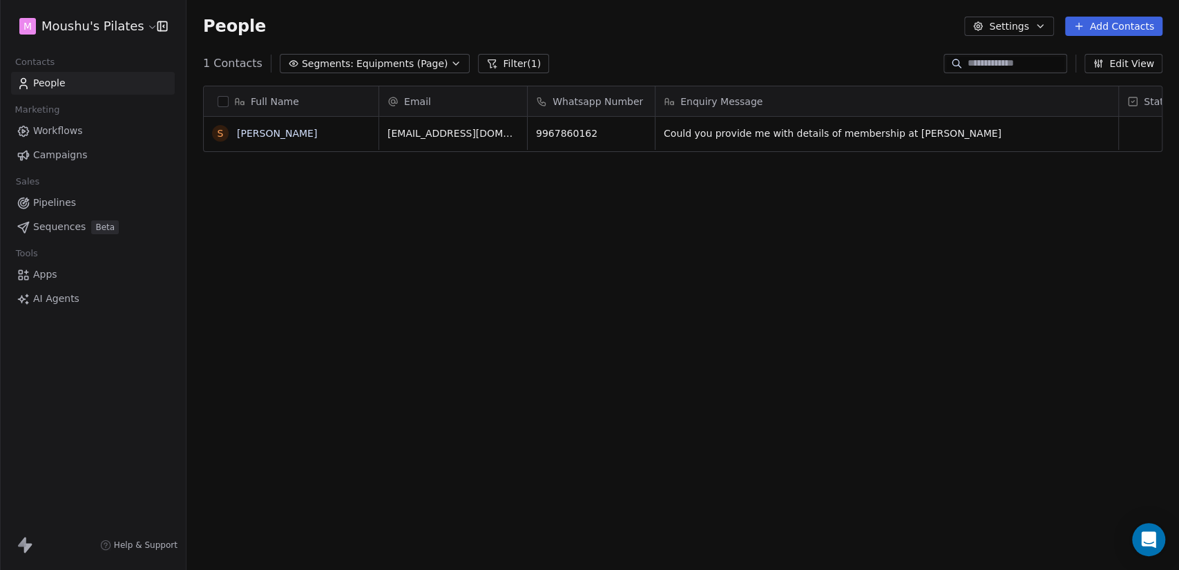
click at [363, 59] on span "Equipments (Page)" at bounding box center [402, 64] width 92 height 15
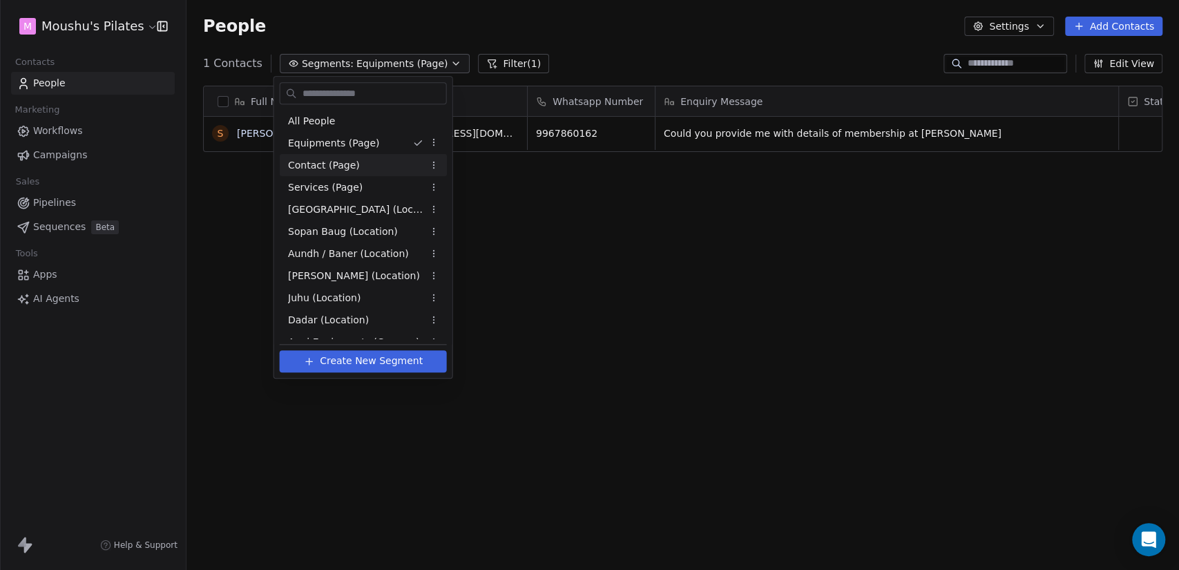
click at [367, 164] on div "Contact (Page)" at bounding box center [363, 165] width 167 height 22
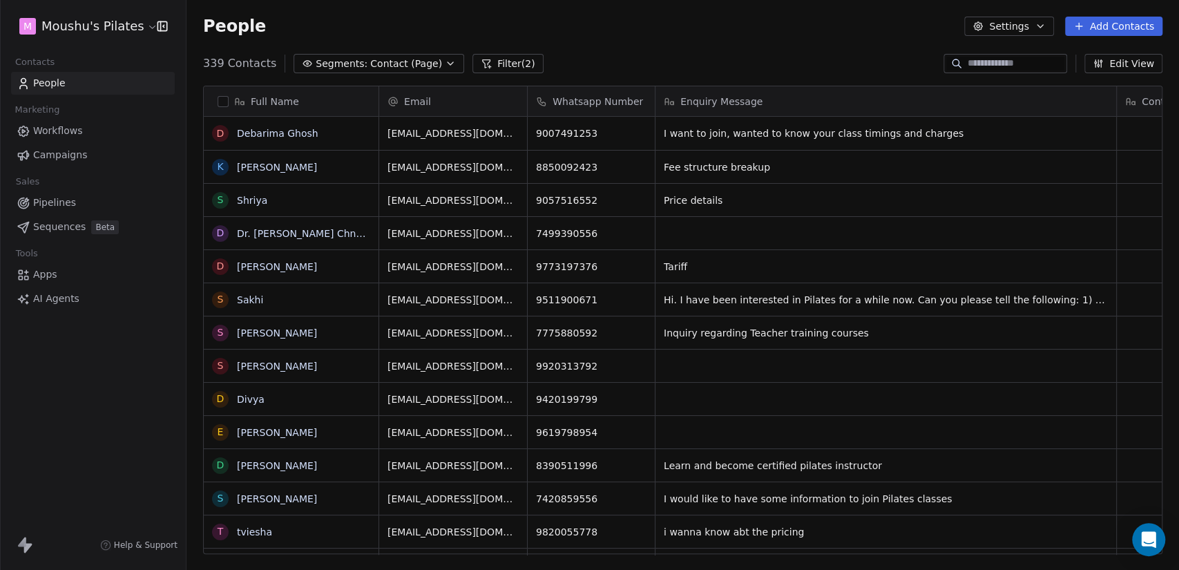
click at [1000, 67] on input at bounding box center [1016, 64] width 97 height 14
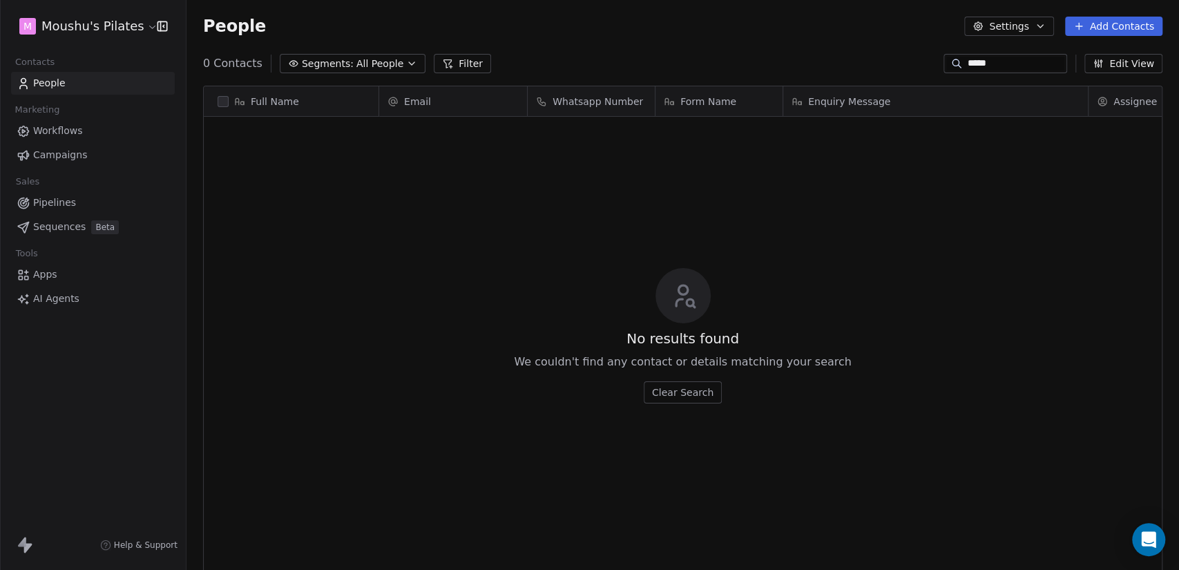
type input "*****"
click at [375, 66] on span "All People" at bounding box center [379, 64] width 47 height 15
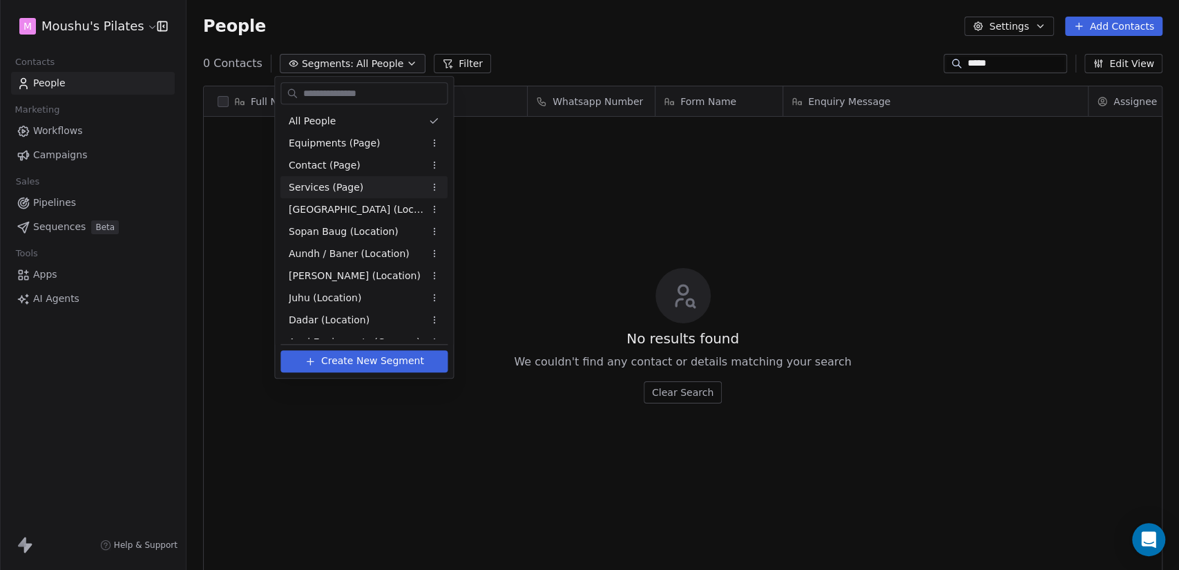
click at [379, 191] on div "Services (Page)" at bounding box center [363, 187] width 167 height 22
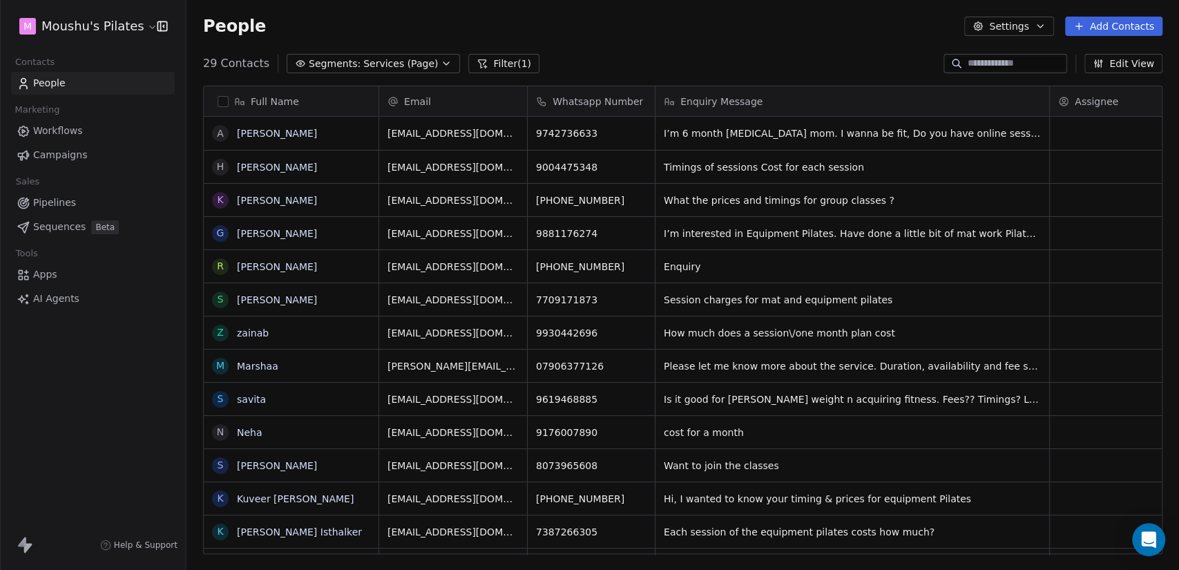
click at [1006, 62] on input at bounding box center [1016, 64] width 97 height 14
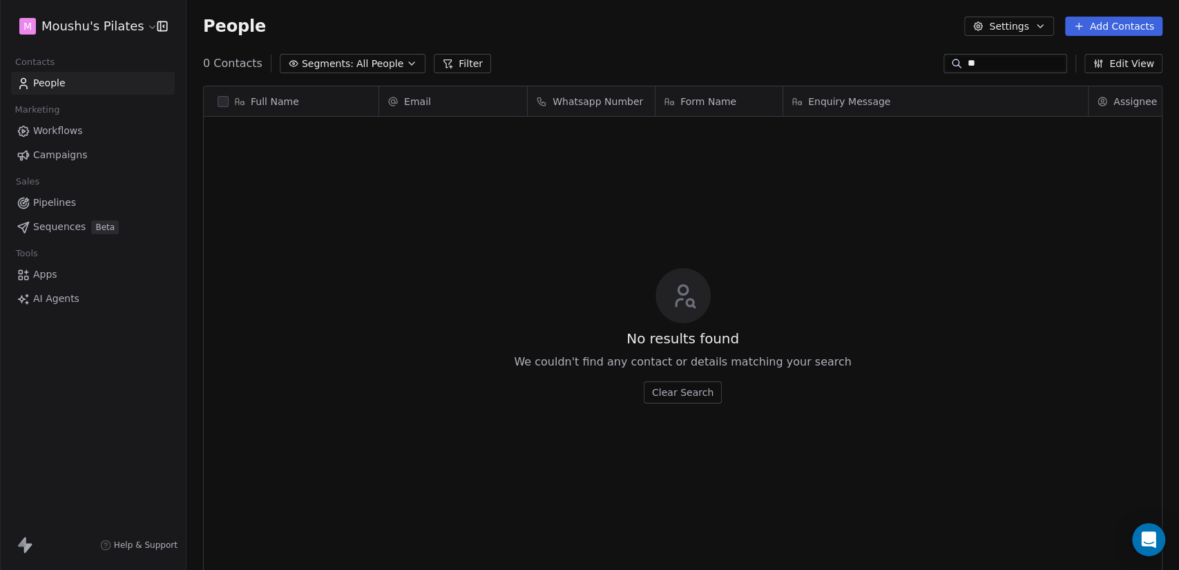
type input "*"
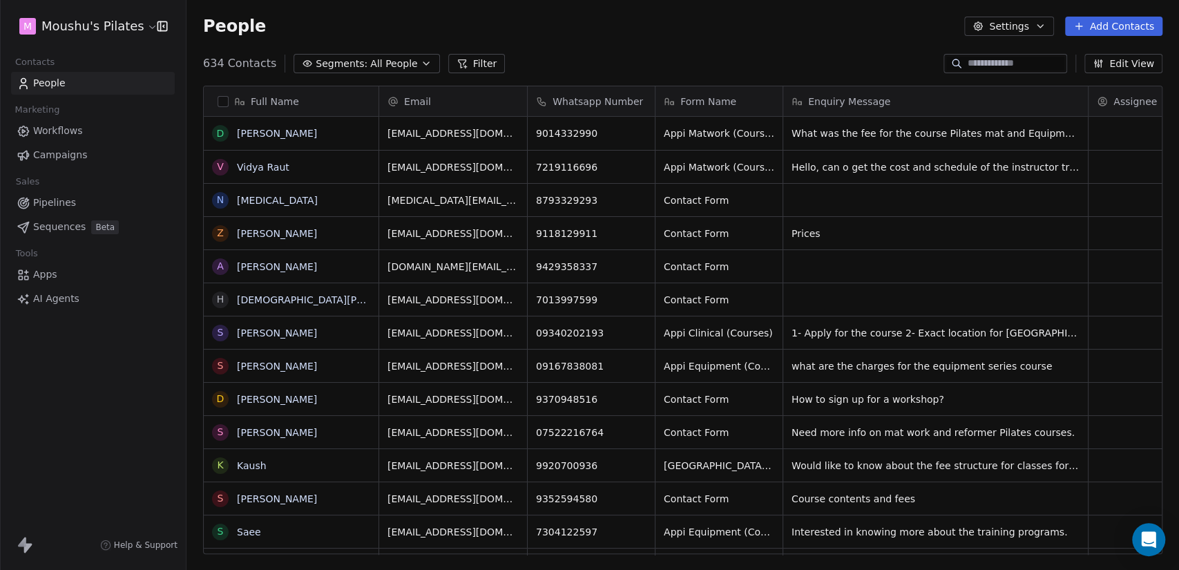
click at [733, 65] on div "634 Contacts Segments: All People Filter Edit View" at bounding box center [682, 63] width 992 height 22
click at [370, 57] on span "All People" at bounding box center [393, 64] width 47 height 15
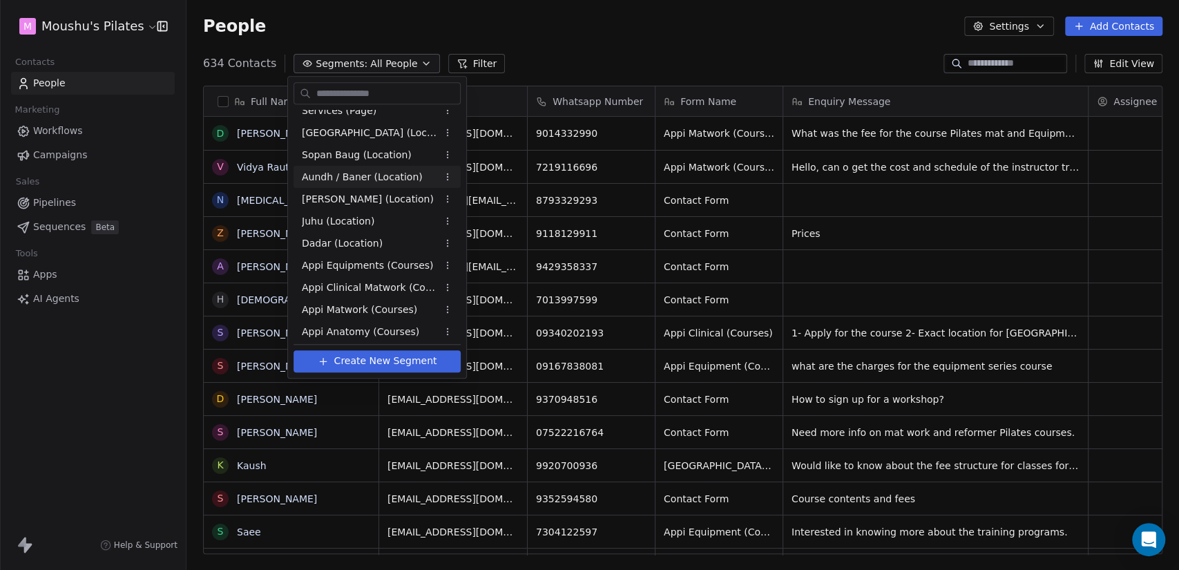
click at [398, 181] on span "Aundh / Baner (Location)" at bounding box center [362, 177] width 121 height 15
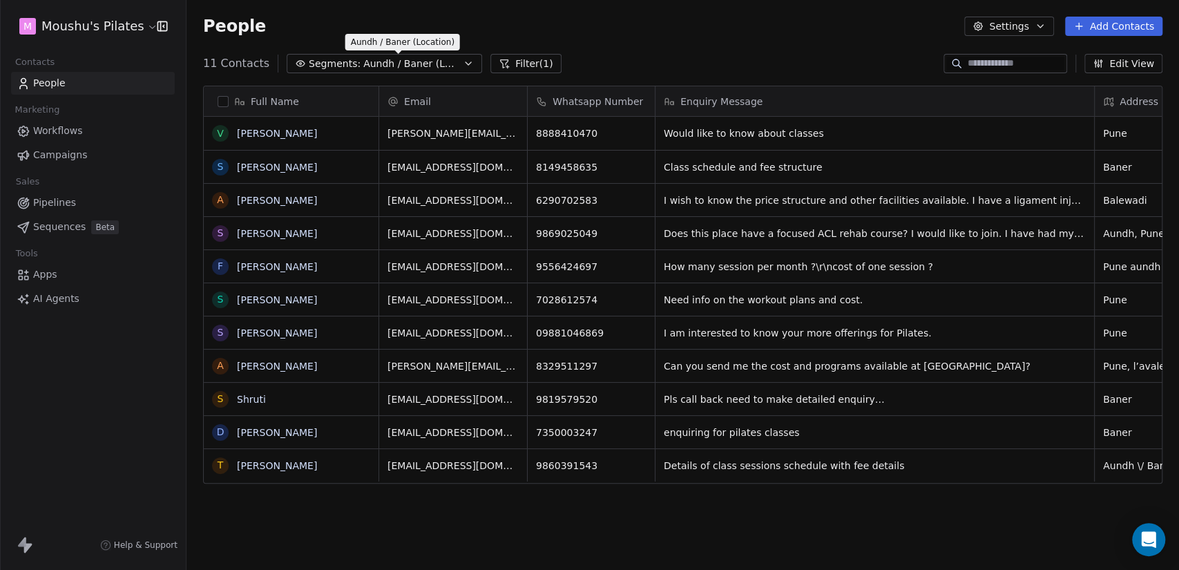
click at [414, 66] on span "Aundh / Baner (Location)" at bounding box center [411, 64] width 97 height 15
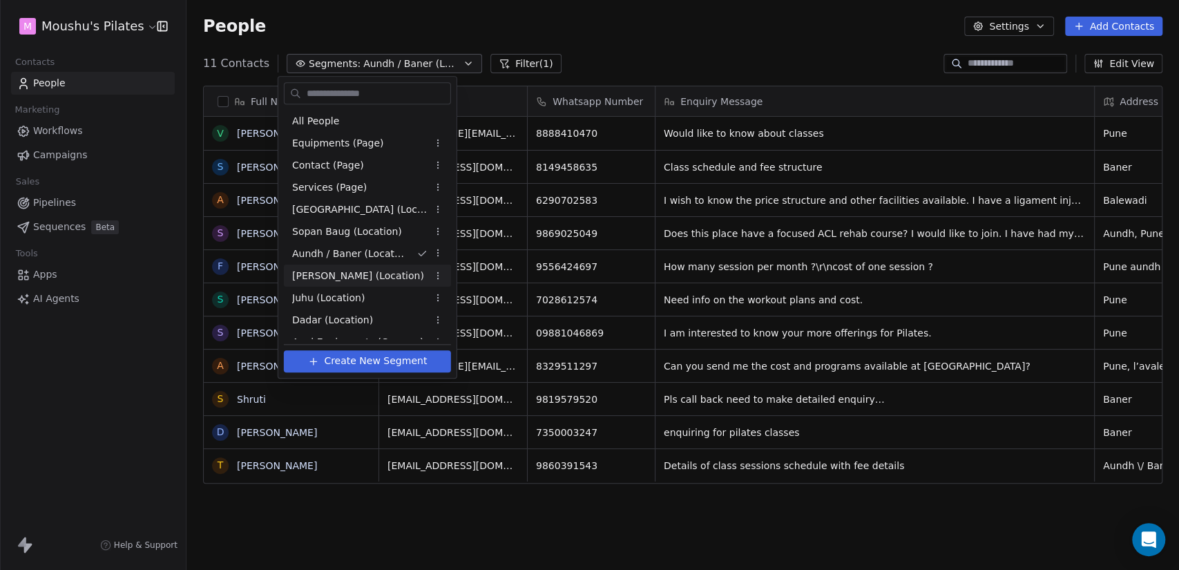
click at [396, 280] on div "[PERSON_NAME] (Location)" at bounding box center [367, 276] width 167 height 22
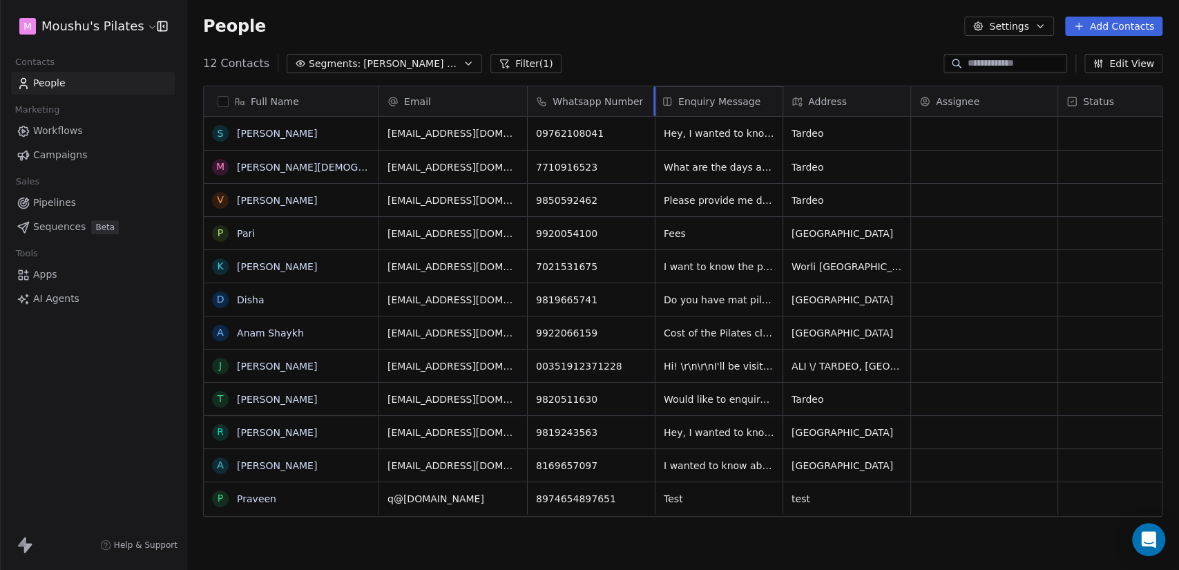
drag, startPoint x: 780, startPoint y: 96, endPoint x: 794, endPoint y: 96, distance: 14.5
click at [796, 96] on div "Full Name s sucharitha saravanan M MUSKAN R BOHRA V Virali P Pari K Khushi Mitt…" at bounding box center [683, 301] width 958 height 431
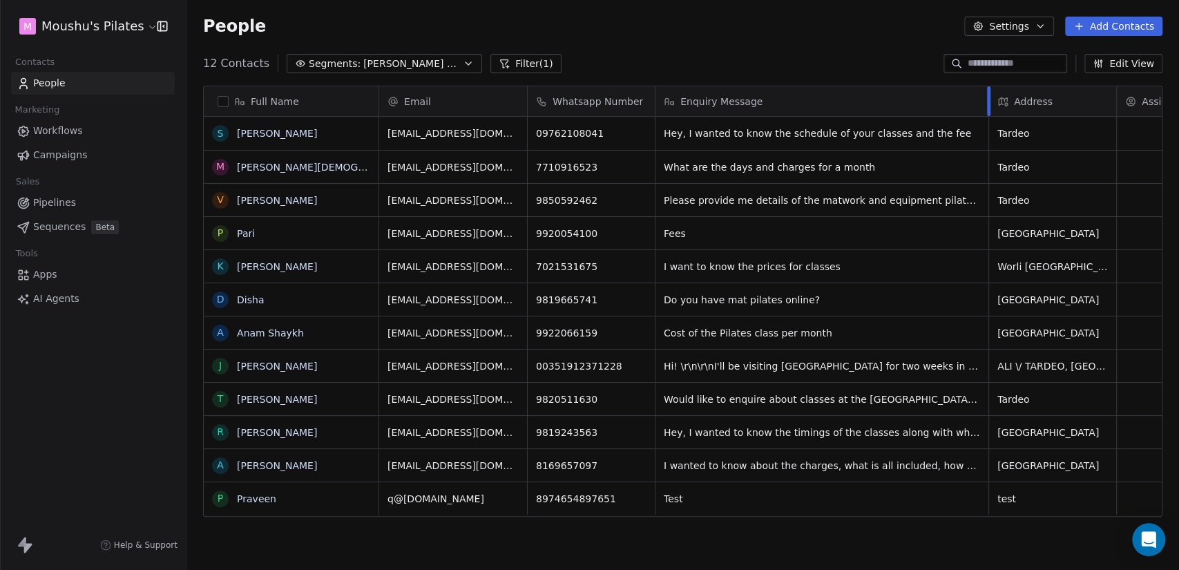
drag, startPoint x: 781, startPoint y: 93, endPoint x: 995, endPoint y: 102, distance: 214.3
click at [989, 88] on div at bounding box center [988, 101] width 3 height 30
click at [0, 0] on button "grid" at bounding box center [0, 0] width 0 height 0
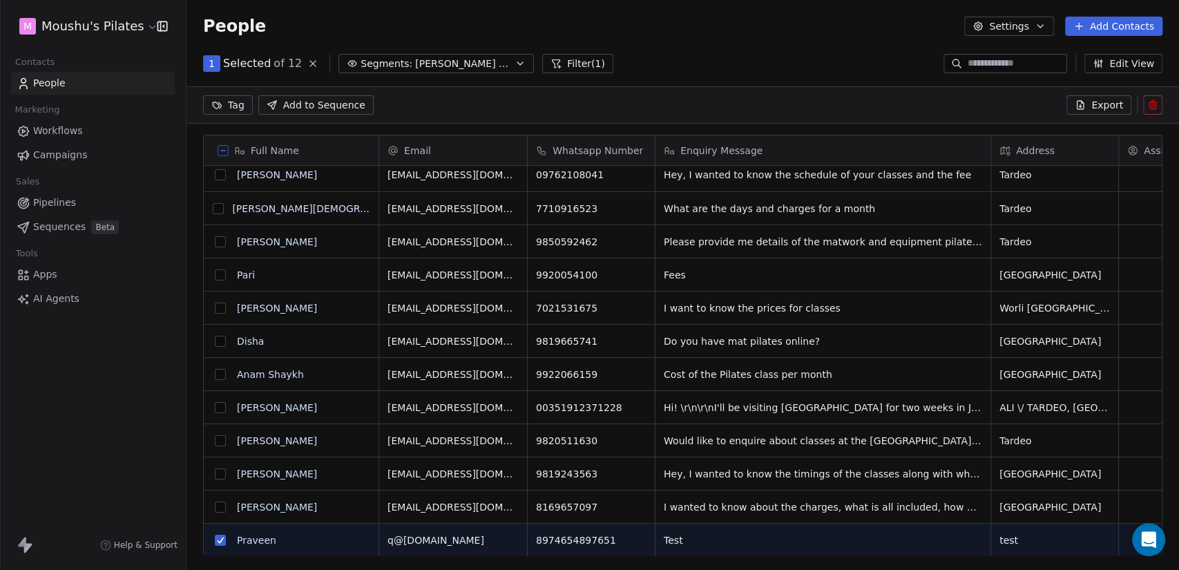
scroll to position [11, 0]
click at [1160, 98] on button at bounding box center [1152, 104] width 19 height 19
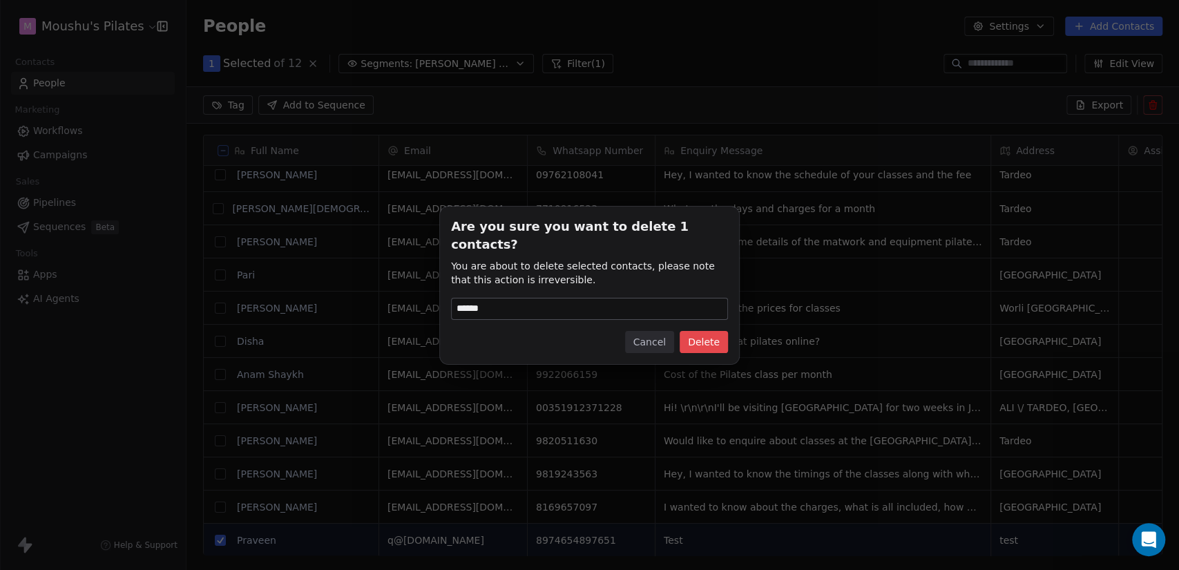
click at [711, 334] on button "Delete" at bounding box center [704, 342] width 48 height 22
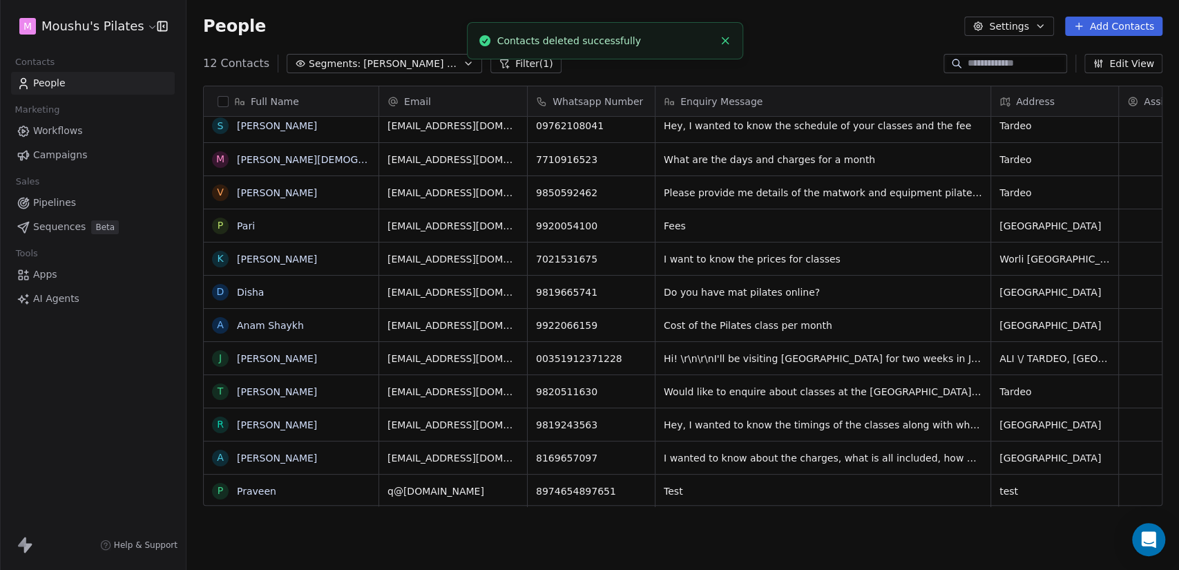
scroll to position [0, 0]
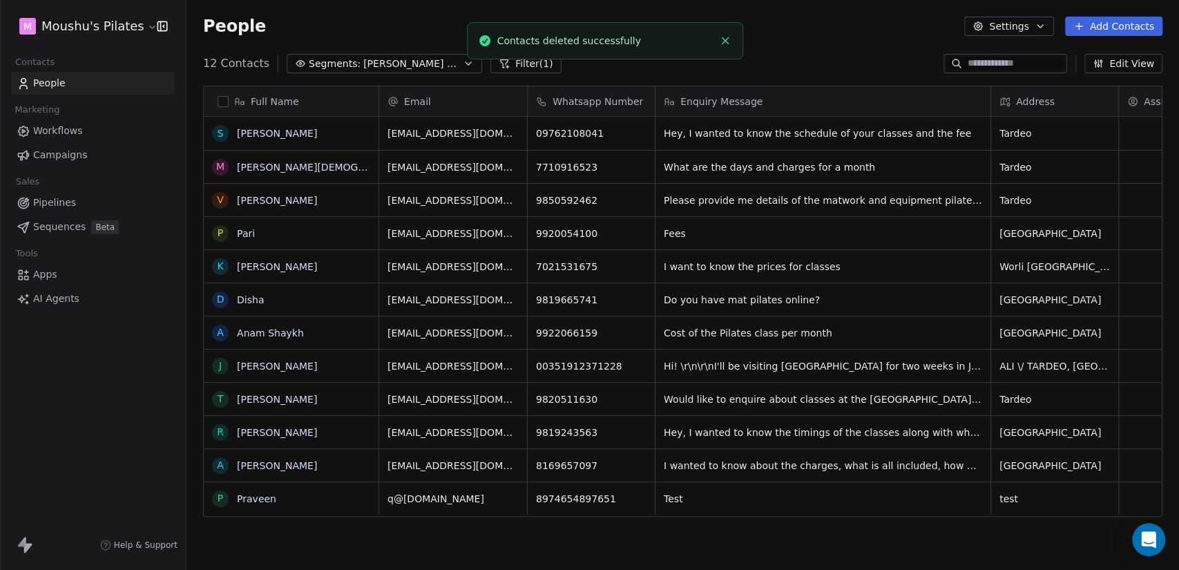
click at [381, 59] on span "[PERSON_NAME] (Location)" at bounding box center [411, 64] width 97 height 15
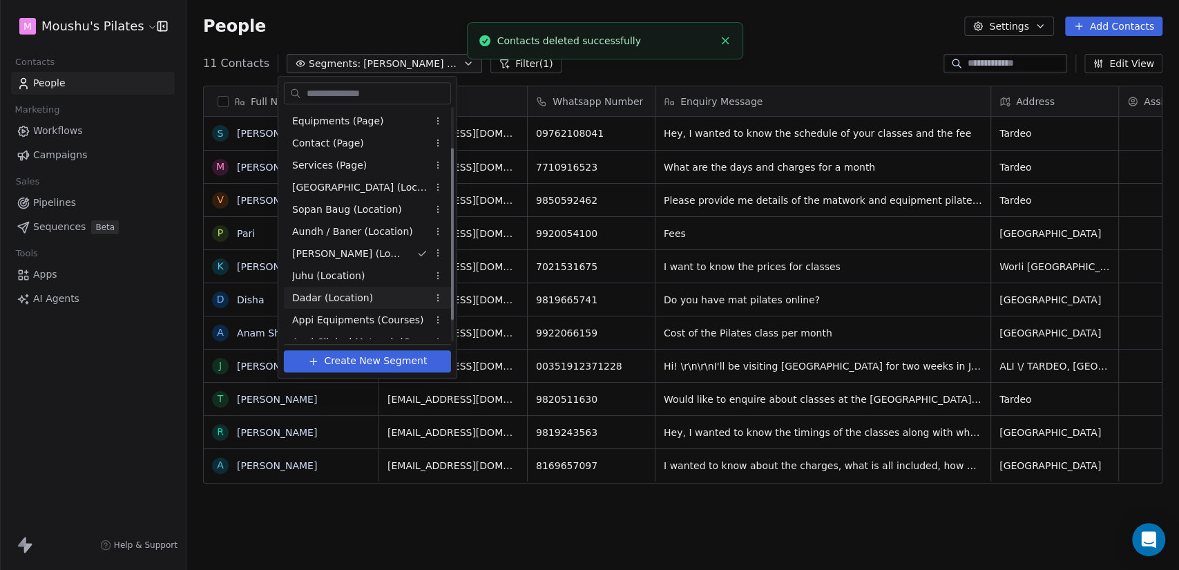
scroll to position [81, 0]
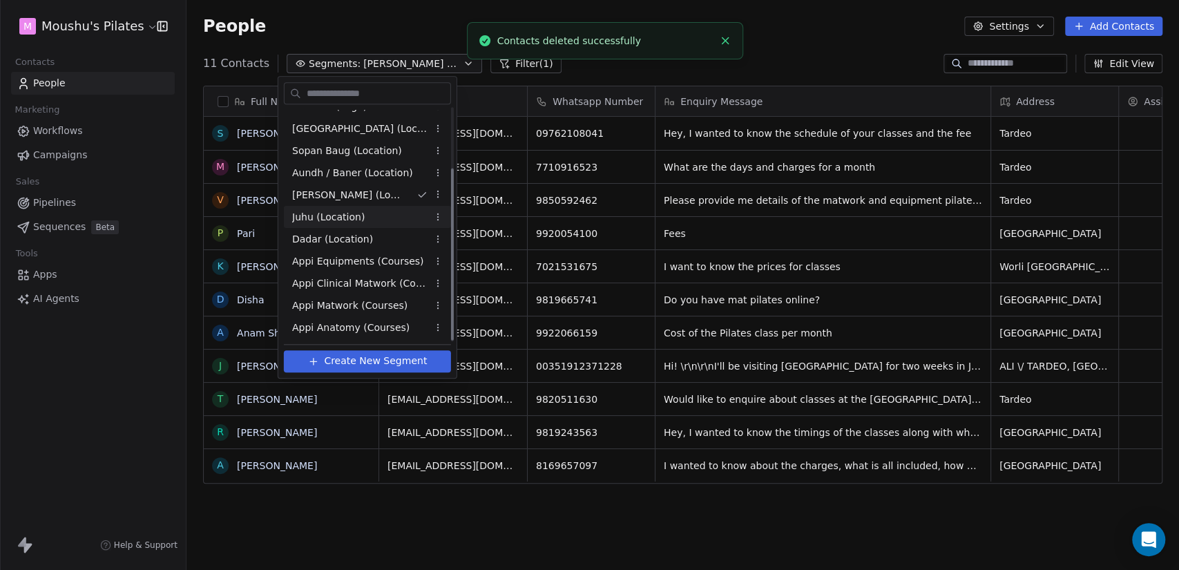
click at [368, 210] on div "Juhu (Location)" at bounding box center [367, 217] width 167 height 22
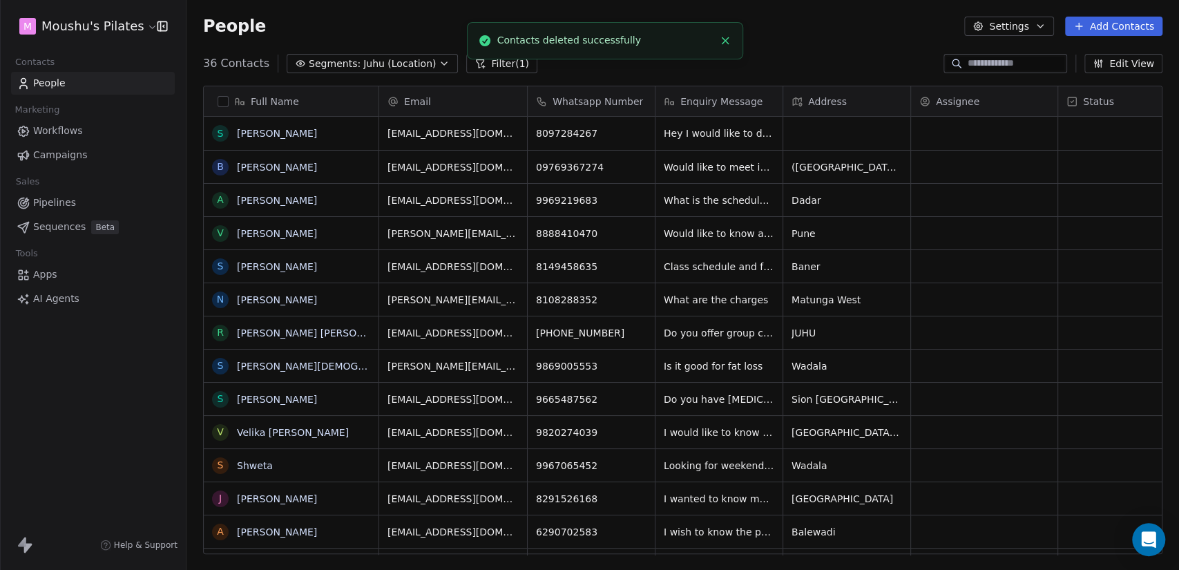
scroll to position [489, 981]
click at [730, 39] on icon "Close toast" at bounding box center [725, 41] width 12 height 12
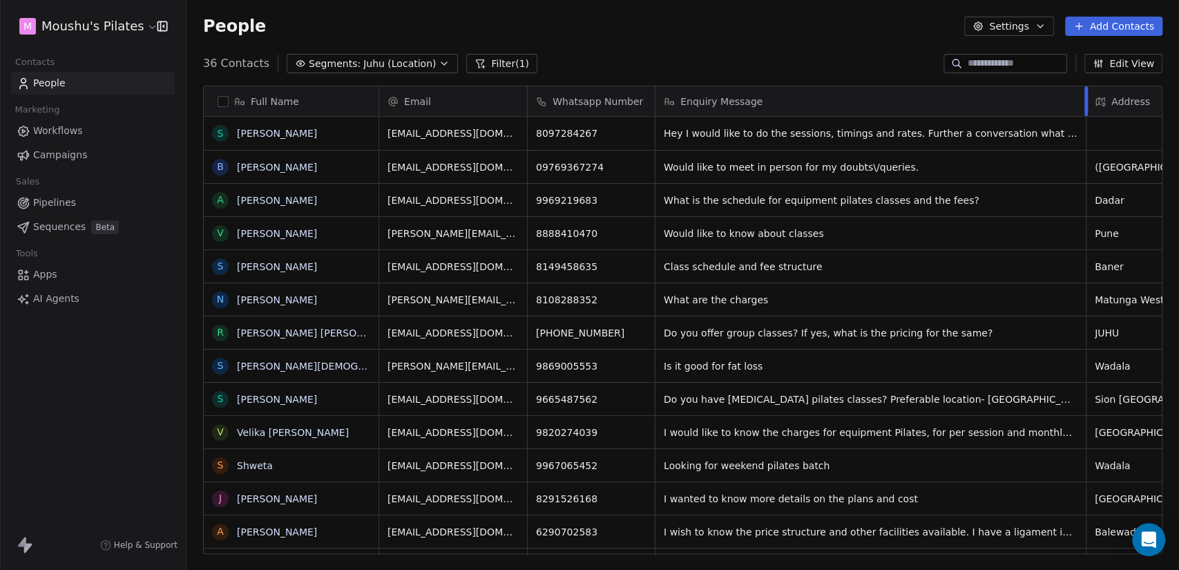
drag, startPoint x: 781, startPoint y: 99, endPoint x: 1084, endPoint y: 93, distance: 303.3
click at [1084, 93] on div at bounding box center [1085, 101] width 3 height 30
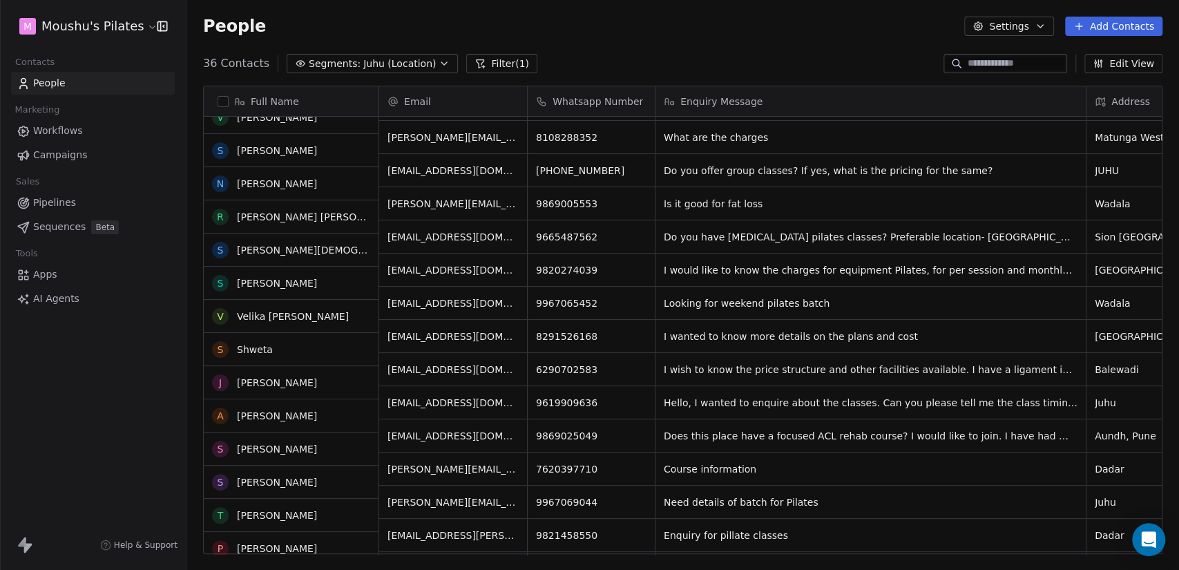
scroll to position [99, 0]
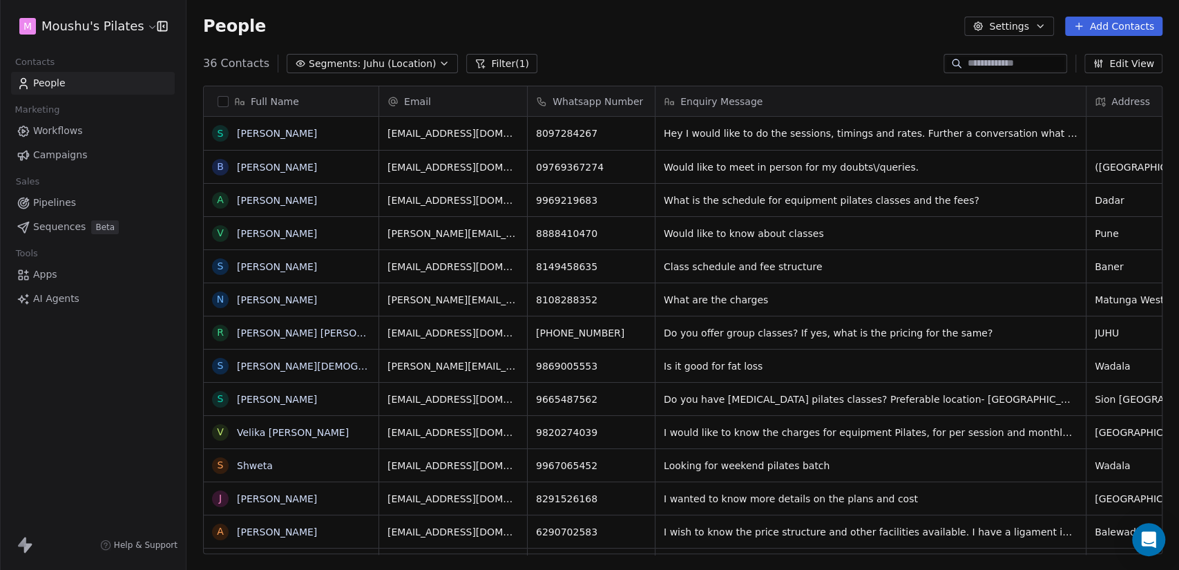
click at [363, 62] on span "Juhu (Location)" at bounding box center [399, 64] width 73 height 15
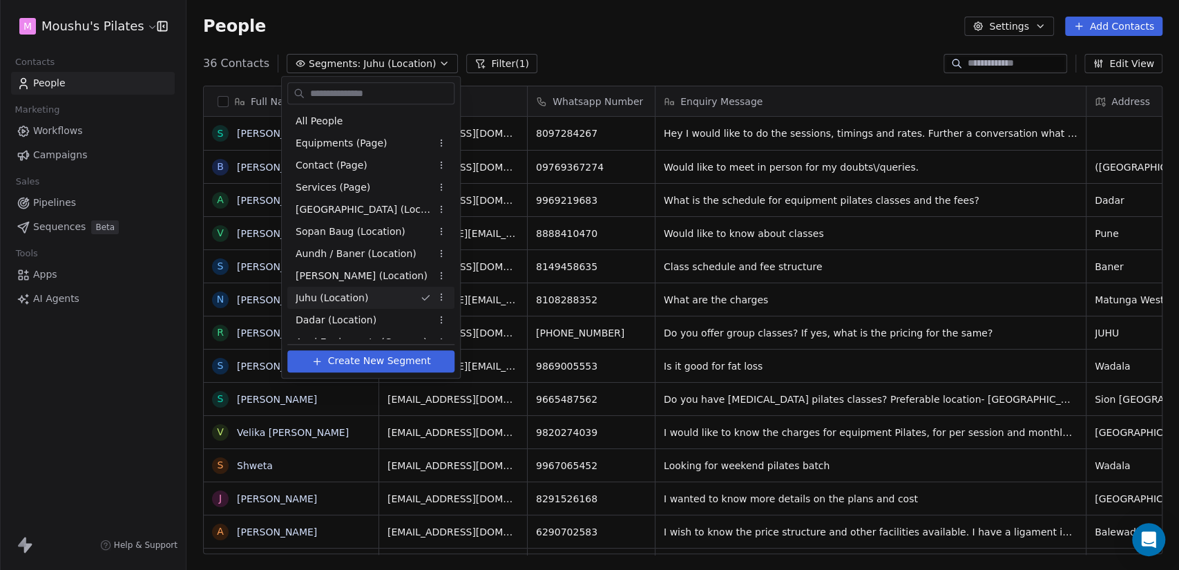
click at [362, 62] on html "M Moushu's Pilates Contacts People Marketing Workflows Campaigns Sales Pipeline…" at bounding box center [589, 285] width 1179 height 570
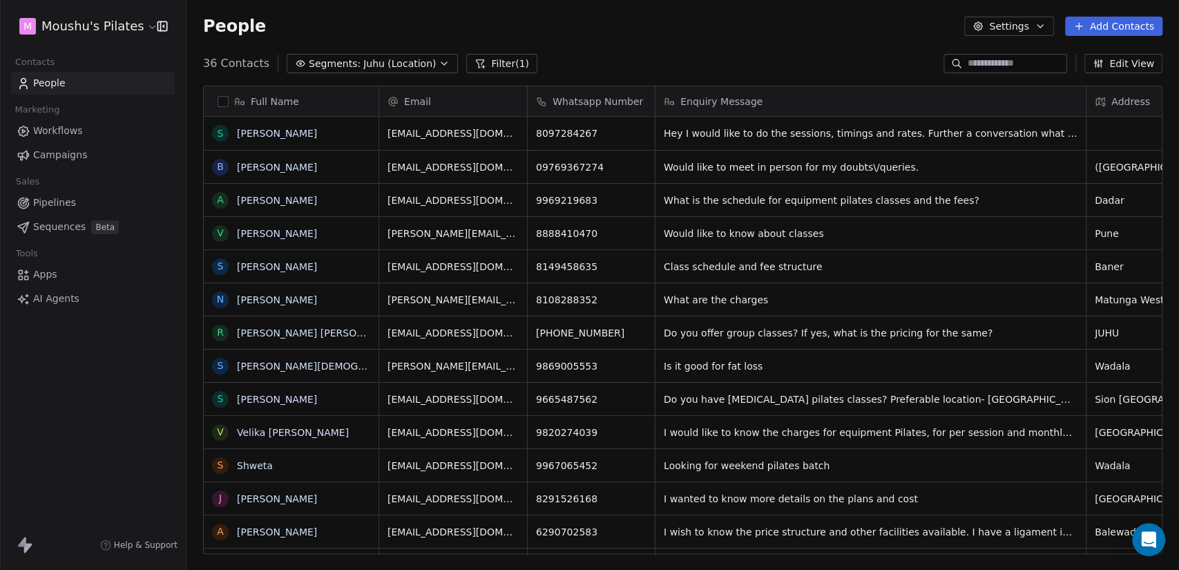
click at [363, 62] on span "Juhu (Location)" at bounding box center [399, 64] width 73 height 15
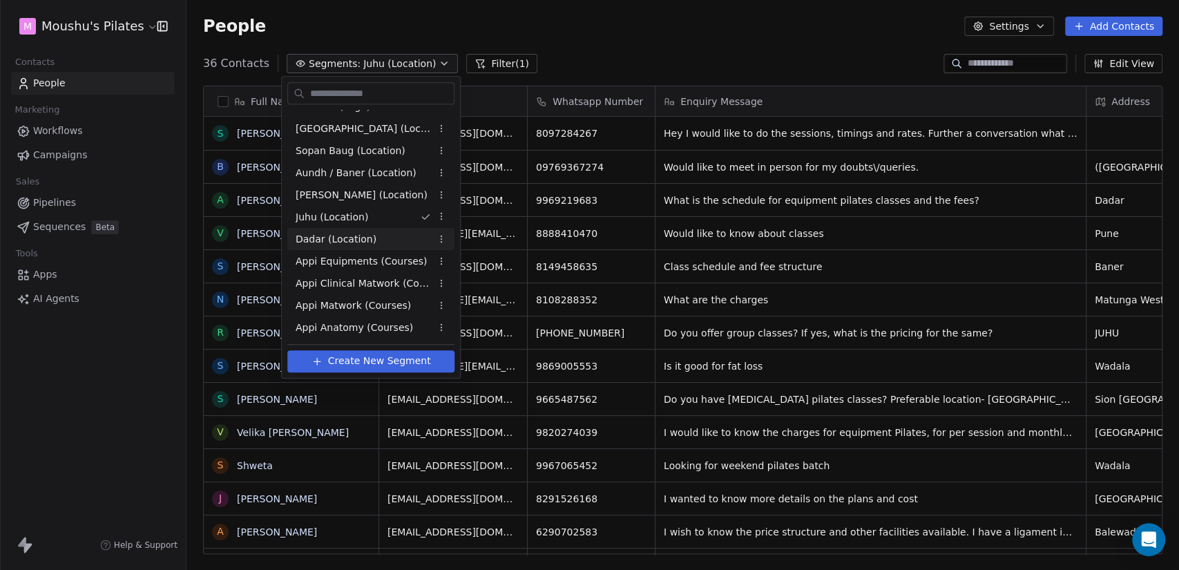
click at [381, 236] on div "Dadar (Location)" at bounding box center [370, 239] width 167 height 22
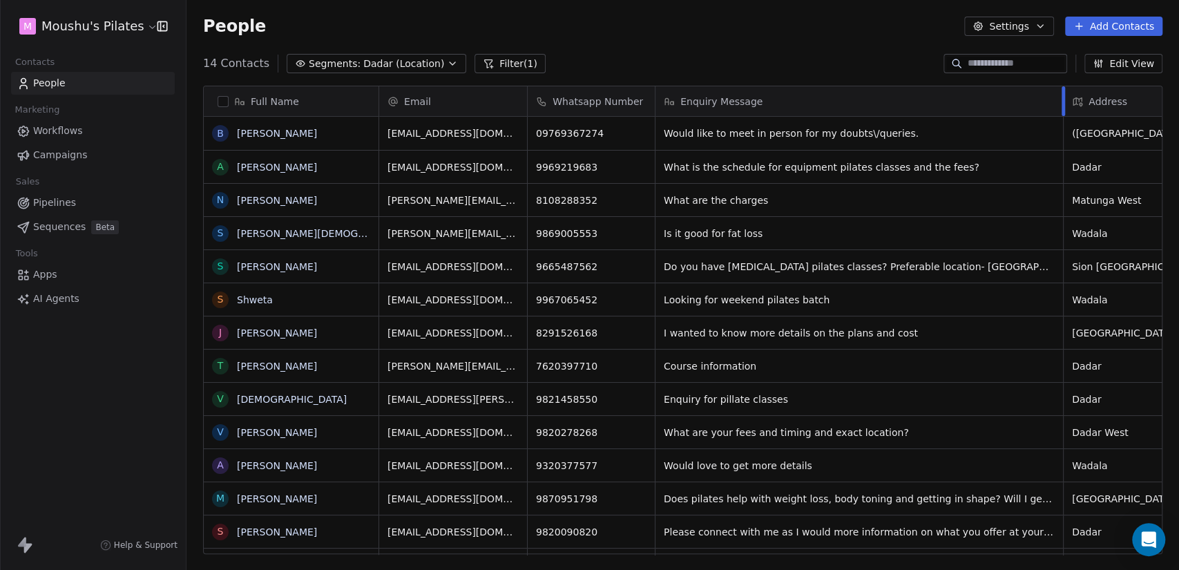
drag, startPoint x: 782, startPoint y: 96, endPoint x: 1075, endPoint y: 108, distance: 293.8
click at [1065, 108] on div at bounding box center [1063, 101] width 3 height 30
click at [399, 57] on span "Dadar (Location)" at bounding box center [403, 64] width 81 height 15
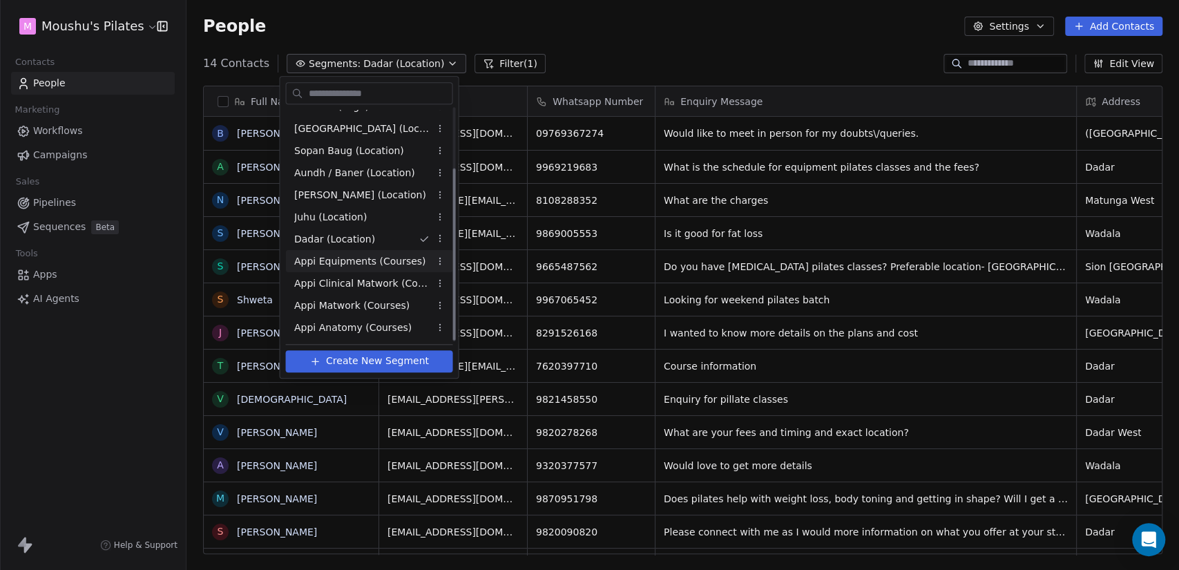
click at [373, 256] on span "Appi Equipments (Courses)" at bounding box center [360, 261] width 132 height 15
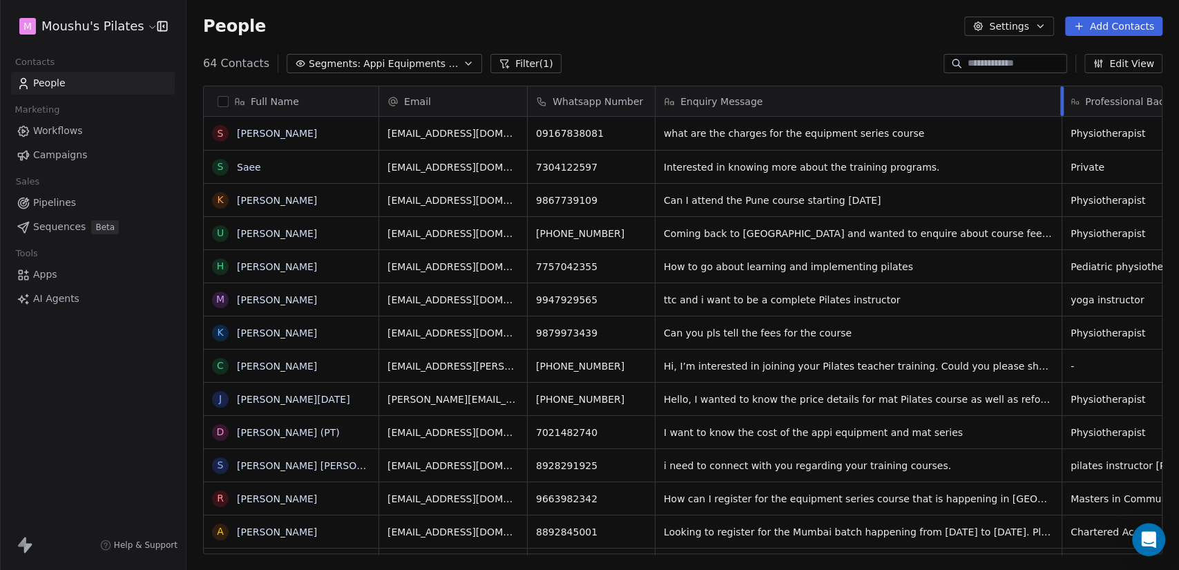
drag, startPoint x: 780, startPoint y: 97, endPoint x: 1059, endPoint y: 112, distance: 279.4
click at [1060, 112] on div at bounding box center [1061, 101] width 3 height 30
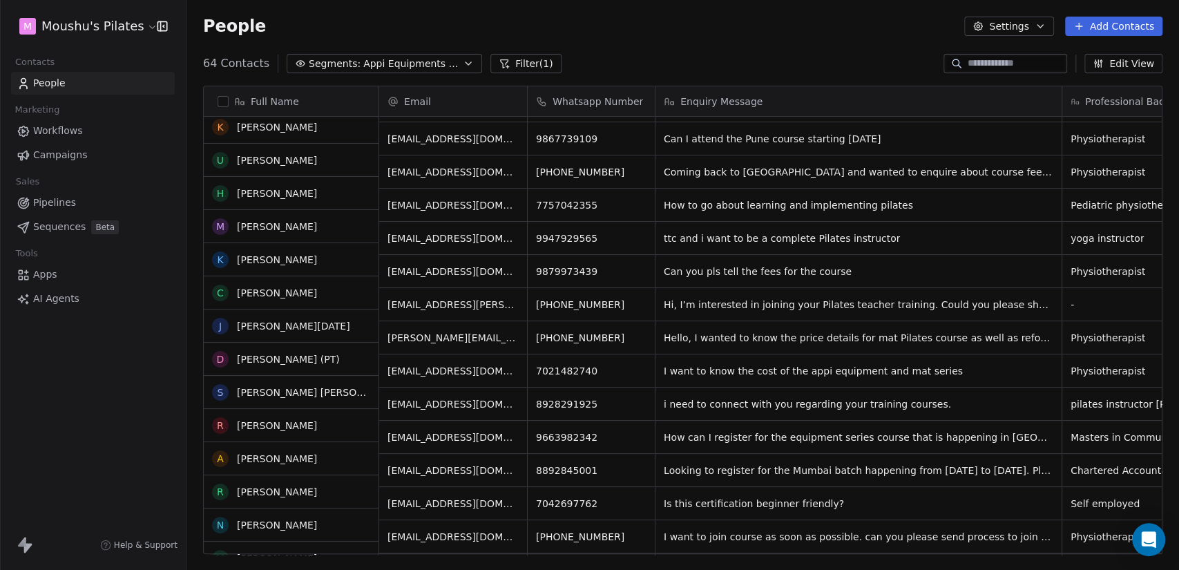
scroll to position [77, 0]
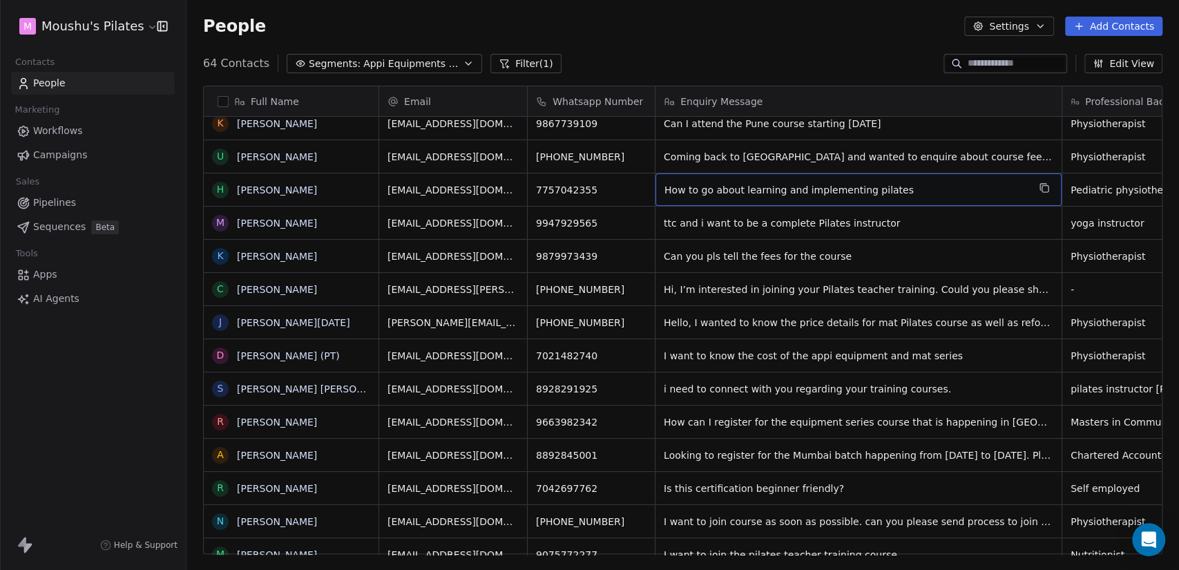
drag, startPoint x: 663, startPoint y: 187, endPoint x: 878, endPoint y: 193, distance: 215.6
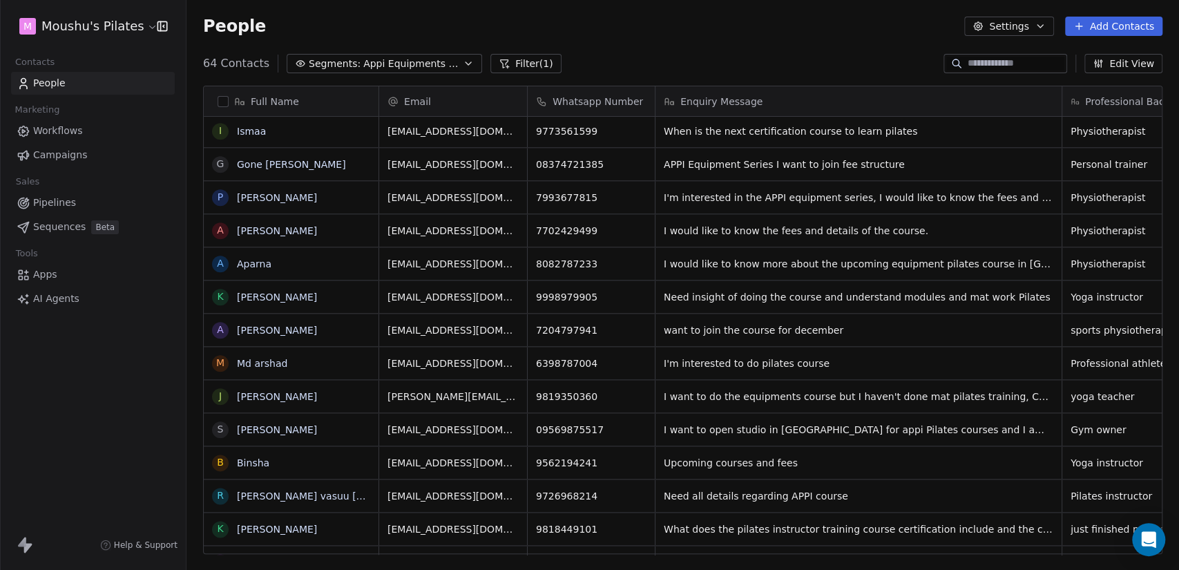
scroll to position [1073, 0]
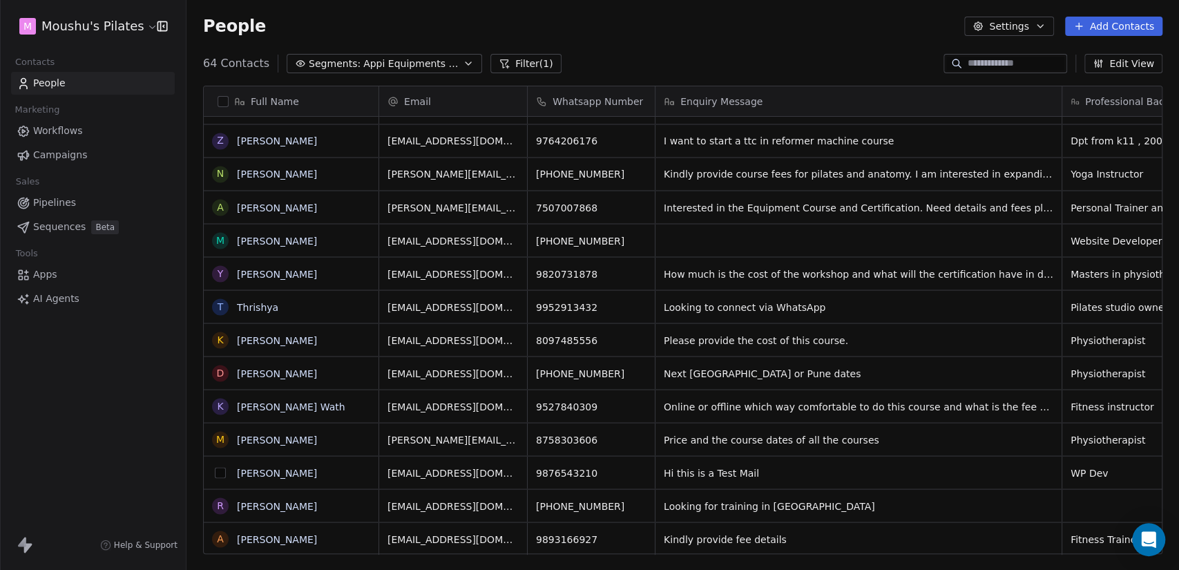
click at [218, 474] on button "grid" at bounding box center [220, 472] width 11 height 11
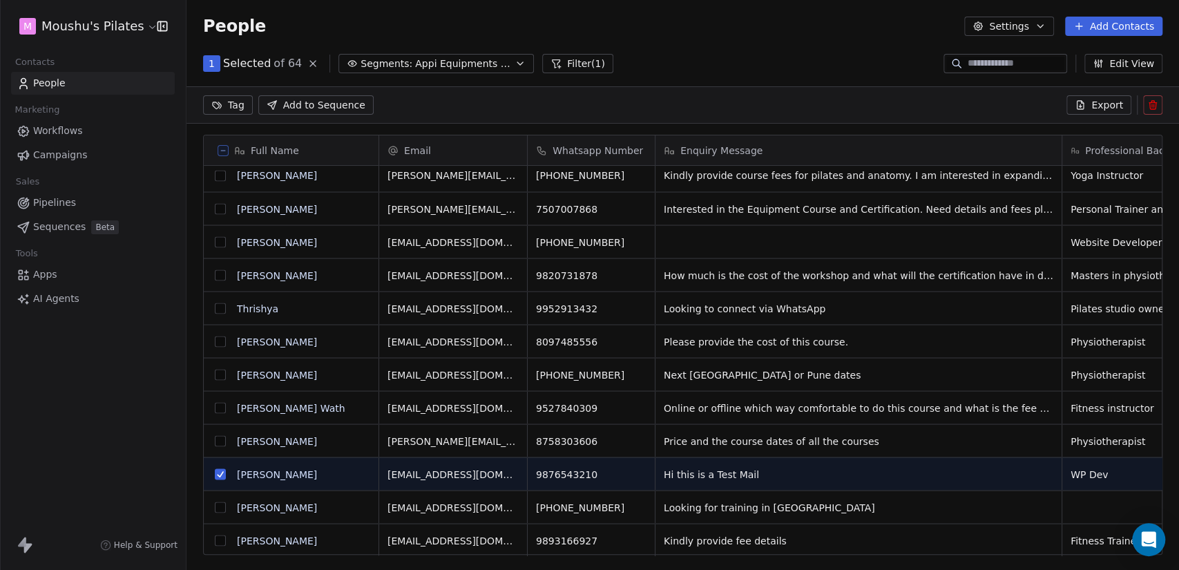
click at [1160, 108] on button at bounding box center [1152, 104] width 19 height 19
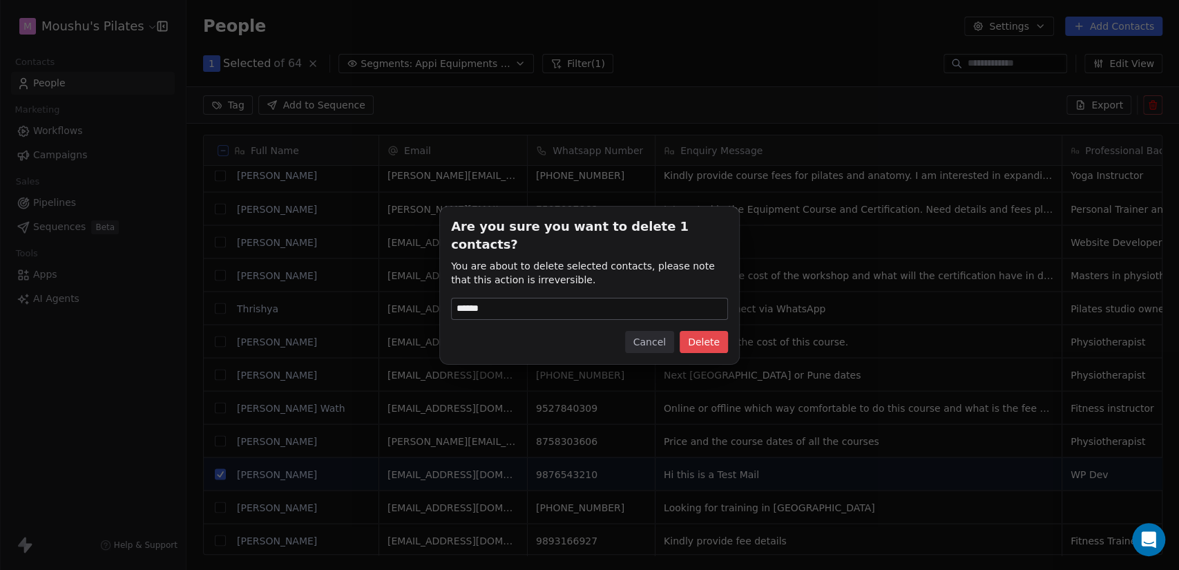
click at [704, 334] on button "Delete" at bounding box center [704, 342] width 48 height 22
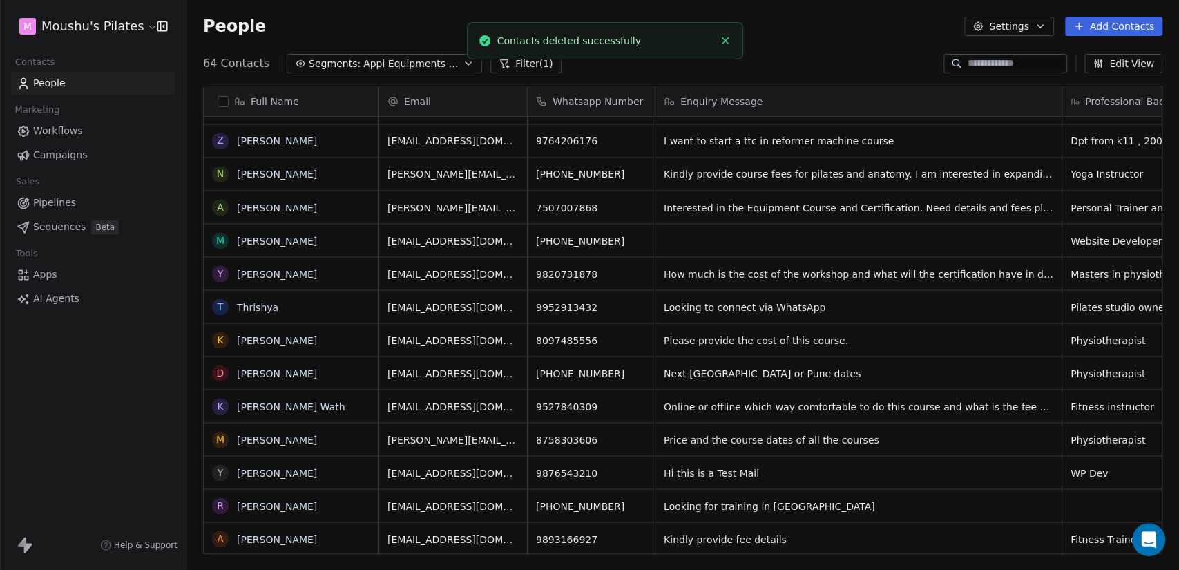
click at [421, 50] on div "People Settings Add Contacts" at bounding box center [682, 26] width 992 height 52
click at [419, 54] on button "Segments: Appi Equipments (Courses)" at bounding box center [384, 63] width 195 height 19
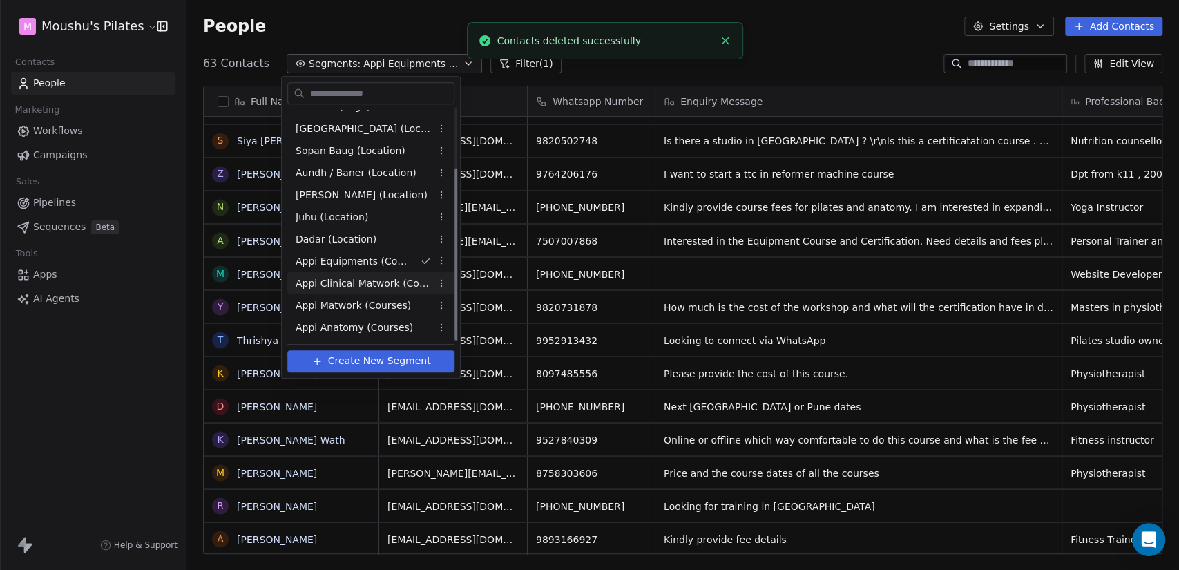
click at [395, 278] on span "Appi Clinical Matwork (Courses)" at bounding box center [363, 283] width 135 height 15
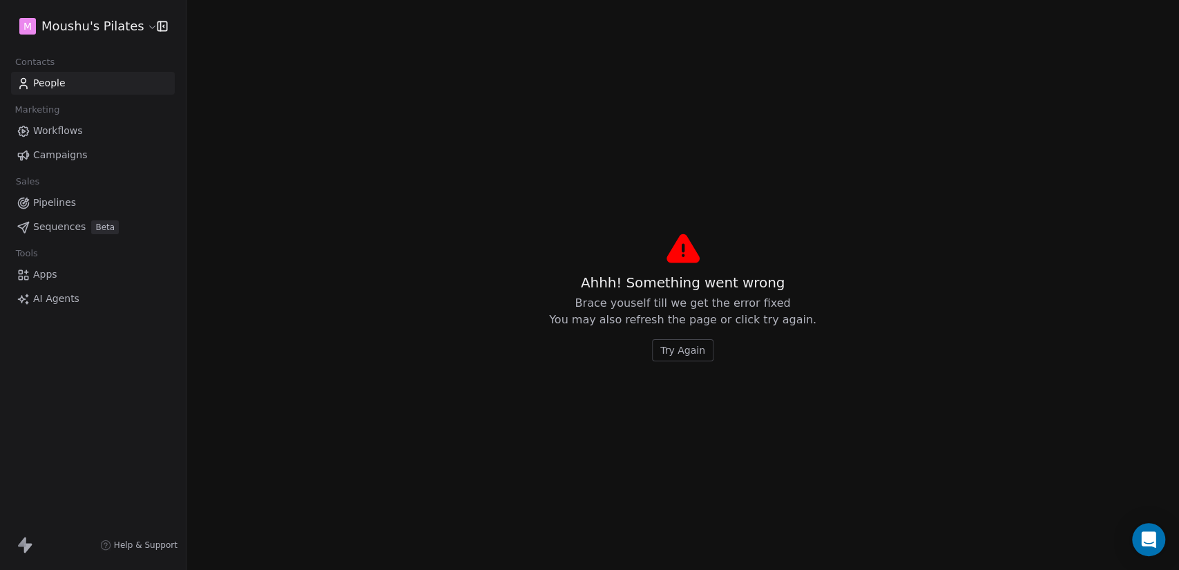
drag, startPoint x: 780, startPoint y: 93, endPoint x: 1021, endPoint y: 97, distance: 241.1
click at [696, 349] on span "Try Again" at bounding box center [682, 350] width 45 height 14
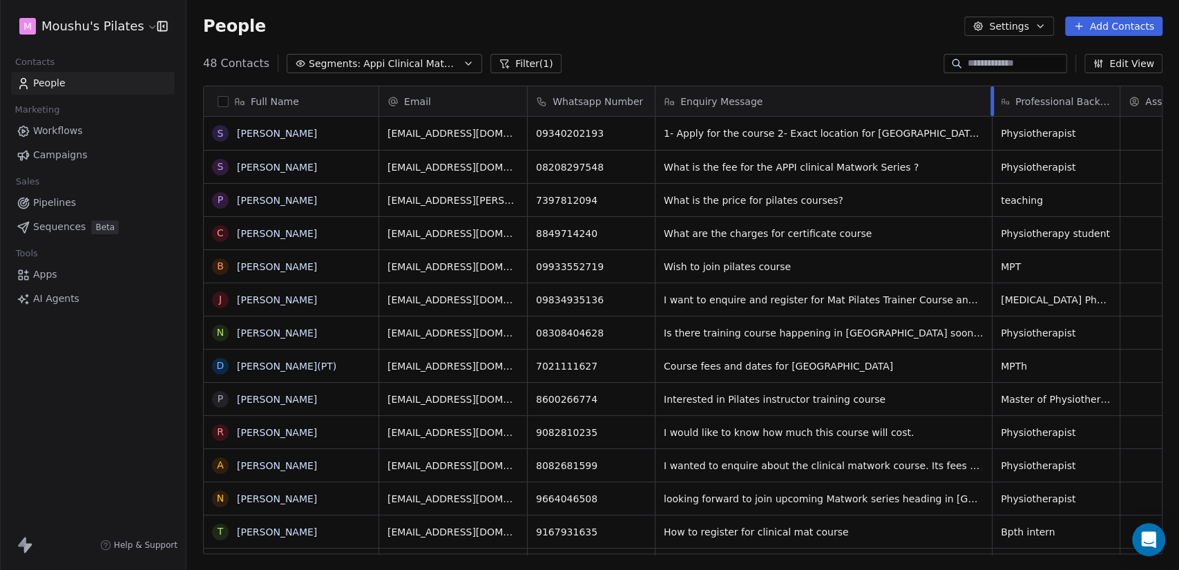
drag, startPoint x: 782, startPoint y: 99, endPoint x: 992, endPoint y: 104, distance: 210.7
click at [992, 104] on div at bounding box center [991, 101] width 3 height 30
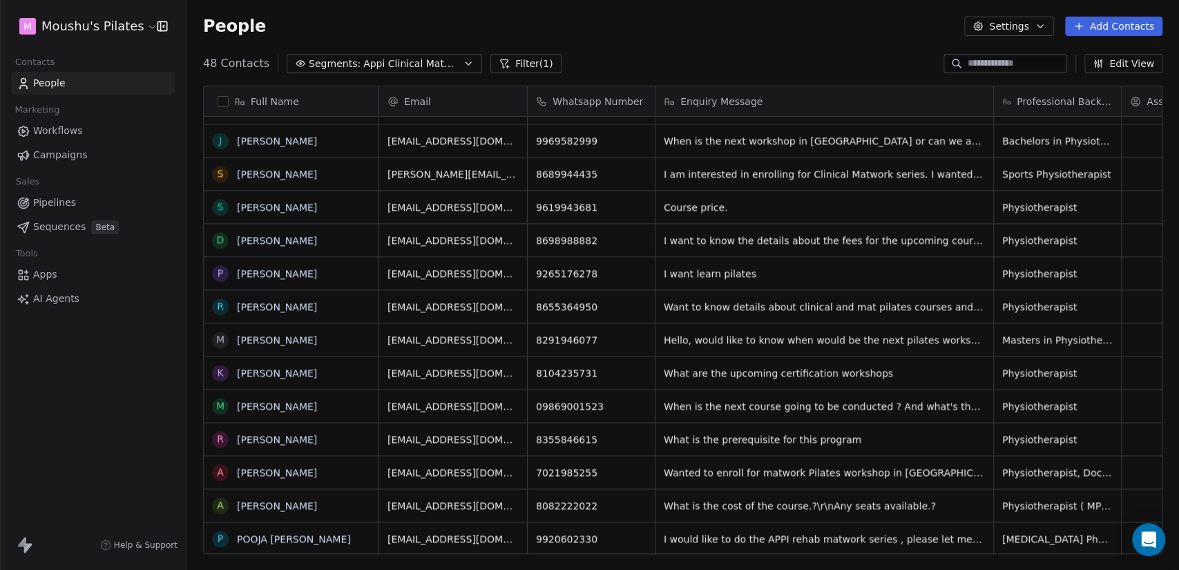
click at [431, 59] on span "Appi Clinical Matwork (Courses)" at bounding box center [411, 64] width 97 height 15
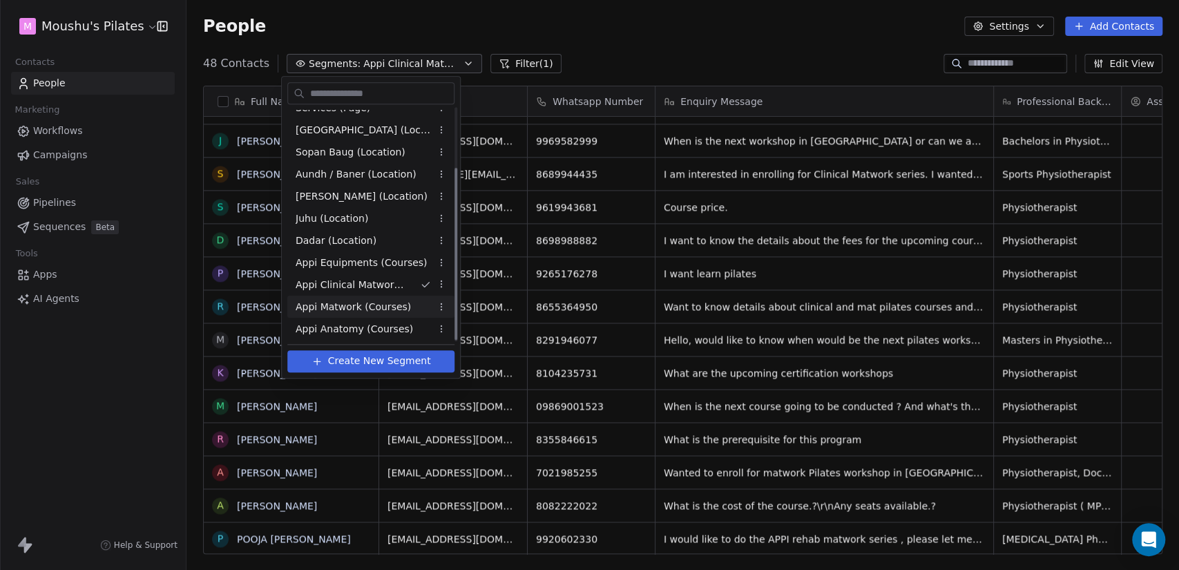
scroll to position [81, 0]
click at [388, 302] on span "Appi Matwork (Courses)" at bounding box center [353, 305] width 115 height 15
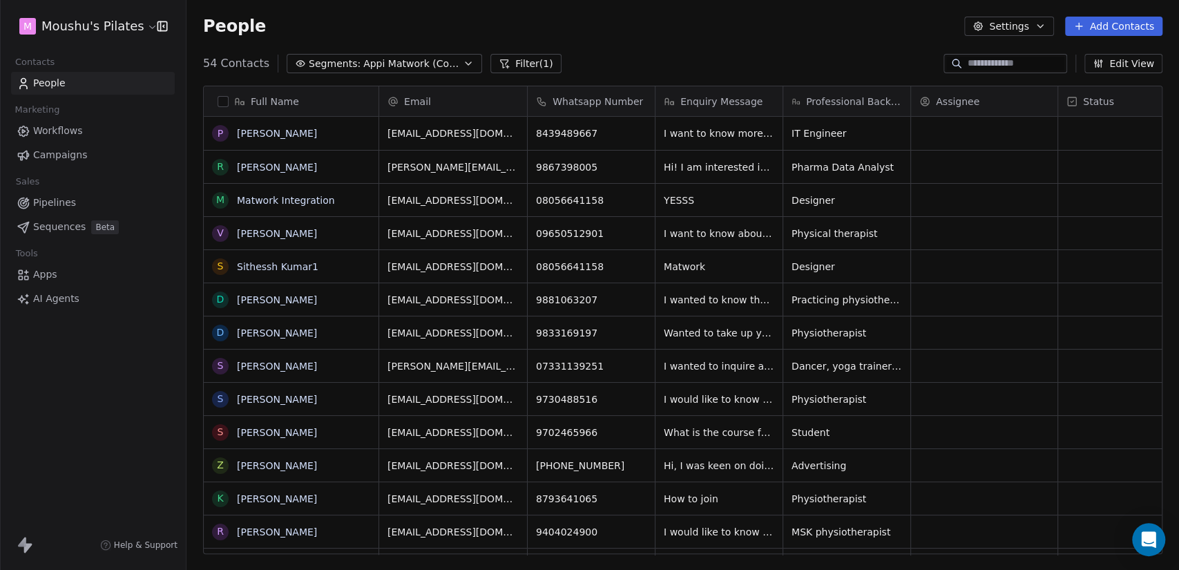
scroll to position [489, 981]
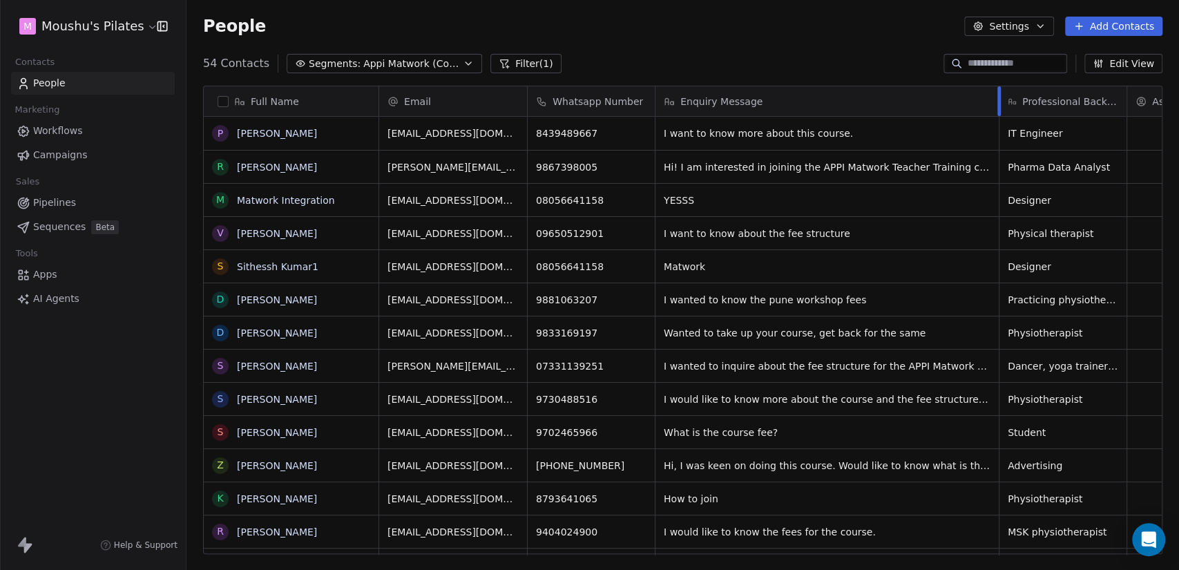
drag, startPoint x: 782, startPoint y: 97, endPoint x: 1004, endPoint y: 103, distance: 222.5
click at [1001, 103] on div at bounding box center [998, 101] width 3 height 30
click at [218, 195] on button "grid" at bounding box center [220, 200] width 11 height 11
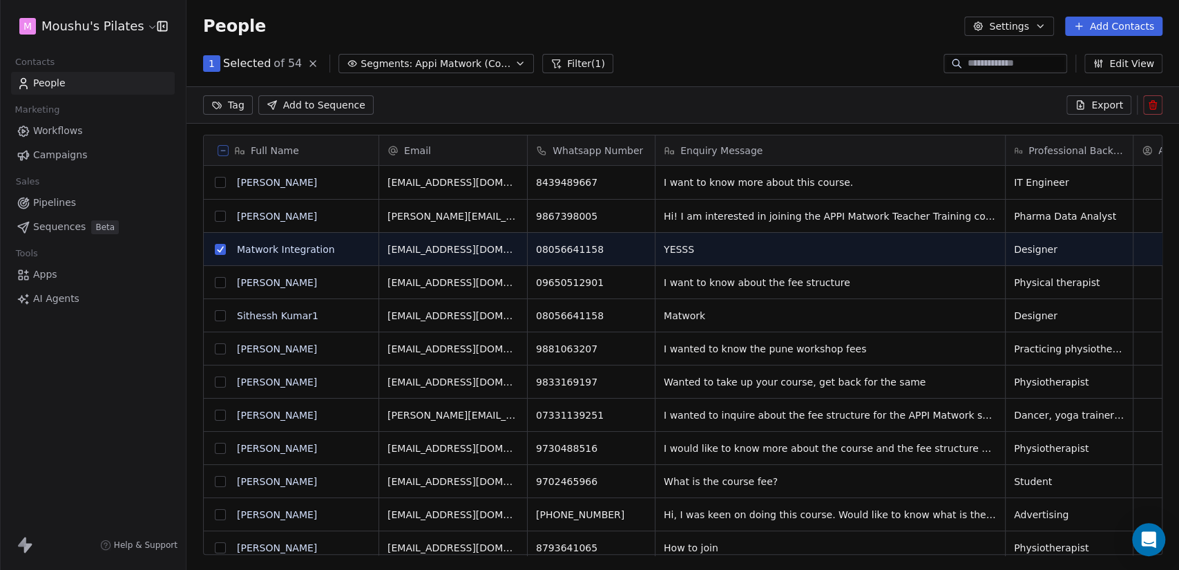
click at [222, 317] on button "grid" at bounding box center [220, 315] width 11 height 11
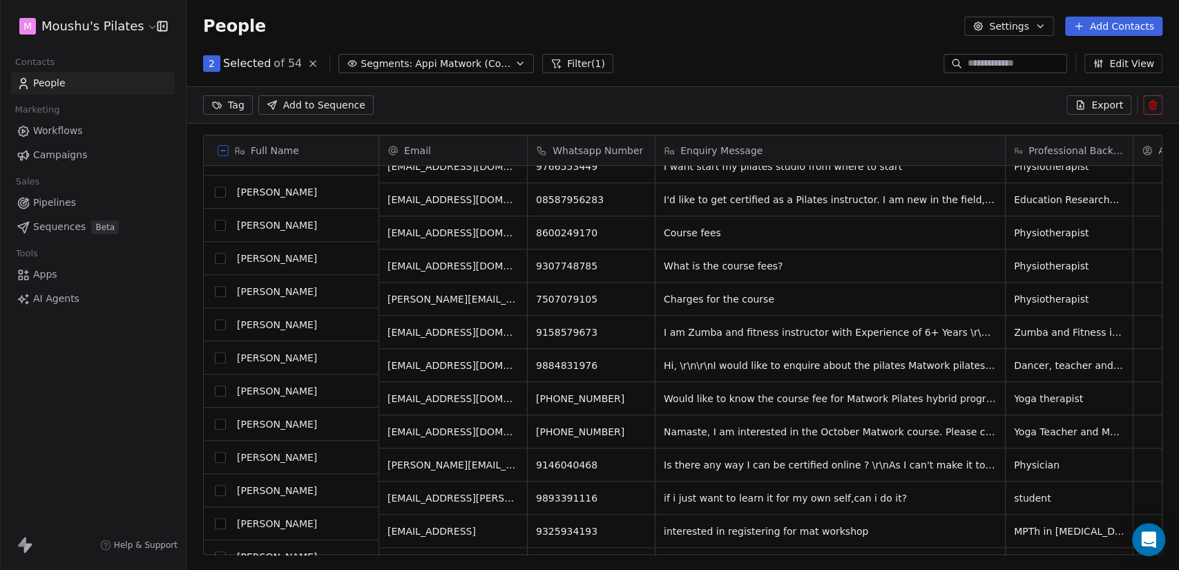
scroll to position [919, 0]
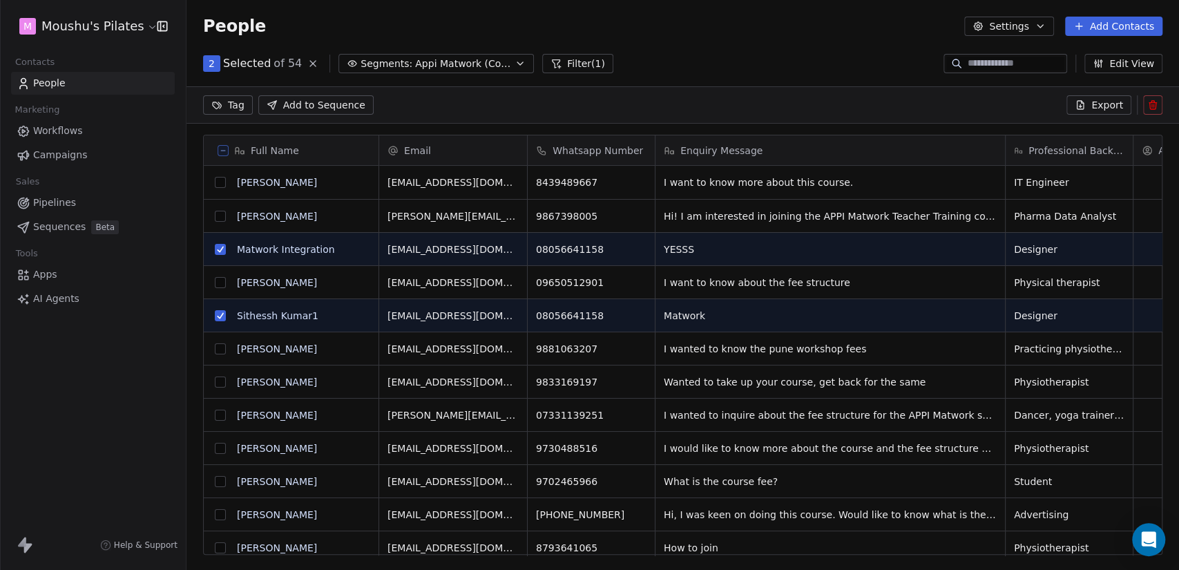
click at [1155, 99] on icon at bounding box center [1152, 104] width 11 height 11
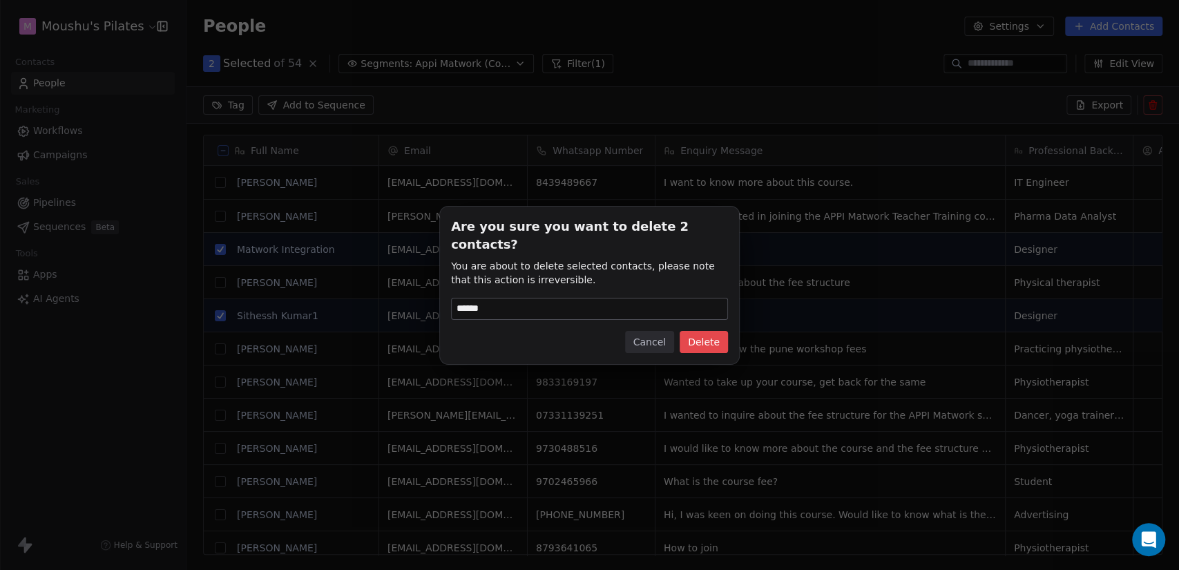
type input "******"
click at [698, 331] on button "Delete" at bounding box center [704, 342] width 48 height 22
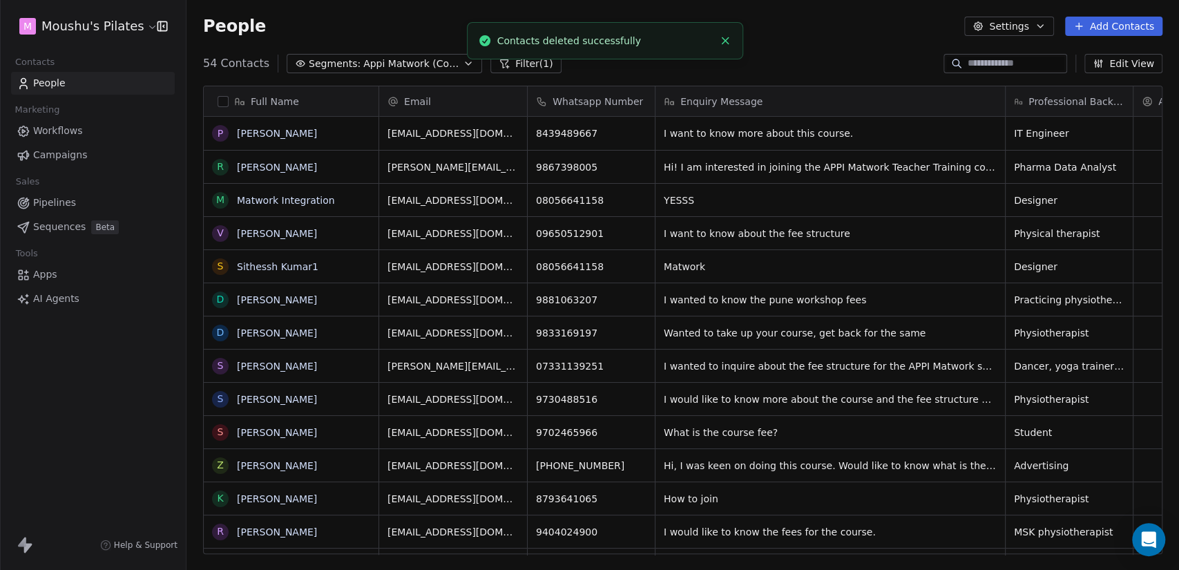
click at [445, 66] on span "Appi Matwork (Courses)" at bounding box center [411, 64] width 97 height 15
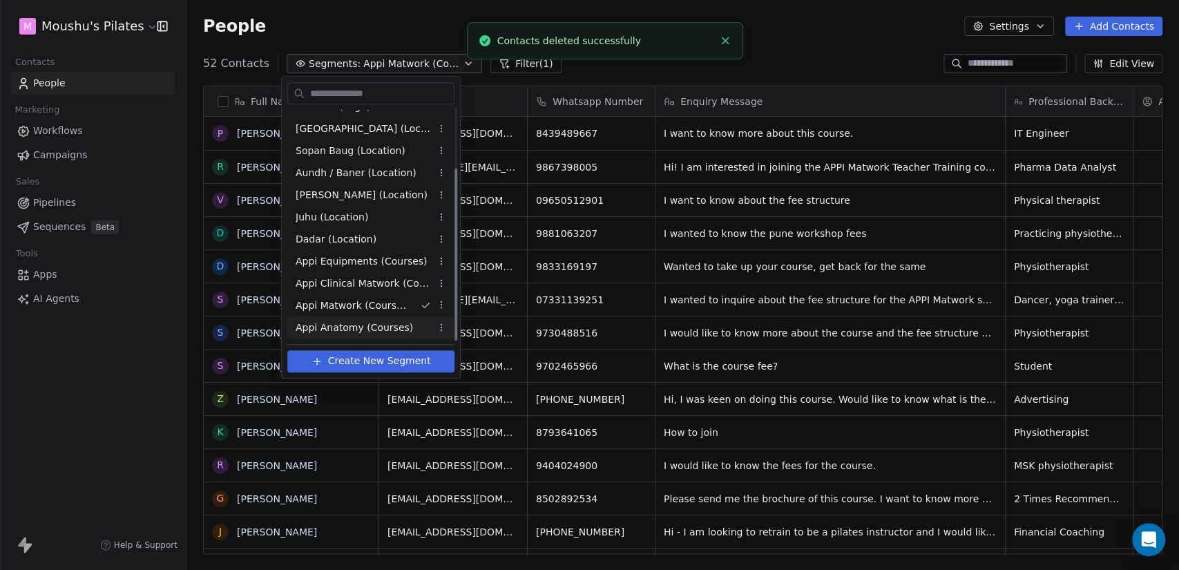
click at [383, 325] on span "Appi Anatomy (Courses)" at bounding box center [354, 327] width 117 height 15
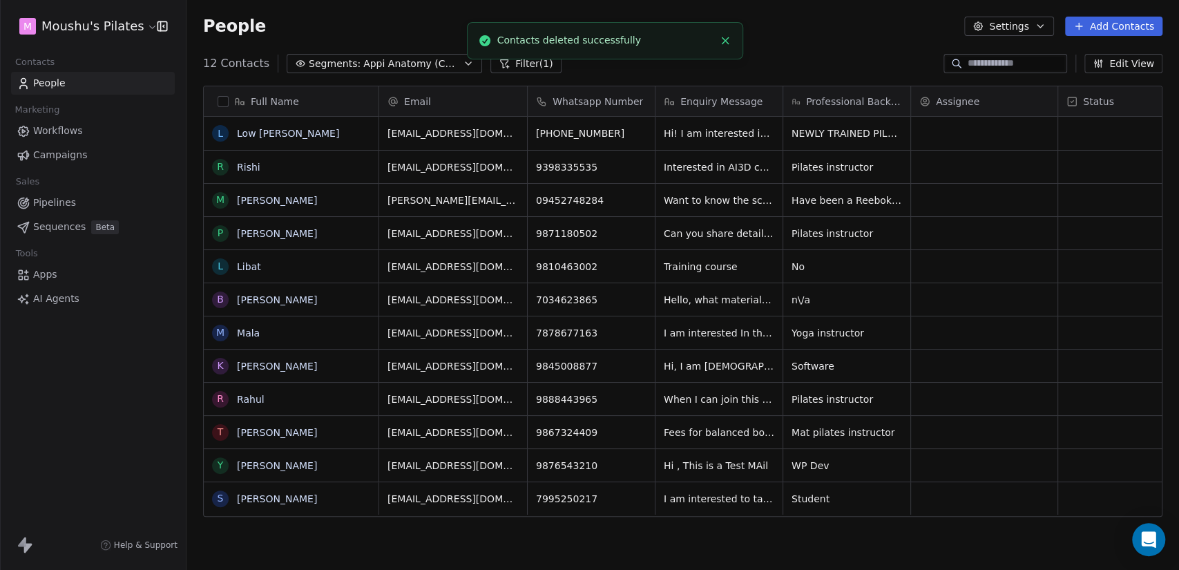
click at [723, 37] on icon "Close toast" at bounding box center [725, 41] width 12 height 12
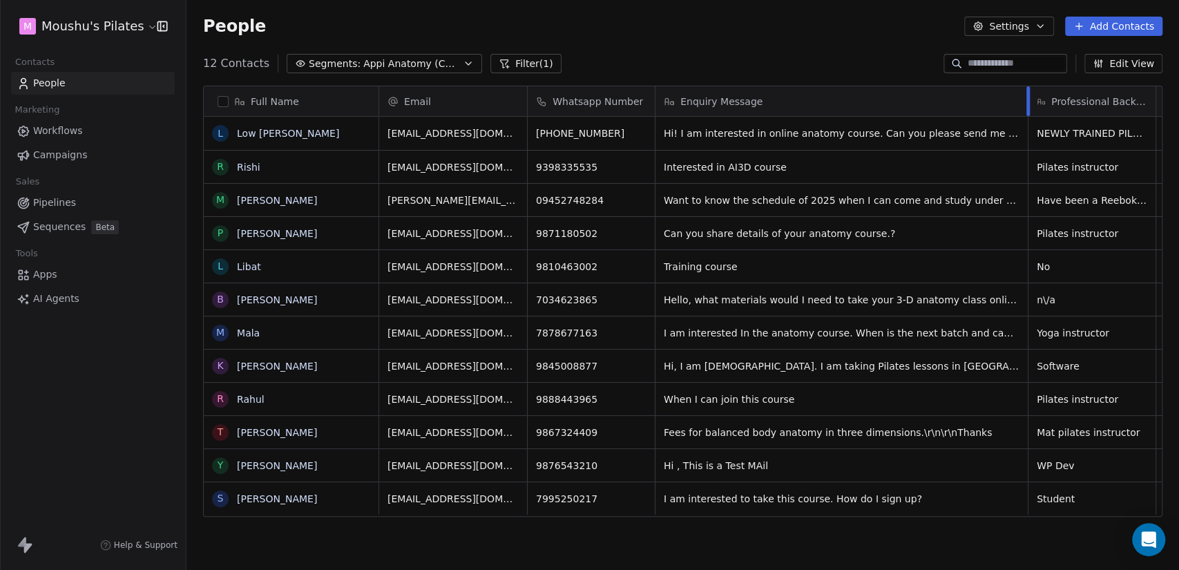
drag, startPoint x: 781, startPoint y: 95, endPoint x: 1026, endPoint y: 99, distance: 245.2
click at [1026, 99] on div at bounding box center [1027, 101] width 3 height 30
click at [222, 468] on button "grid" at bounding box center [220, 465] width 11 height 11
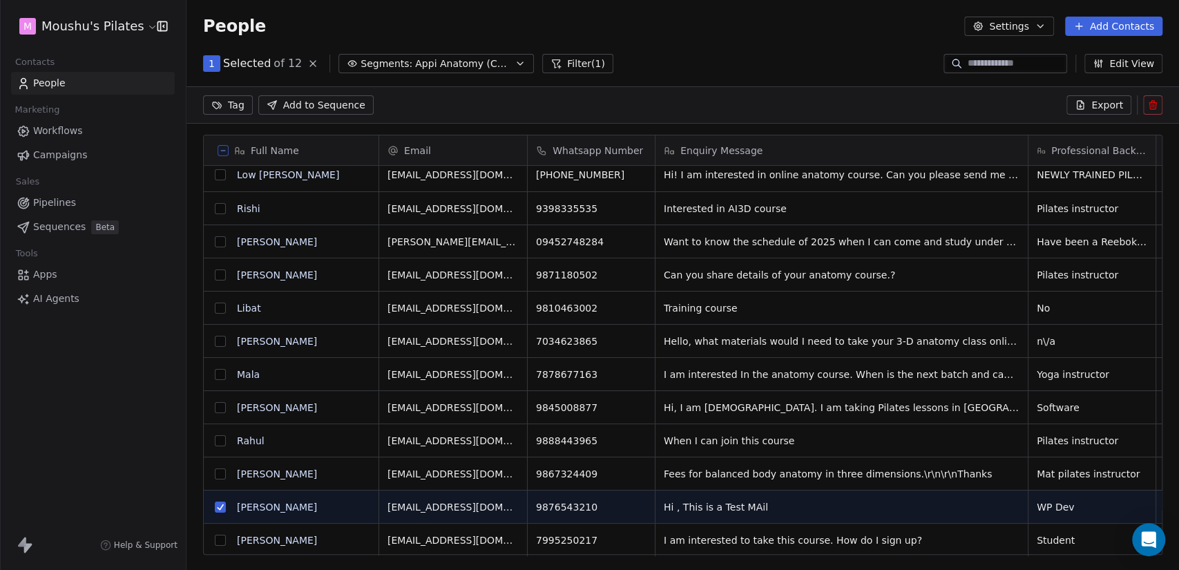
click at [1154, 111] on button at bounding box center [1152, 104] width 19 height 19
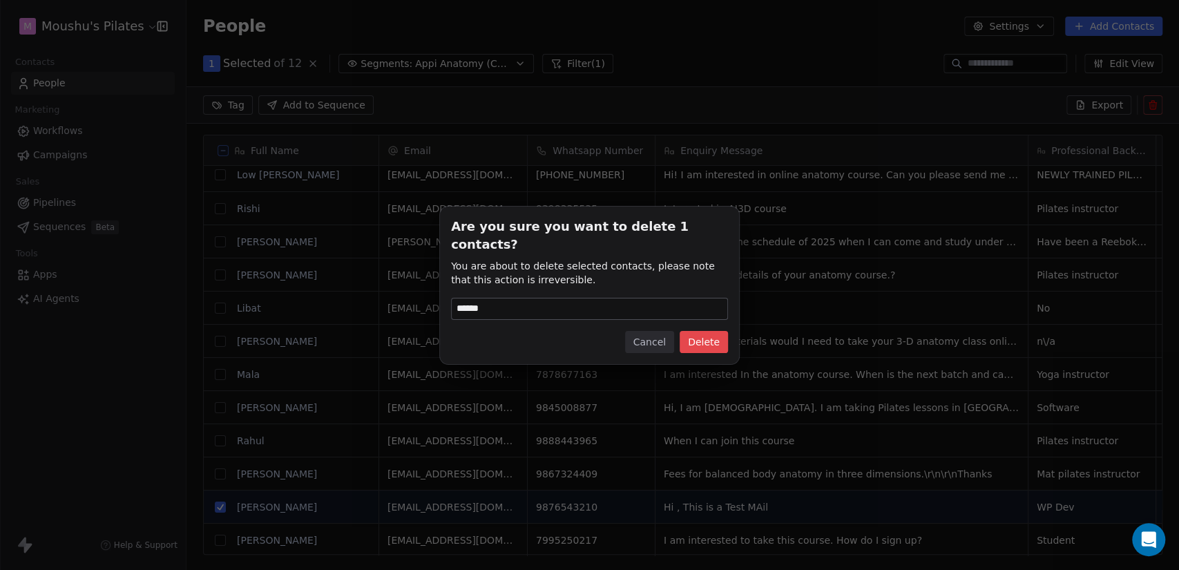
click at [709, 331] on button "Delete" at bounding box center [704, 342] width 48 height 22
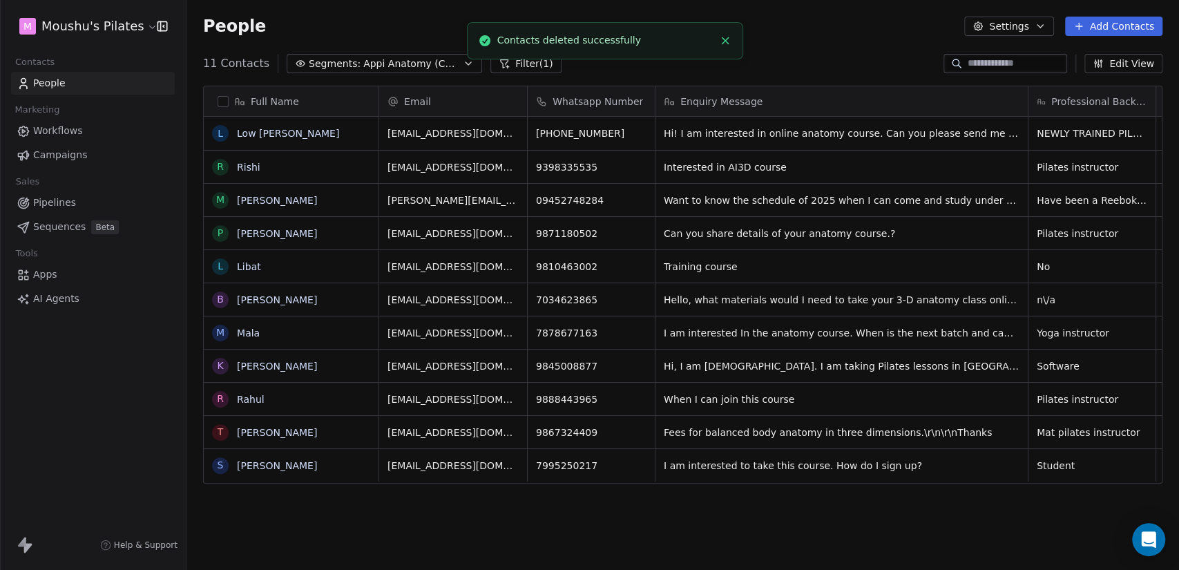
click at [724, 44] on icon "Close toast" at bounding box center [725, 41] width 12 height 12
click at [363, 59] on span "Appi Anatomy (Courses)" at bounding box center [411, 64] width 97 height 15
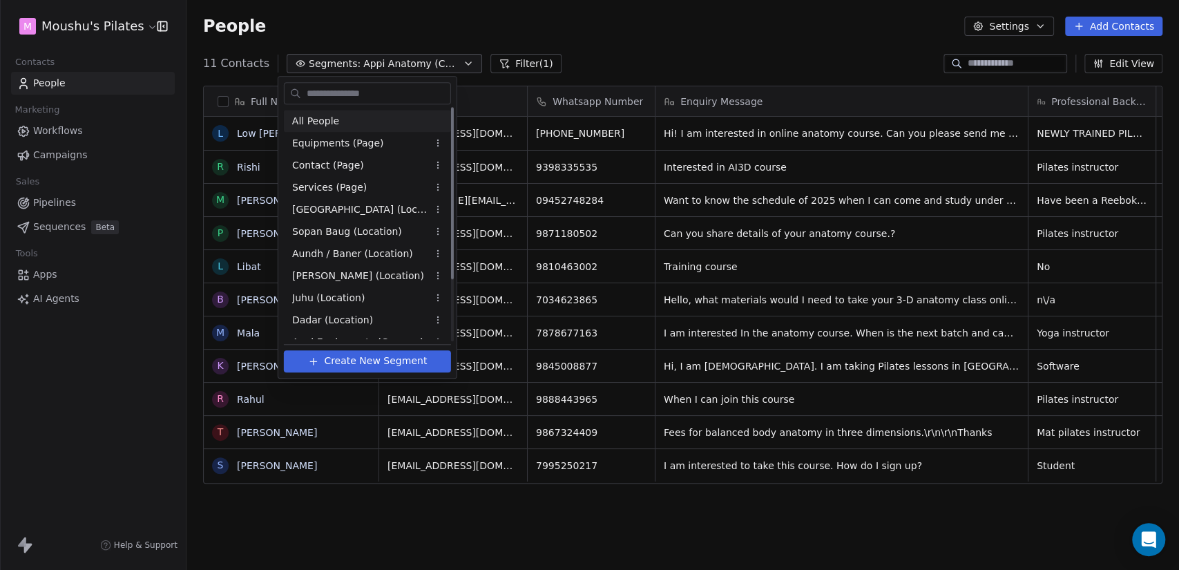
click at [358, 125] on div "All People" at bounding box center [367, 121] width 167 height 22
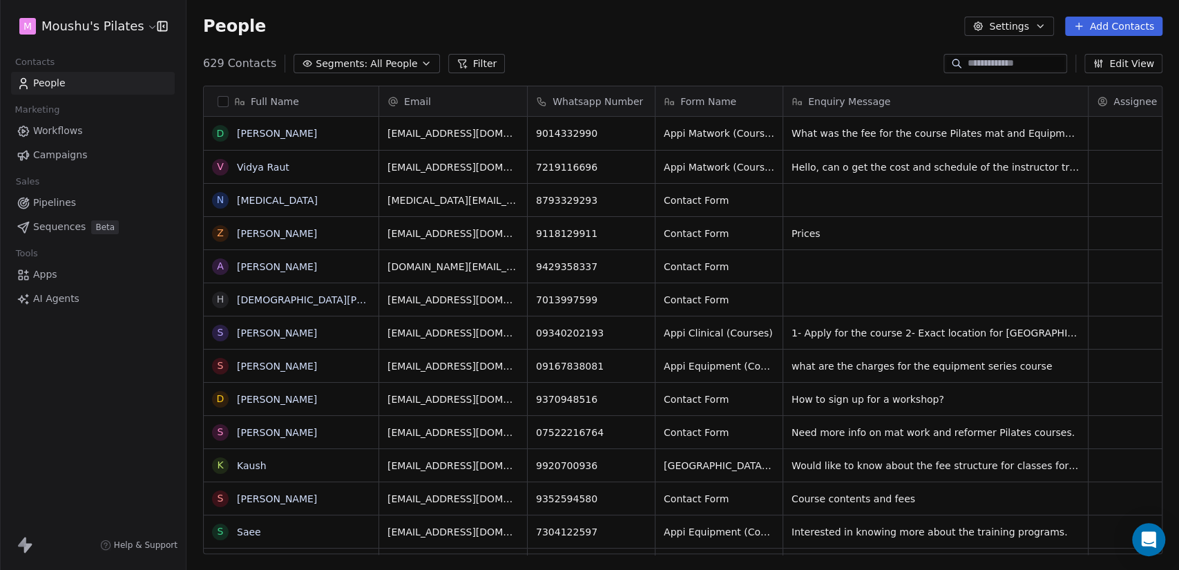
click at [613, 51] on div "People Settings Add Contacts" at bounding box center [682, 26] width 992 height 52
click at [971, 65] on input at bounding box center [1016, 64] width 97 height 14
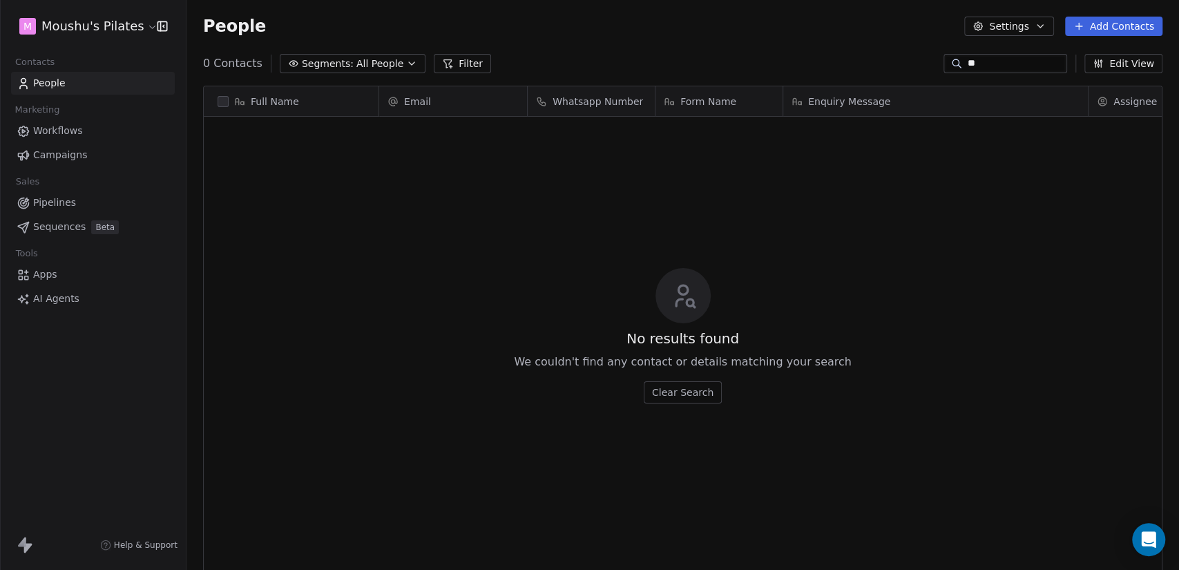
type input "*"
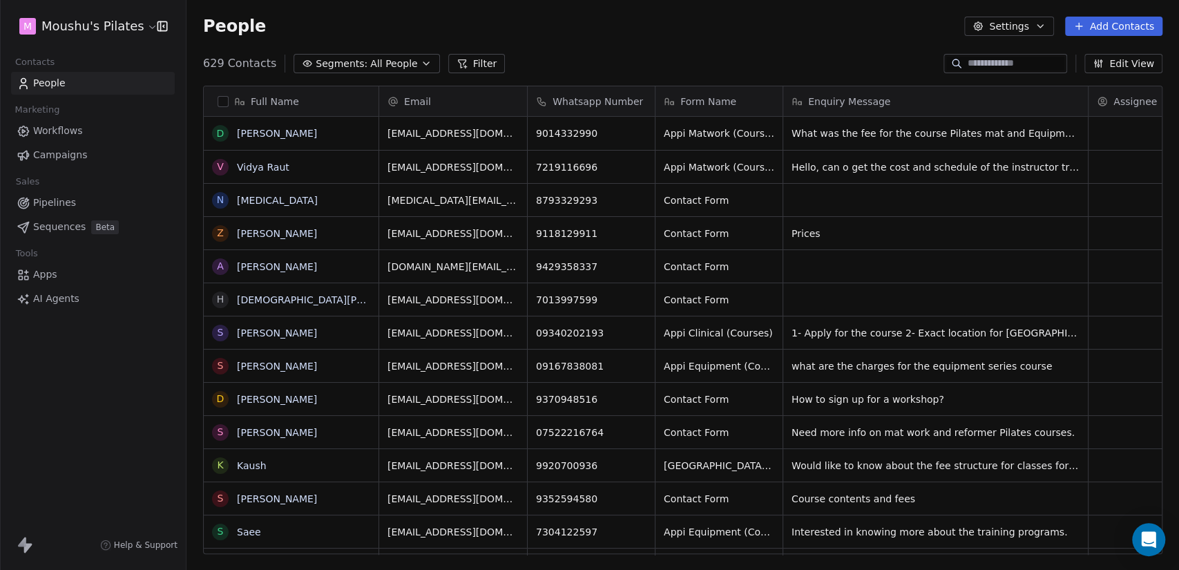
click at [671, 64] on div "629 Contacts Segments: All People Filter Edit View" at bounding box center [682, 63] width 992 height 22
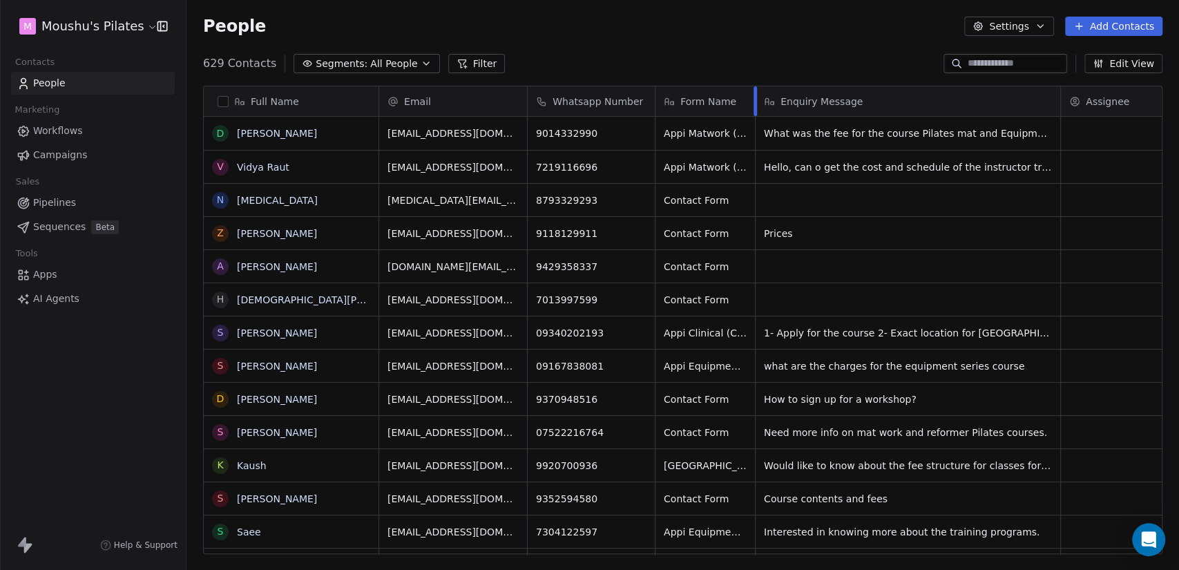
drag, startPoint x: 778, startPoint y: 97, endPoint x: 753, endPoint y: 100, distance: 25.8
click at [753, 100] on div at bounding box center [754, 101] width 3 height 30
drag, startPoint x: 1059, startPoint y: 96, endPoint x: 1146, endPoint y: 99, distance: 87.1
click at [1146, 99] on div at bounding box center [1146, 101] width 3 height 30
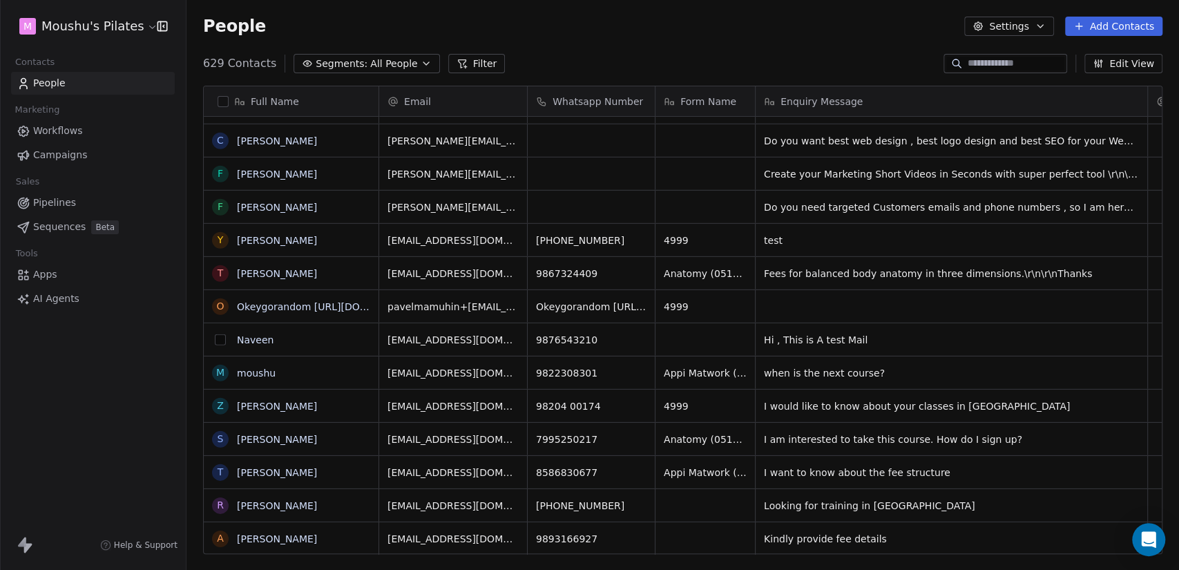
click at [215, 340] on button "grid" at bounding box center [220, 339] width 11 height 11
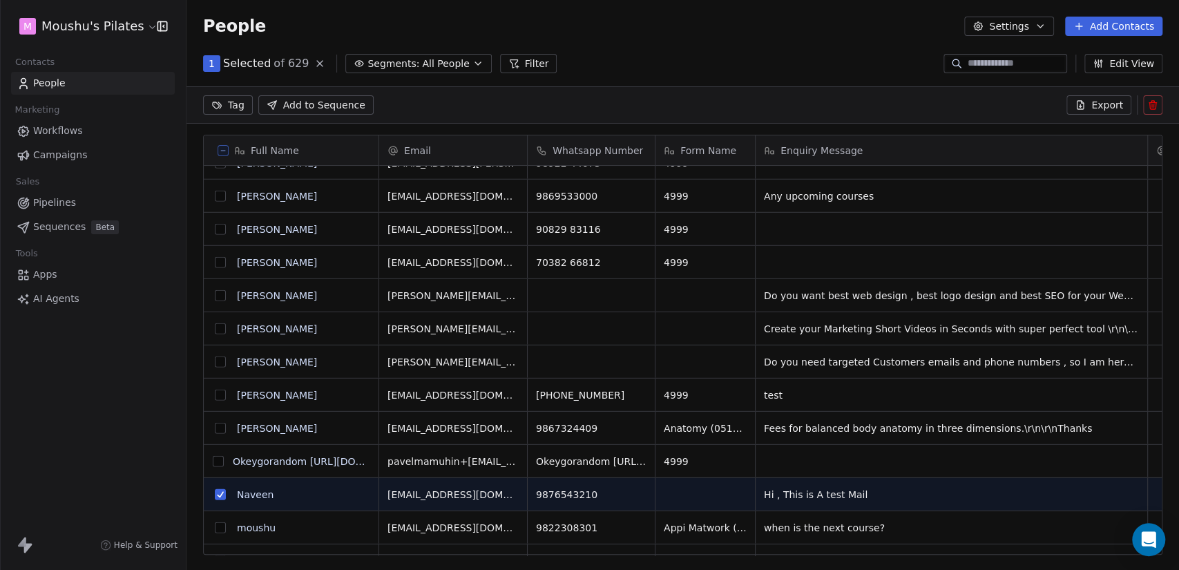
click at [221, 393] on button "grid" at bounding box center [220, 395] width 11 height 11
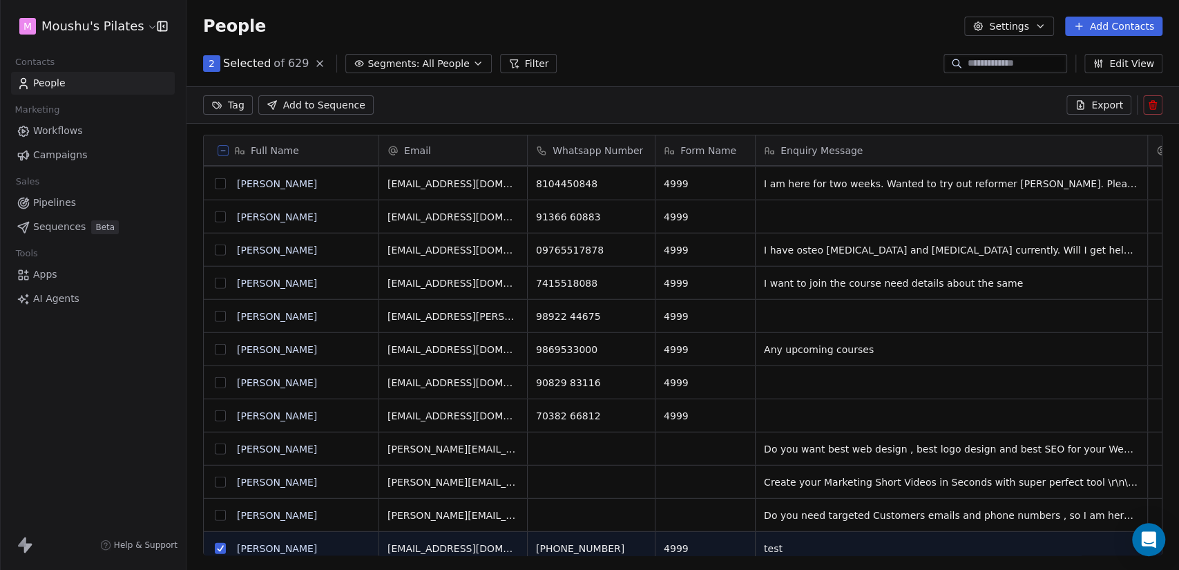
click at [220, 449] on button "grid" at bounding box center [220, 448] width 11 height 11
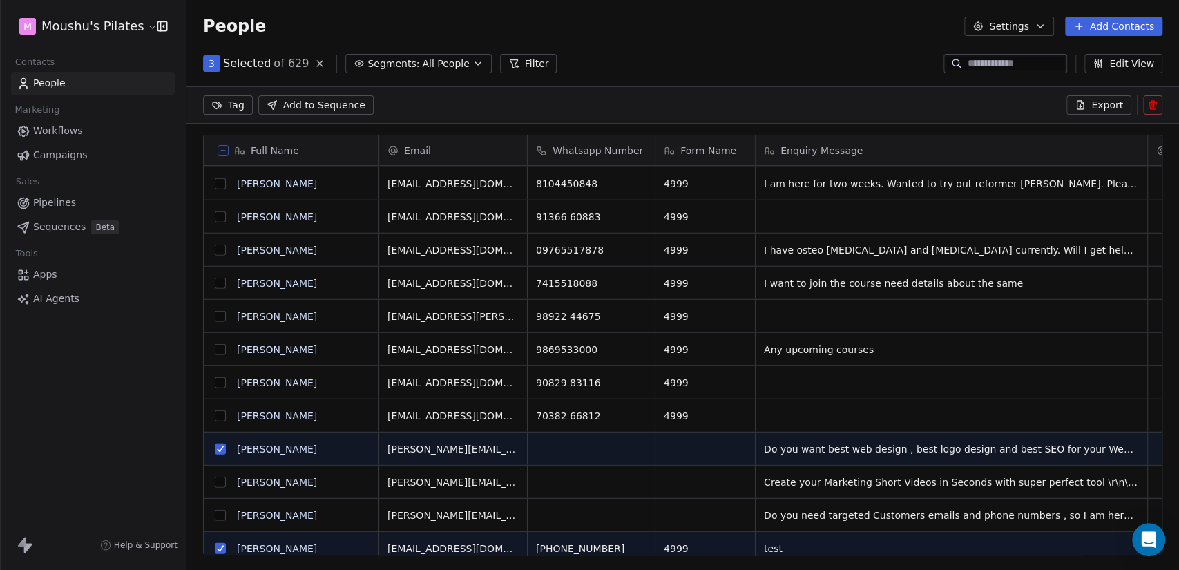
click at [221, 484] on button "grid" at bounding box center [220, 482] width 11 height 11
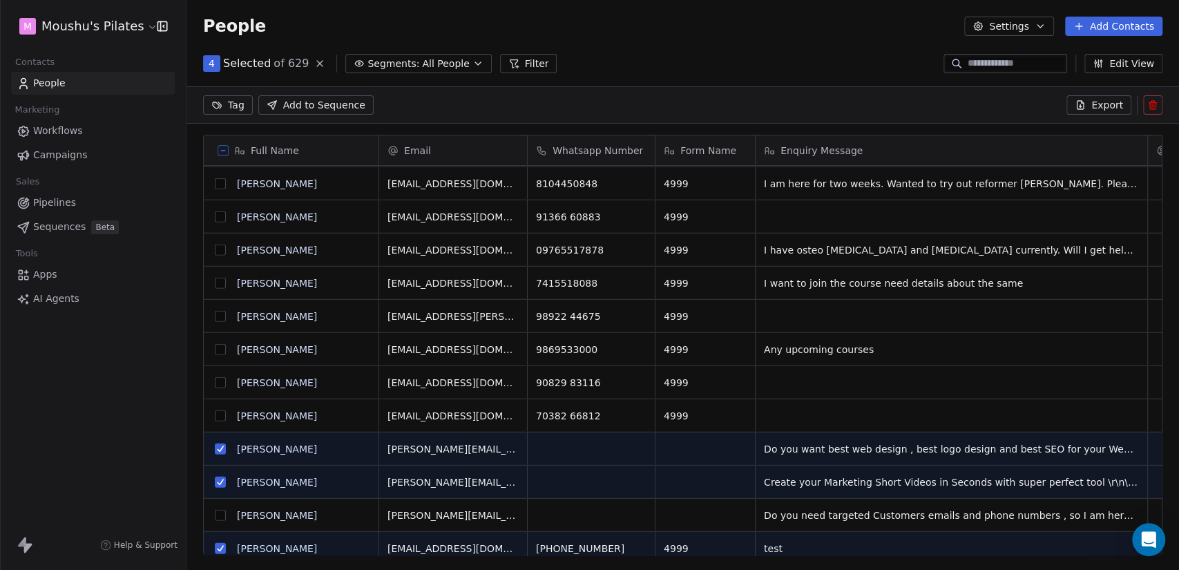
click at [222, 517] on button "grid" at bounding box center [220, 515] width 11 height 11
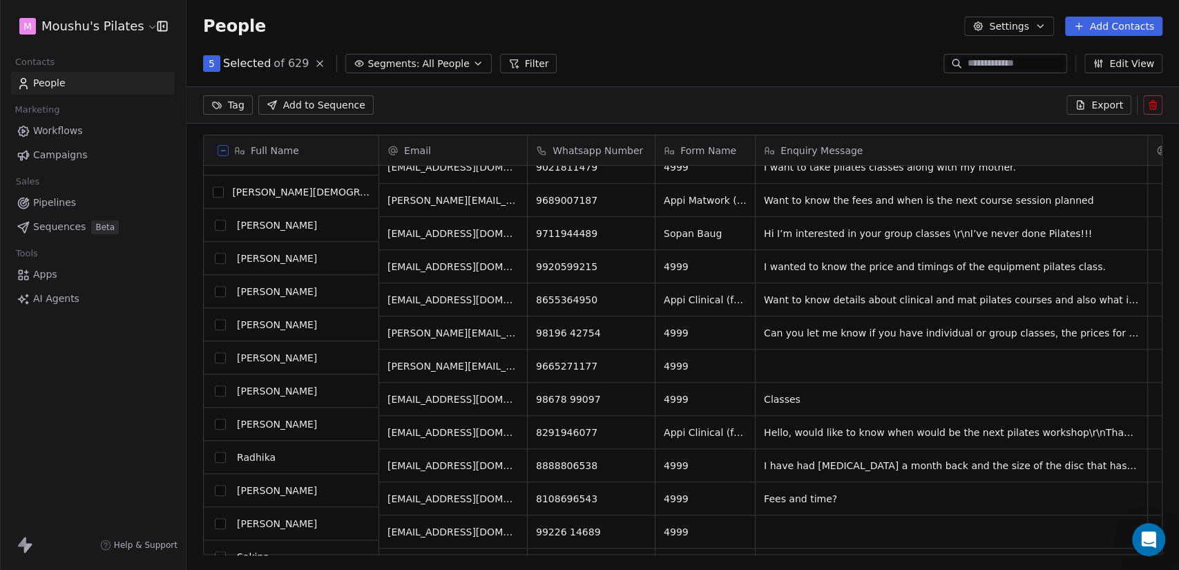
scroll to position [18313, 0]
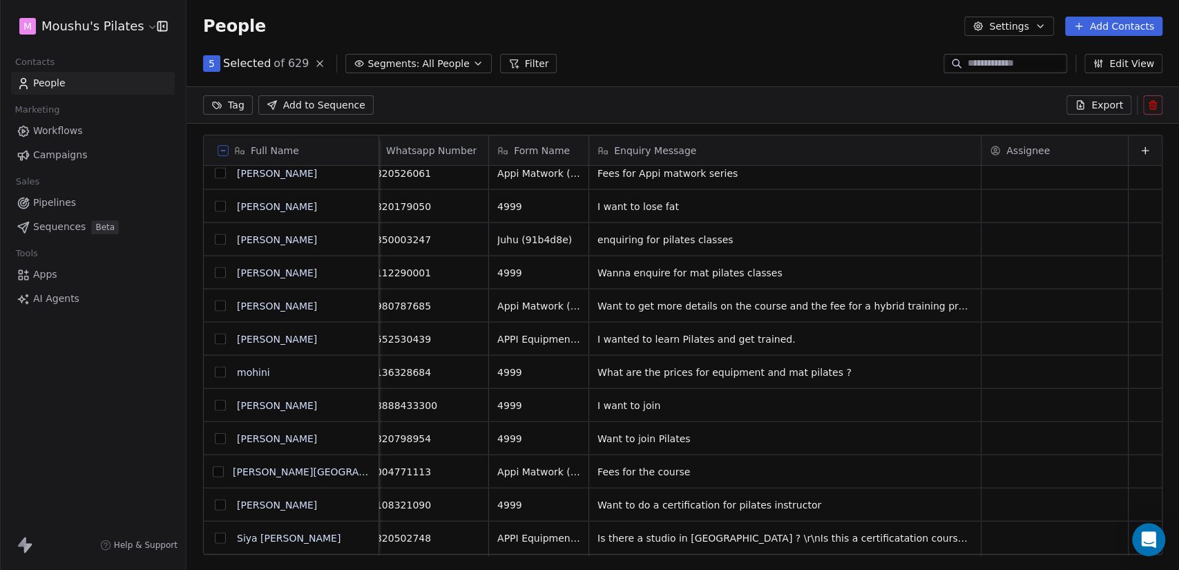
drag, startPoint x: 936, startPoint y: 381, endPoint x: 1110, endPoint y: 402, distance: 175.4
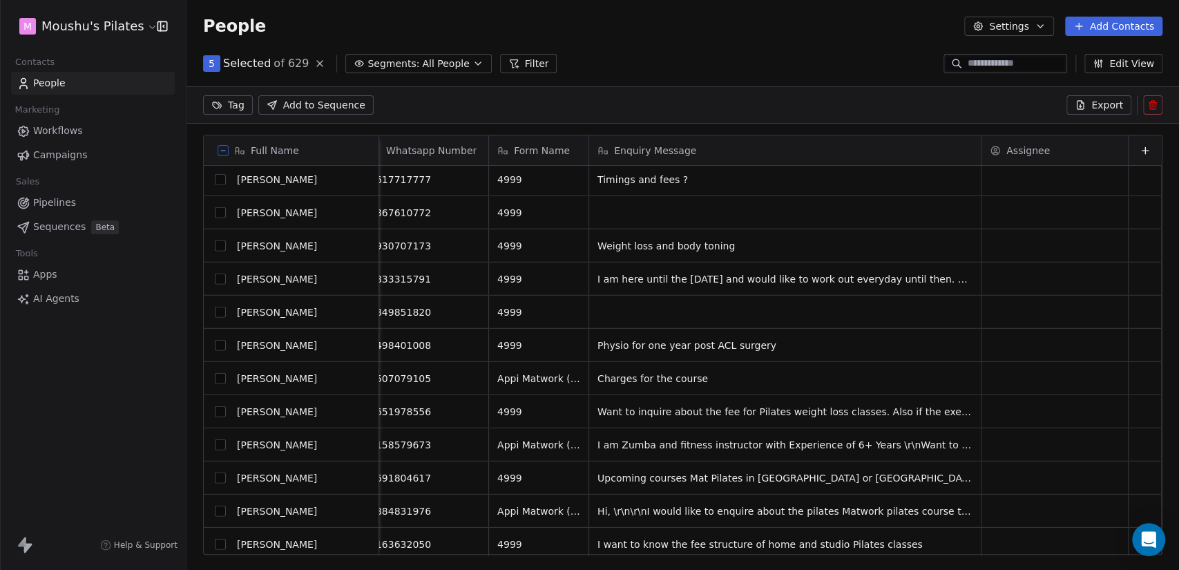
scroll to position [13095, 0]
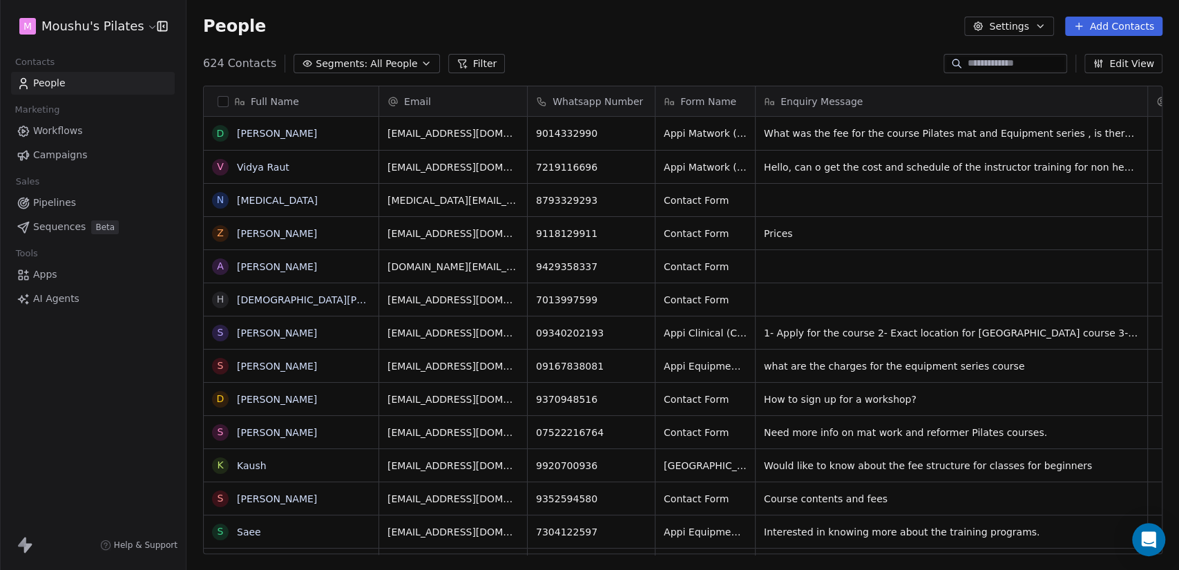
scroll to position [489, 981]
click at [630, 66] on div "624 Contacts Segments: All People Filter Edit View" at bounding box center [682, 63] width 992 height 22
click at [613, 64] on div "624 Contacts Segments: All People Filter Edit View" at bounding box center [682, 63] width 992 height 22
click at [570, 43] on div "People Settings Add Contacts" at bounding box center [682, 26] width 992 height 52
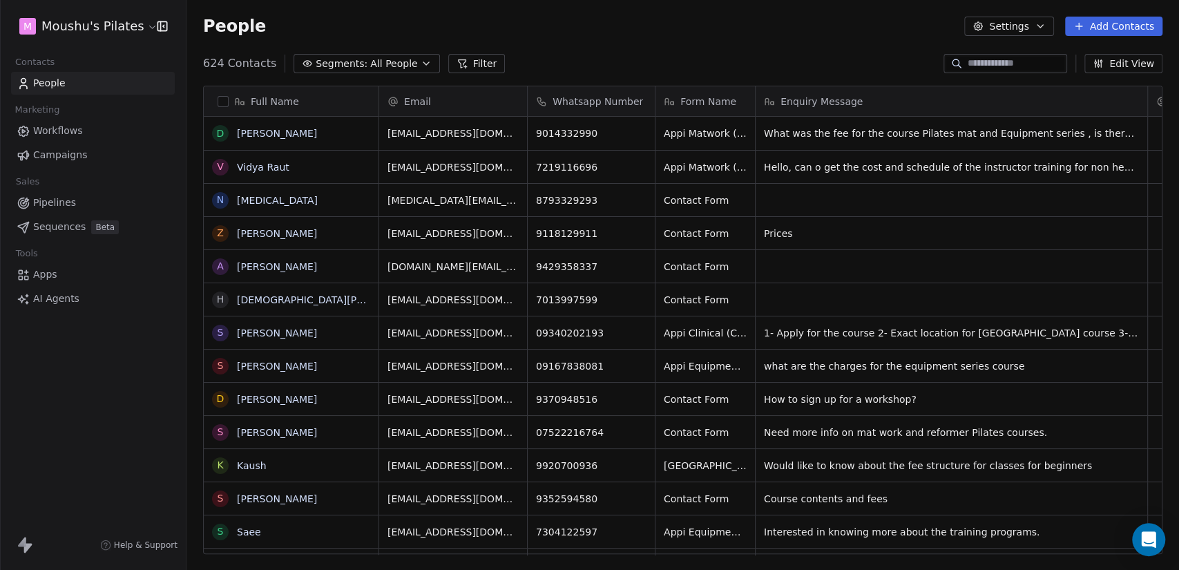
click at [156, 230] on link "Sequences Beta" at bounding box center [93, 226] width 164 height 23
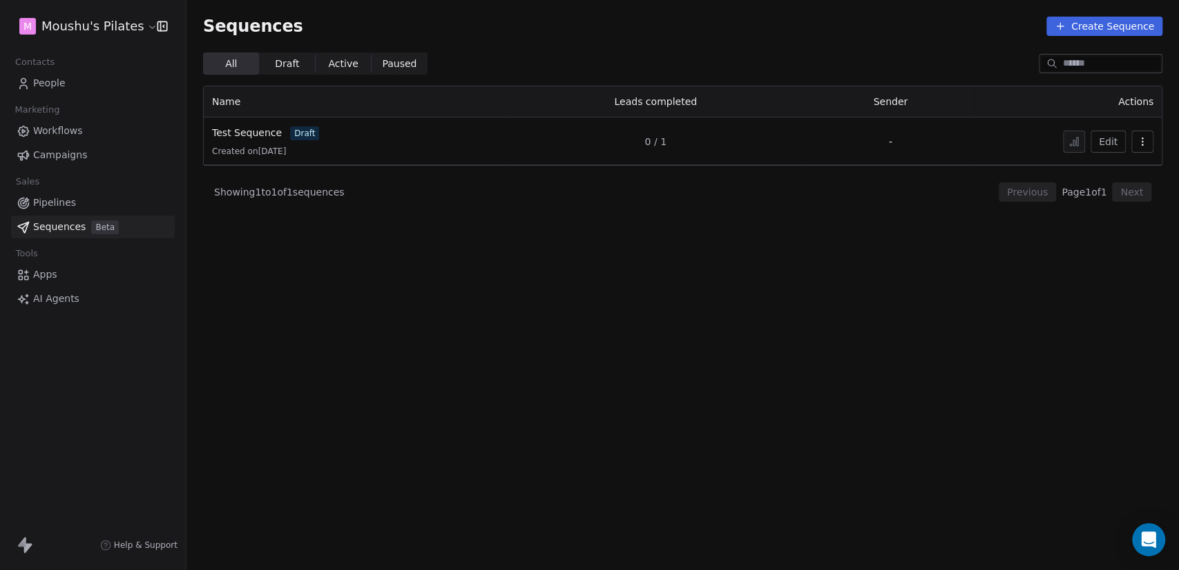
click at [116, 84] on link "People" at bounding box center [93, 83] width 164 height 23
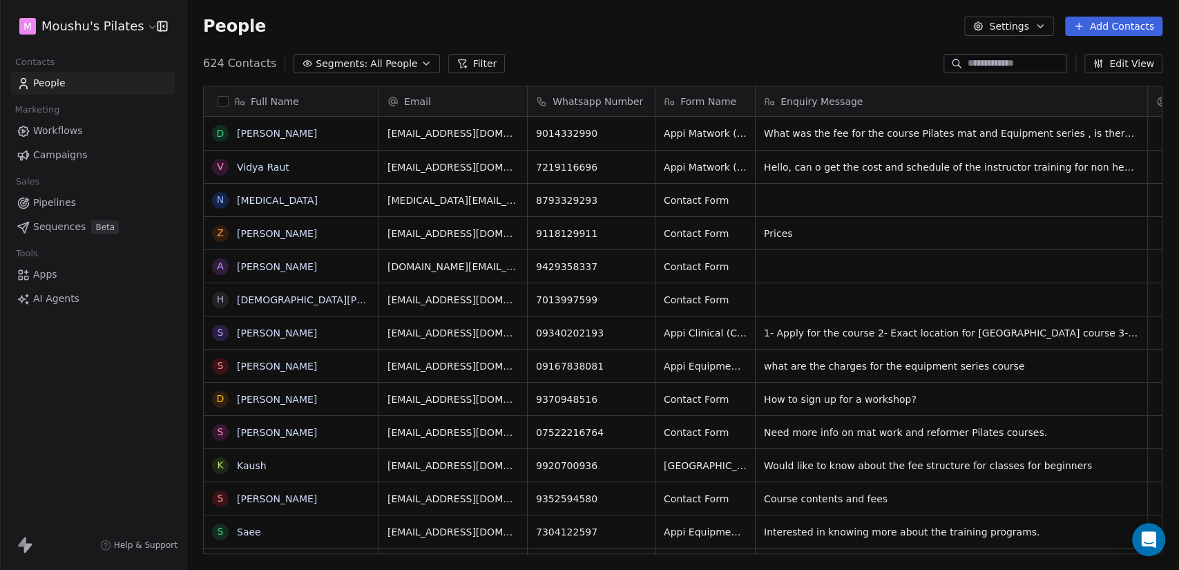
scroll to position [489, 981]
